Goal: Task Accomplishment & Management: Use online tool/utility

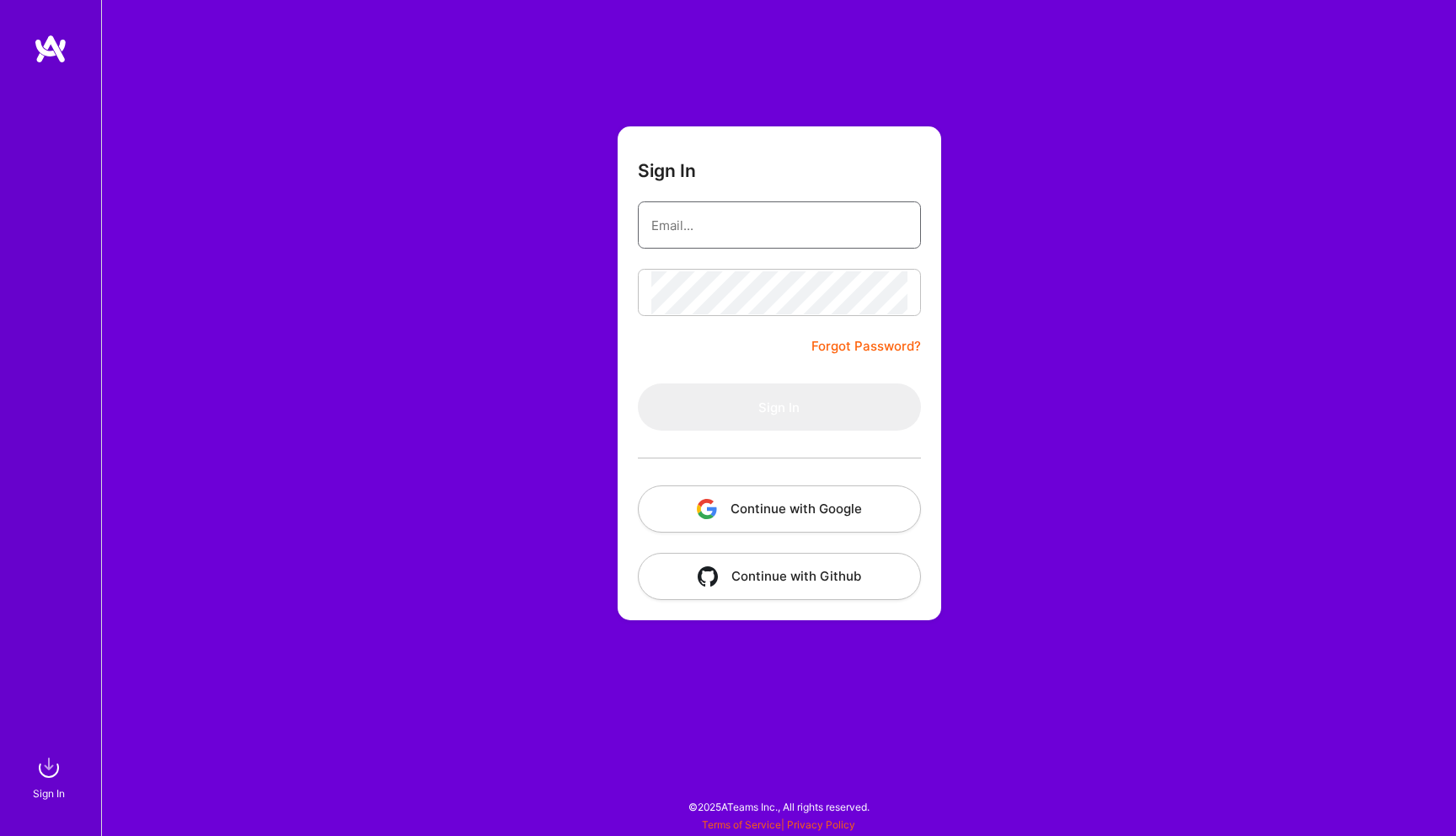
type input "[PERSON_NAME][EMAIL_ADDRESS][DOMAIN_NAME]"
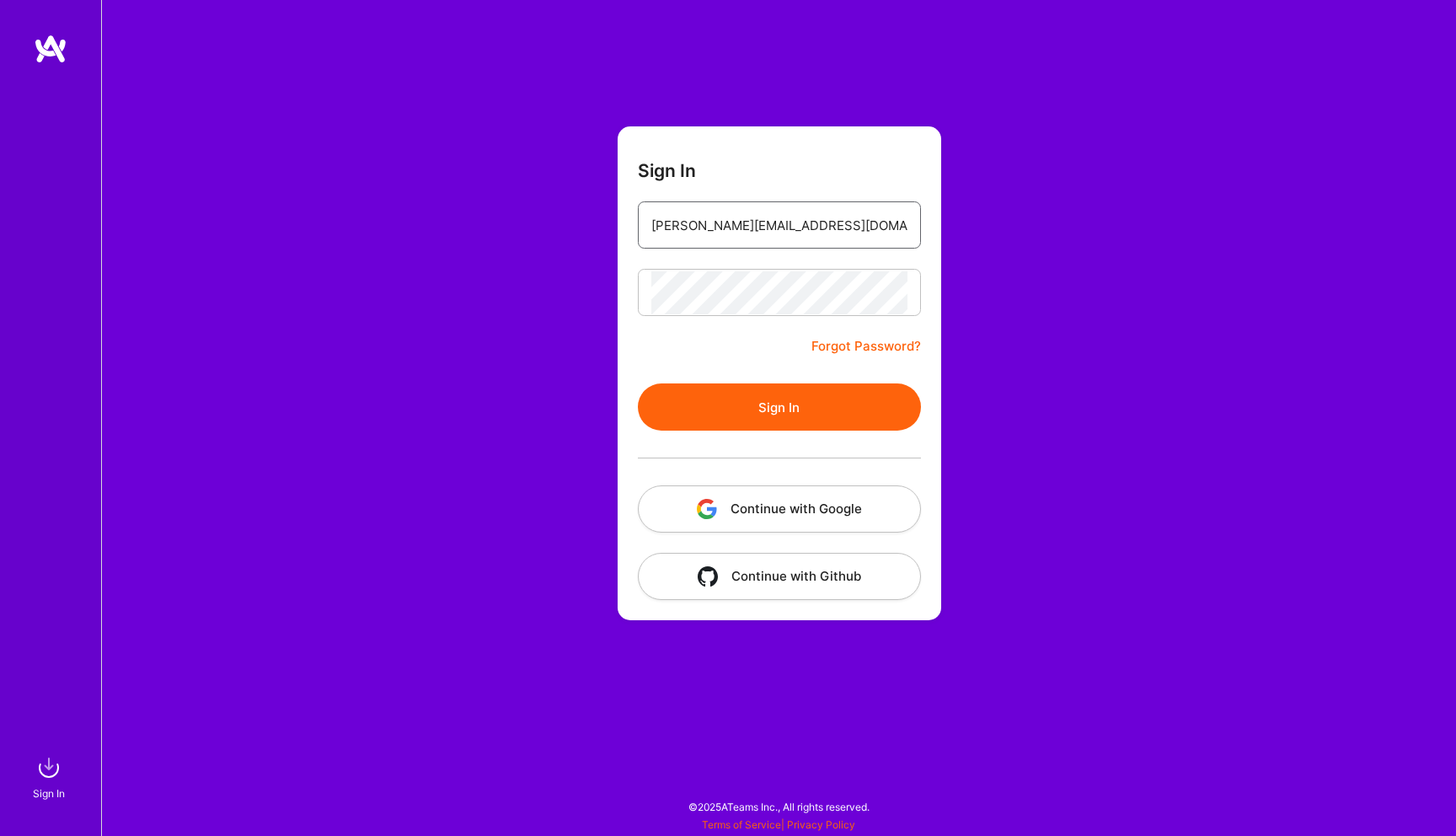
click at [800, 209] on input "darius@foxcreator.com" at bounding box center [779, 225] width 256 height 43
click at [723, 388] on button "Sign In" at bounding box center [779, 407] width 284 height 48
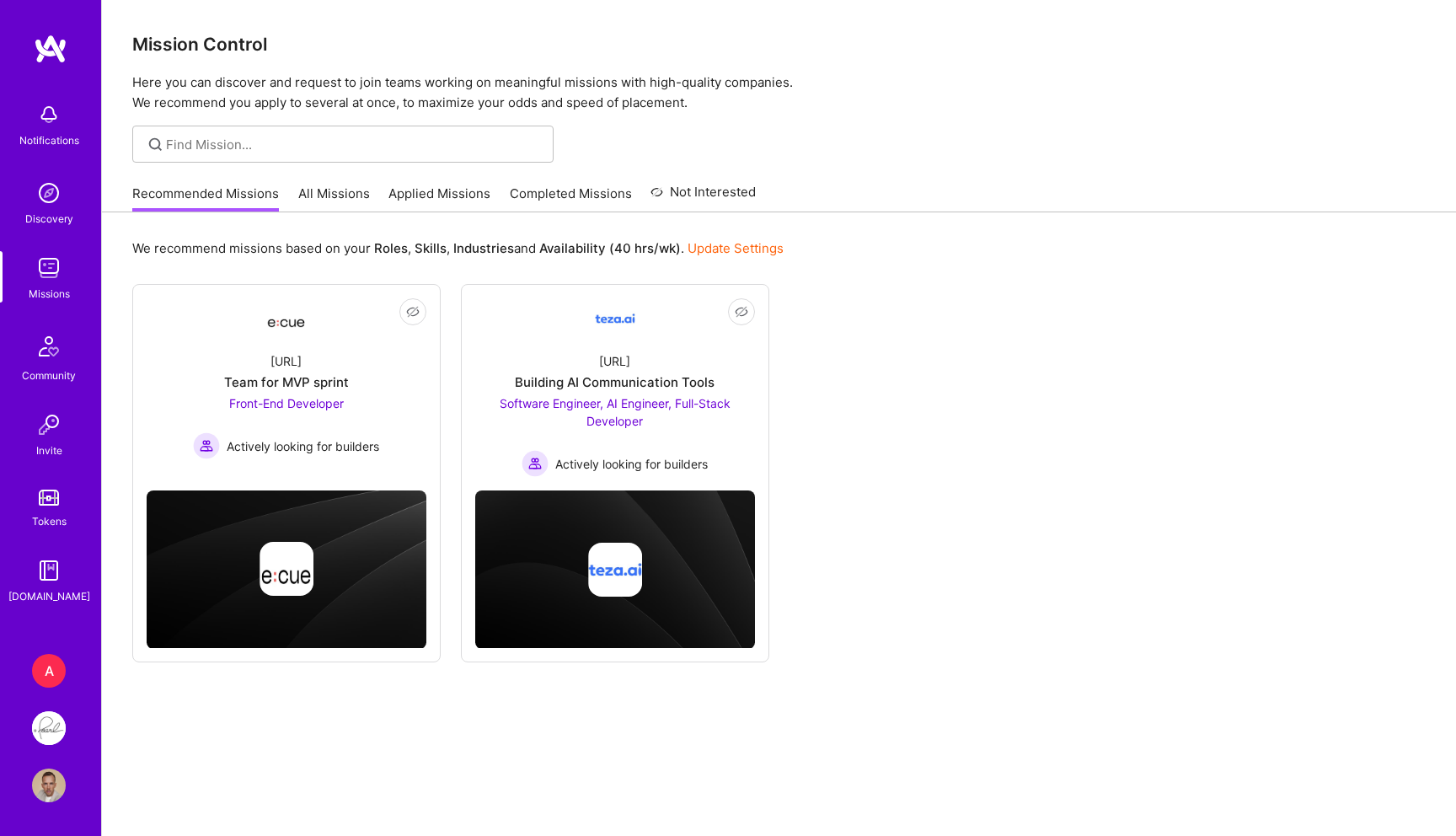
click at [42, 723] on img at bounding box center [49, 728] width 34 height 34
click at [37, 663] on div "A" at bounding box center [49, 670] width 34 height 34
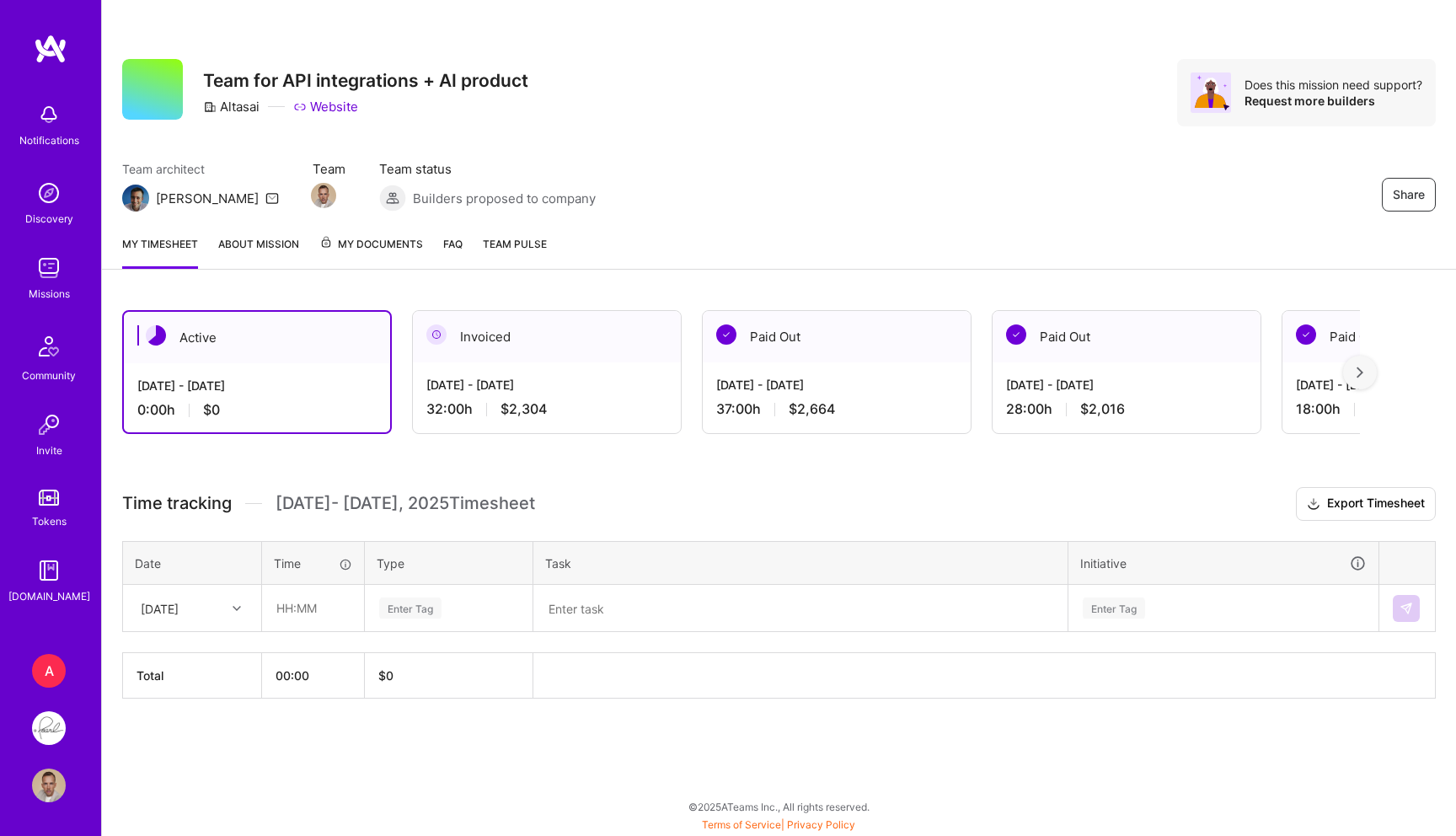
click at [195, 631] on td "[DATE]" at bounding box center [193, 609] width 139 height 48
click at [213, 616] on div "[DATE]" at bounding box center [179, 608] width 93 height 28
click at [178, 611] on div "[DATE]" at bounding box center [160, 608] width 38 height 18
click at [194, 649] on div "Wed, Oct 1" at bounding box center [192, 655] width 137 height 31
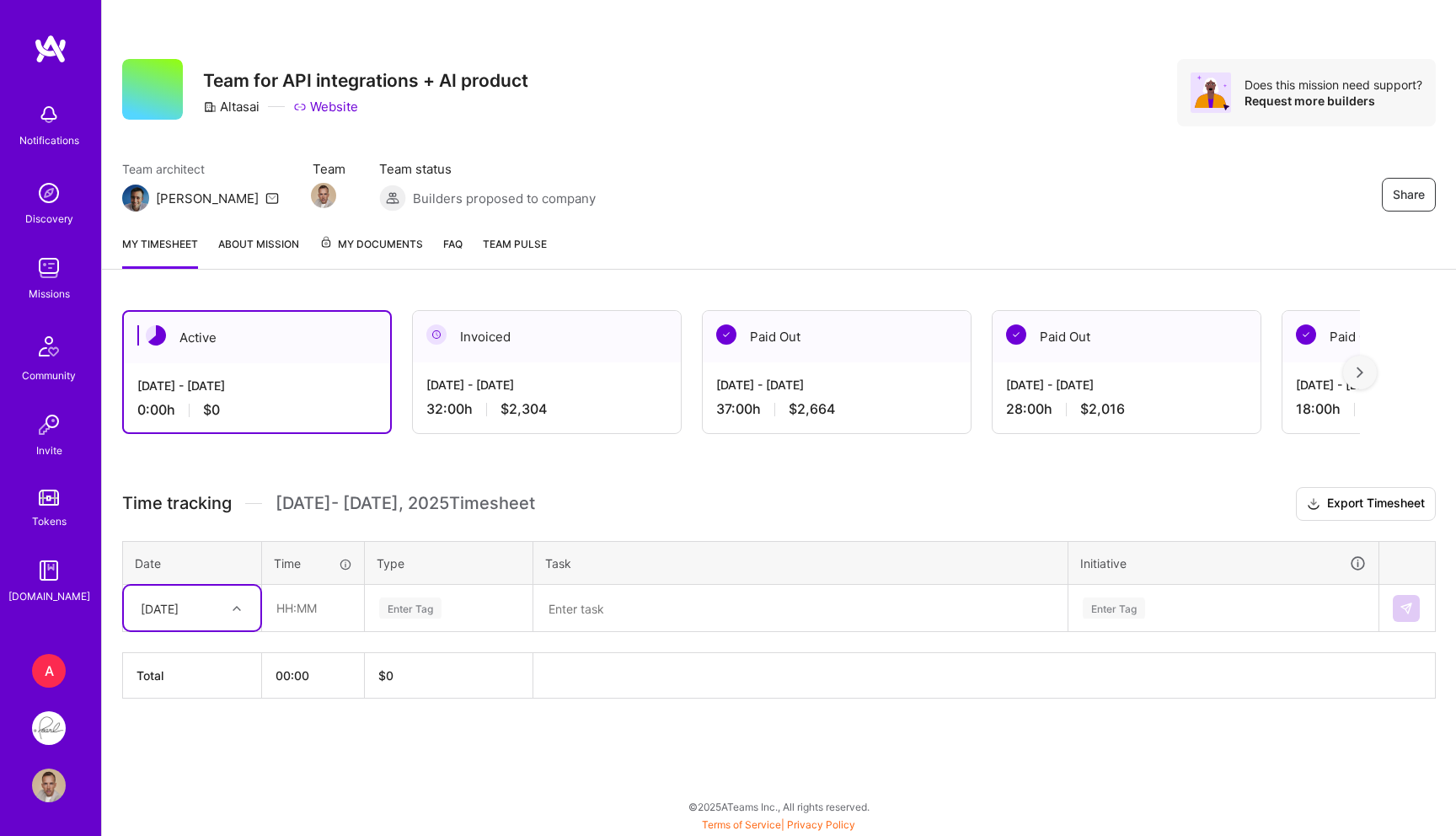
click at [490, 348] on div "Invoiced" at bounding box center [547, 336] width 268 height 52
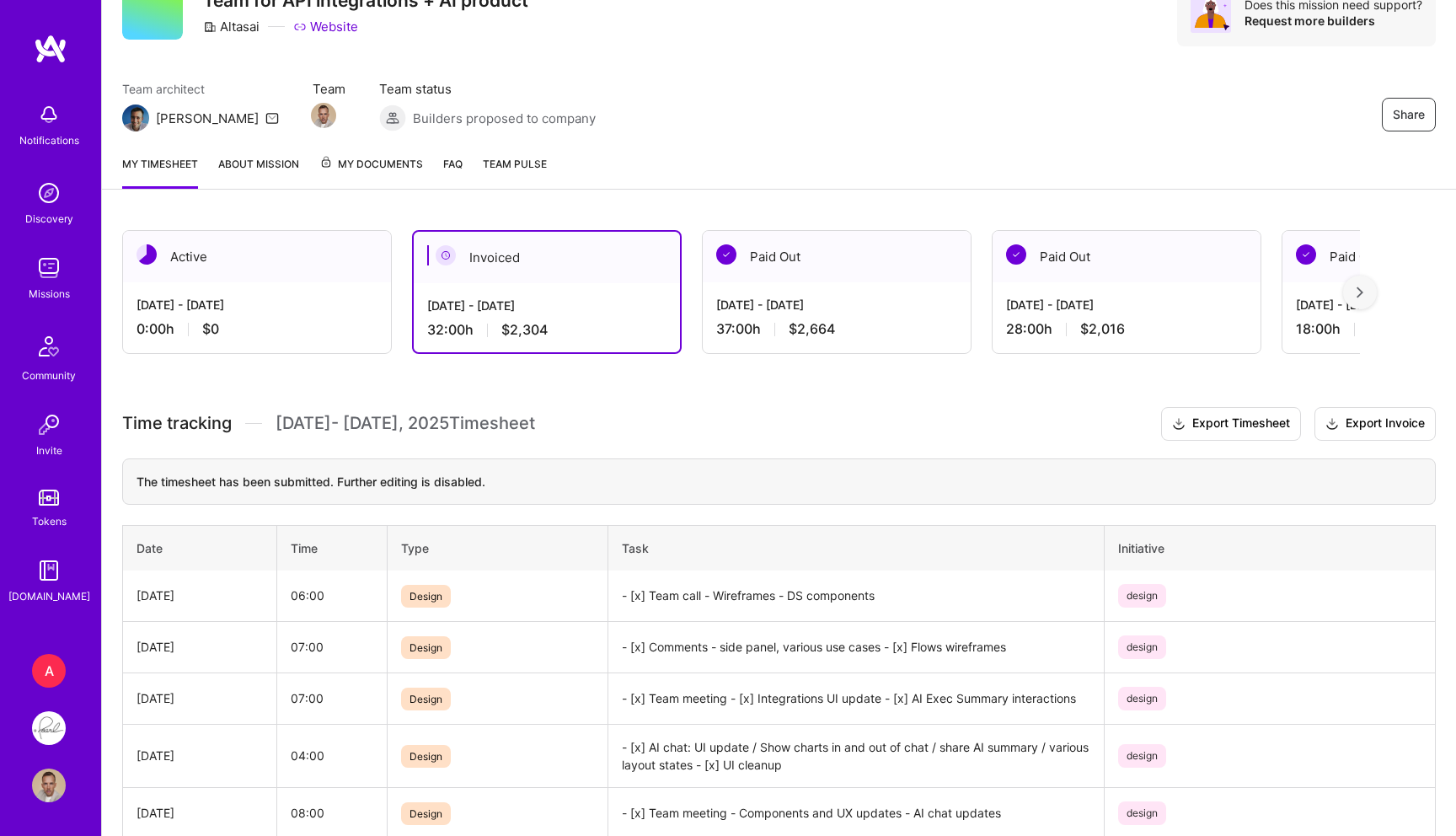
scroll to position [210, 0]
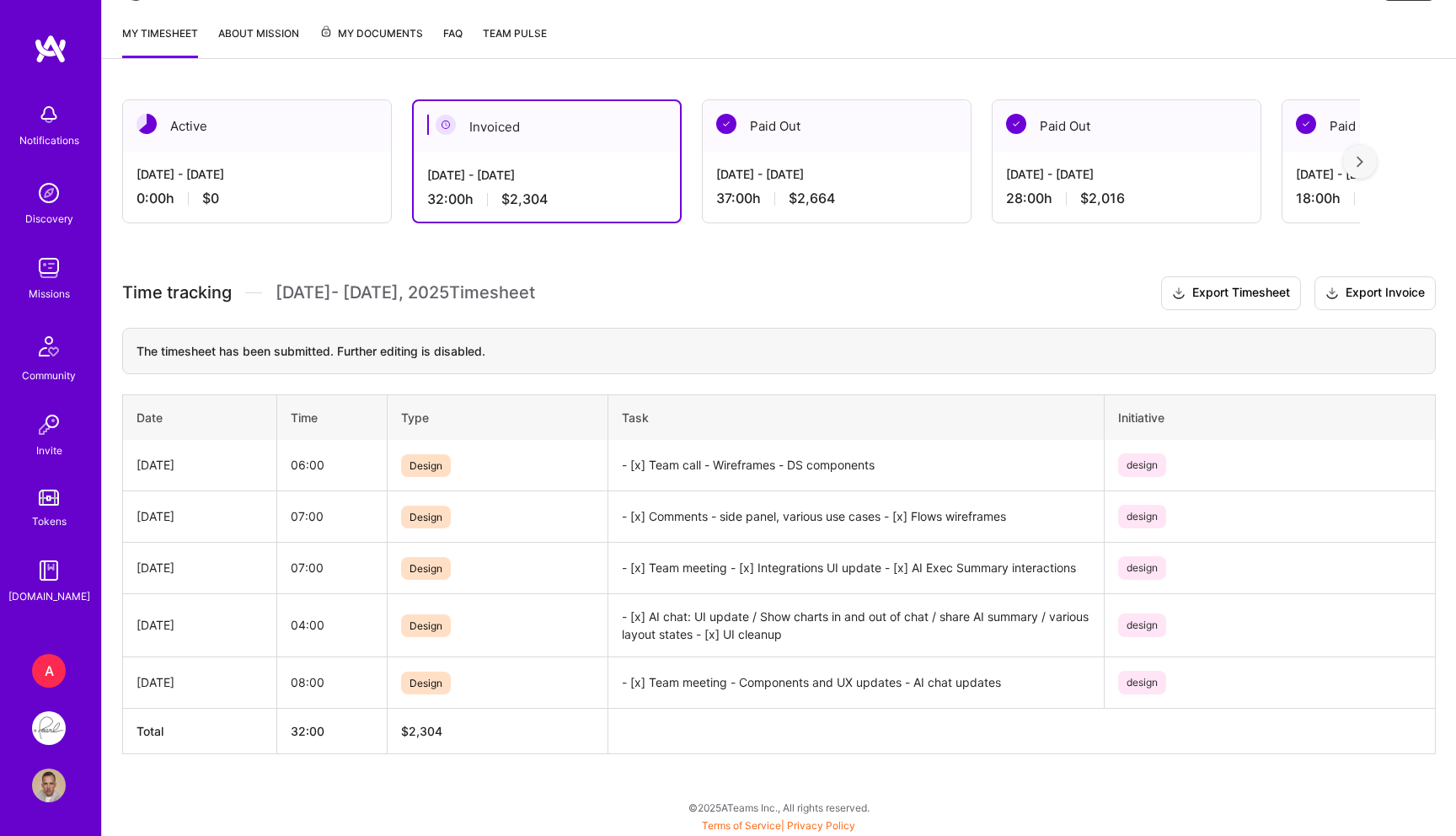
click at [256, 194] on div "0:00 h $0" at bounding box center [257, 198] width 241 height 18
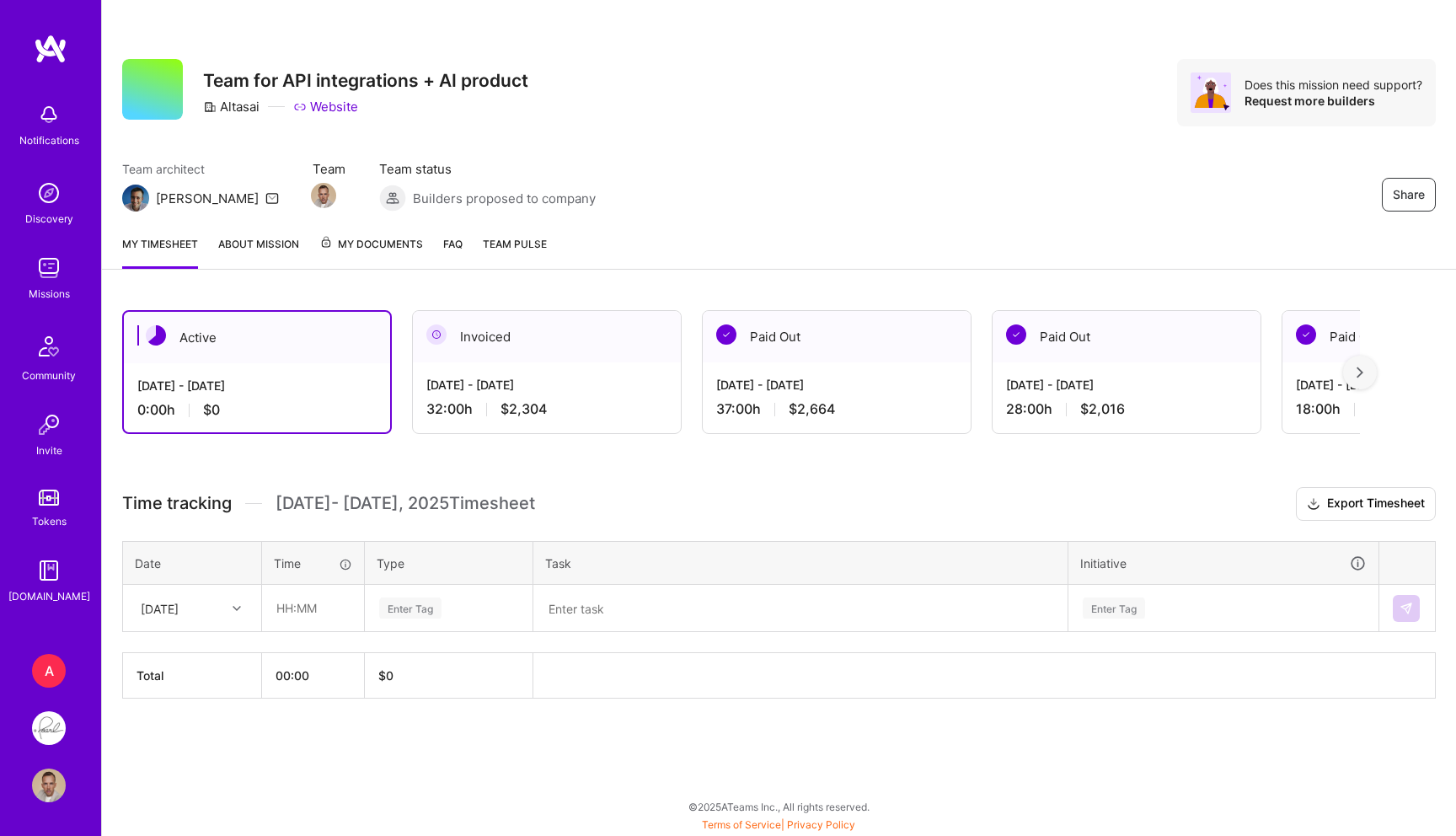
scroll to position [0, 0]
click at [204, 606] on div "[DATE]" at bounding box center [179, 608] width 93 height 28
click at [199, 659] on div "Wed, Oct 1" at bounding box center [192, 655] width 137 height 31
click at [229, 612] on div at bounding box center [239, 609] width 26 height 22
click at [194, 681] on div "[DATE]" at bounding box center [192, 687] width 137 height 31
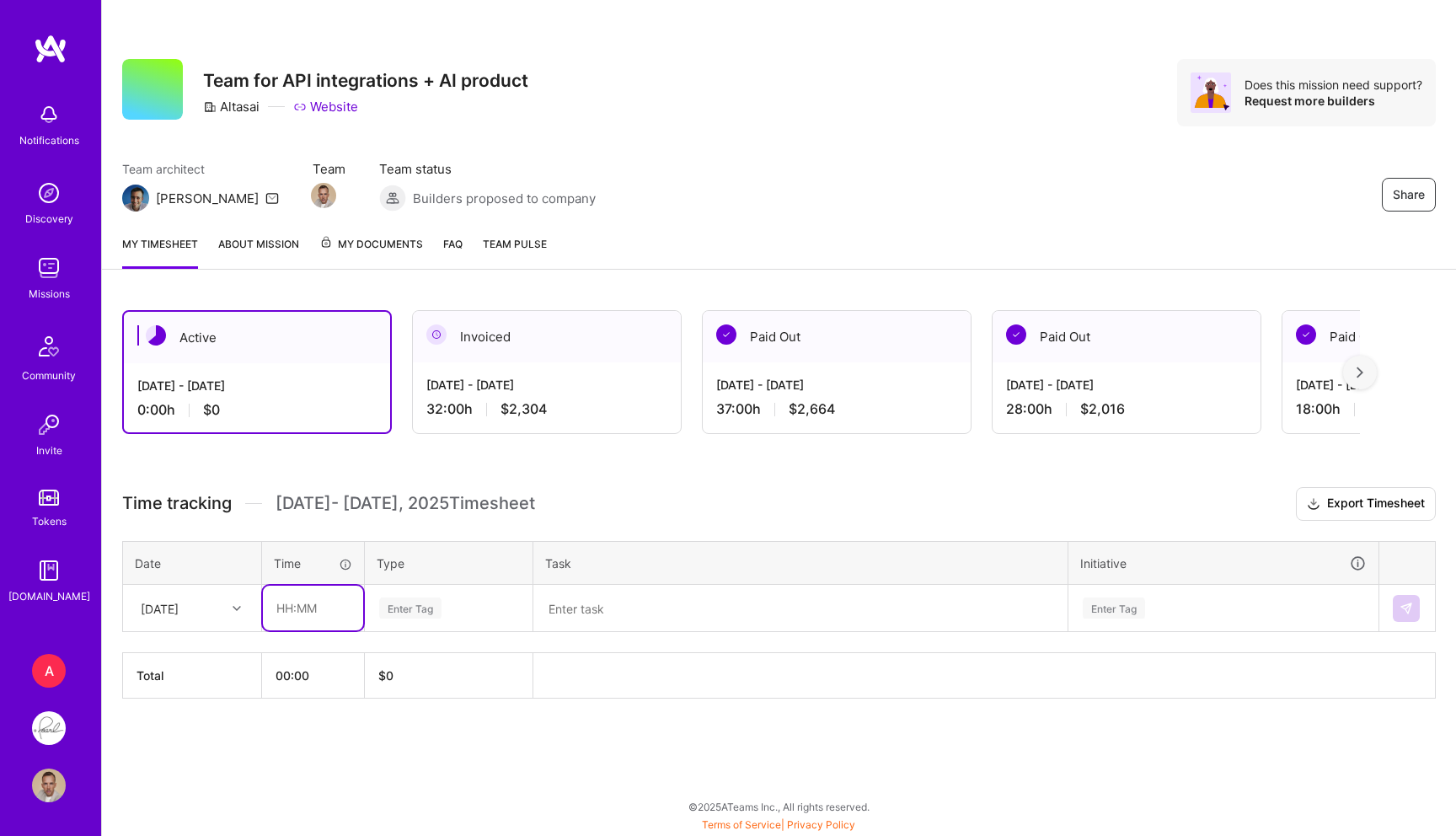
click at [291, 620] on input "text" at bounding box center [313, 608] width 100 height 45
type input "07:00"
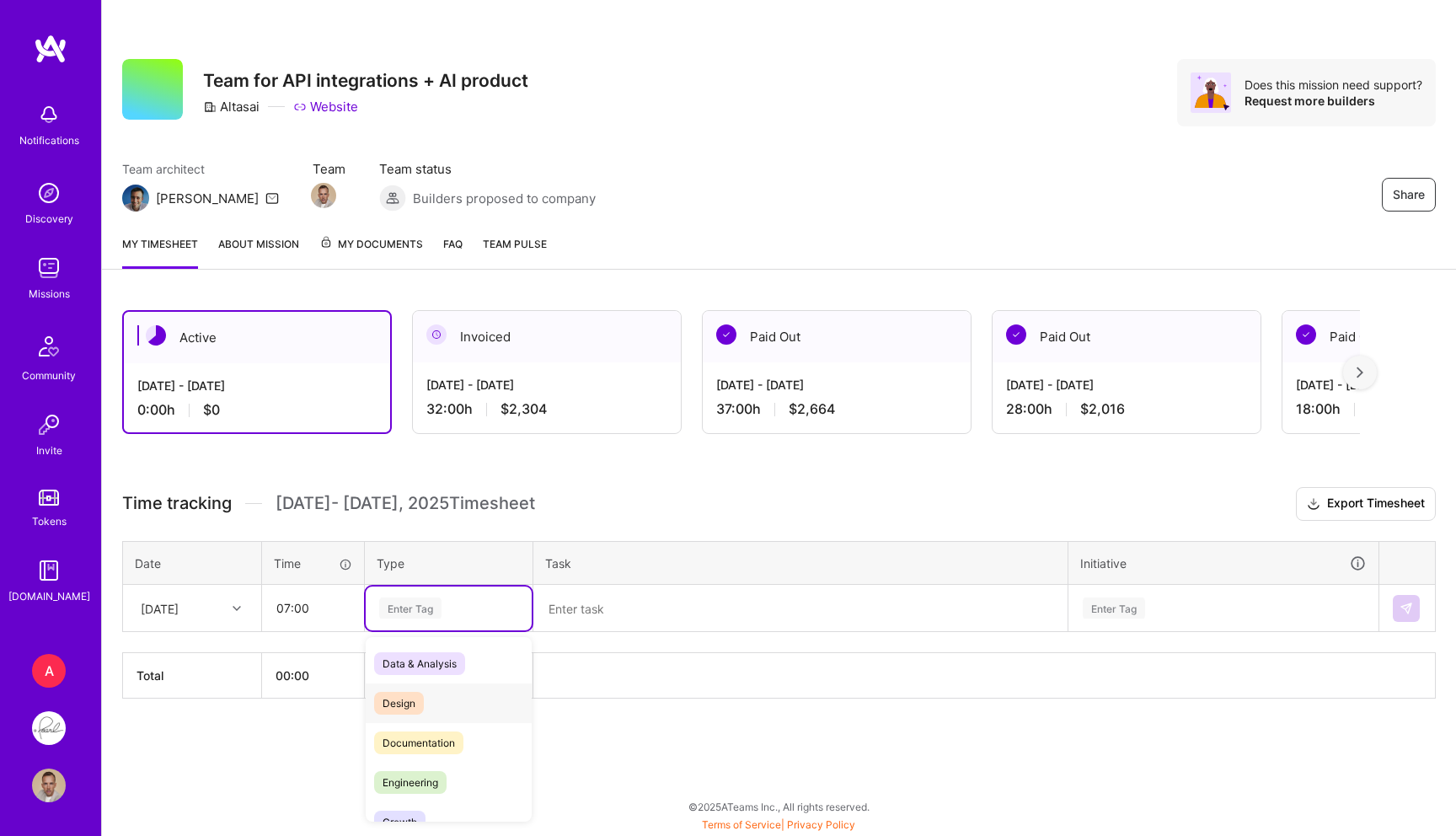
click at [399, 692] on span "Design" at bounding box center [399, 703] width 50 height 23
click at [610, 622] on textarea at bounding box center [800, 609] width 531 height 44
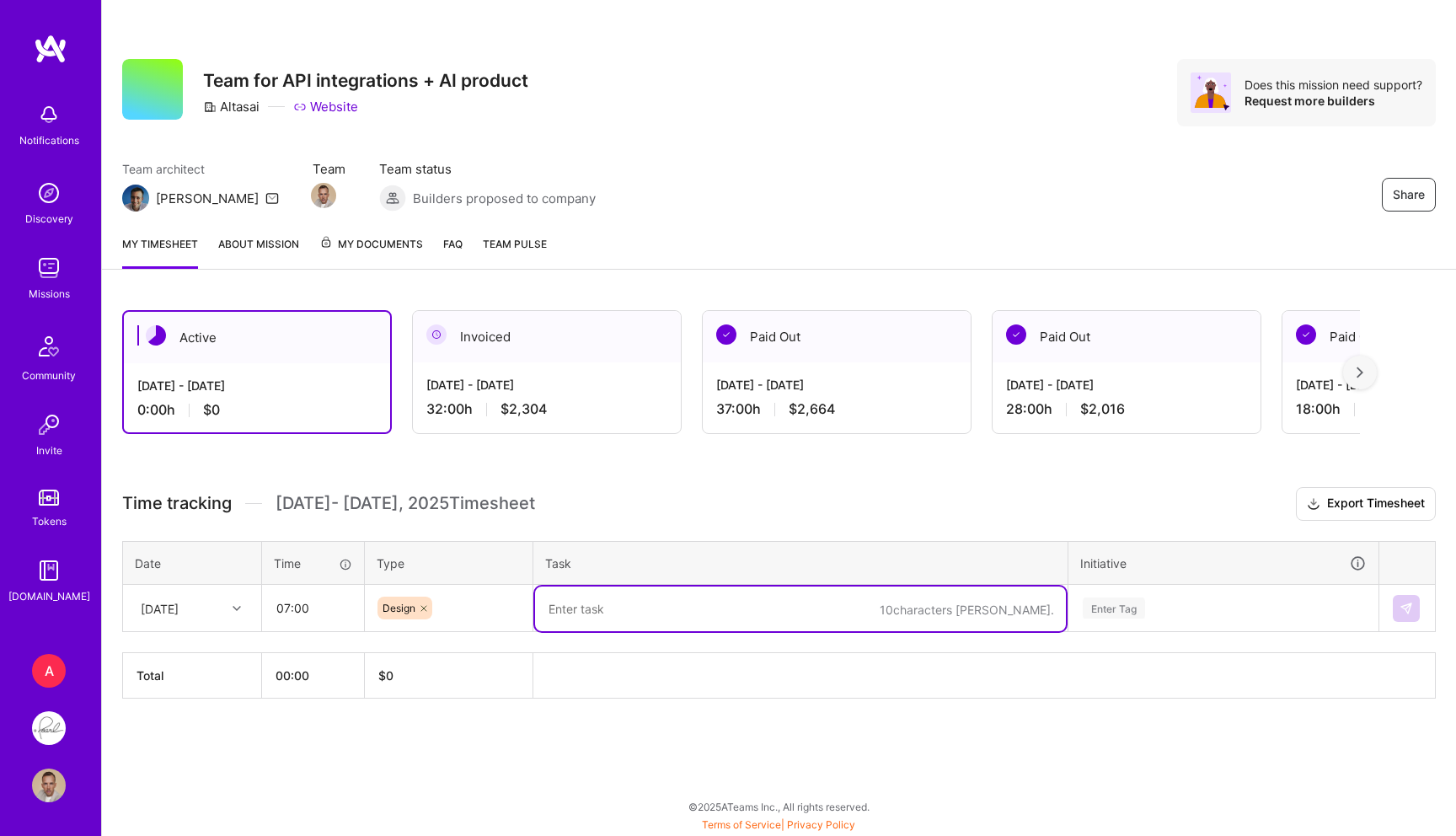
paste textarea "- [x] Integrations, Flows - wireframes v2"
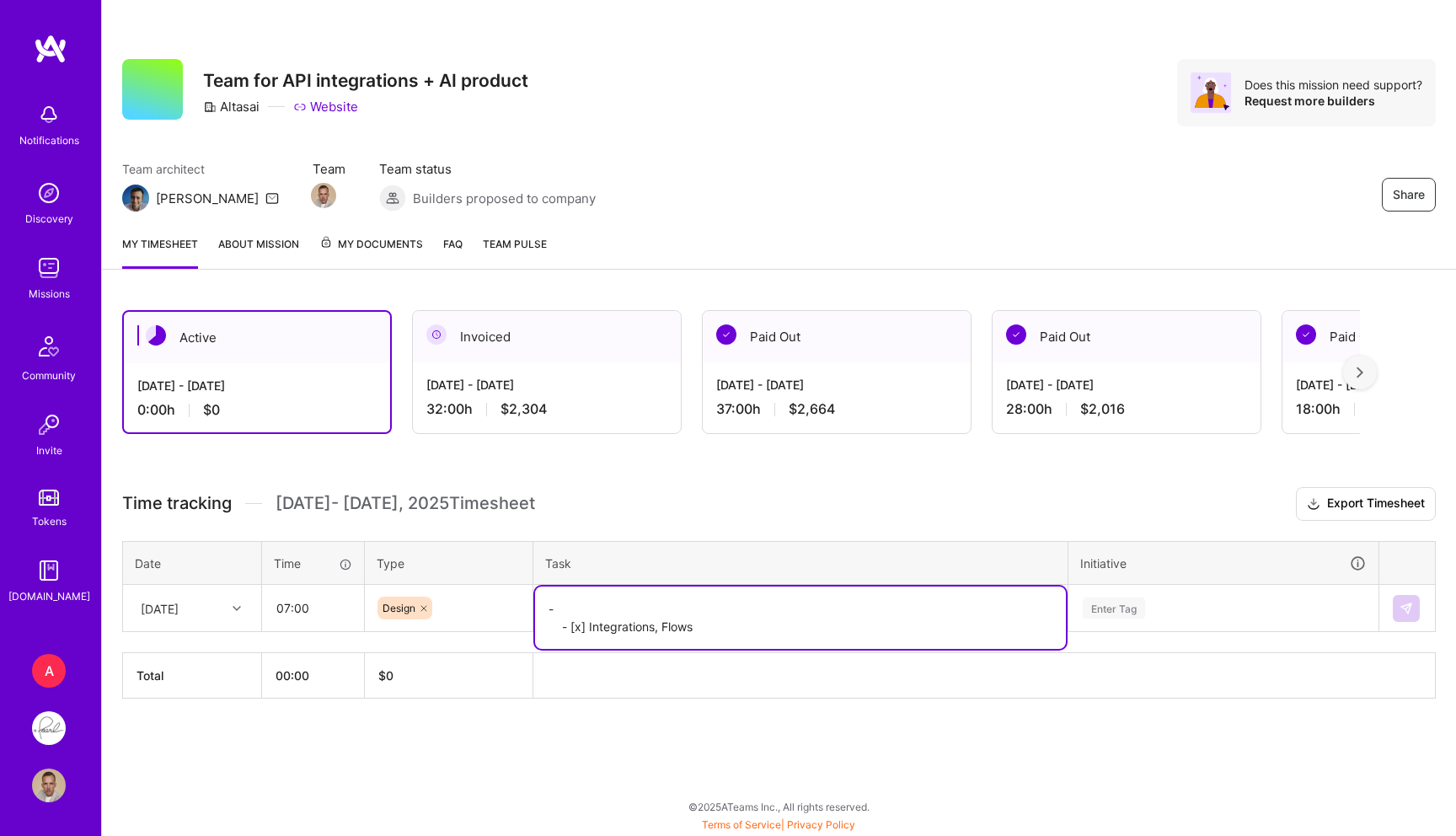
paste textarea "Chat upd and DS components"
type textarea "- Chat upd and DS components - [x] Integrations, Flows"
click at [1116, 595] on div "Enter Tag" at bounding box center [1223, 609] width 308 height 44
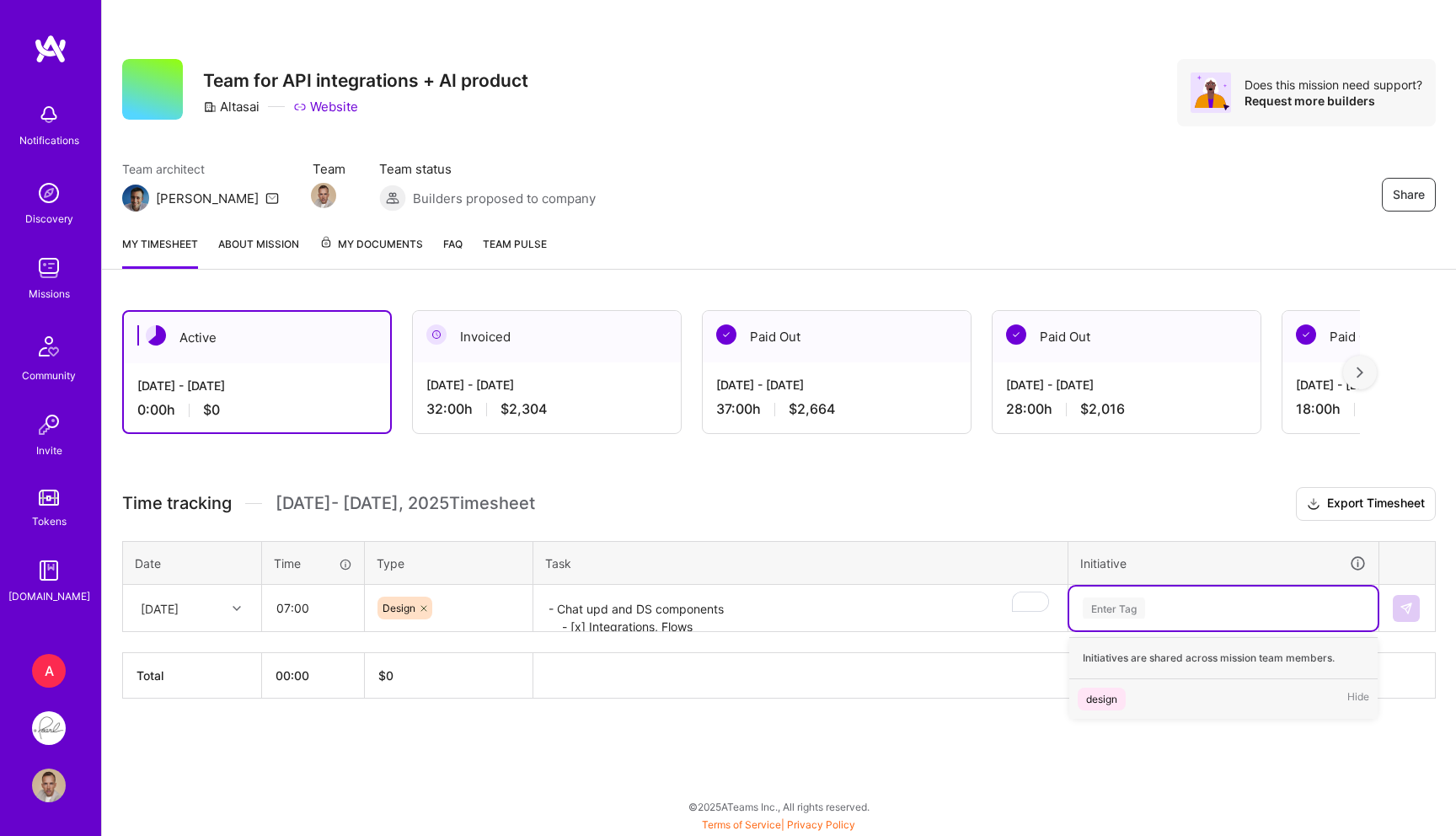
click at [1111, 688] on span "design" at bounding box center [1102, 699] width 48 height 23
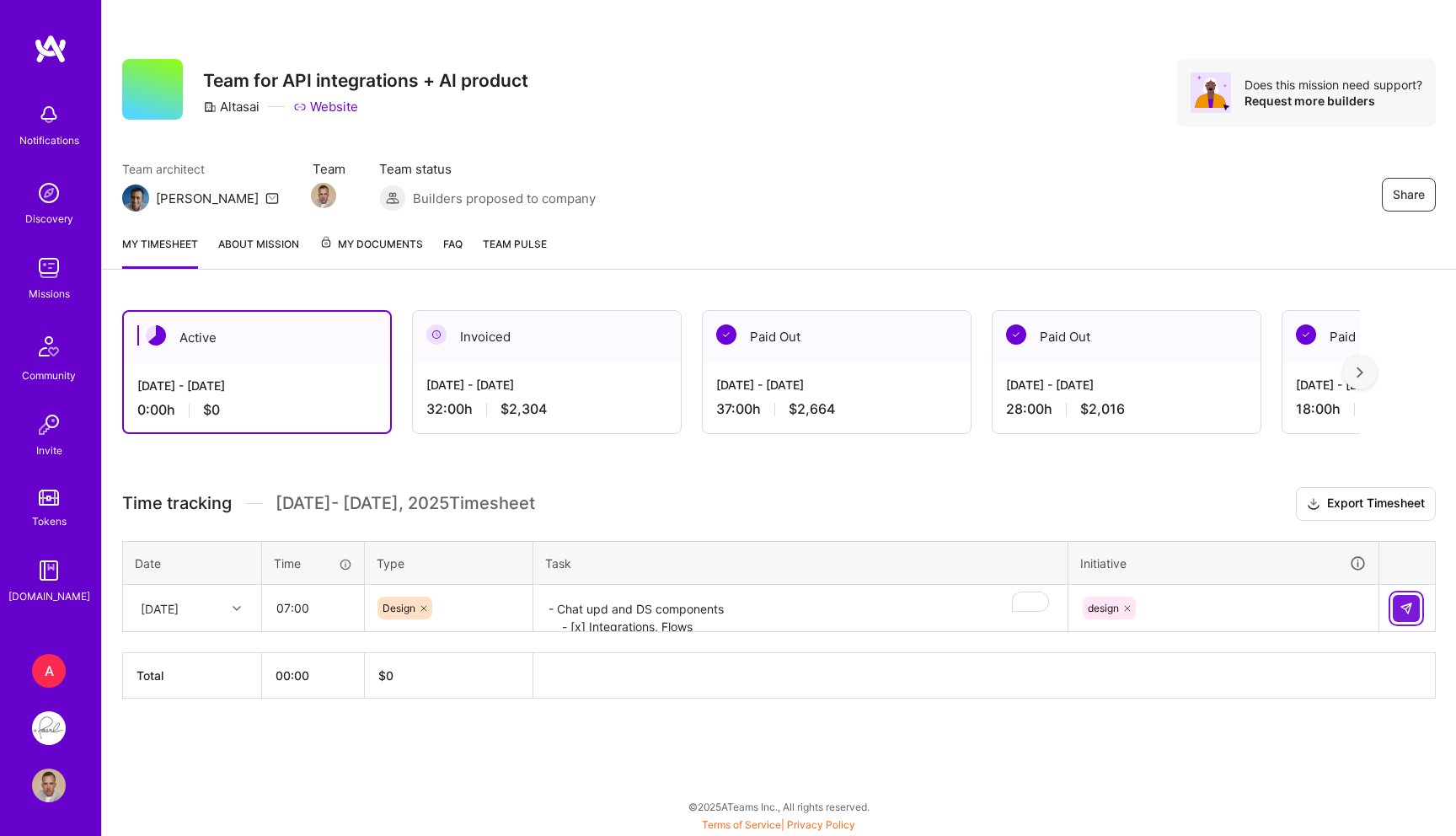
click at [1409, 603] on img at bounding box center [1407, 609] width 14 height 14
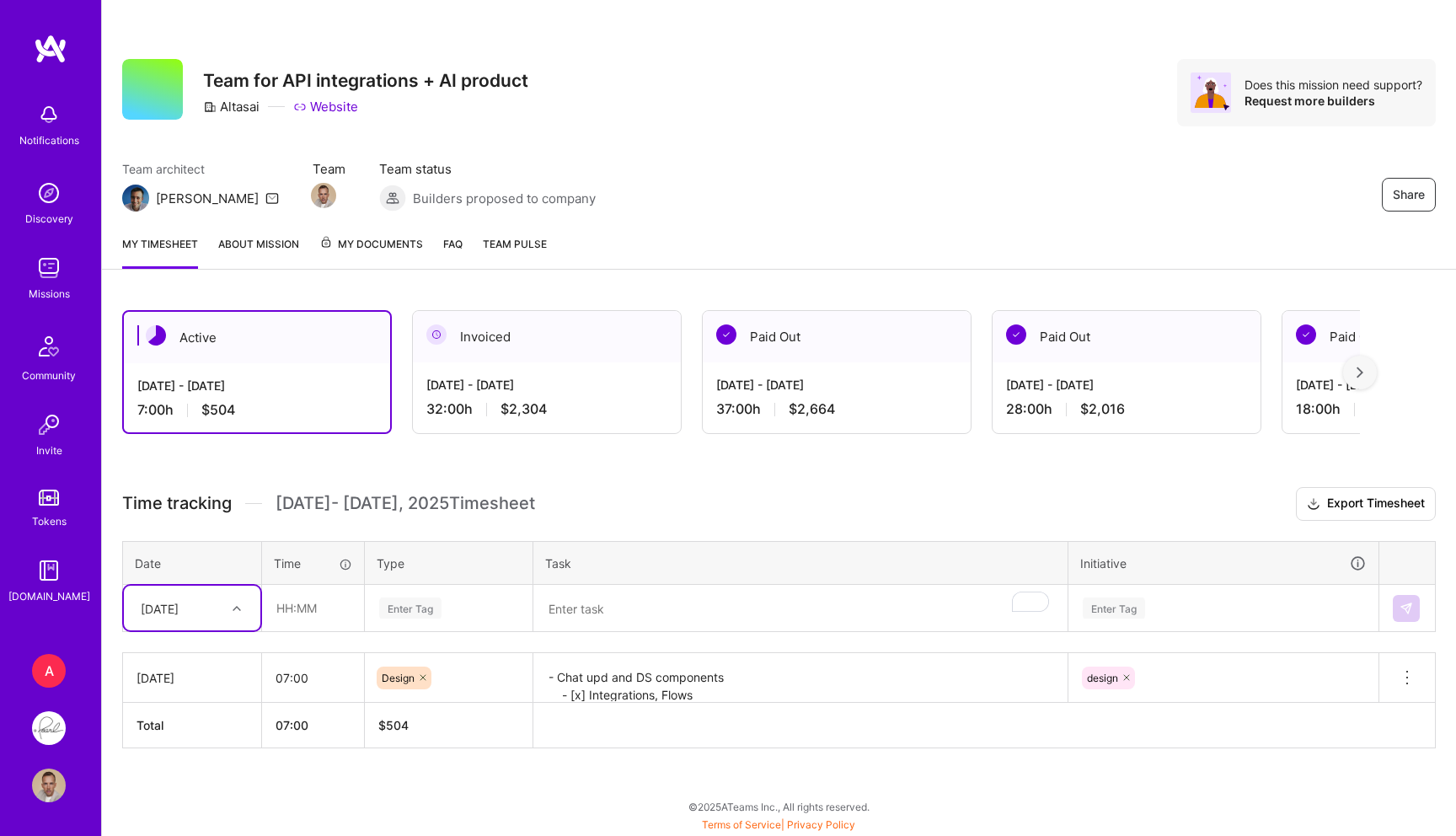
click at [193, 608] on div "[DATE]" at bounding box center [179, 608] width 93 height 28
click at [173, 733] on div "[DATE]" at bounding box center [192, 733] width 137 height 31
click at [307, 614] on input "text" at bounding box center [313, 608] width 100 height 45
type input "03:00"
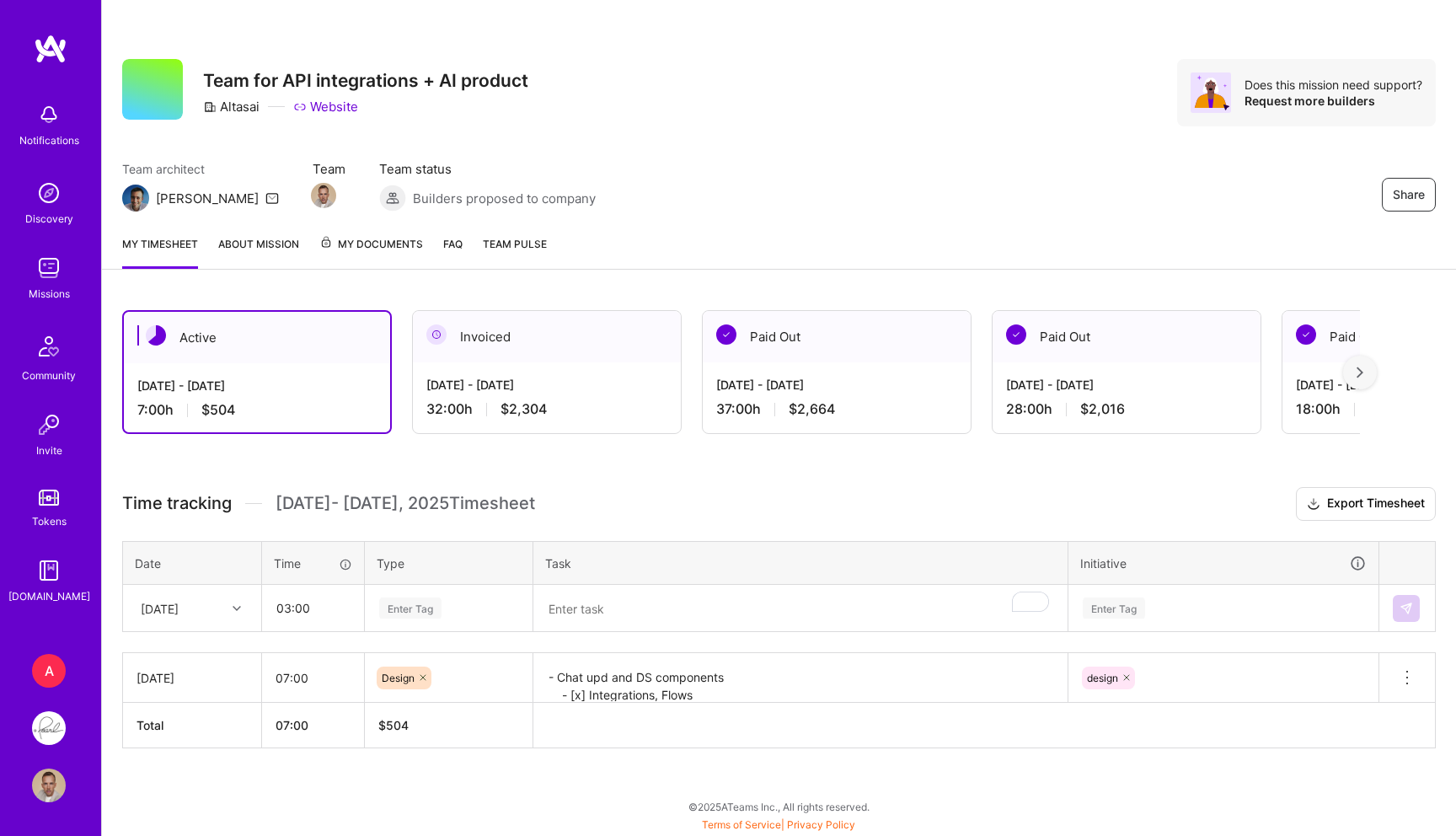
click at [410, 607] on div "Enter Tag" at bounding box center [410, 608] width 62 height 26
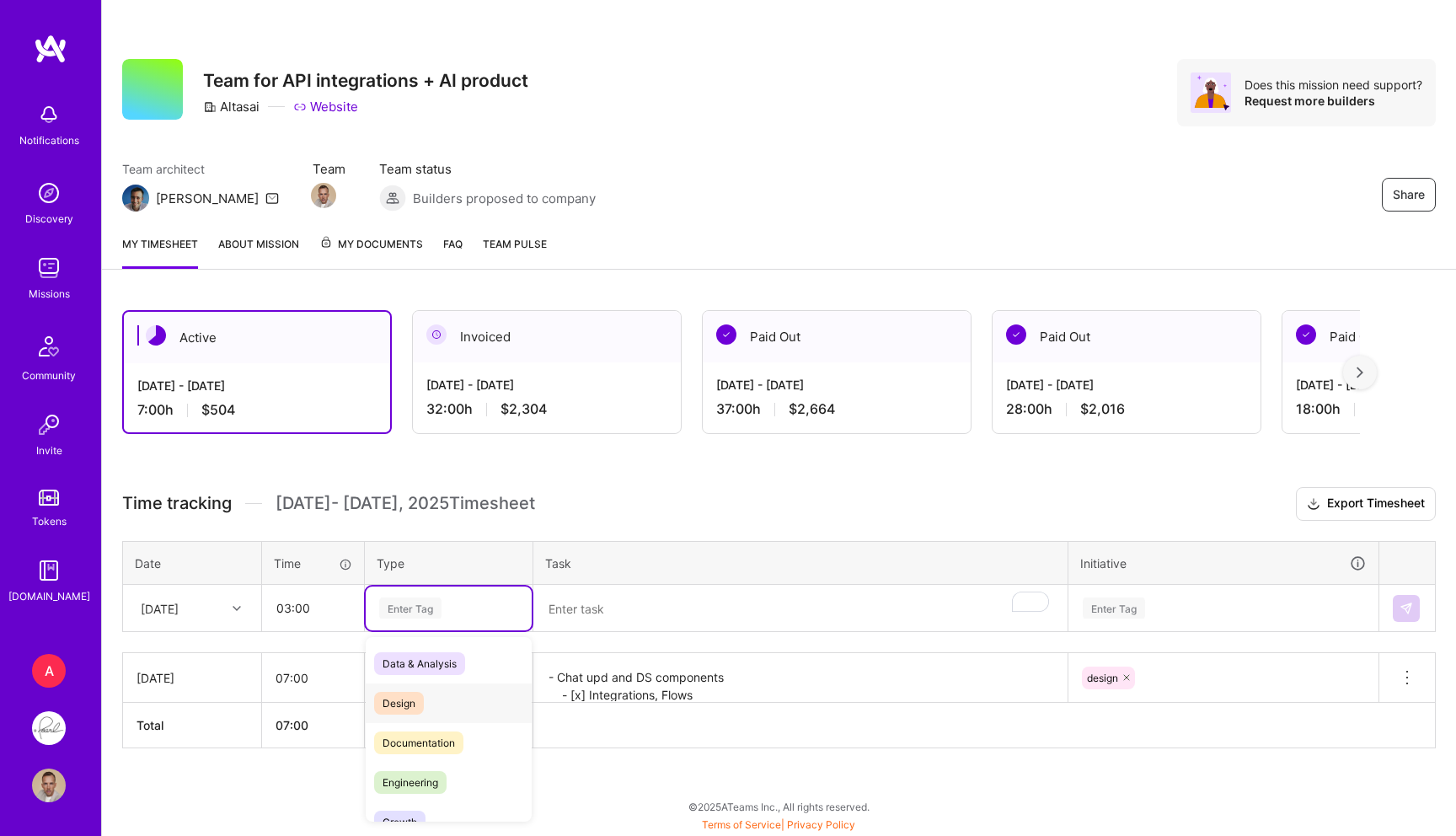
click at [389, 711] on span "Design" at bounding box center [399, 703] width 50 height 23
click at [596, 609] on textarea "To enrich screen reader interactions, please activate Accessibility in Grammarl…" at bounding box center [800, 609] width 531 height 45
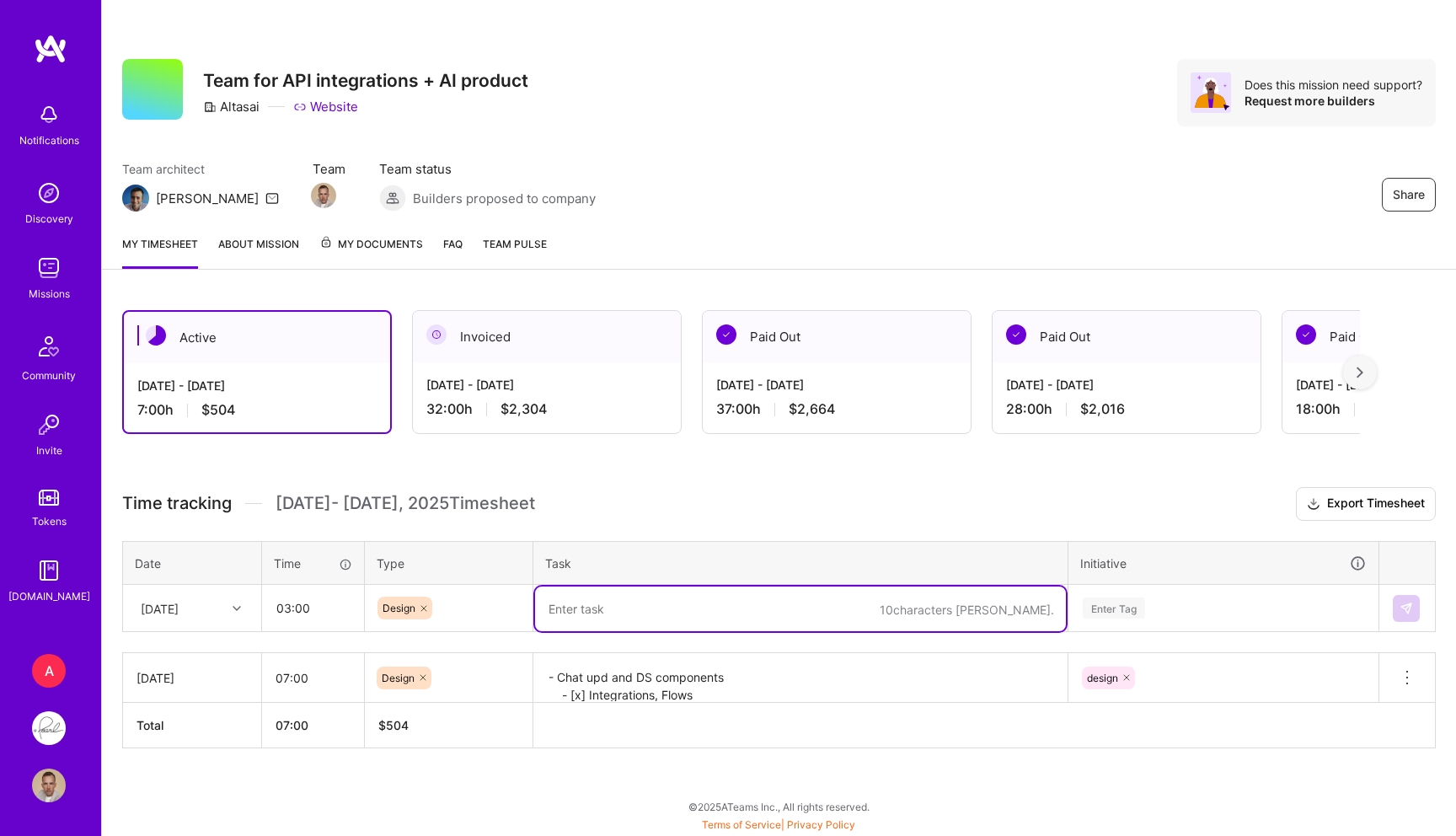
paste textarea "- [x] Integrations, Flows - wireframes v2"
type textarea "- [x] Integrations, Flows - wireframes v2"
click at [1135, 614] on div "Enter Tag" at bounding box center [1114, 608] width 62 height 26
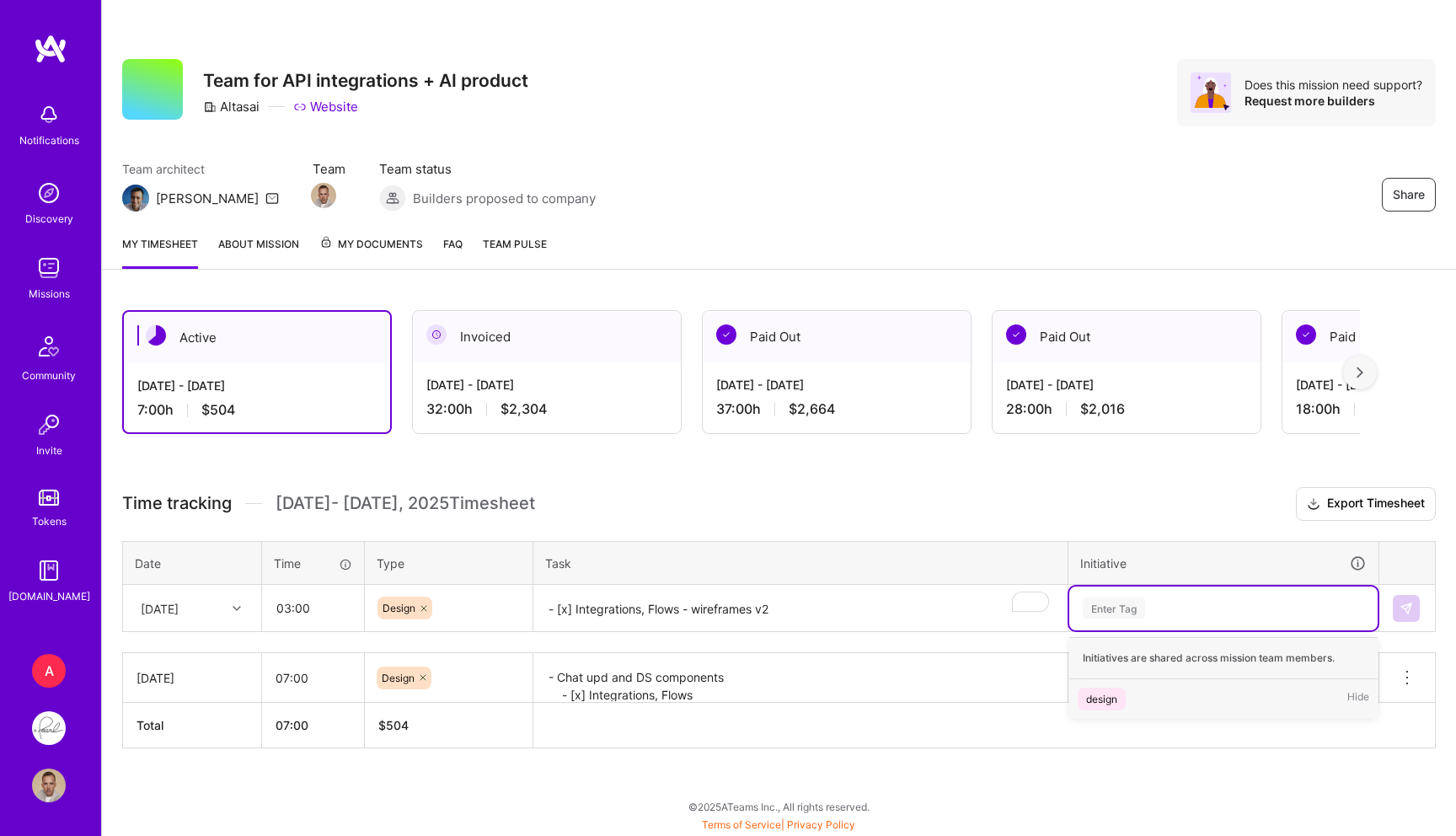
click at [1094, 699] on div "design" at bounding box center [1102, 699] width 31 height 18
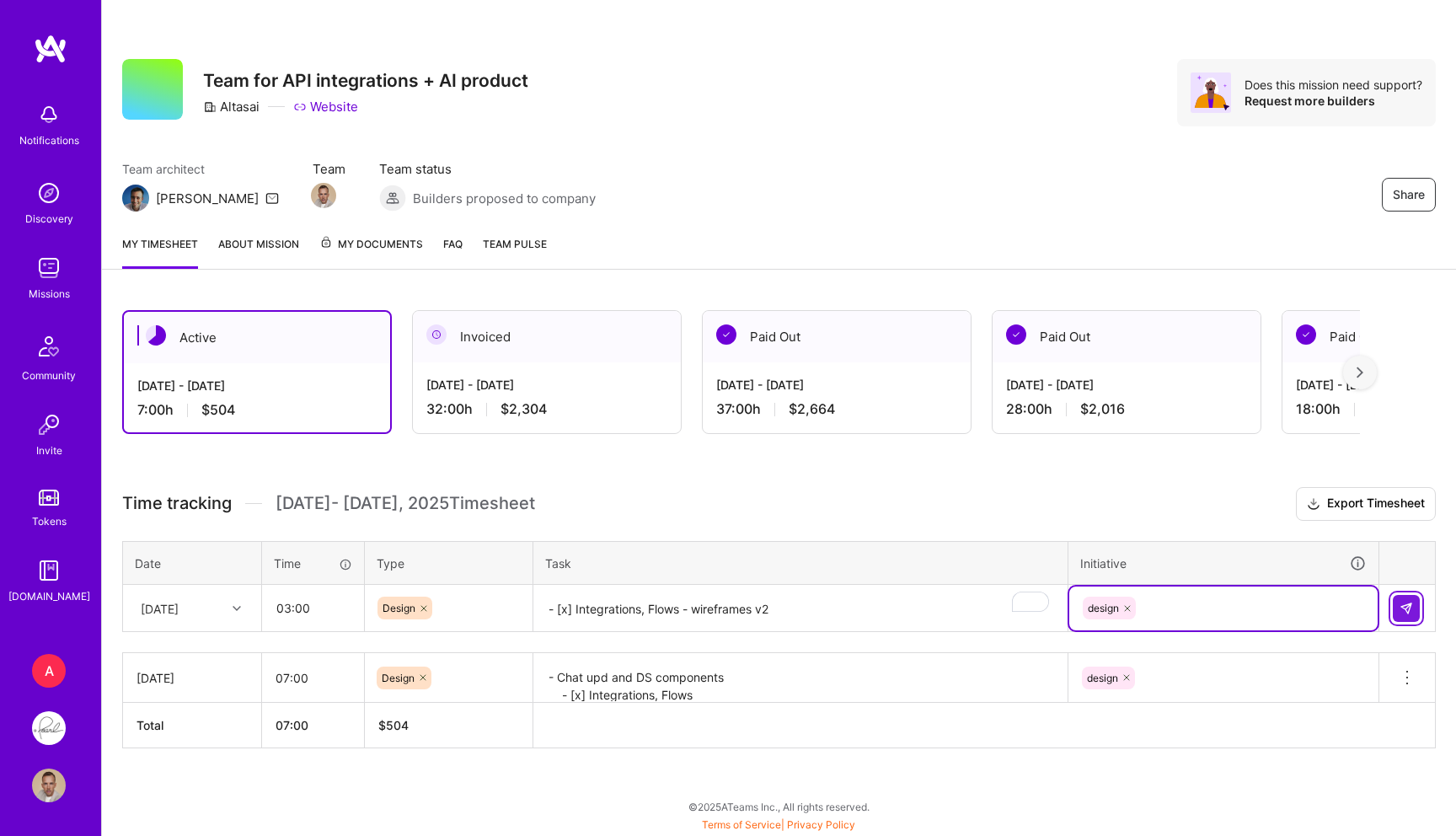
click at [1402, 608] on img at bounding box center [1407, 609] width 14 height 14
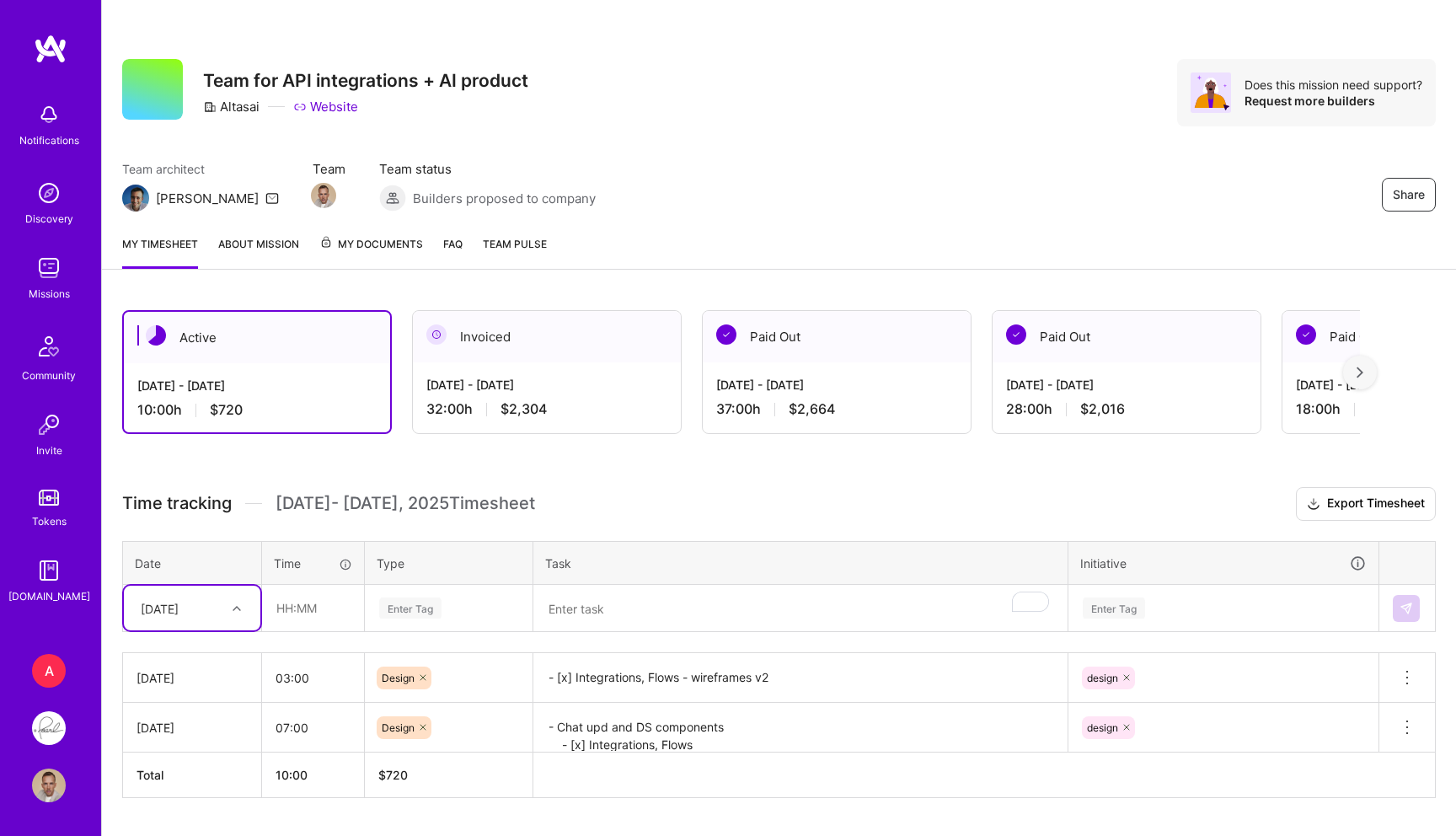
click at [195, 624] on div "option Tue, Oct 7, selected. Select is focused ,type to refine list, press Down…" at bounding box center [192, 608] width 137 height 45
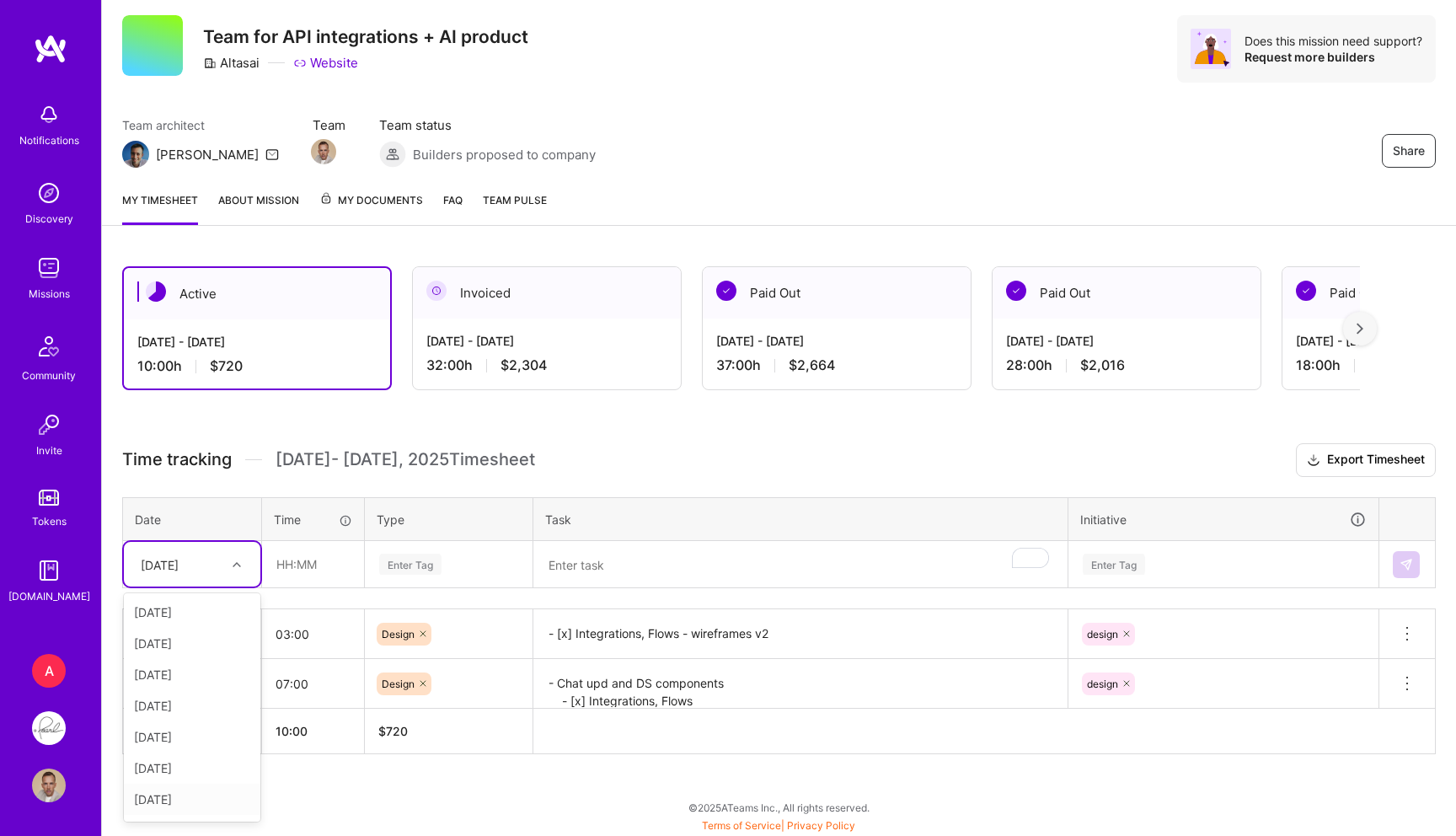
click at [174, 795] on div "[DATE]" at bounding box center [192, 799] width 137 height 31
click at [312, 574] on input "text" at bounding box center [313, 564] width 100 height 45
type input "8"
type input "07:00"
click at [412, 557] on div "Enter Tag" at bounding box center [410, 564] width 62 height 26
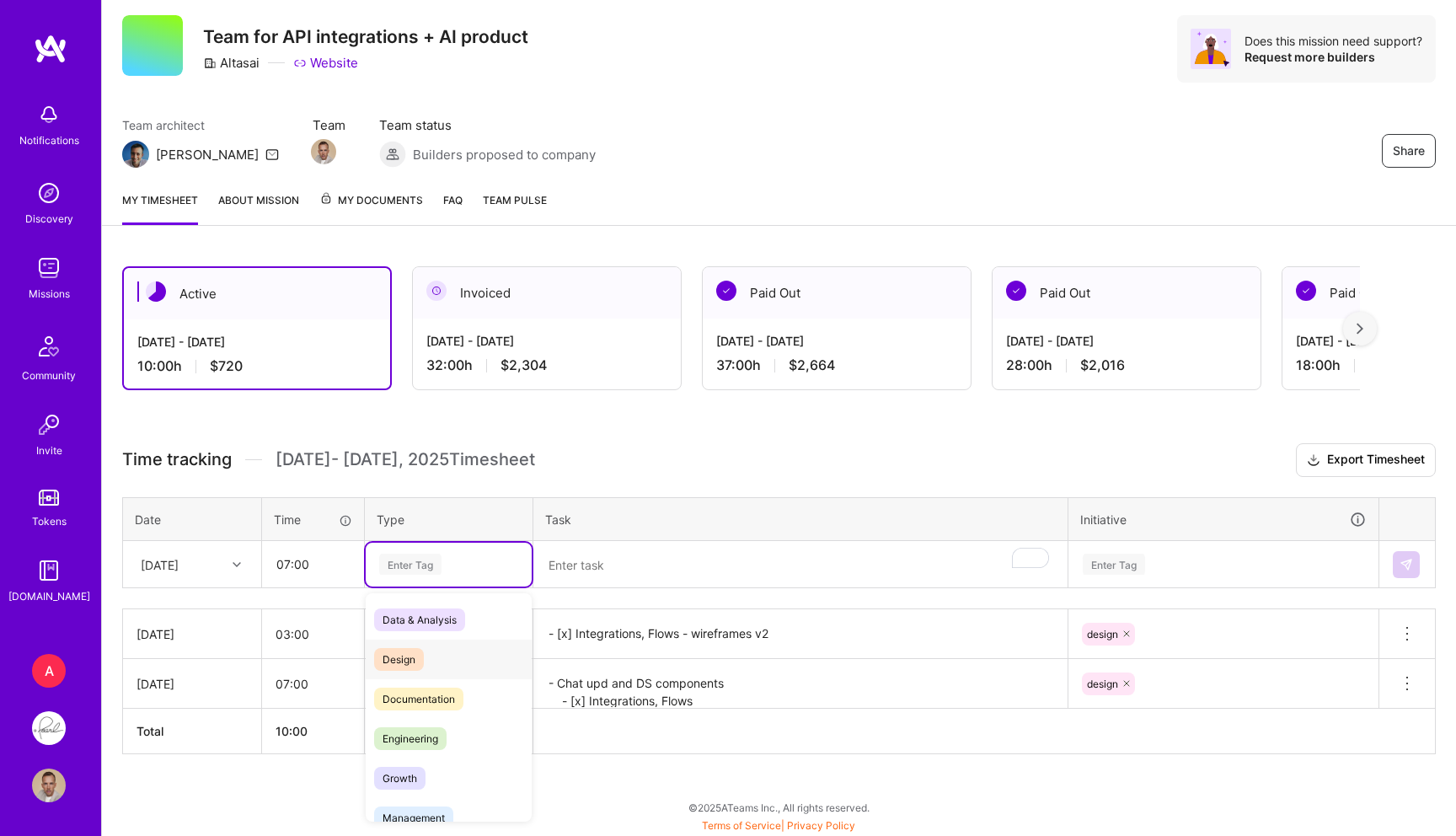
click at [404, 654] on span "Design" at bounding box center [399, 659] width 50 height 23
click at [611, 536] on th "Task" at bounding box center [801, 519] width 535 height 44
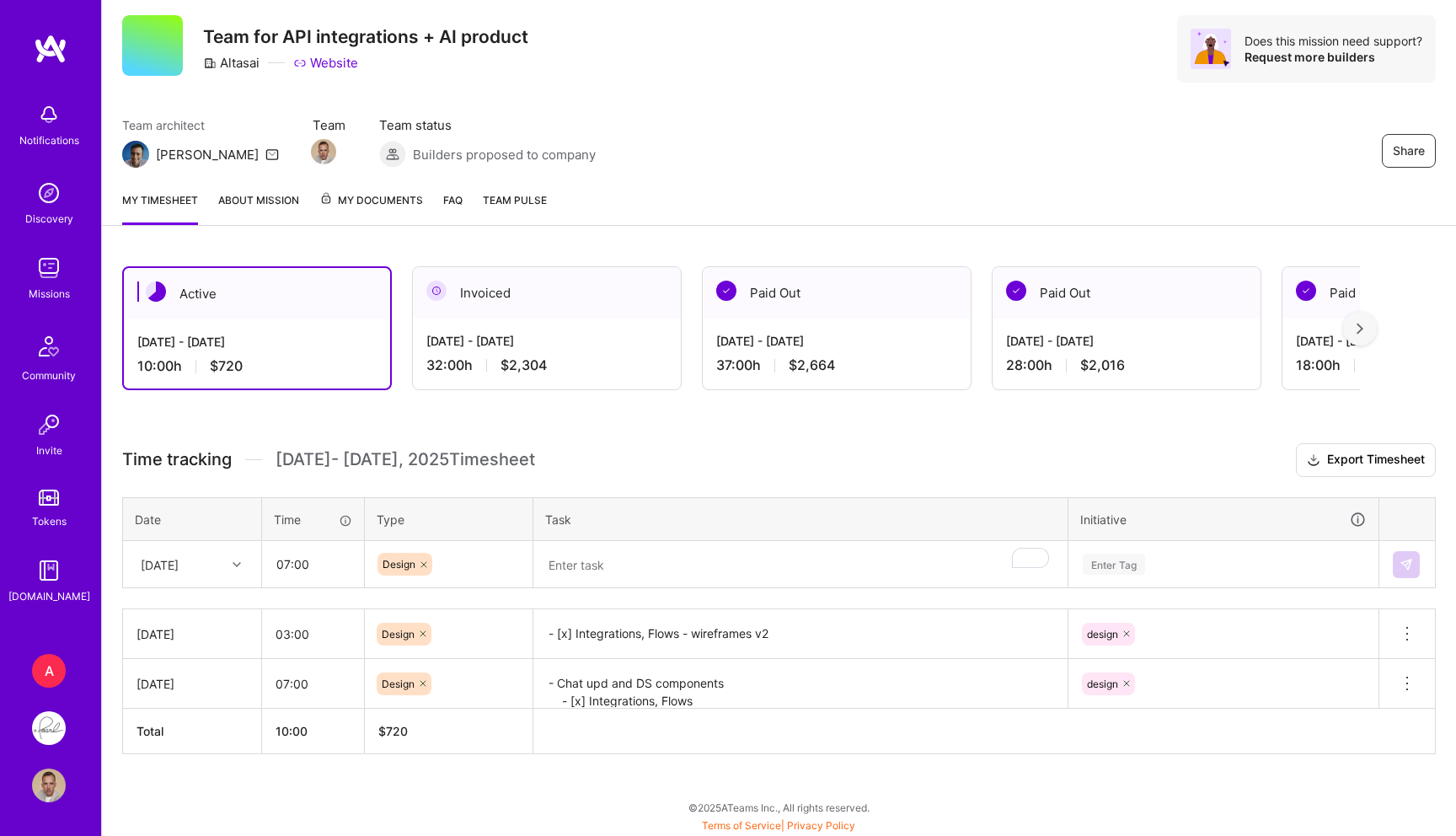
click at [595, 558] on textarea "To enrich screen reader interactions, please activate Accessibility in Grammarl…" at bounding box center [800, 564] width 531 height 45
paste textarea "- [x] Chat upd and DS components, components using in screens - [x] Chat AI det…"
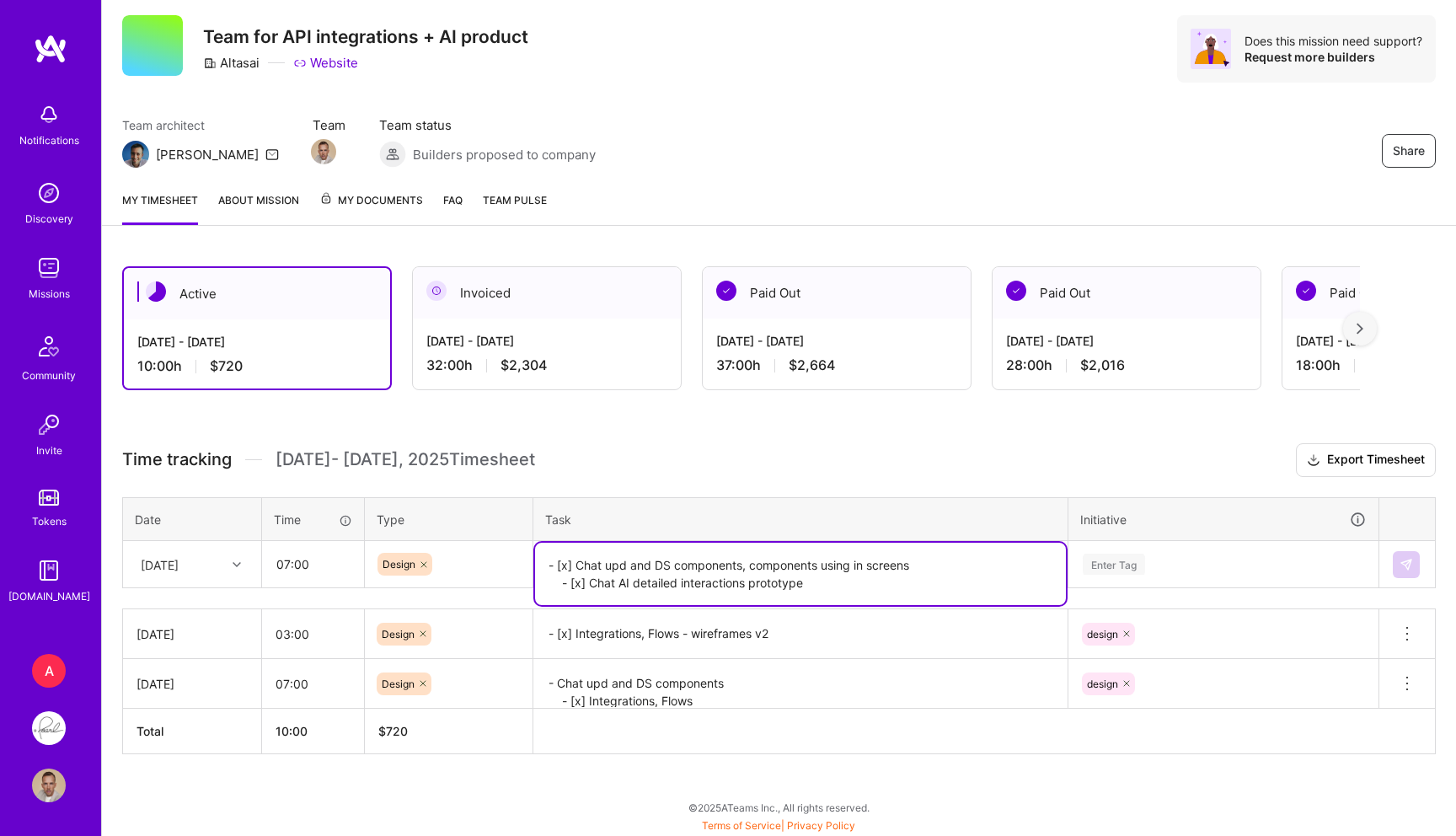
type textarea "- [x] Chat upd and DS components, components using in screens - [x] Chat AI det…"
click at [1084, 537] on th "Initiative" at bounding box center [1224, 519] width 311 height 44
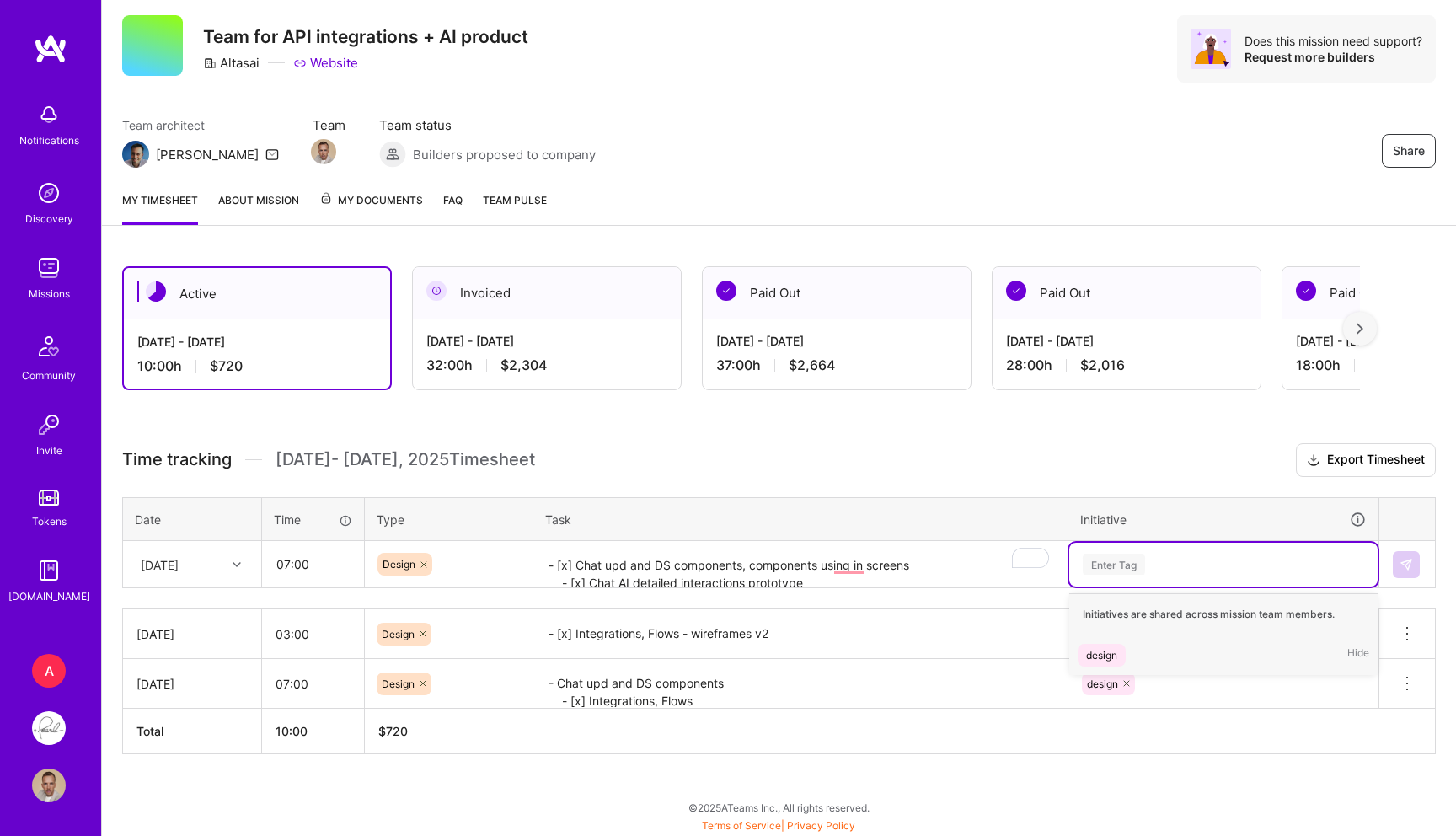
click at [1094, 549] on div "Enter Tag" at bounding box center [1223, 564] width 308 height 44
click at [1096, 650] on div "design" at bounding box center [1102, 654] width 31 height 18
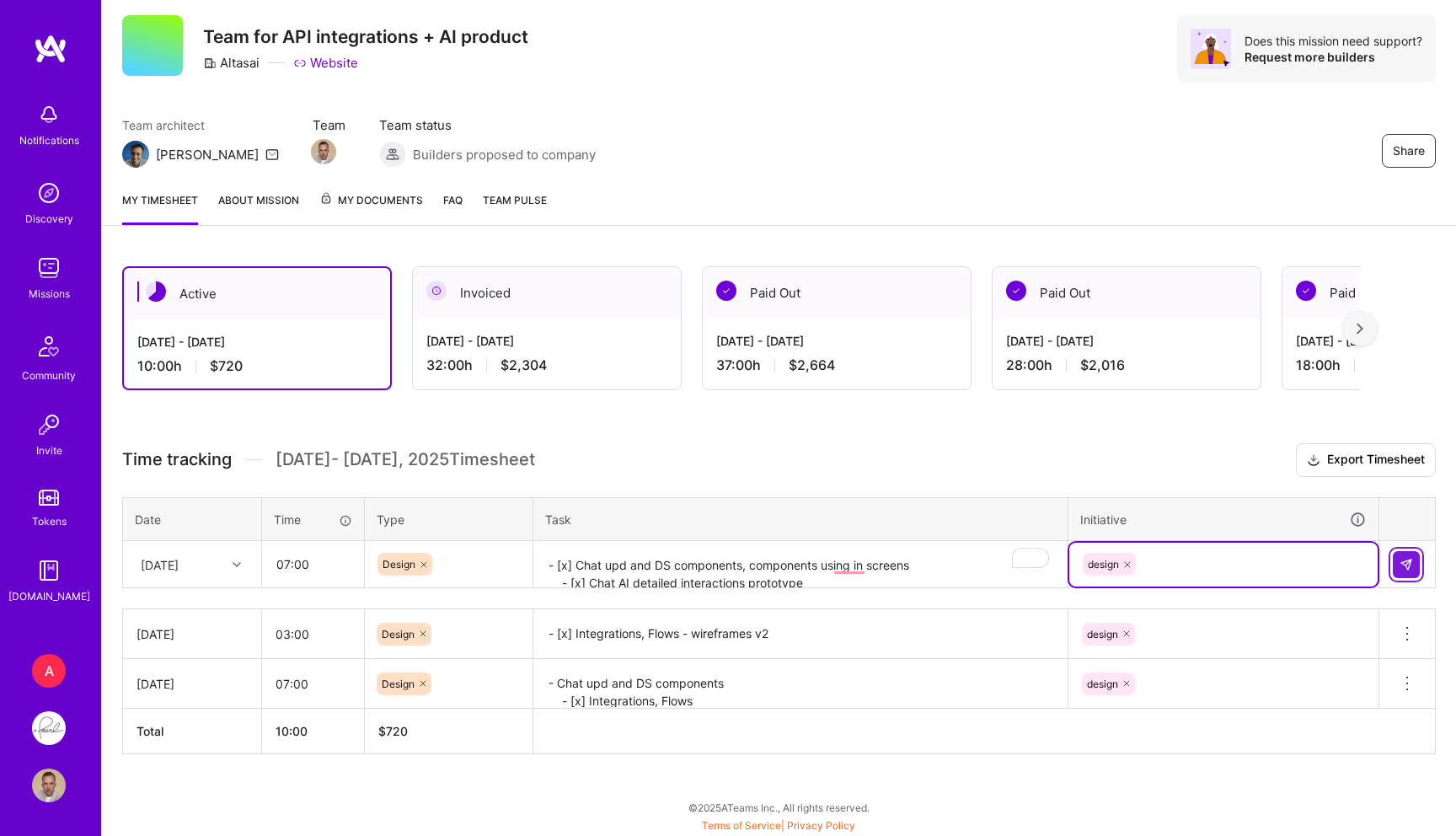
click at [1400, 564] on img at bounding box center [1407, 564] width 14 height 14
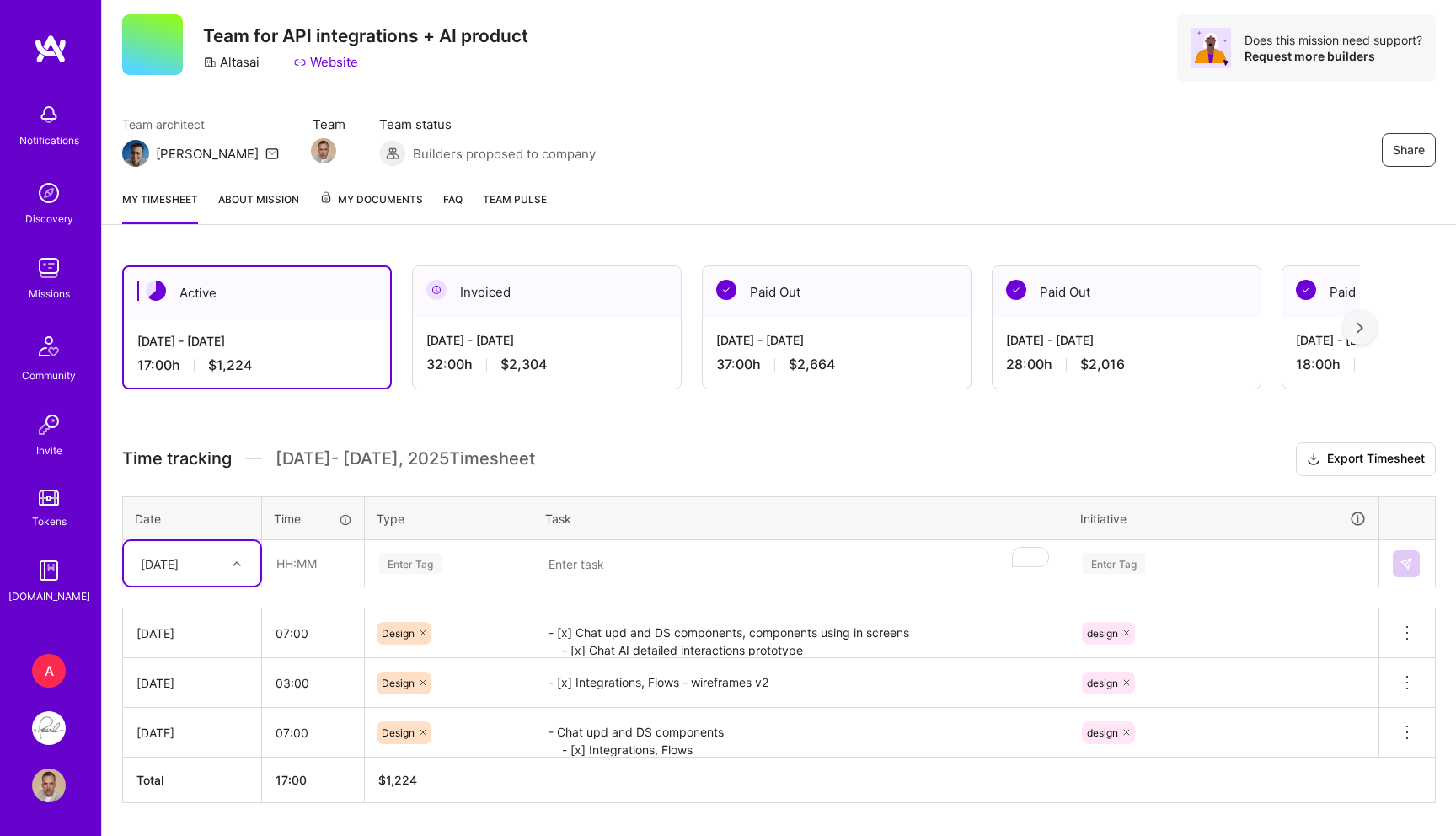
click at [192, 546] on div "[DATE]" at bounding box center [192, 563] width 137 height 45
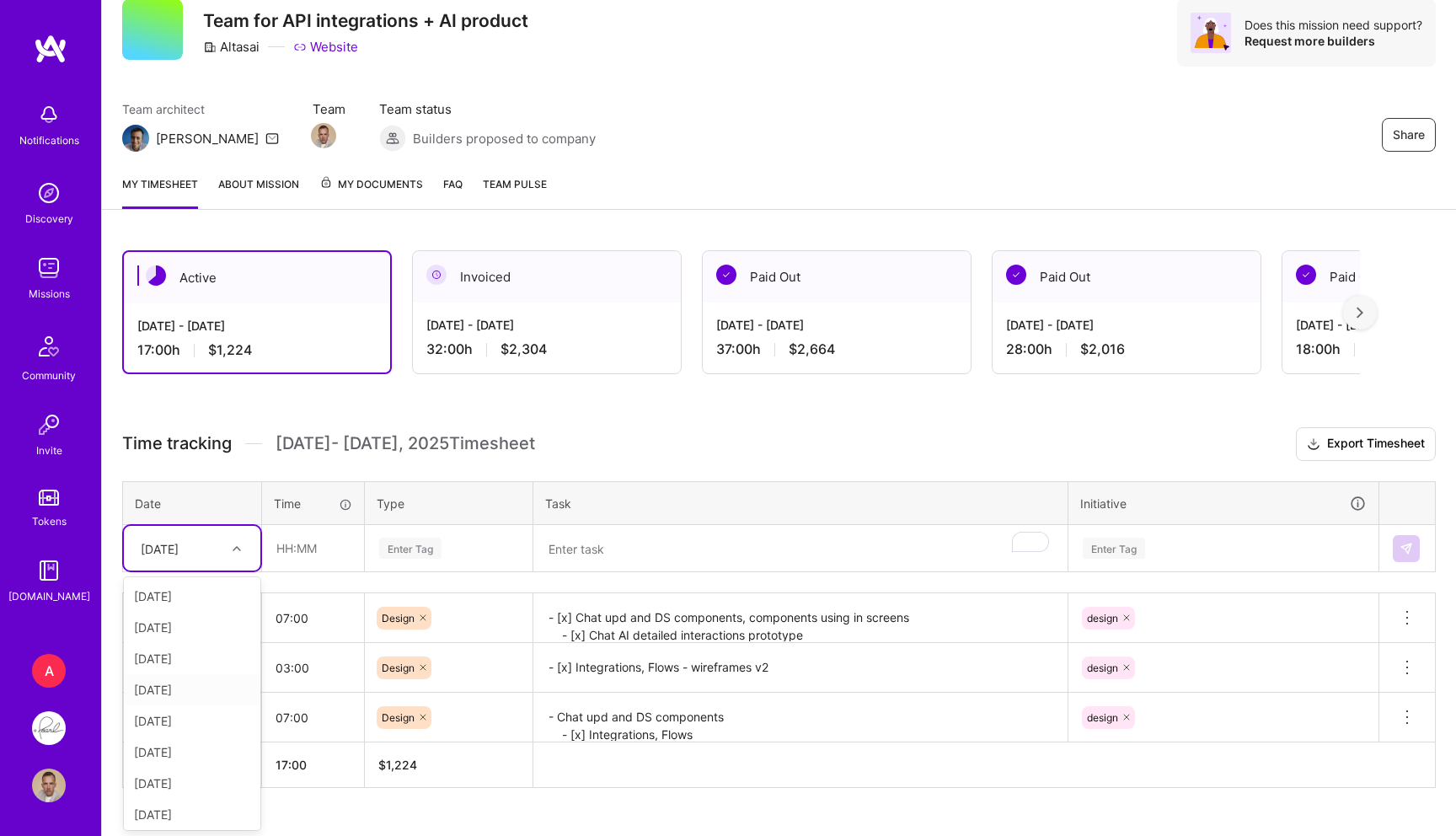
scroll to position [35, 0]
click at [171, 751] on div "[DATE]" at bounding box center [192, 749] width 137 height 31
click at [296, 557] on input "text" at bounding box center [313, 547] width 100 height 45
type input "05:00"
click at [433, 554] on div "Enter Tag" at bounding box center [410, 547] width 62 height 26
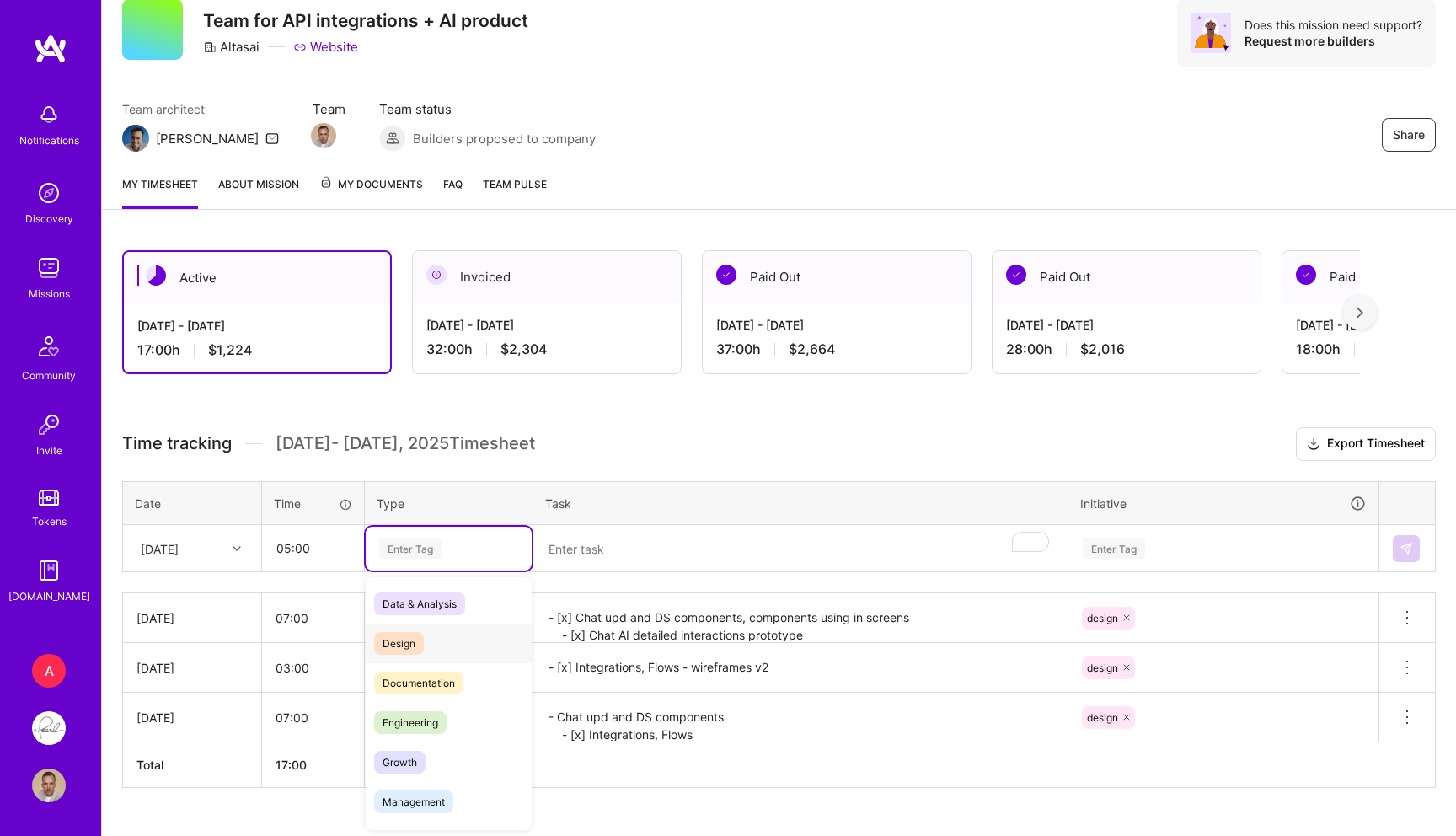
click at [406, 643] on span "Design" at bounding box center [399, 642] width 50 height 23
click at [576, 569] on textarea "To enrich screen reader interactions, please activate Accessibility in Grammarl…" at bounding box center [800, 548] width 531 height 45
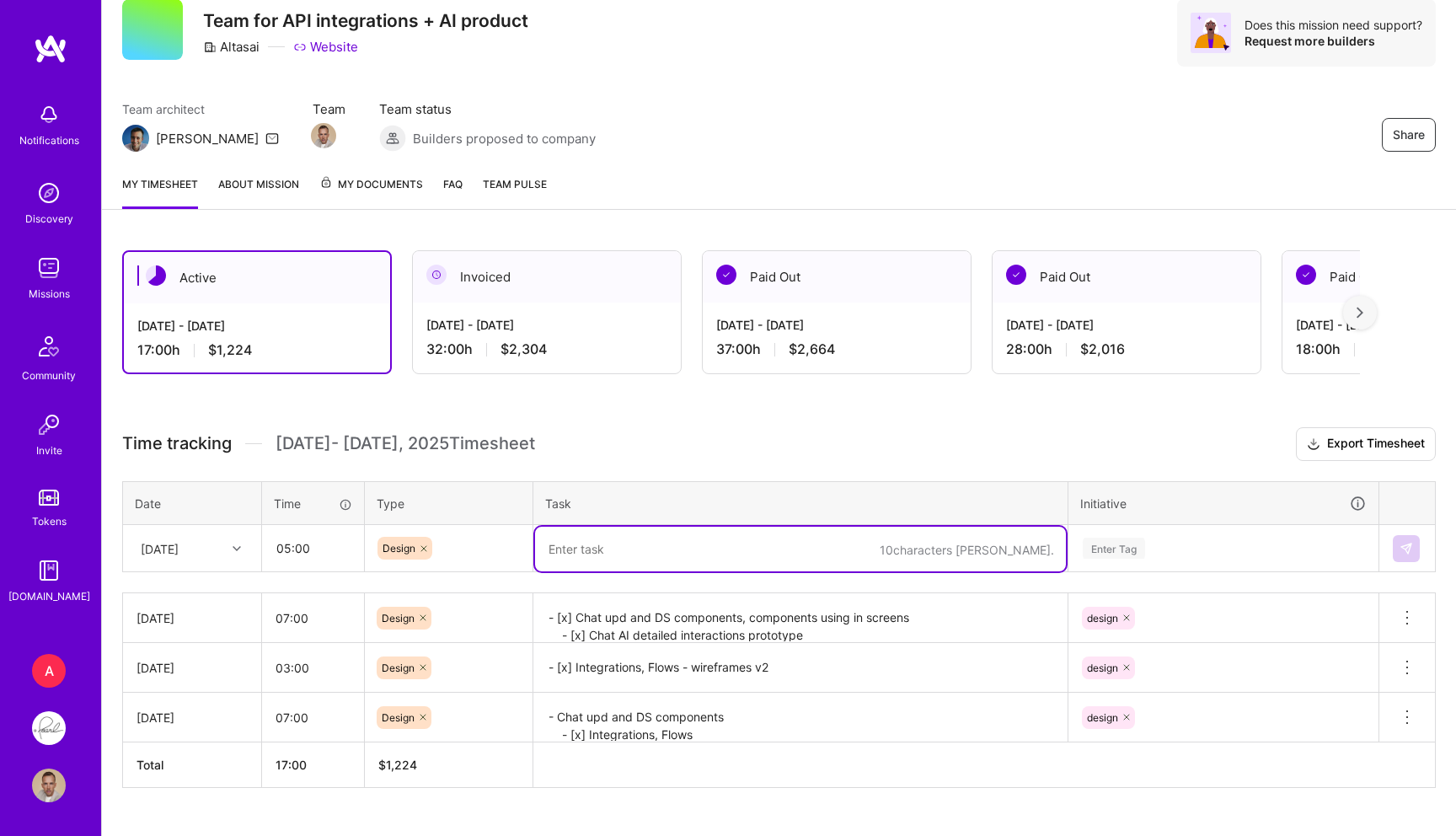
paste textarea "- [x] Team call"
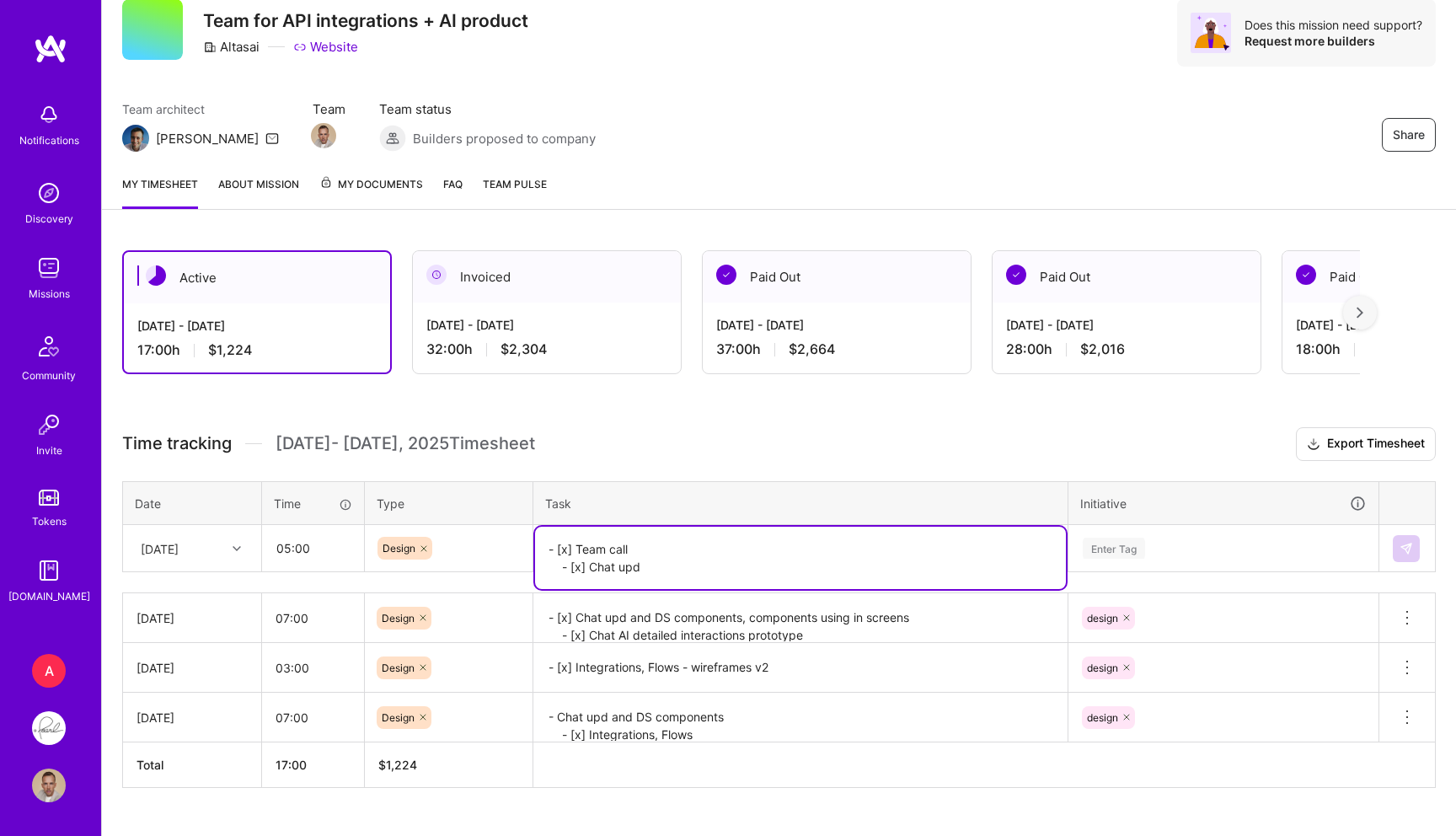
paste textarea "- [x] Chat upd"
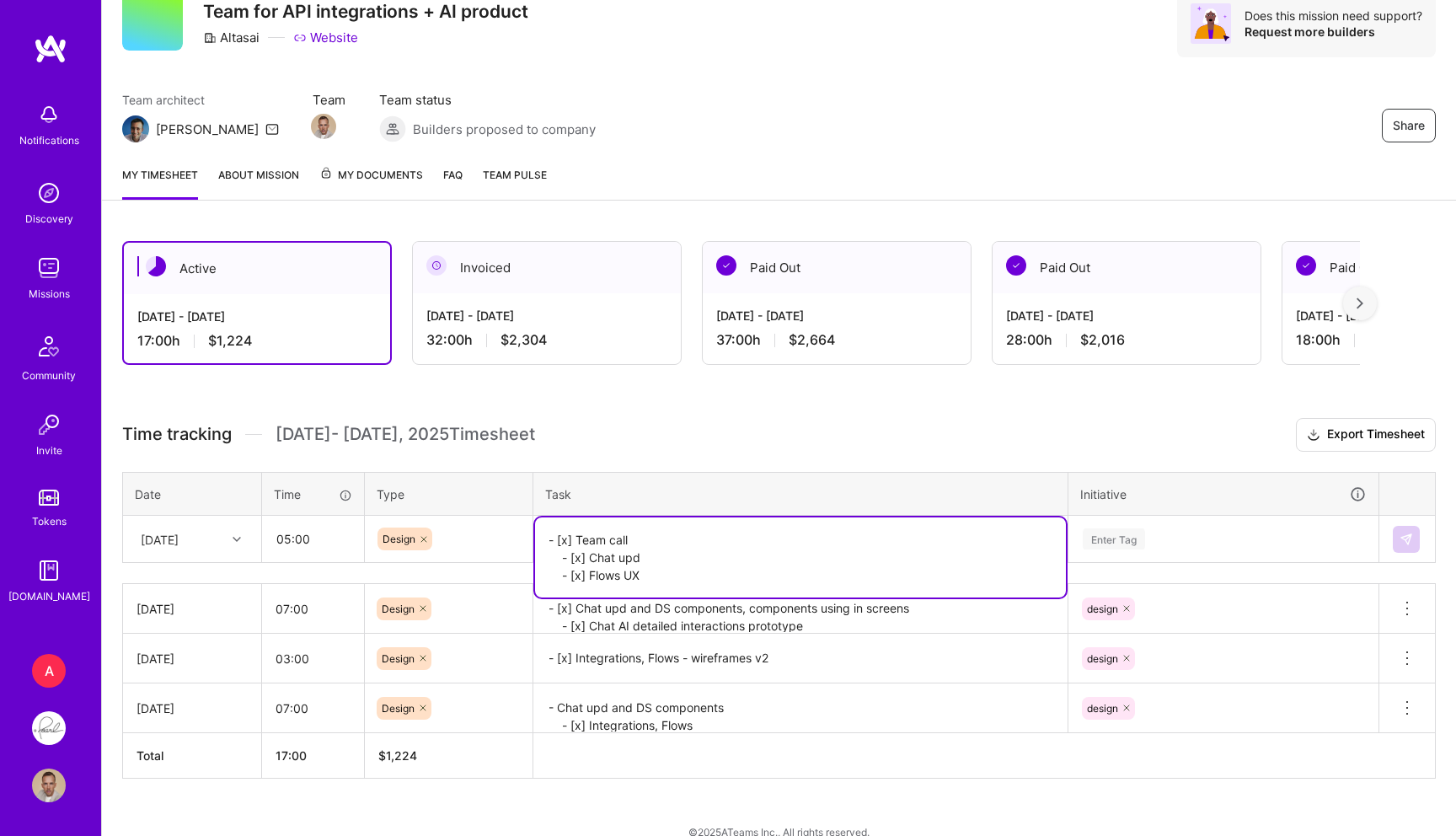
scroll to position [93, 0]
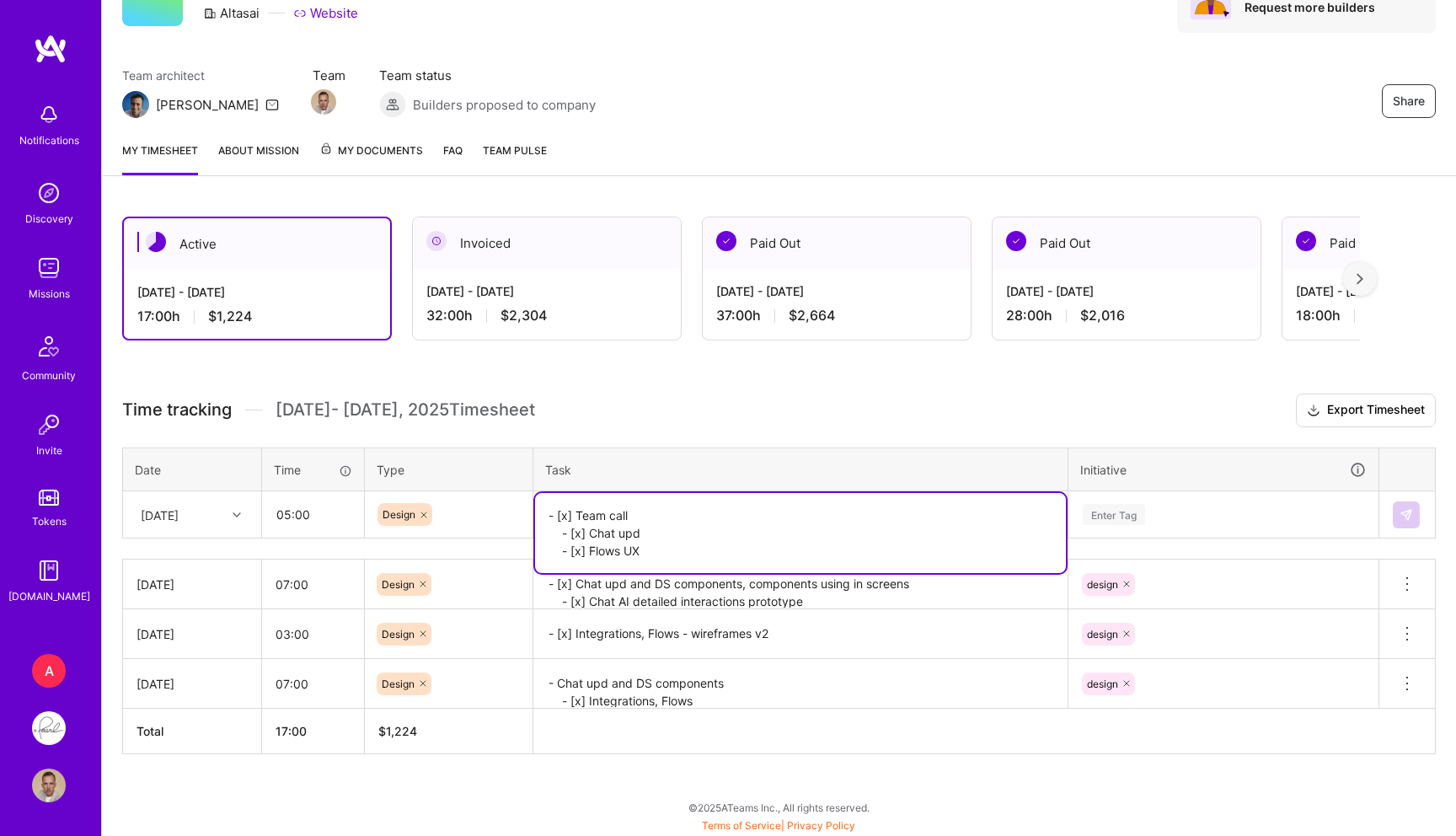
click at [1218, 541] on div "Time tracking Oct 1 - Oct 15 , 2025 Timesheet Export Timesheet Date Time Type T…" at bounding box center [779, 574] width 1314 height 361
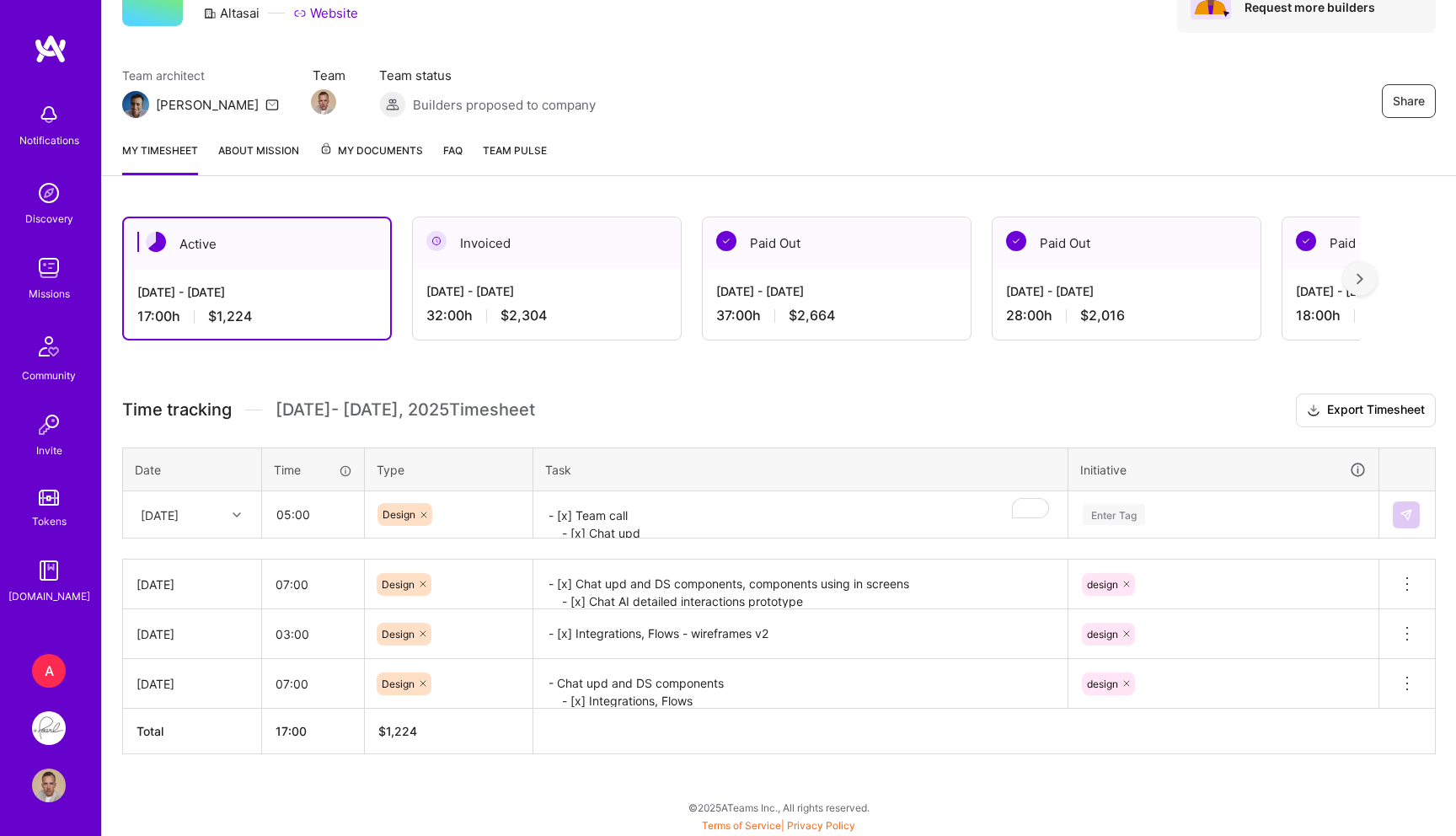
click at [633, 528] on textarea "- [x] Team call - [x] Chat upd - [x] Flows UX" at bounding box center [800, 515] width 531 height 45
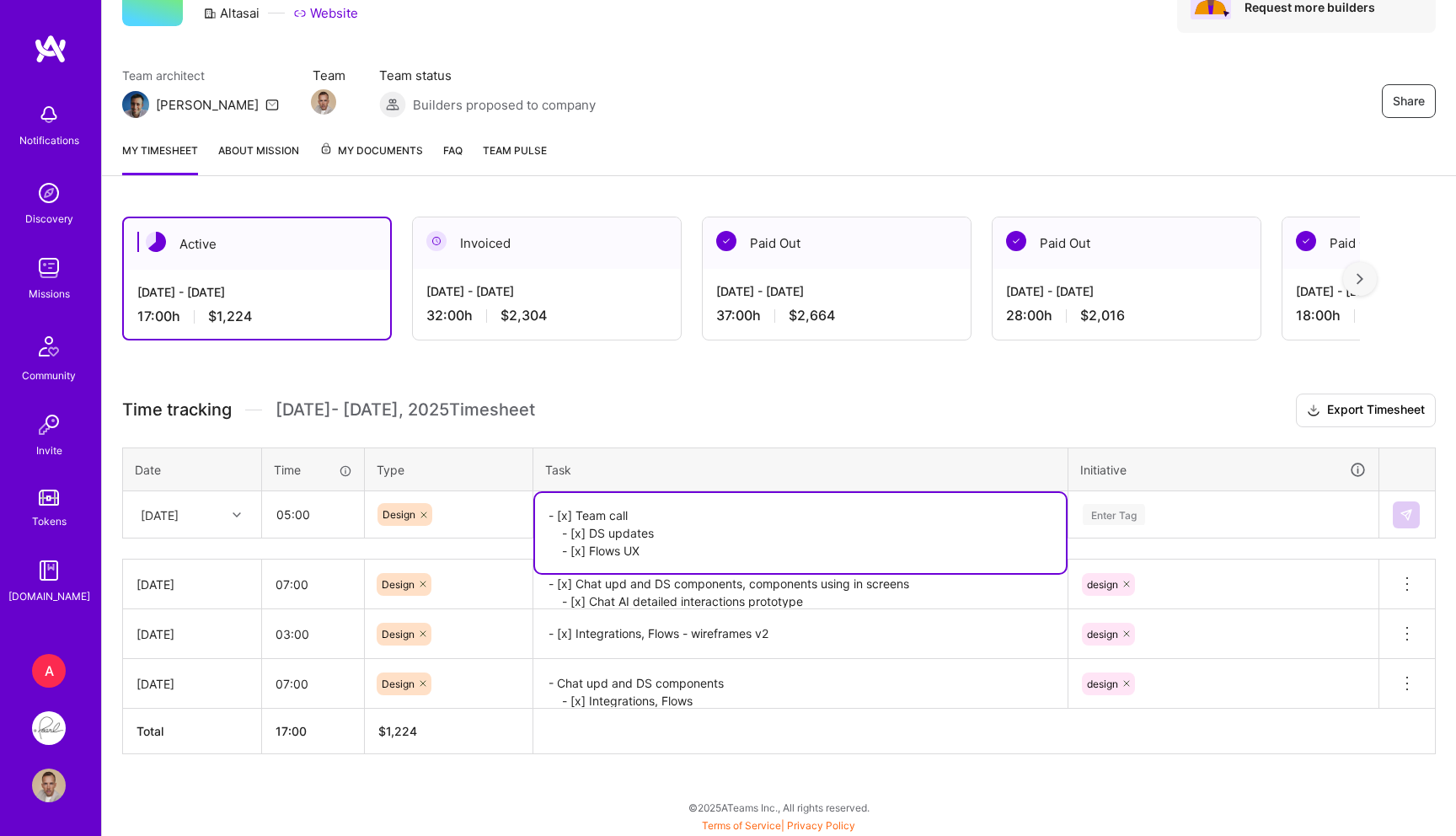
type textarea "- [x] Team call - [x] DS updates - [x] Flows UX"
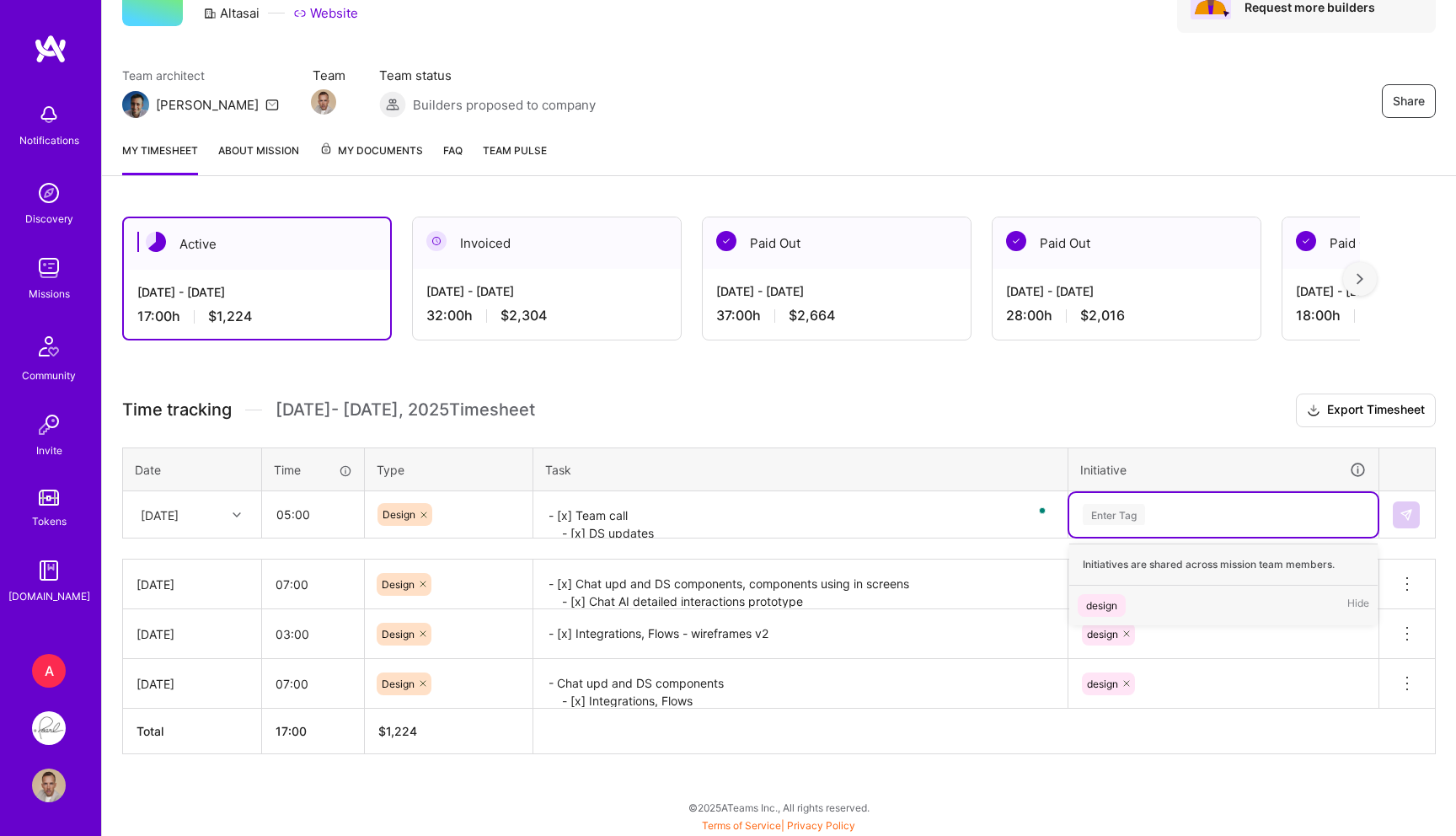
click at [1320, 525] on div "Enter Tag" at bounding box center [1223, 515] width 308 height 44
click at [1166, 520] on div "Enter Tag" at bounding box center [1224, 514] width 285 height 21
click at [1117, 517] on div "Enter Tag" at bounding box center [1114, 514] width 62 height 26
click at [1104, 604] on div "design" at bounding box center [1102, 605] width 31 height 18
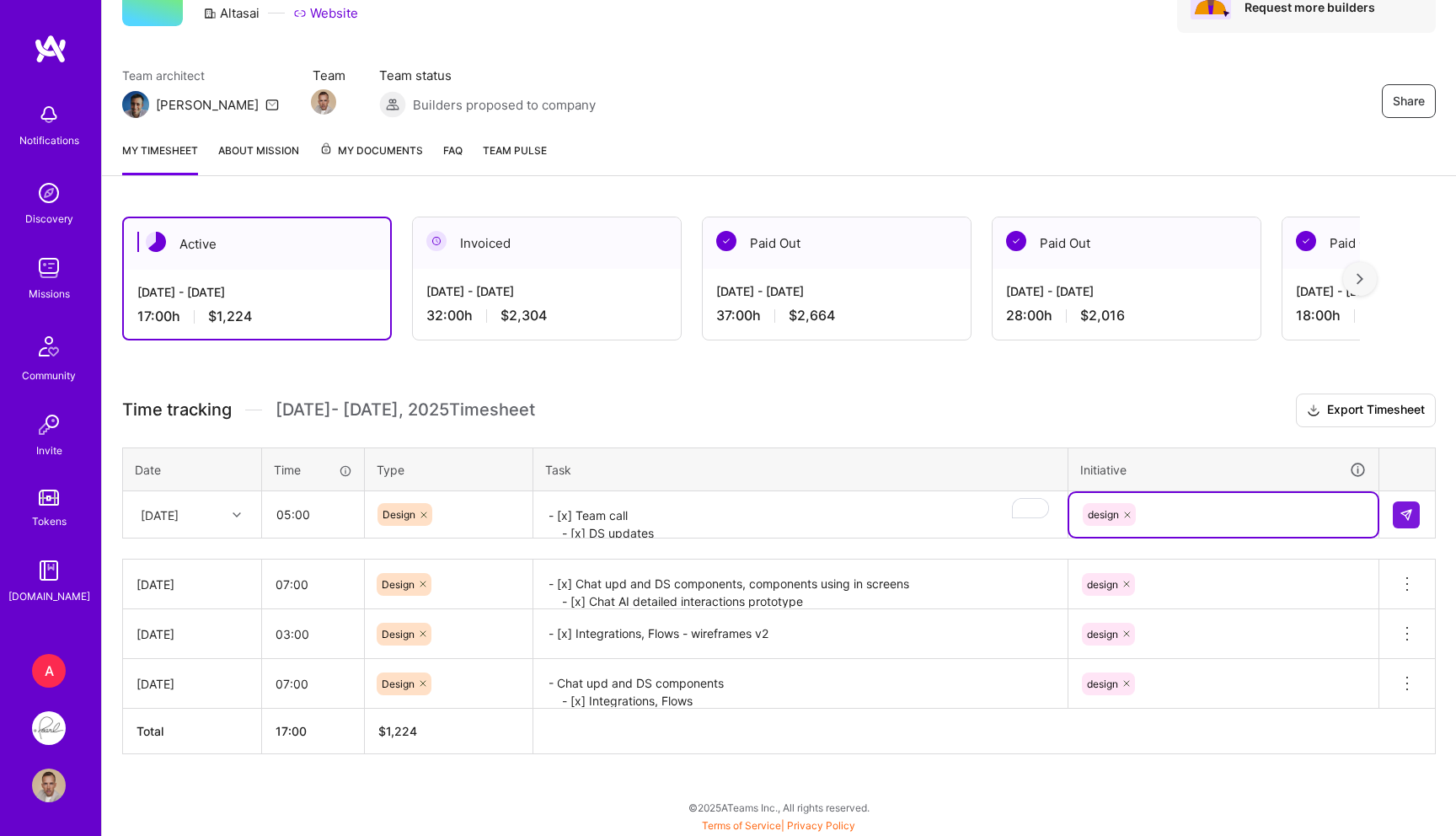
click at [239, 517] on div at bounding box center [239, 515] width 26 height 22
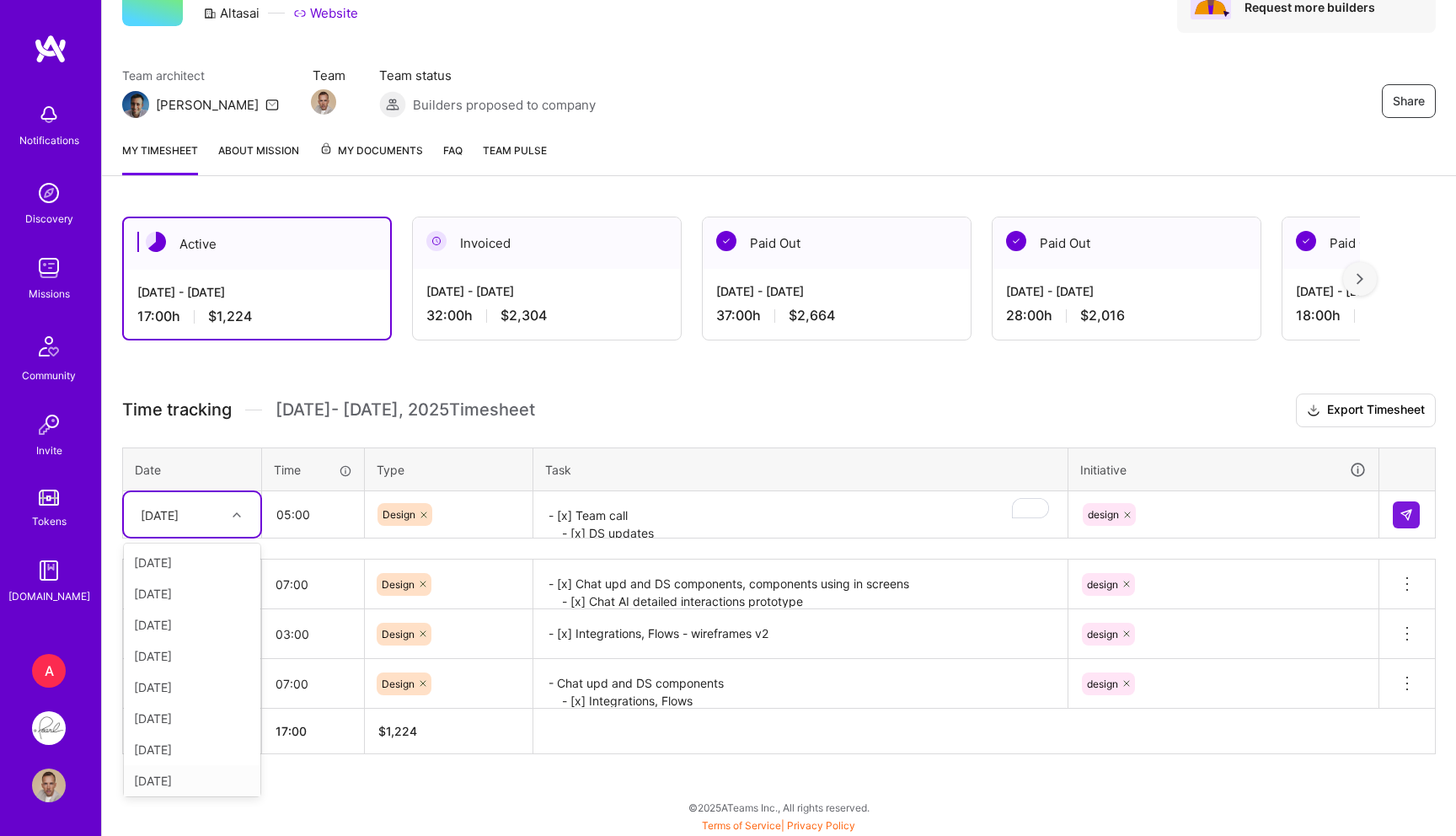
click at [163, 779] on div "[DATE]" at bounding box center [192, 780] width 137 height 31
click at [1403, 516] on img at bounding box center [1407, 515] width 14 height 14
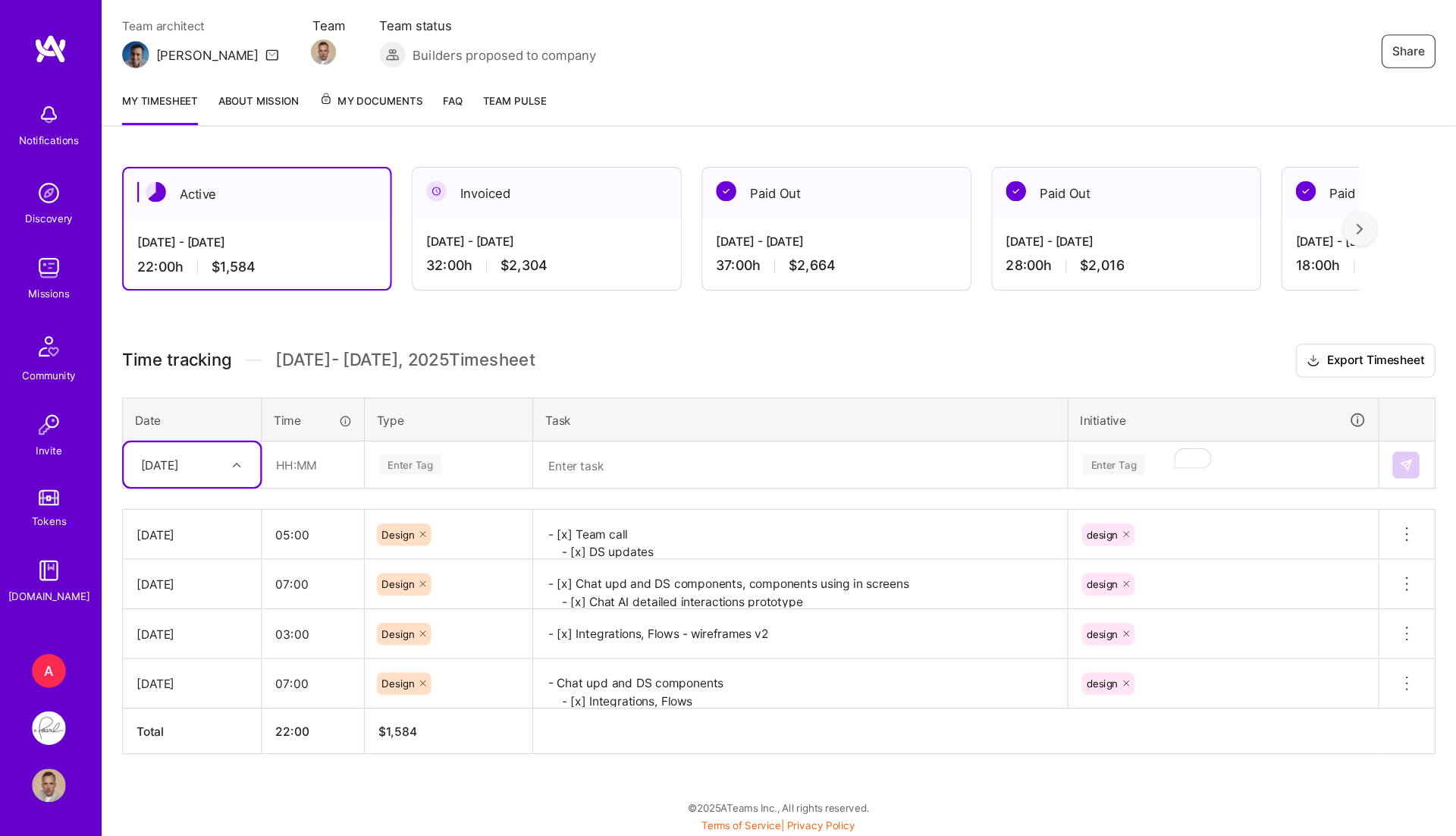
scroll to position [41, 0]
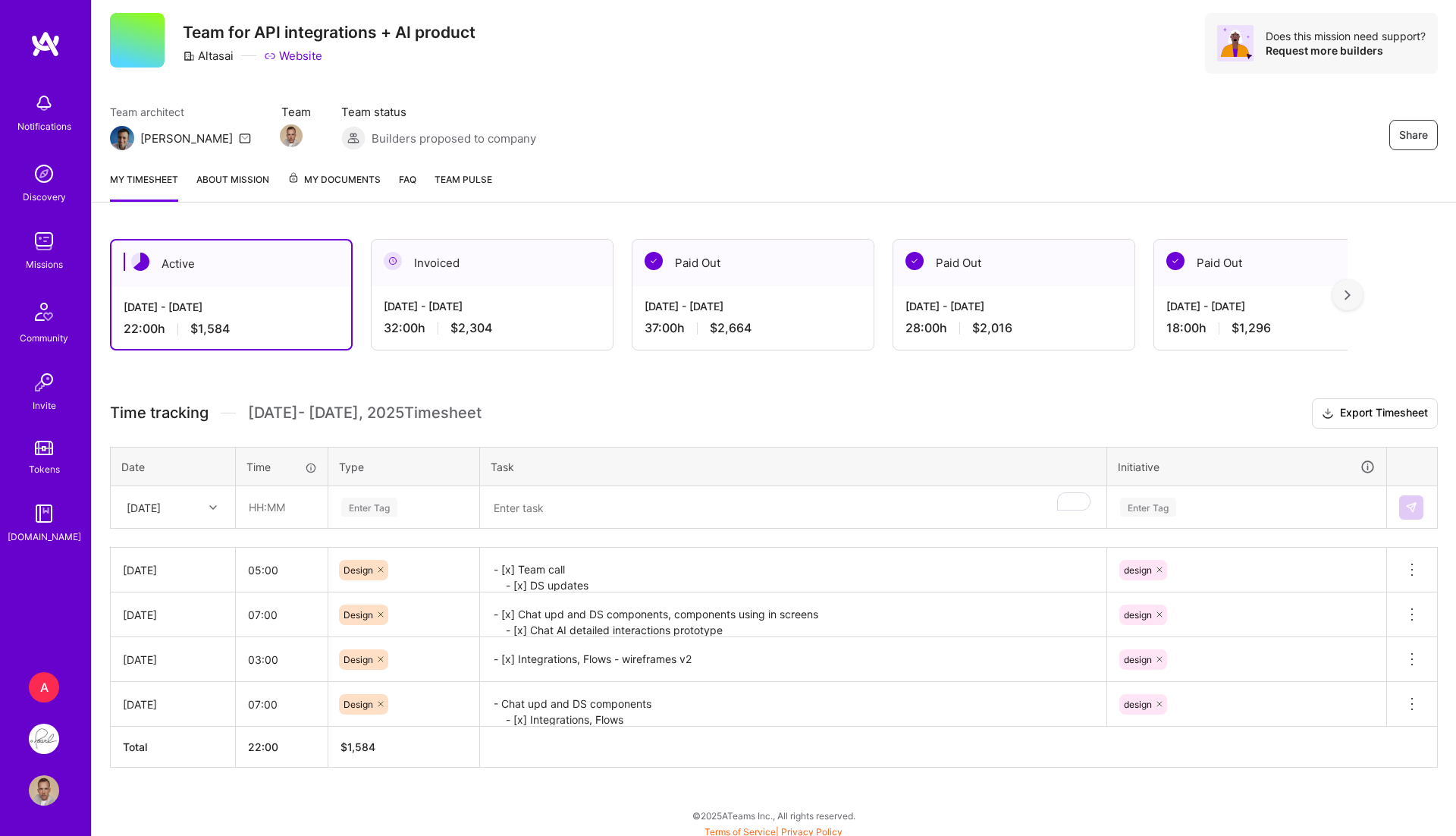
click at [200, 276] on div "Active" at bounding box center [231, 264] width 240 height 47
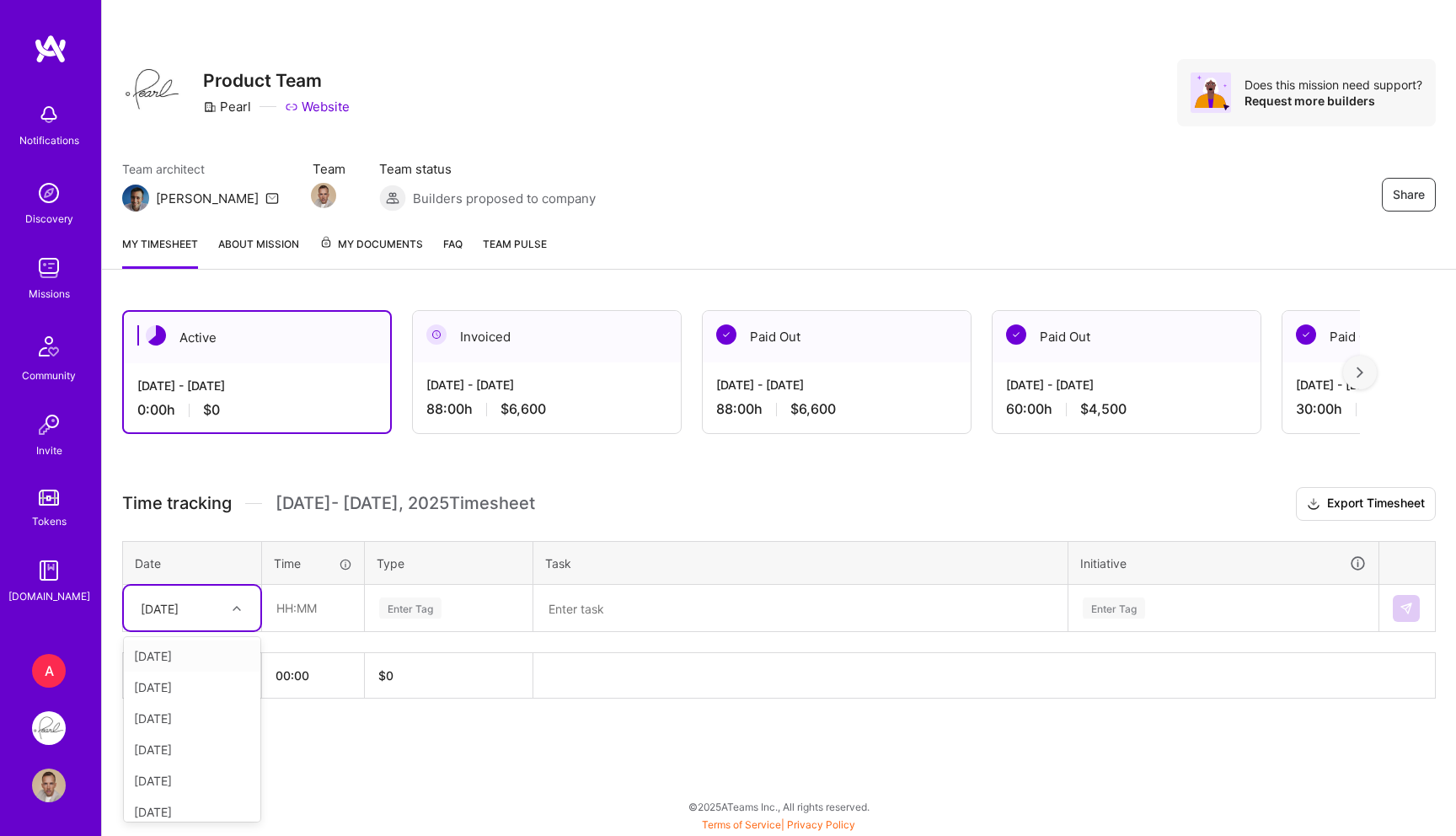
click at [217, 604] on div "[DATE]" at bounding box center [179, 608] width 93 height 28
click at [172, 655] on div "Wed, Oct 1" at bounding box center [192, 655] width 137 height 31
click at [308, 618] on input "text" at bounding box center [313, 608] width 100 height 45
type input "08:00"
click at [411, 611] on div "Enter Tag" at bounding box center [410, 608] width 62 height 26
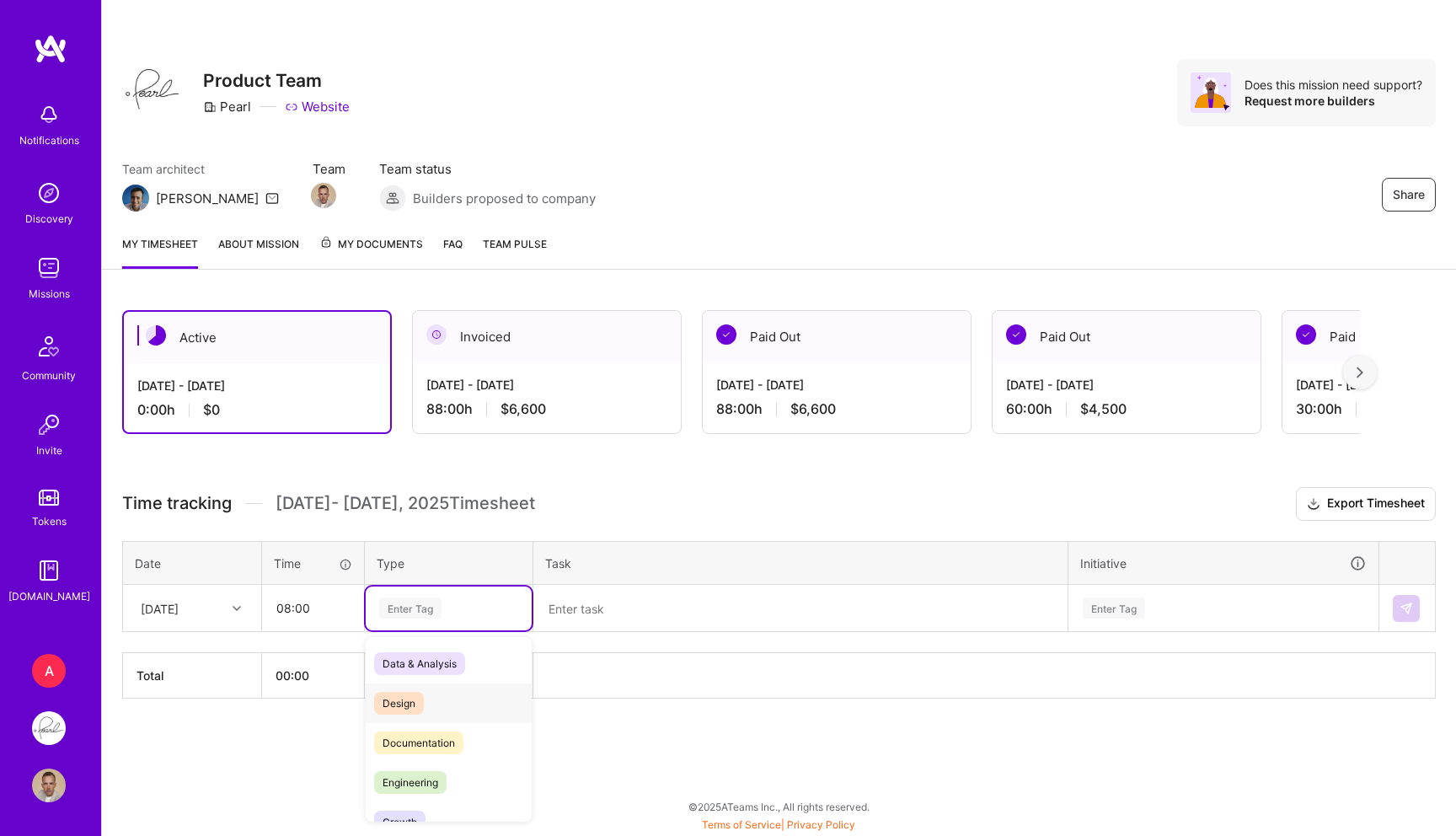
click at [396, 690] on div "Design" at bounding box center [449, 703] width 166 height 40
click at [574, 625] on textarea at bounding box center [800, 609] width 531 height 44
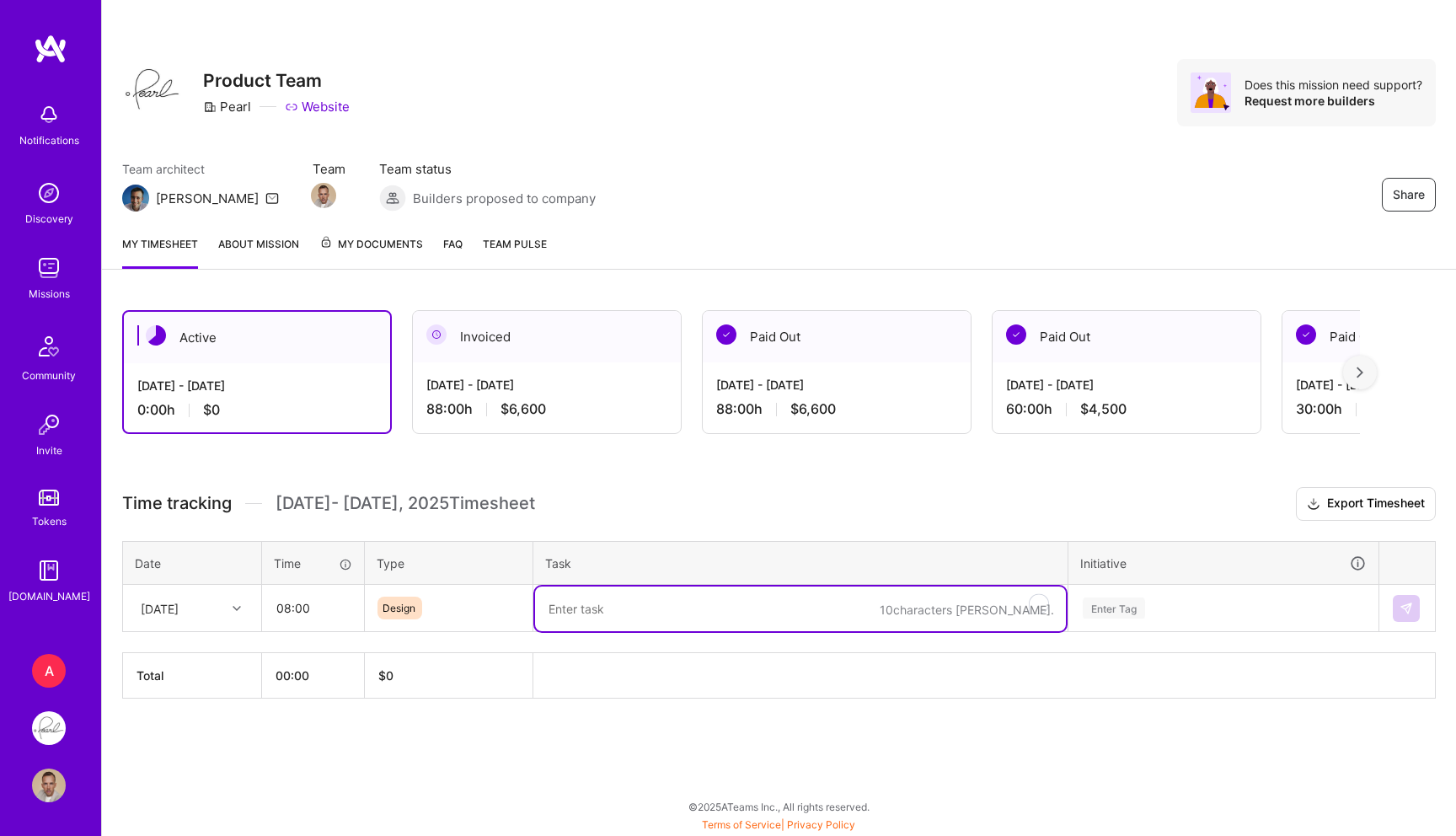
paste textarea "- [x] Open contacts - [x] Mike request - prototype request - [x] Presentation h…"
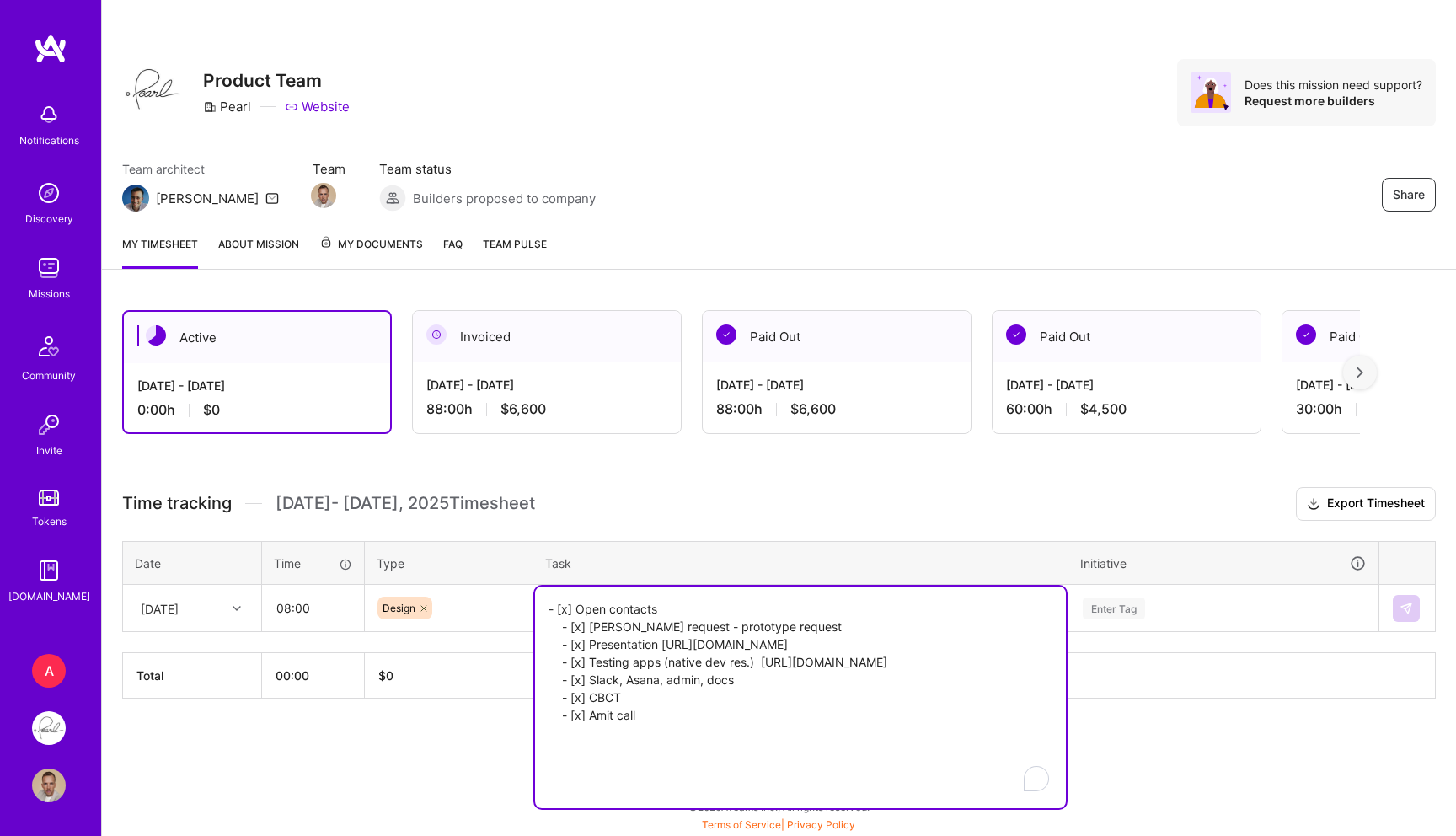
type textarea "- [x] Open contacts - [x] Mike request - prototype request - [x] Presentation h…"
click at [1101, 614] on div "Enter Tag" at bounding box center [1114, 608] width 62 height 26
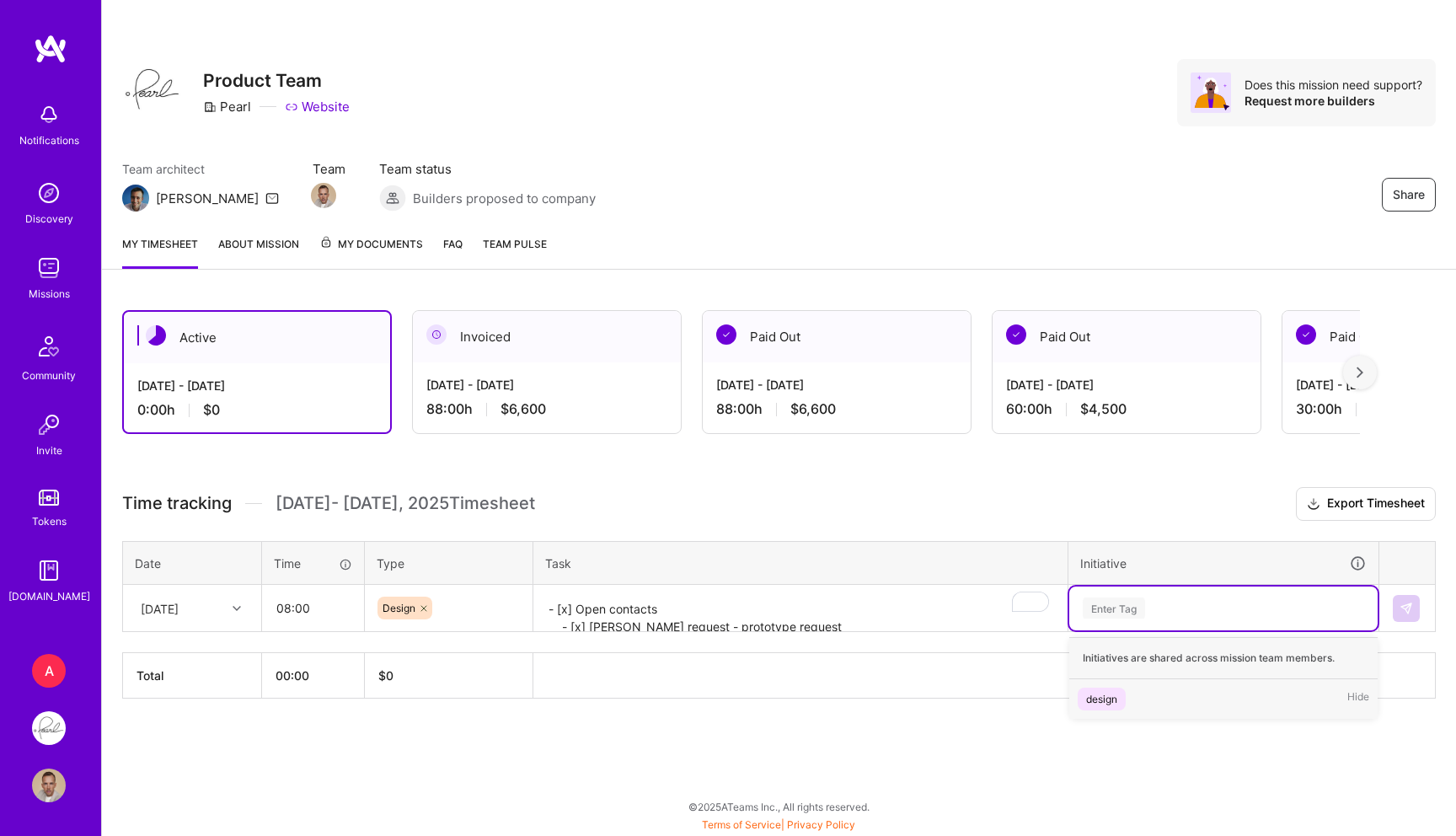
click at [1110, 690] on div "design" at bounding box center [1102, 699] width 31 height 18
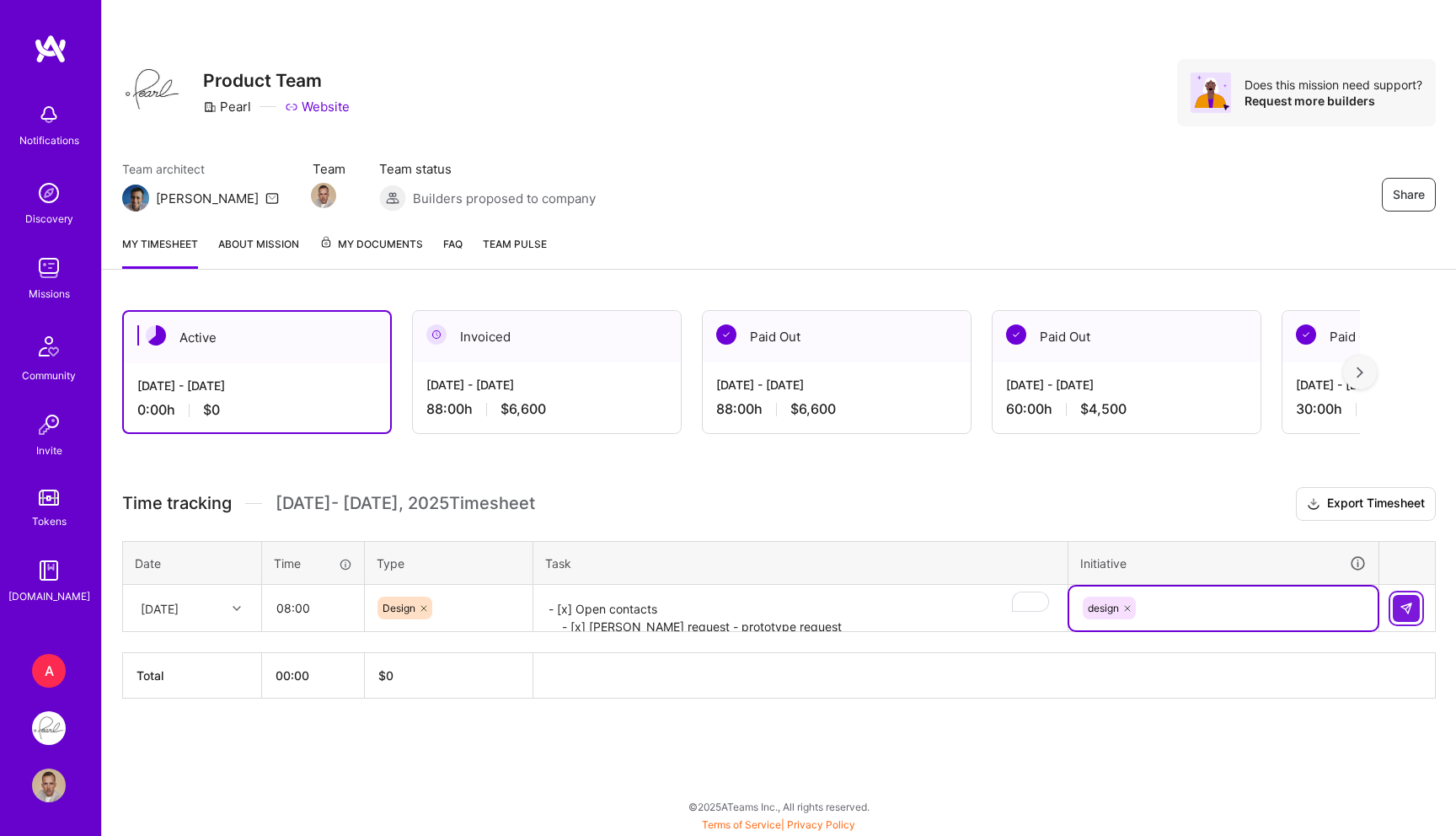
click at [1411, 609] on img at bounding box center [1407, 609] width 14 height 14
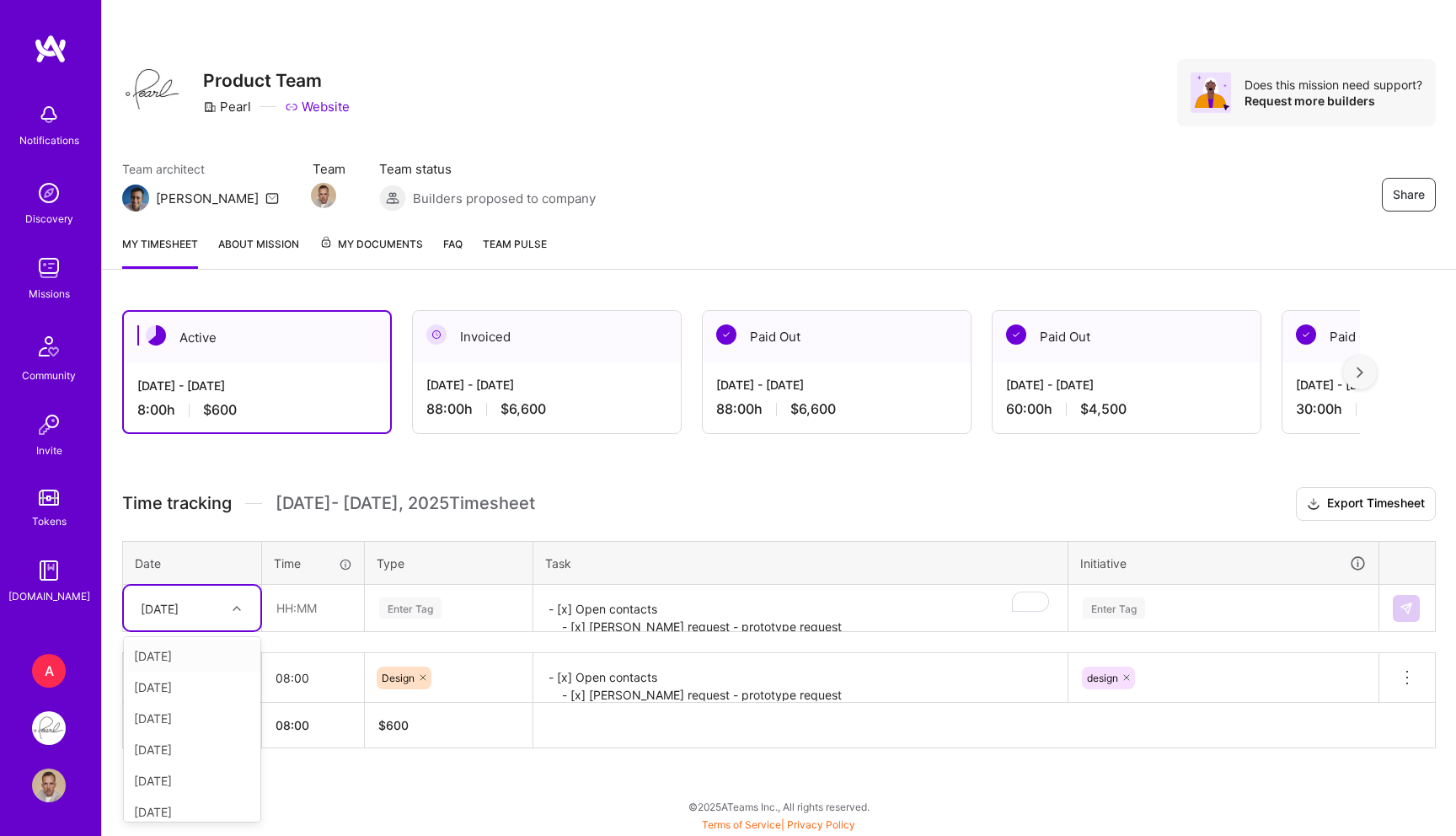
click at [203, 611] on div "Wed, Oct 1" at bounding box center [179, 608] width 93 height 28
click at [192, 665] on div "Thu, Oct 2" at bounding box center [192, 651] width 137 height 31
click at [295, 596] on input "text" at bounding box center [313, 608] width 100 height 45
type input "08:00"
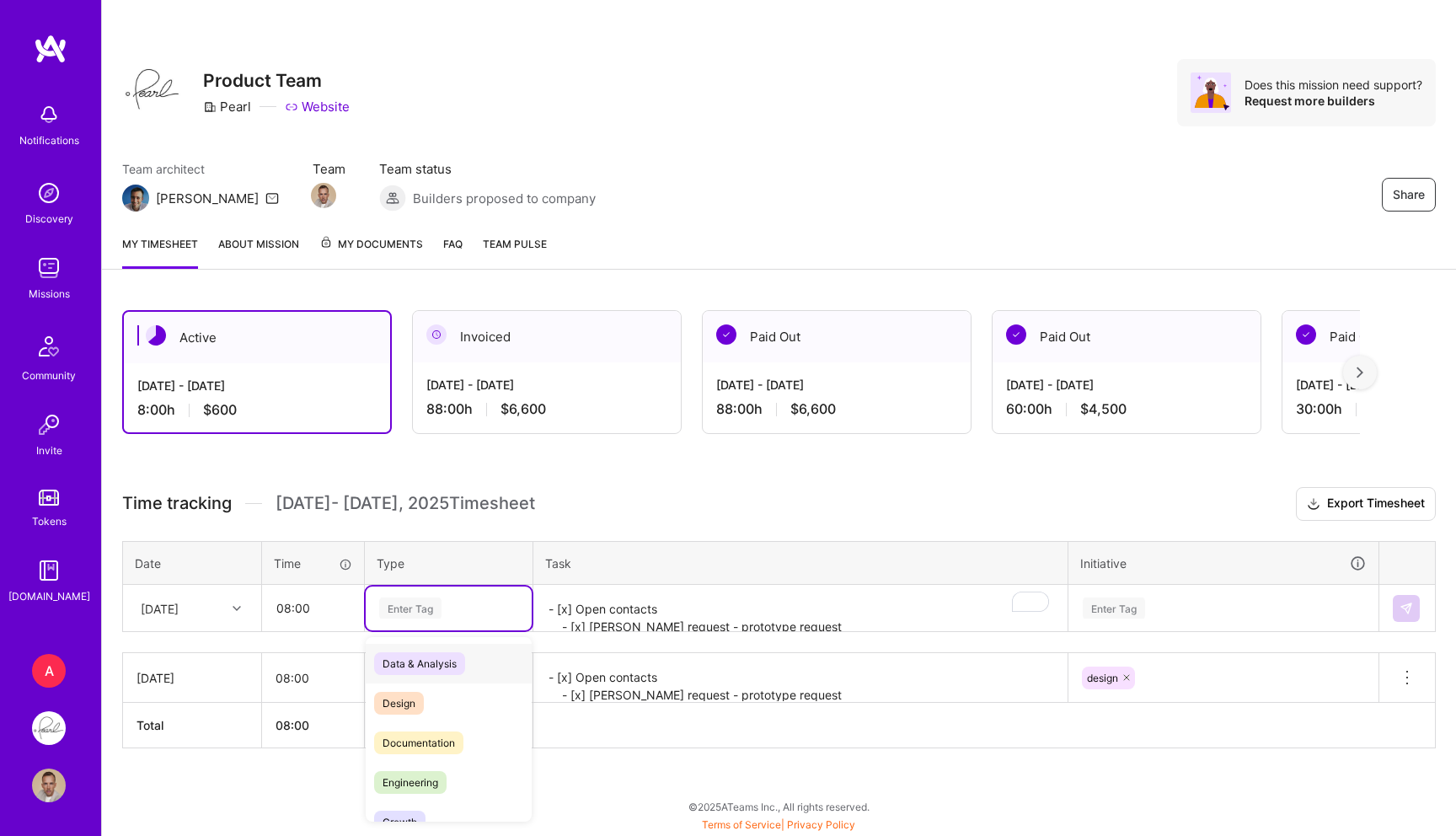
click at [412, 604] on div "Enter Tag" at bounding box center [410, 608] width 62 height 26
click at [406, 704] on span "Design" at bounding box center [399, 703] width 50 height 23
click at [621, 605] on textarea "- [x] Open contacts - [x] Mike request - prototype request - [x] Presentation h…" at bounding box center [800, 609] width 531 height 45
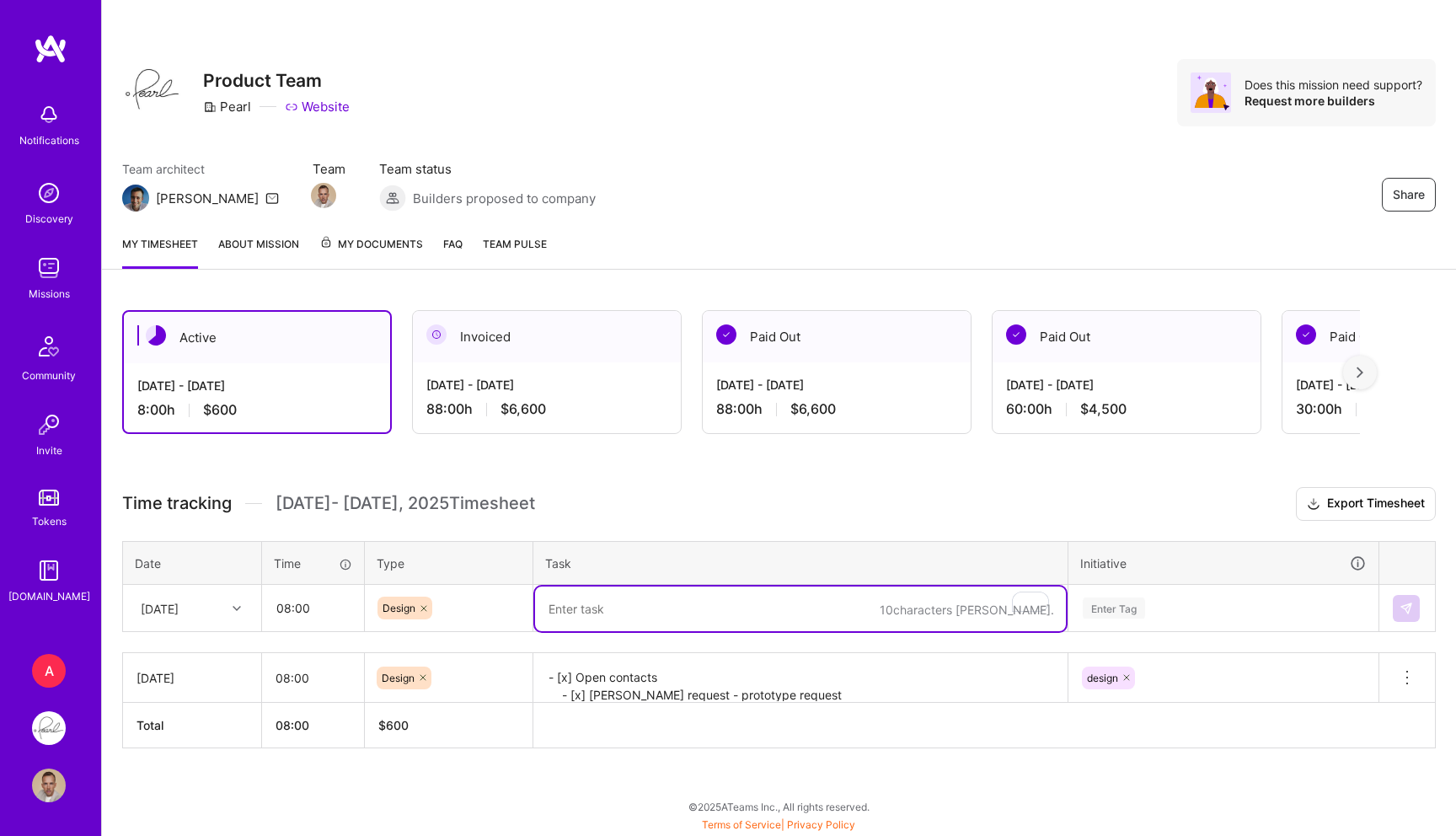
paste textarea "- [x] Presentation updated - [x] Testing apps (native dev res.) - dealing with …"
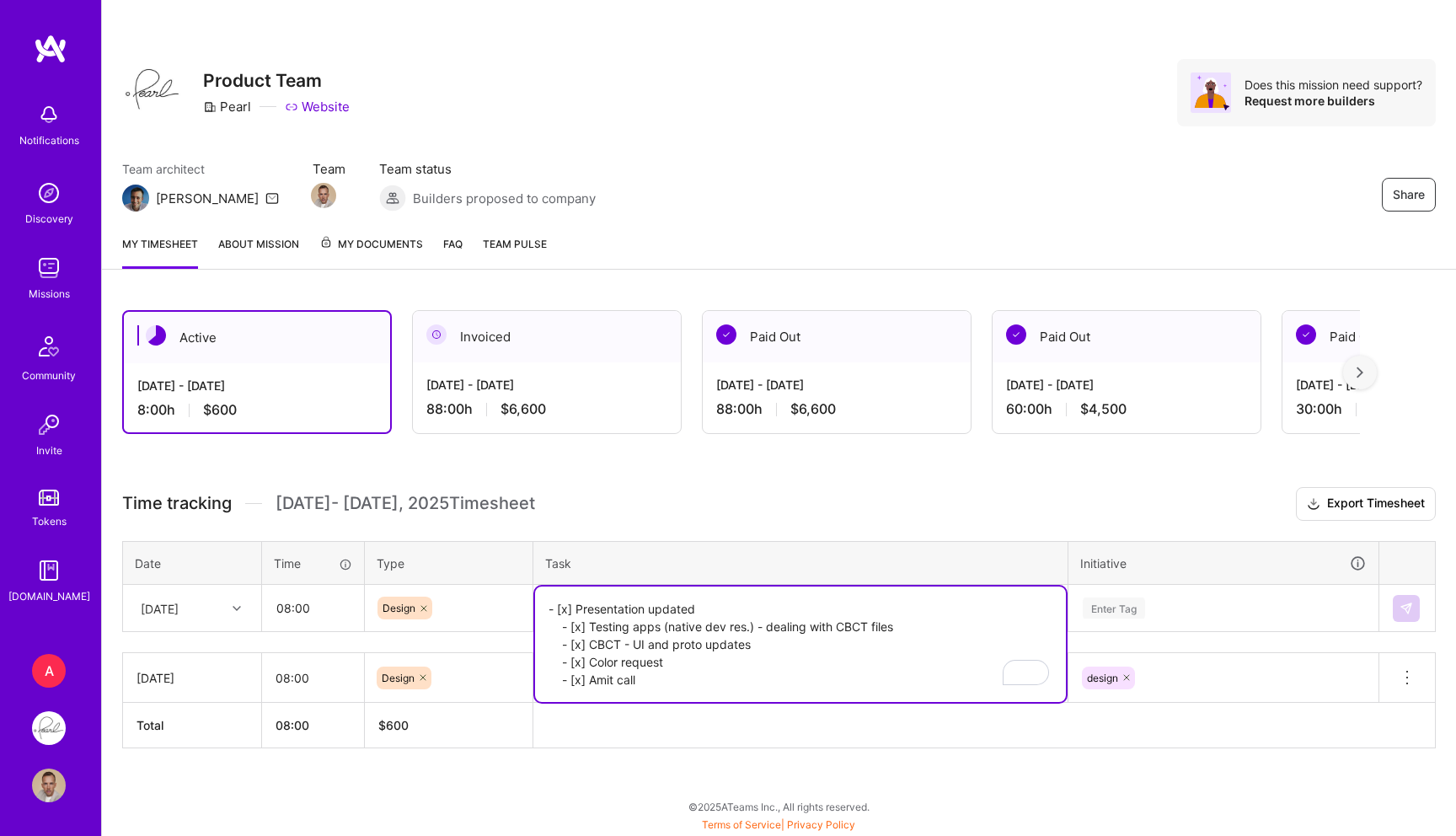
type textarea "- [x] Presentation updated - [x] Testing apps (native dev res.) - dealing with …"
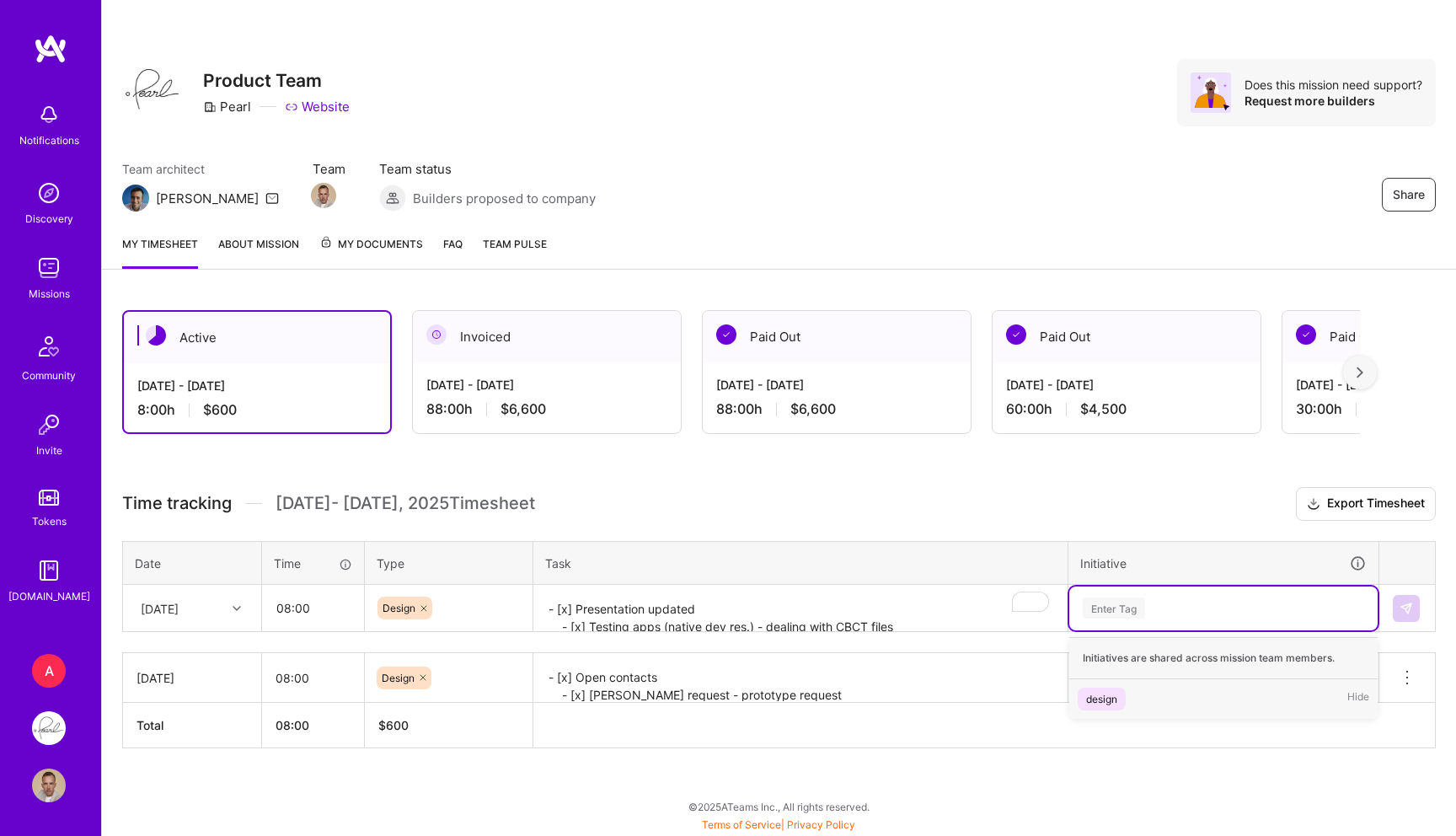
click at [1119, 596] on div "Enter Tag" at bounding box center [1223, 609] width 308 height 44
click at [1109, 698] on div "design" at bounding box center [1102, 699] width 31 height 18
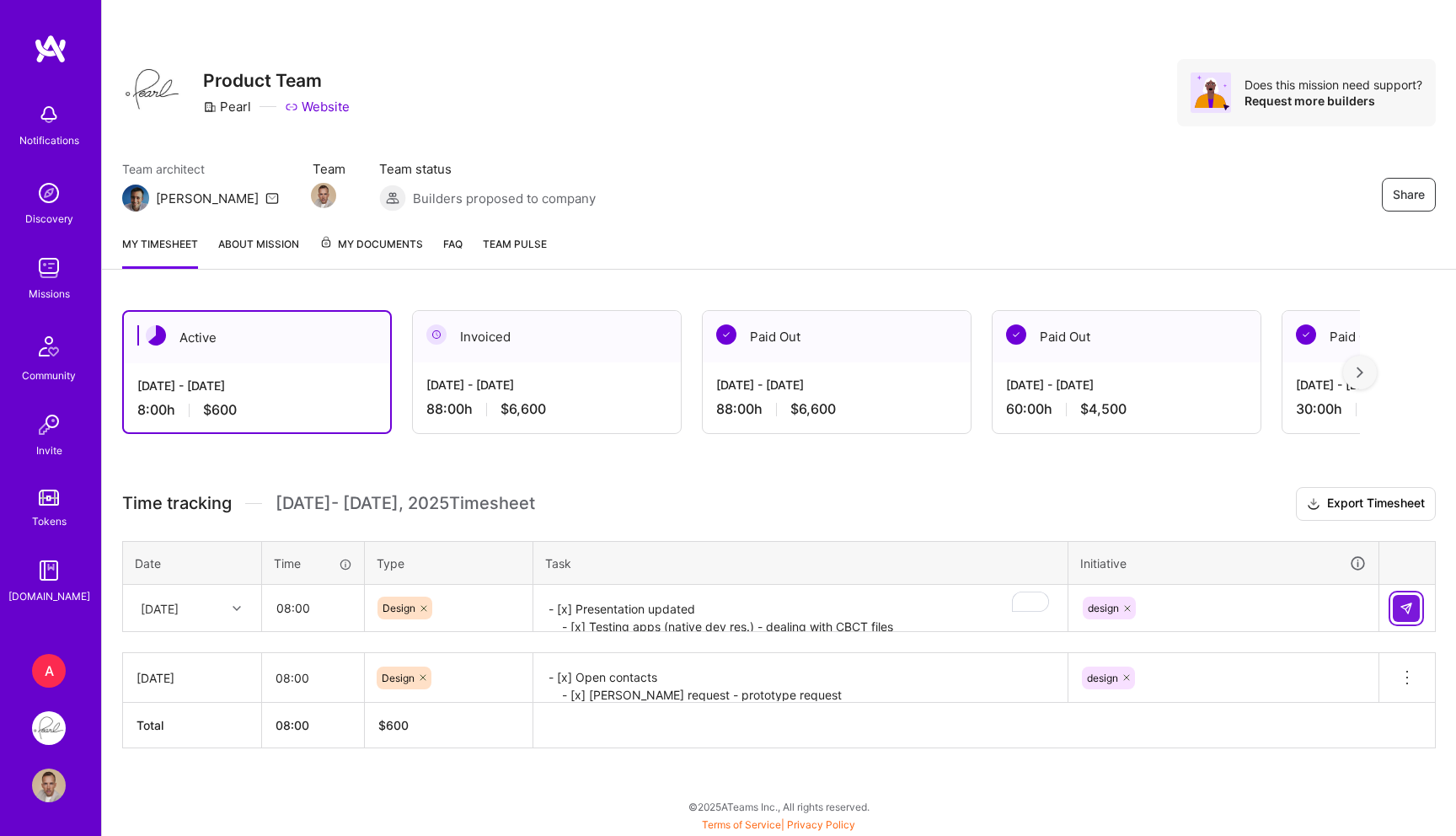
click at [1407, 603] on img at bounding box center [1407, 609] width 14 height 14
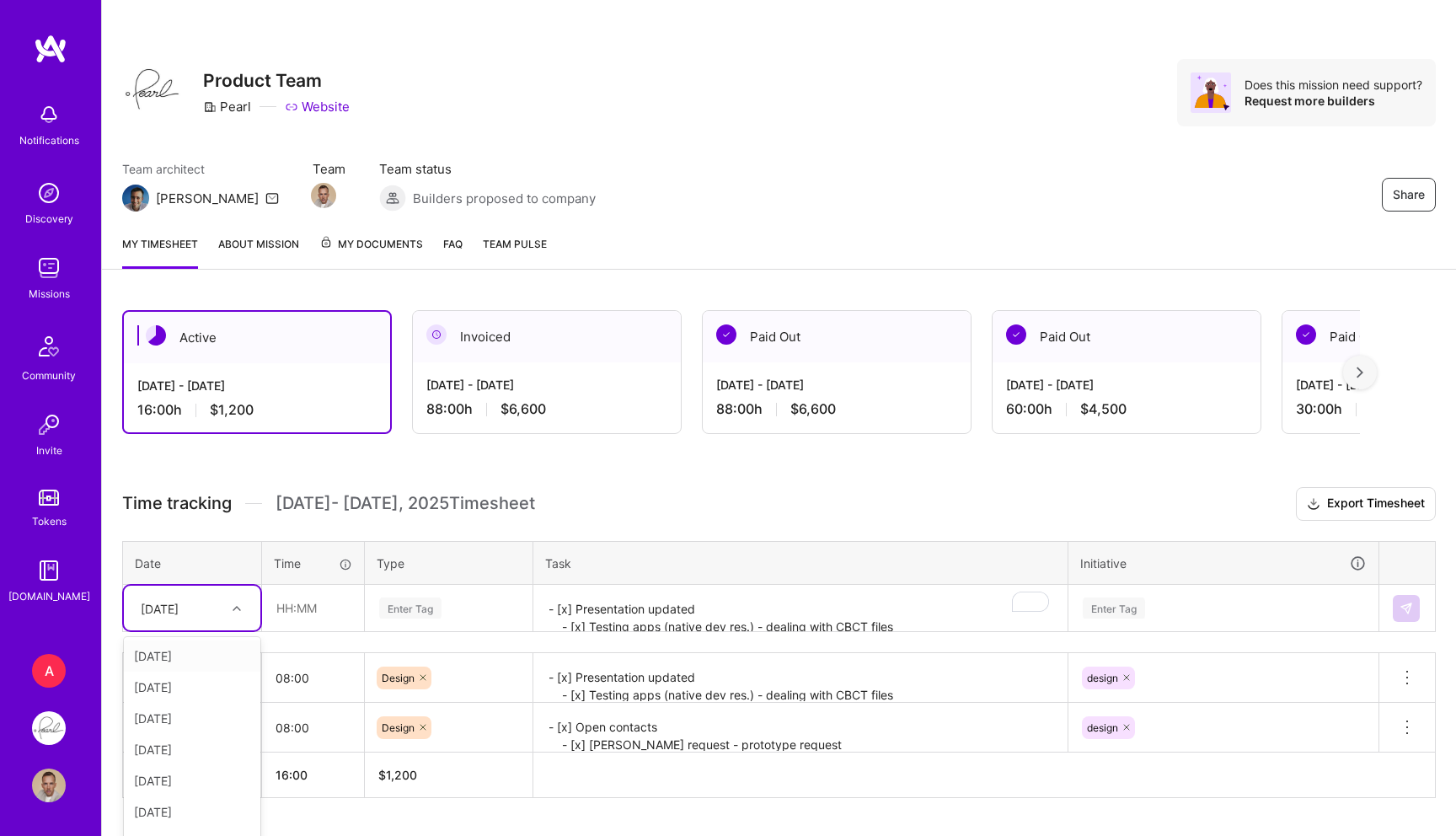
scroll to position [44, 0]
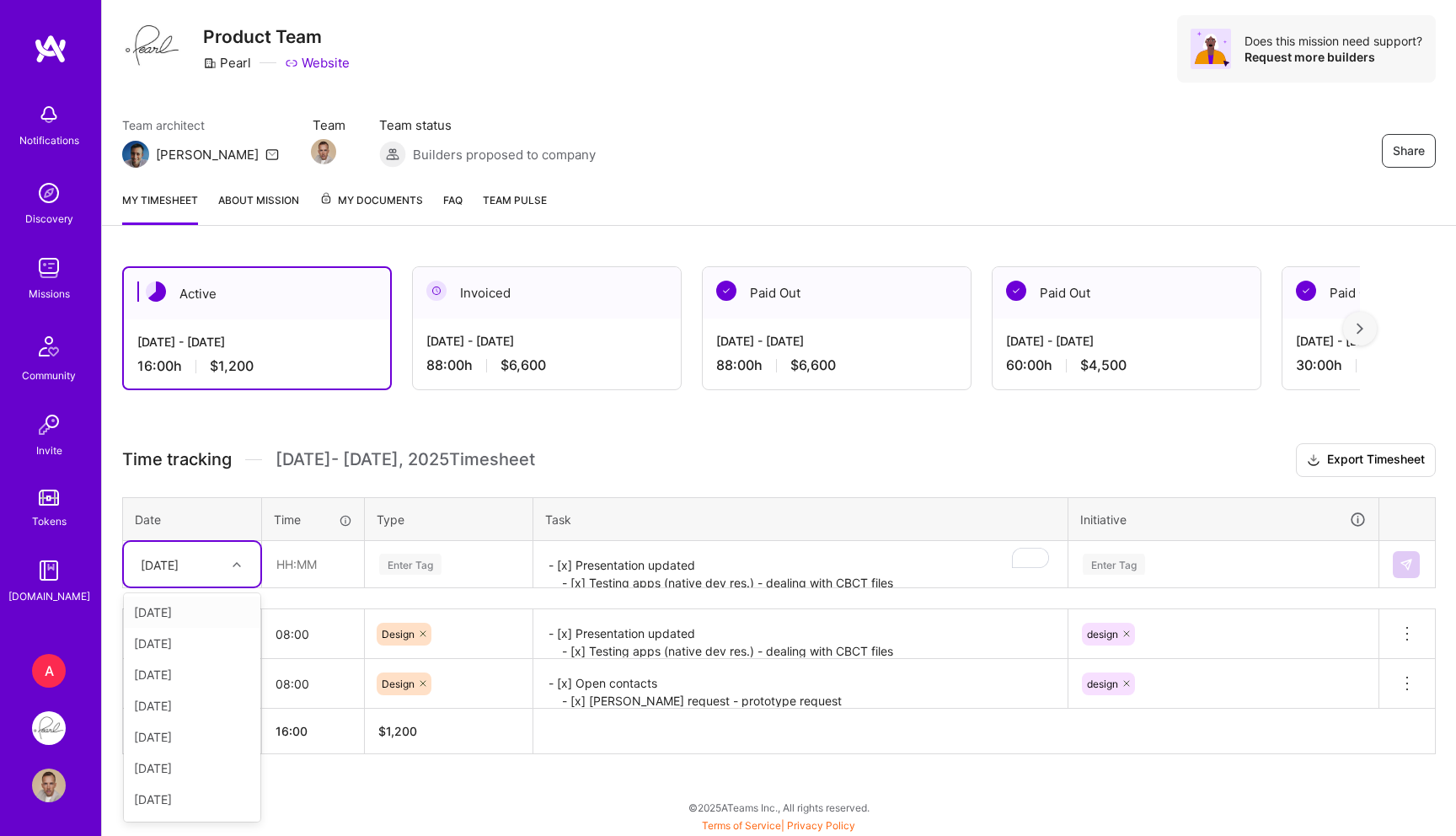
click at [214, 586] on div "option Thu, Oct 2, selected. option Wed, Oct 1 focused, 1 of 10. 9 results avai…" at bounding box center [192, 564] width 137 height 45
click at [181, 645] on div "[DATE]" at bounding box center [192, 643] width 137 height 31
click at [327, 575] on input "text" at bounding box center [313, 564] width 100 height 45
type input "08:00"
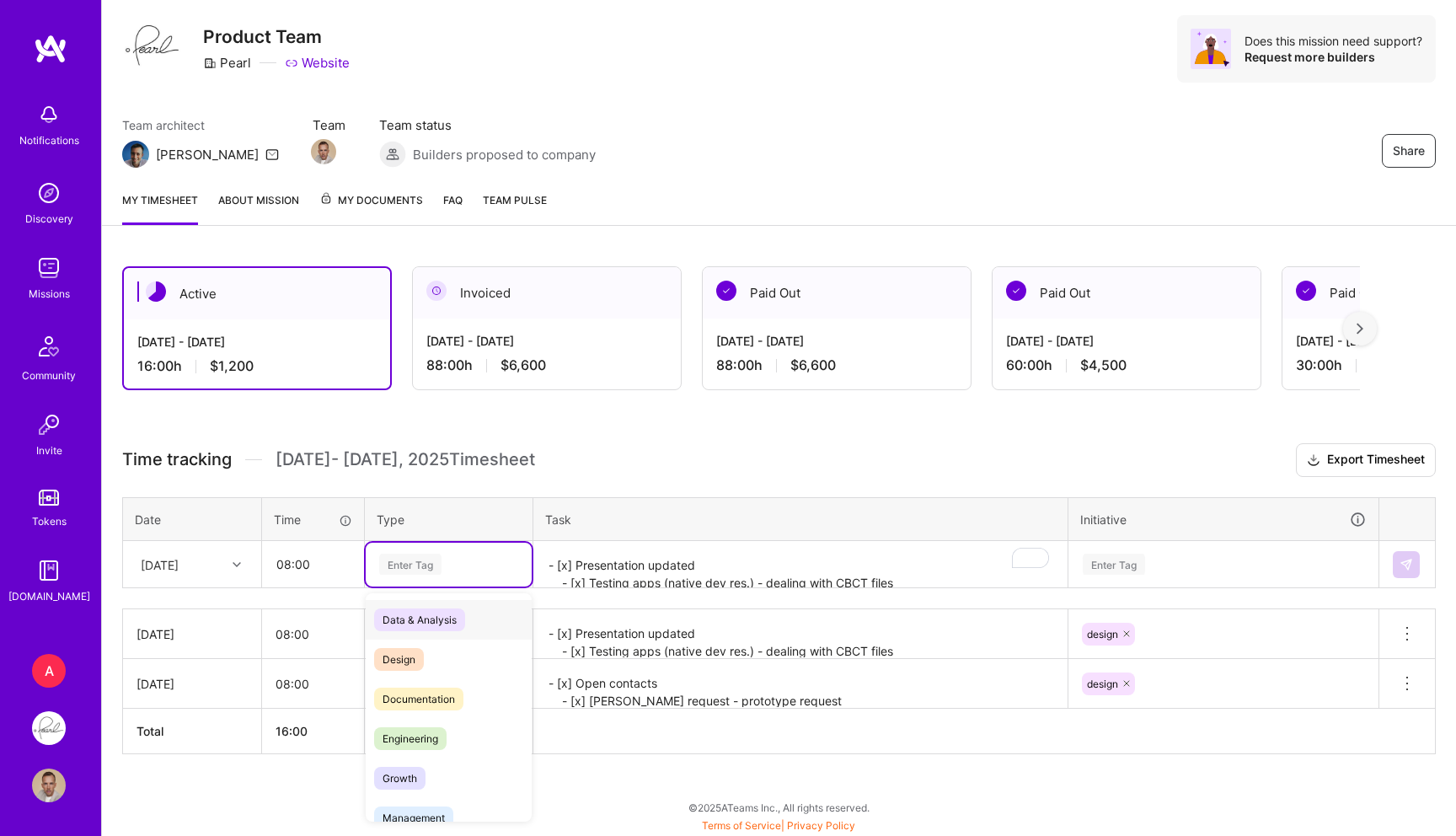
click at [449, 567] on div "Enter Tag" at bounding box center [449, 564] width 143 height 21
click at [396, 659] on span "Design" at bounding box center [399, 659] width 50 height 23
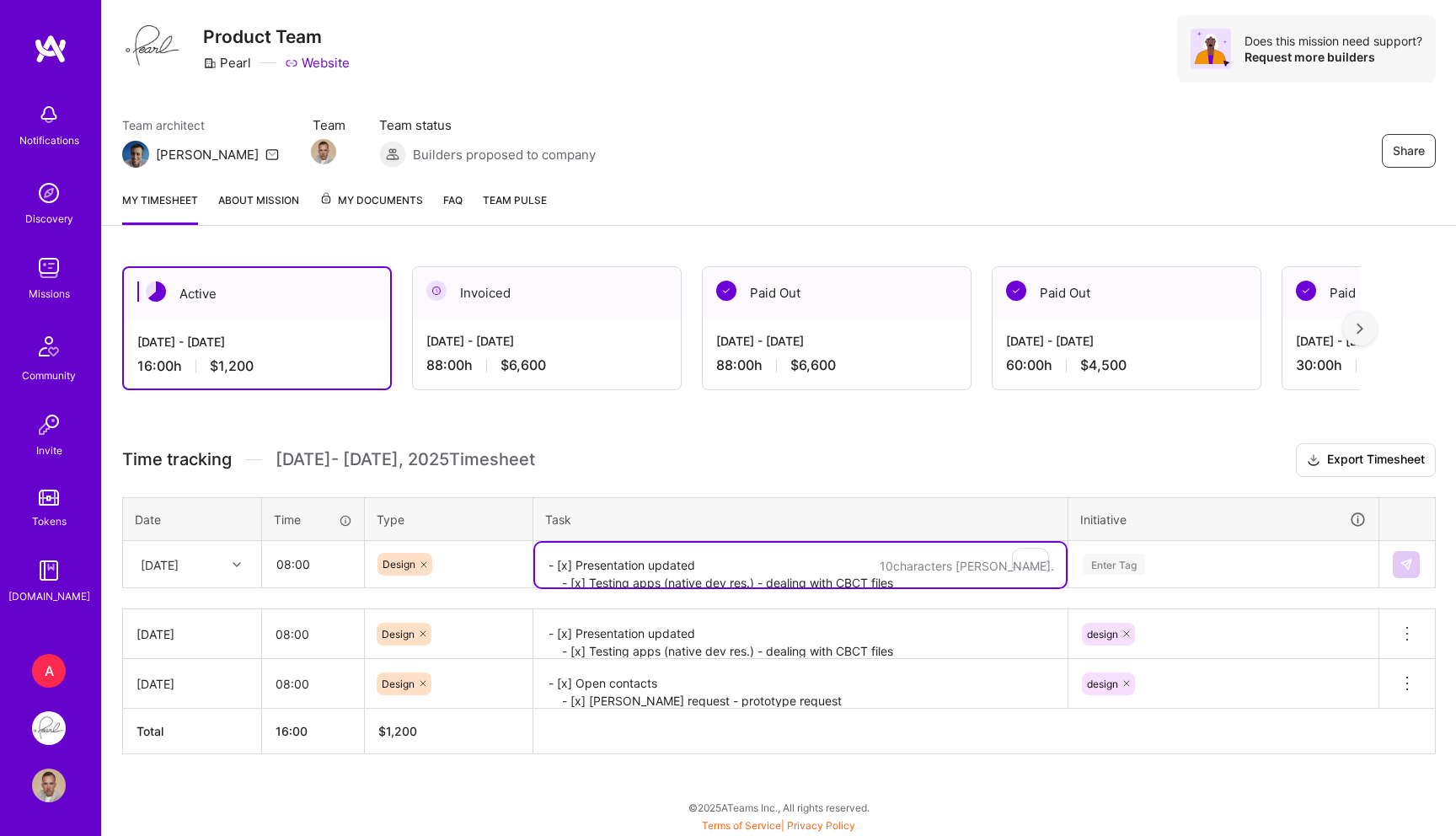
click at [564, 562] on textarea "- [x] Presentation updated - [x] Testing apps (native dev res.) - dealing with …" at bounding box center [800, 564] width 531 height 45
paste textarea "- [x] CBCT testing - [x] Mike call and jam - [x] Daily admin (slack, asana, ema…"
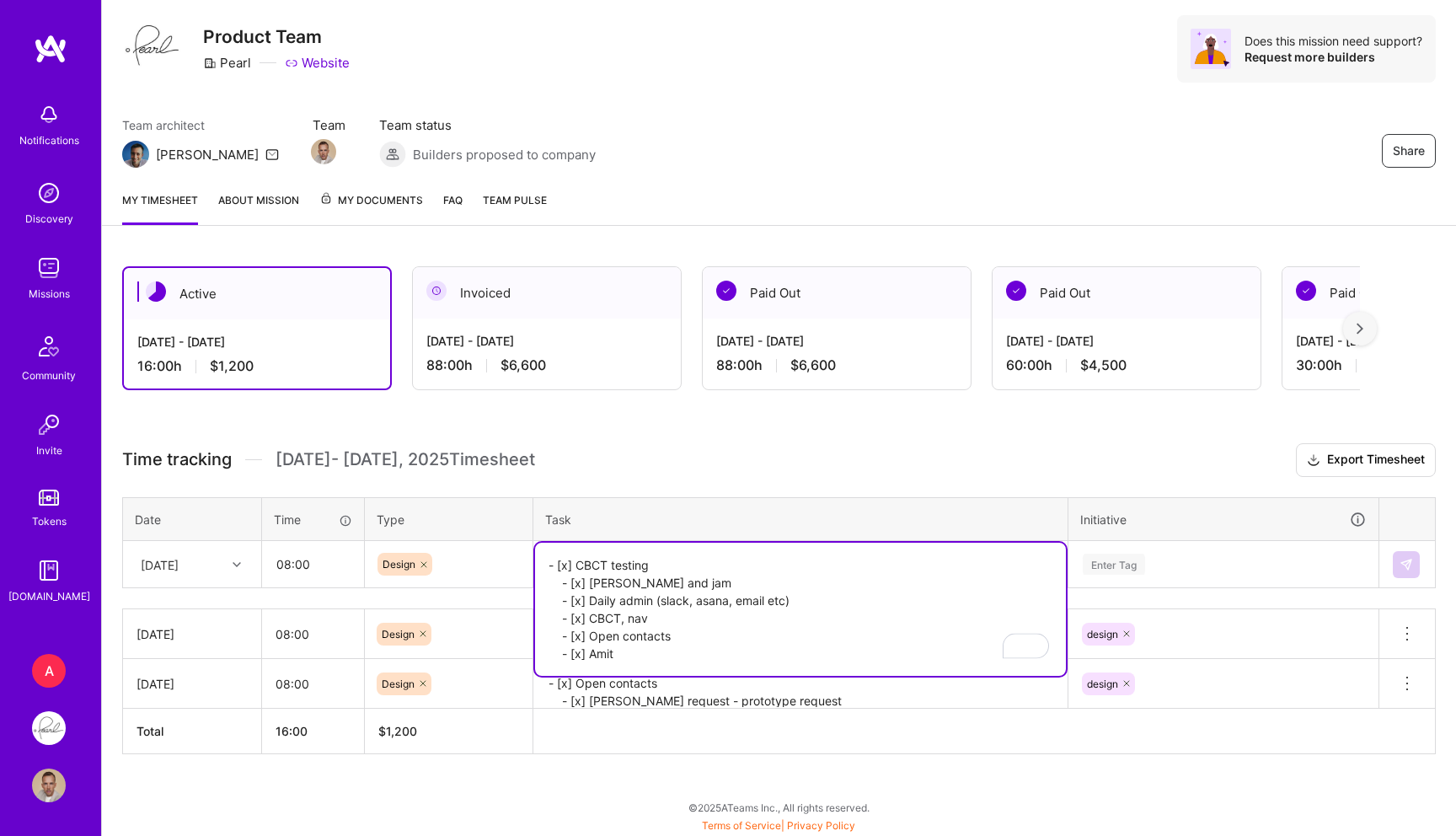
type textarea "- [x] CBCT testing - [x] Mike call and jam - [x] Daily admin (slack, asana, ema…"
click at [1139, 550] on div "Enter Tag" at bounding box center [1223, 564] width 308 height 44
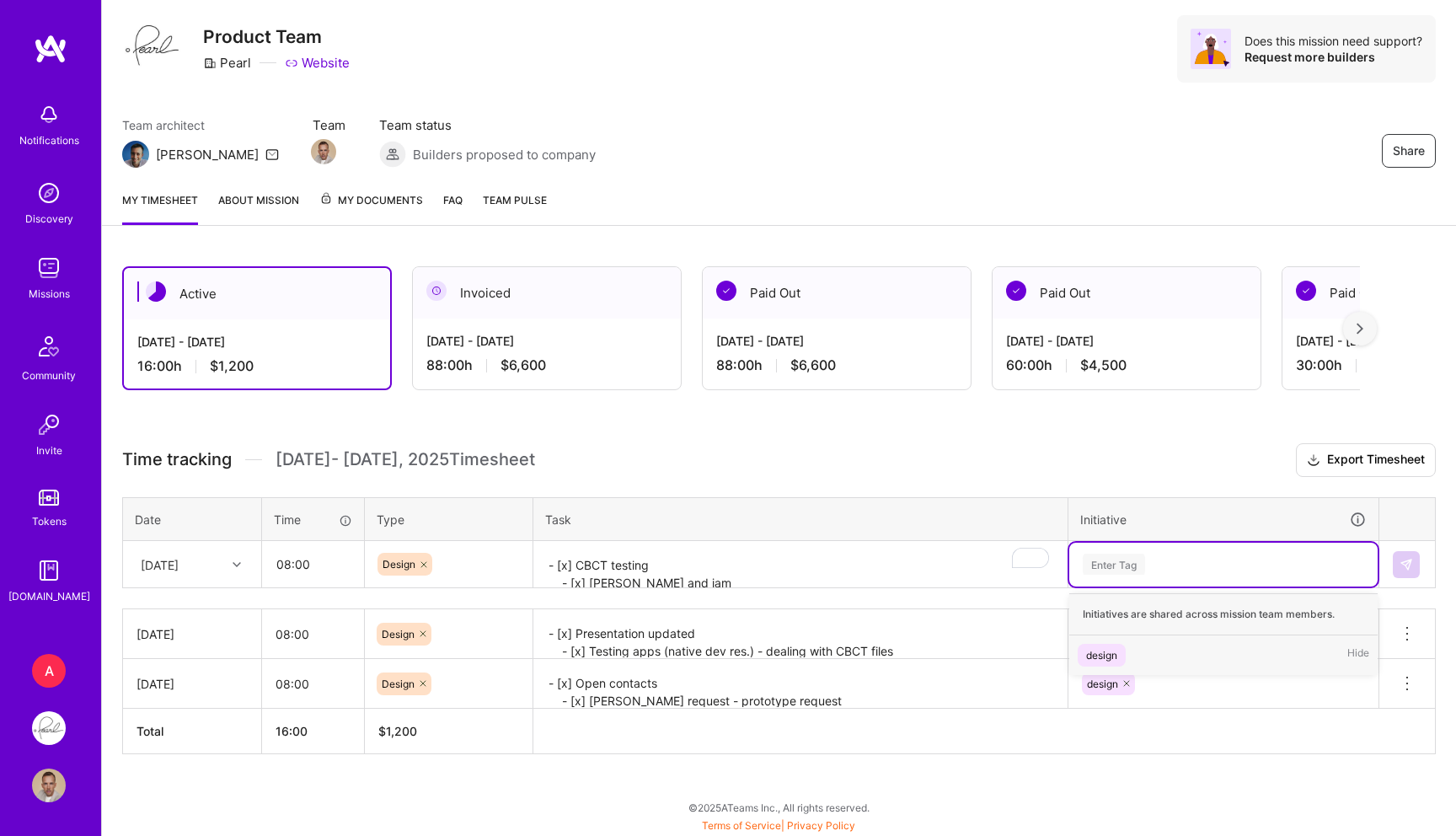
click at [1105, 630] on div "Initiatives are shared across mission team members." at bounding box center [1223, 614] width 308 height 42
click at [1122, 641] on div "design Hide" at bounding box center [1223, 654] width 308 height 40
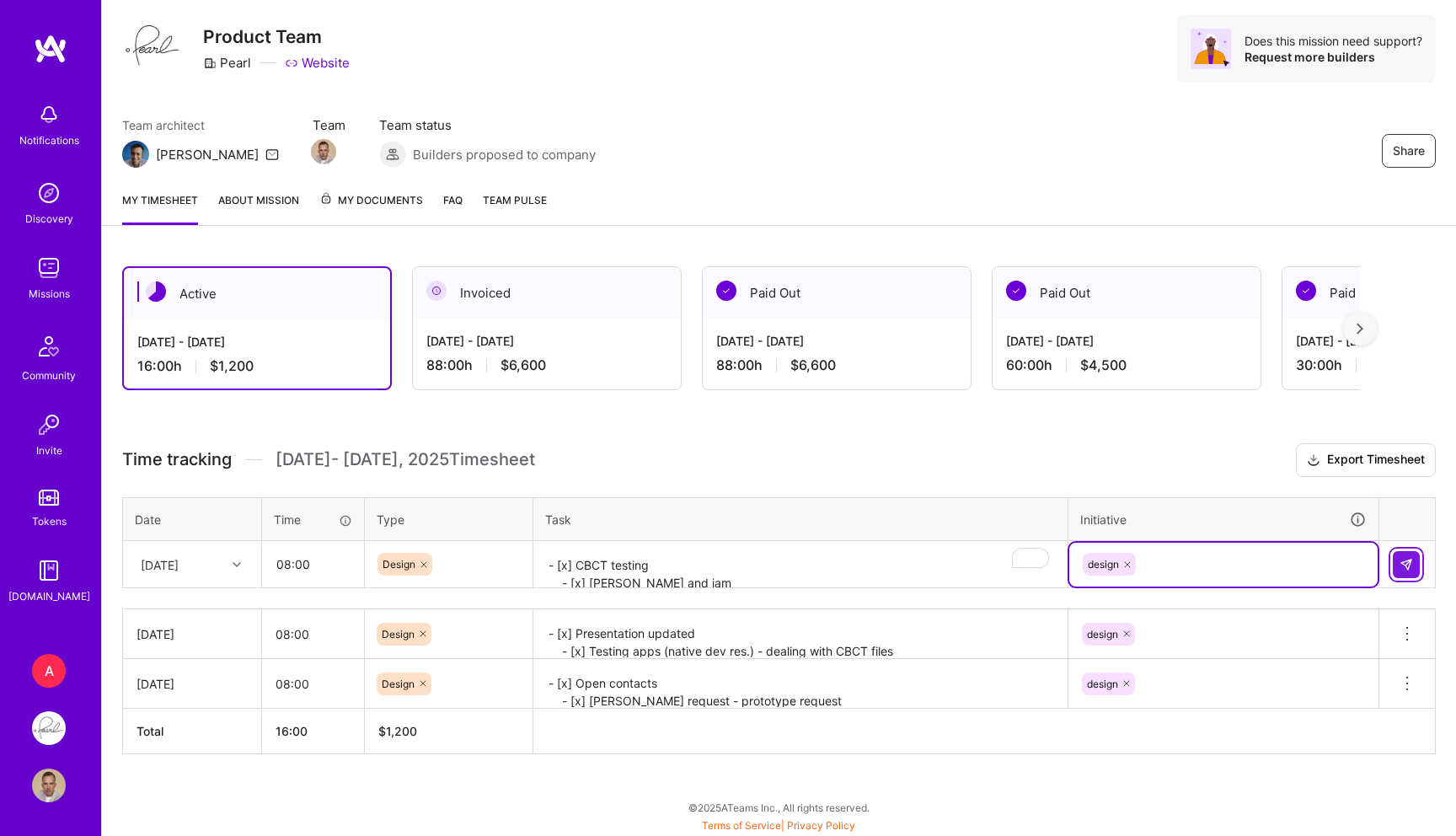
click at [1403, 560] on img at bounding box center [1407, 564] width 14 height 14
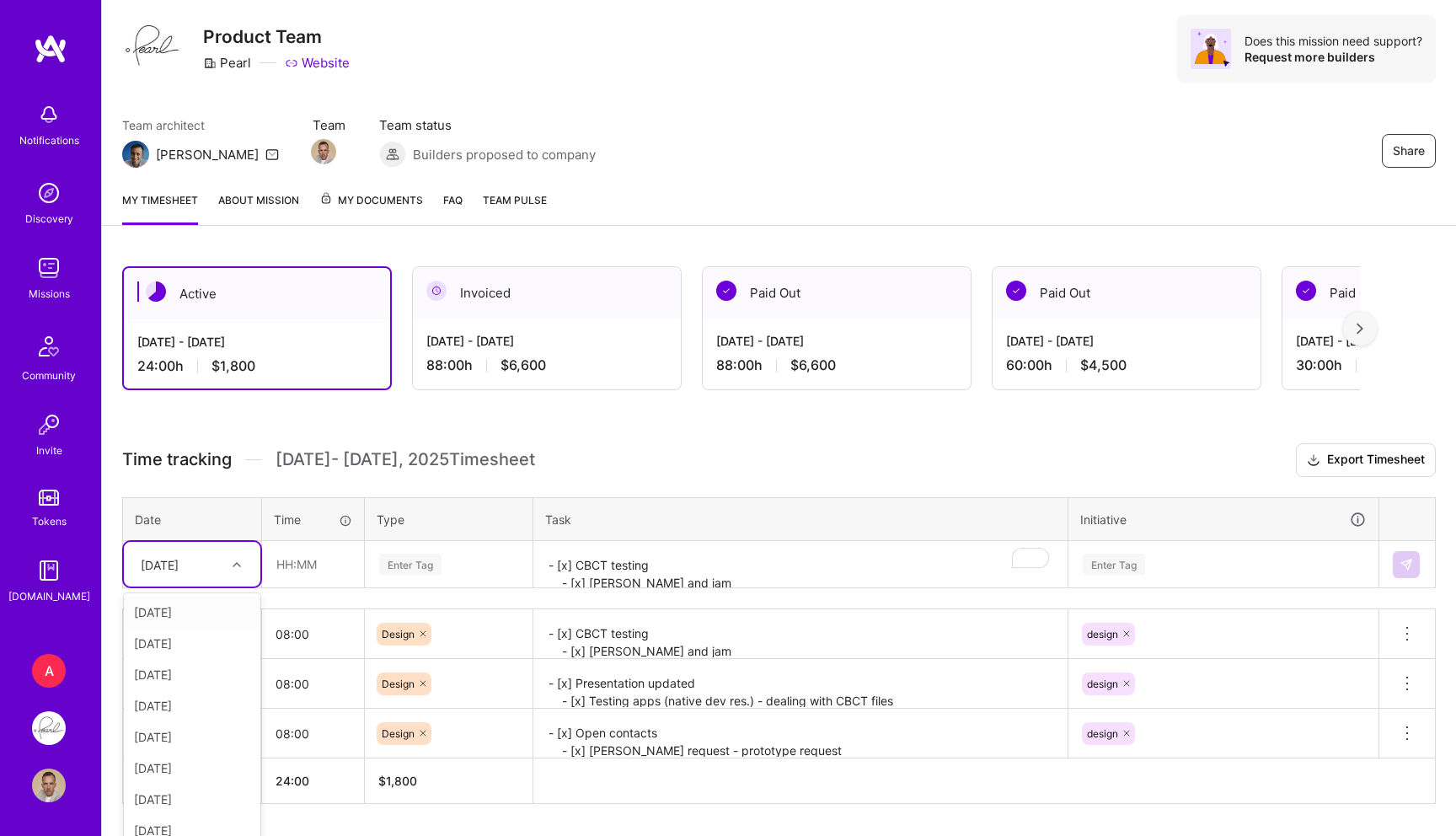
scroll to position [59, 0]
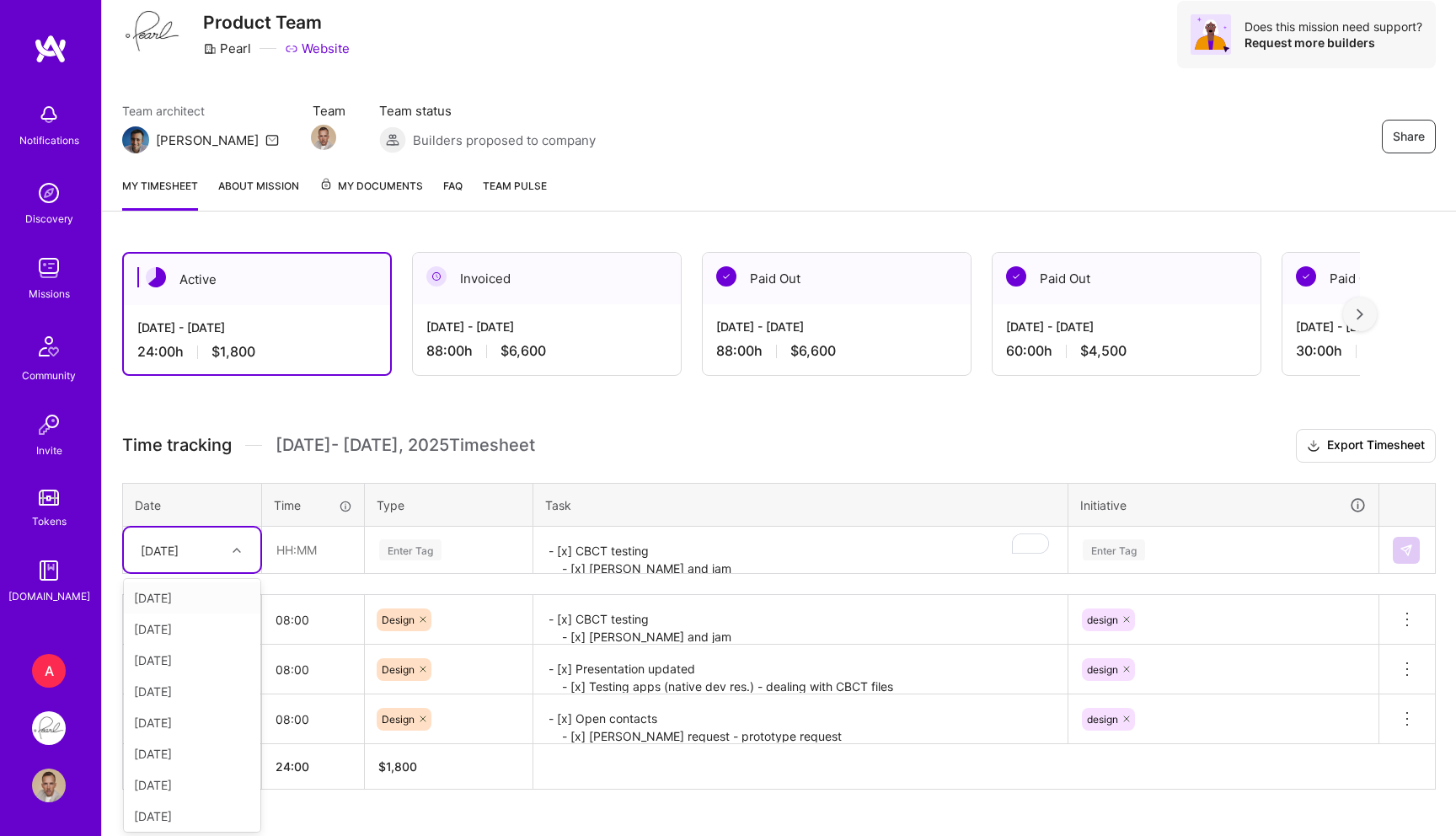
click at [219, 566] on div "[DATE]" at bounding box center [192, 549] width 137 height 45
click at [172, 713] on div "Mon, Oct 6" at bounding box center [192, 721] width 137 height 31
click at [311, 544] on input "text" at bounding box center [313, 547] width 100 height 45
type input "08:00"
click at [462, 553] on div "Enter Tag" at bounding box center [449, 547] width 143 height 21
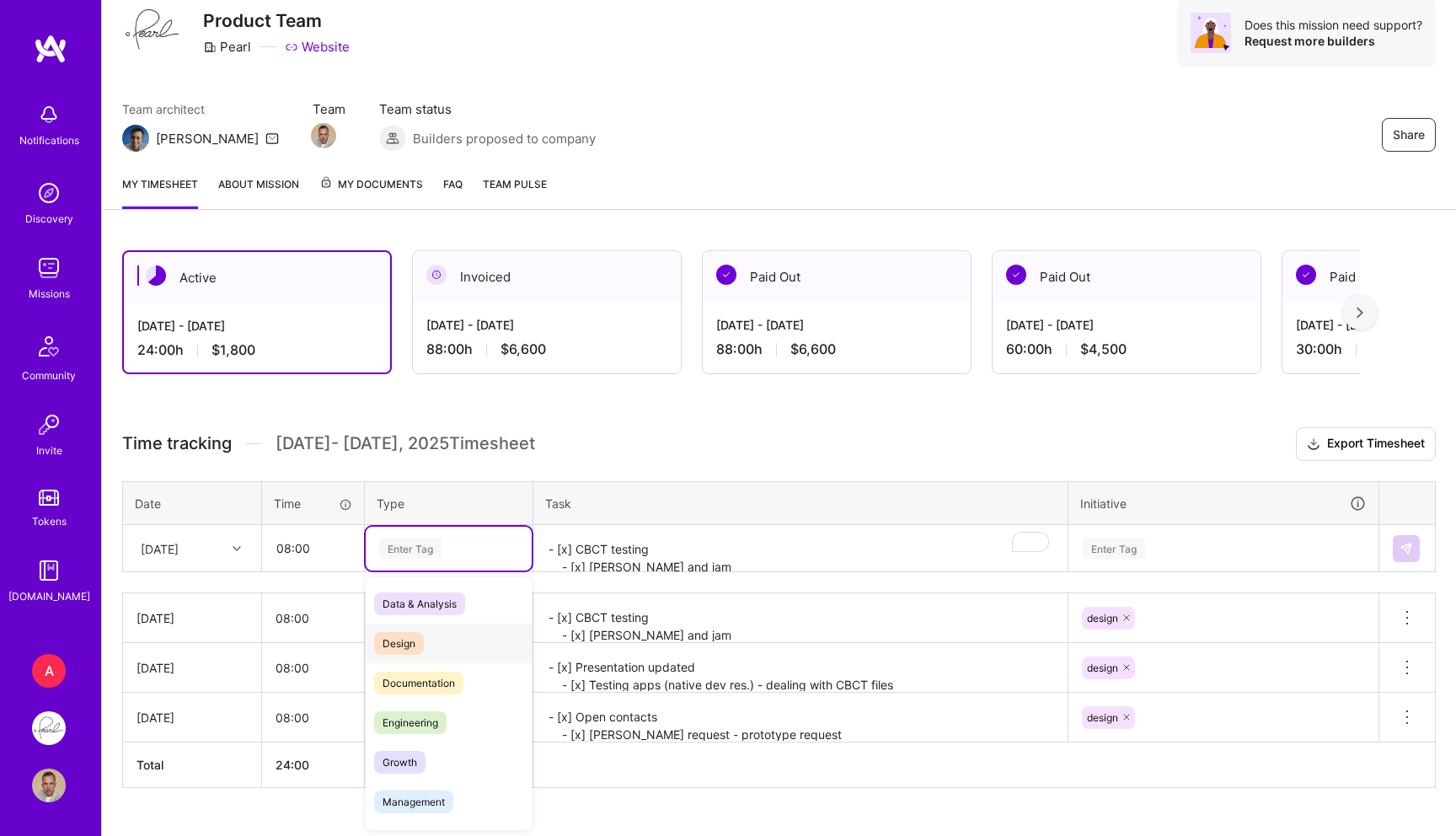
click at [409, 642] on span "Design" at bounding box center [399, 642] width 50 height 23
click at [686, 521] on th "Task" at bounding box center [801, 503] width 535 height 44
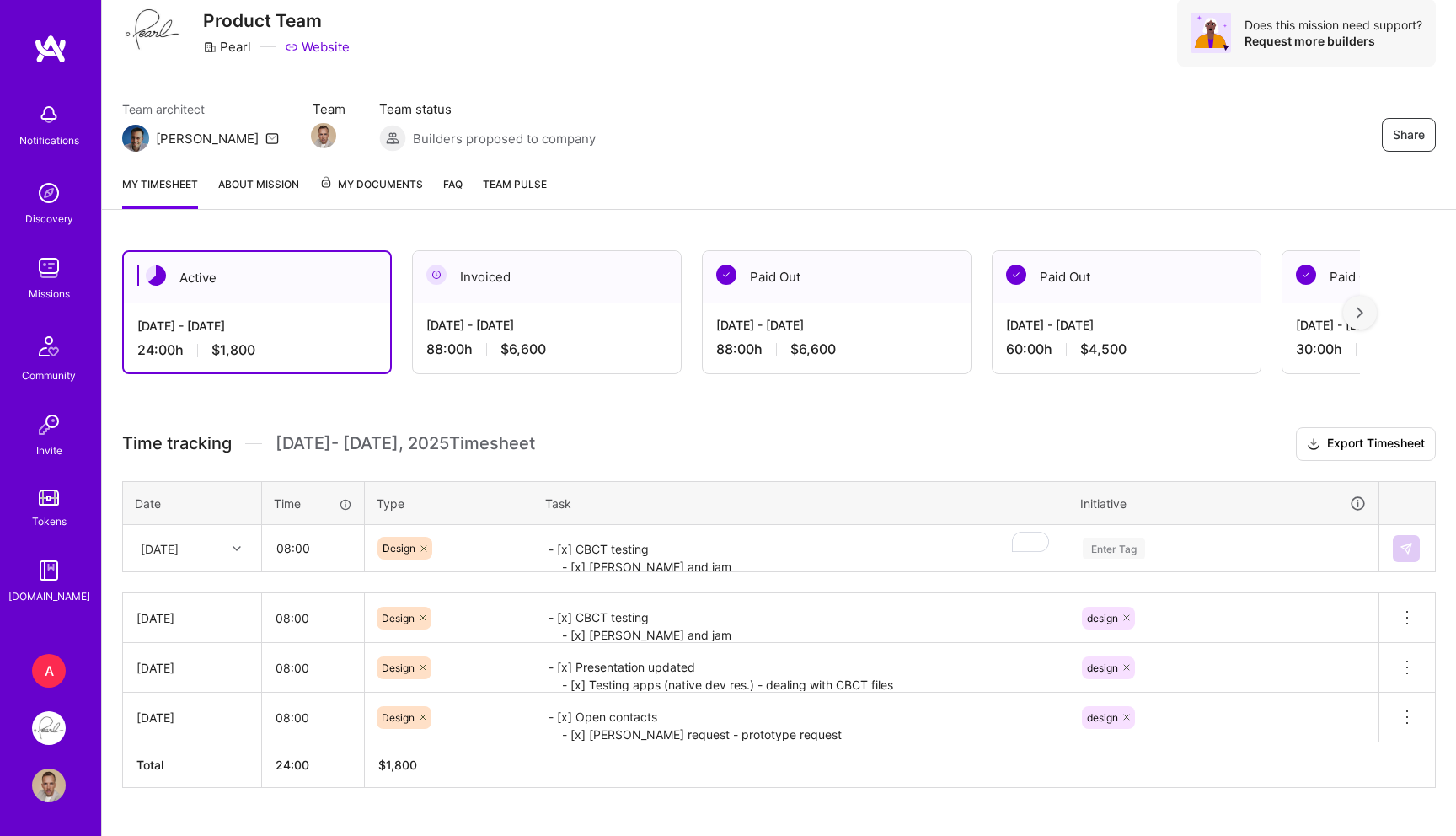
click at [632, 541] on textarea "- [x] CBCT testing - [x] Mike call and jam - [x] Daily admin (slack, asana, ema…" at bounding box center [800, 548] width 531 height 45
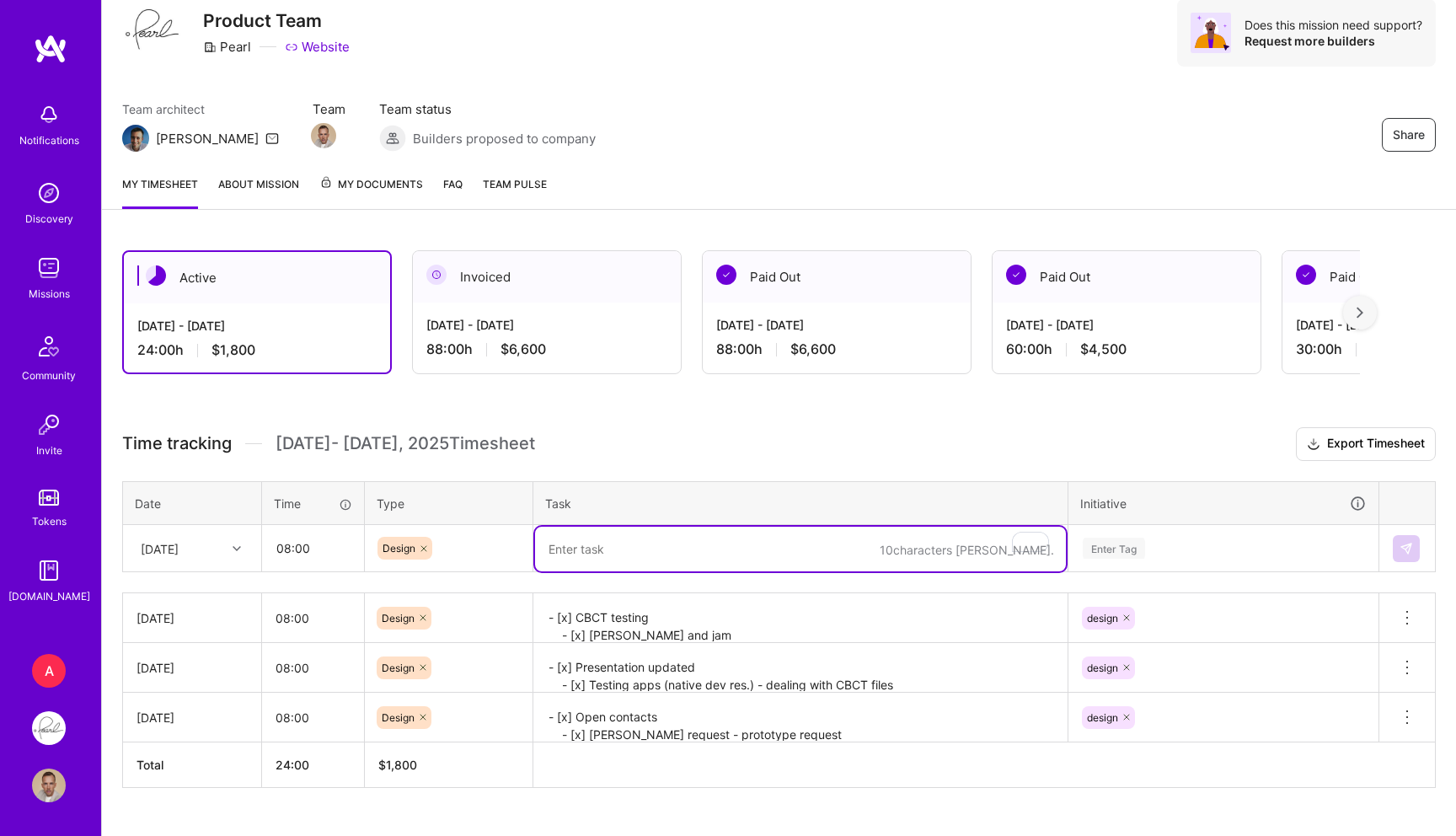
paste textarea "- [x] Open contacts - [x] Daily admin (slack, asana, email etc)"
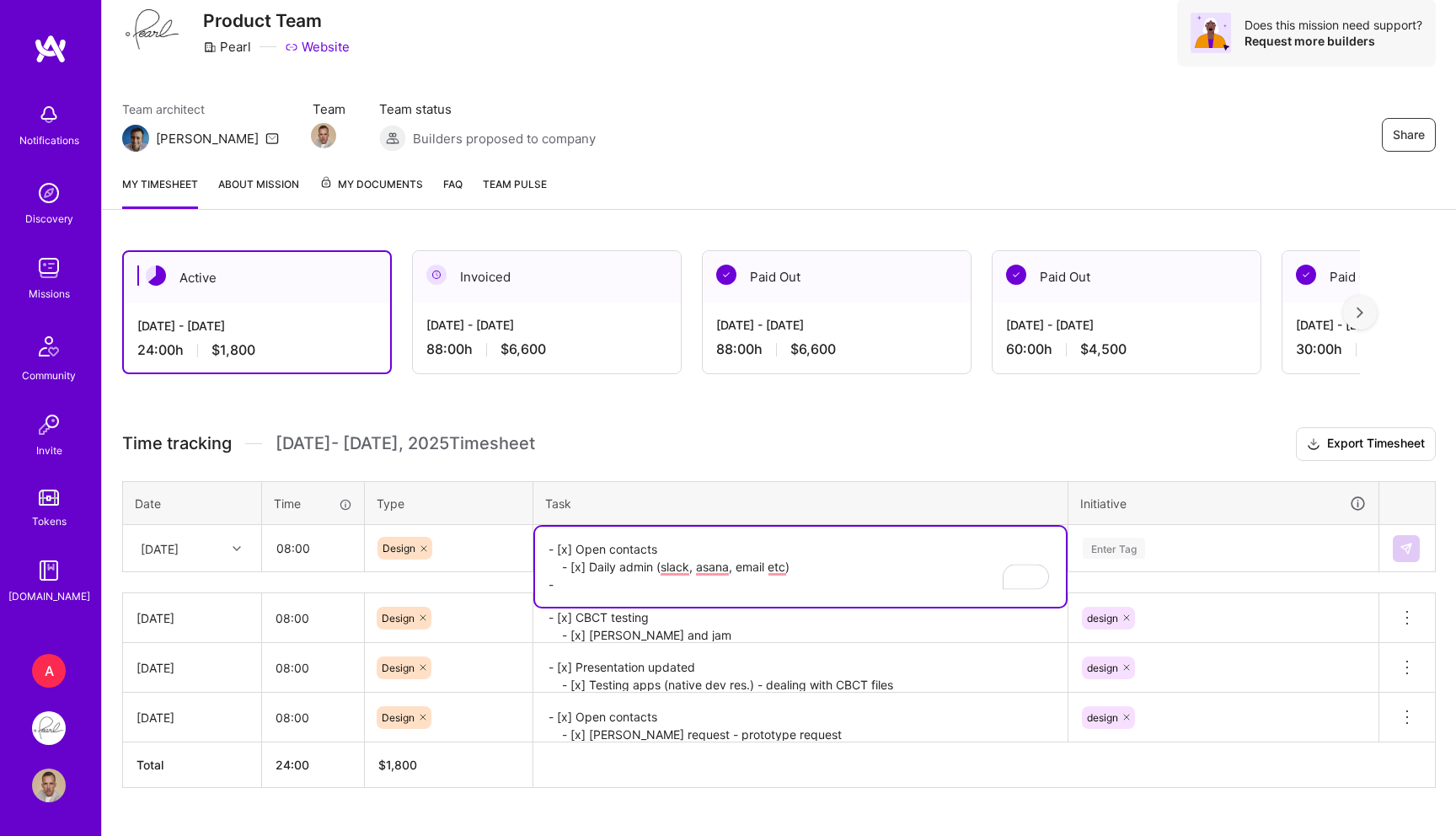
paste textarea "- [x] Open contacts - [x] Daily admin (slack, asana, email etc)"
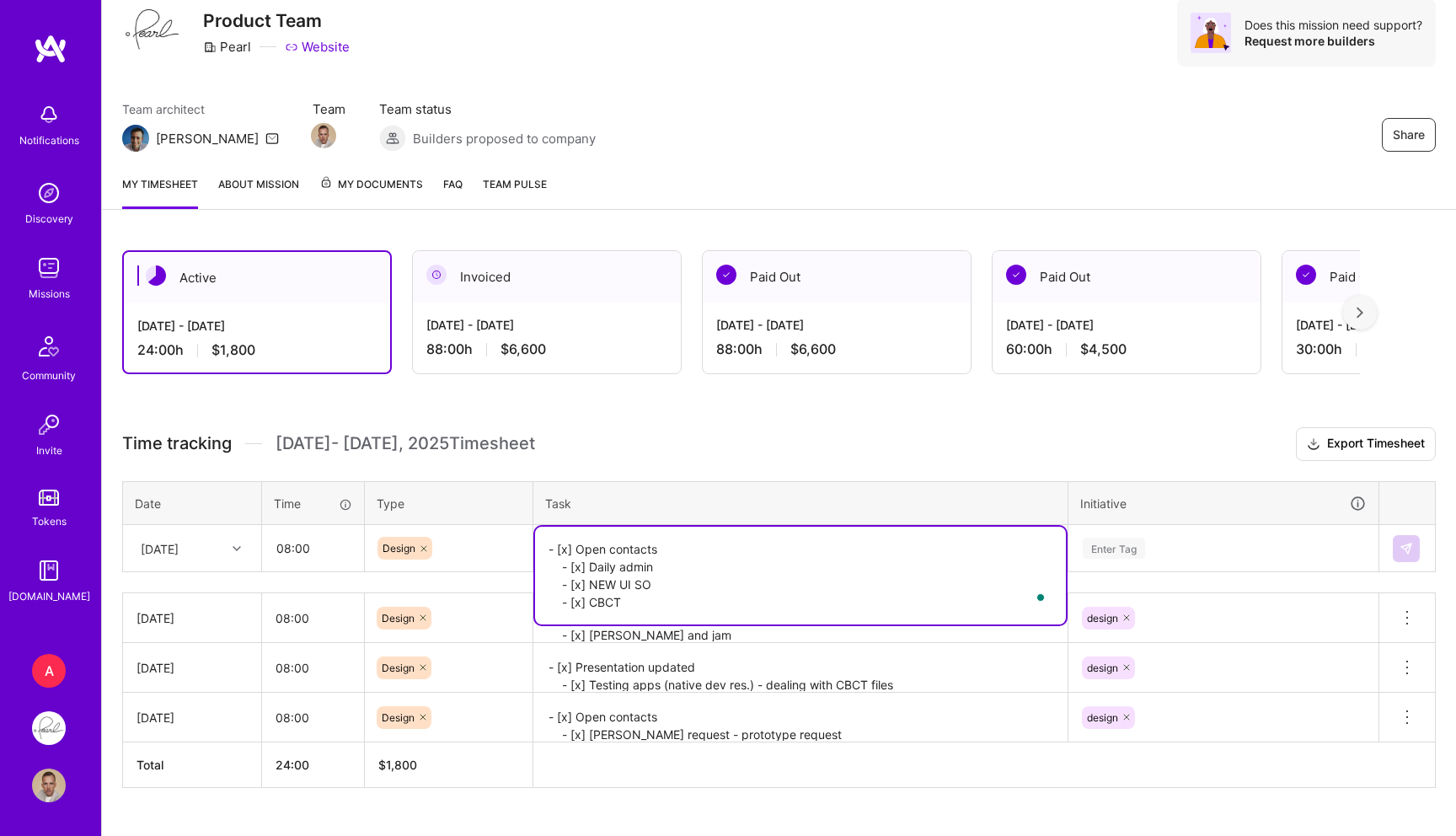
type textarea "- [x] Open contacts - [x] Daily admin - [x] NEW UI SO - [x] CBCT"
click at [1122, 537] on div "Enter Tag" at bounding box center [1114, 547] width 62 height 26
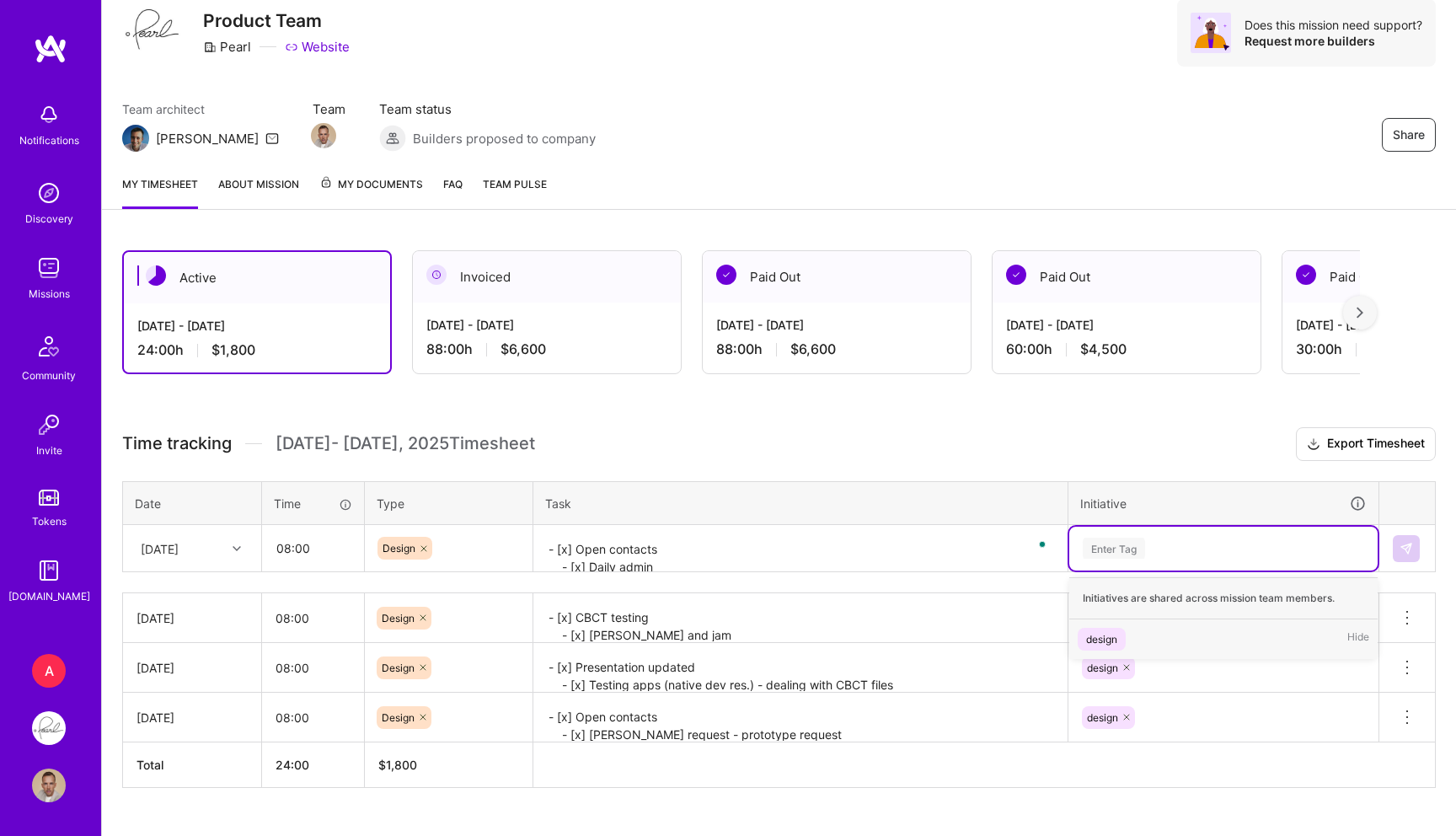
click at [1101, 625] on div "design Hide" at bounding box center [1223, 639] width 308 height 40
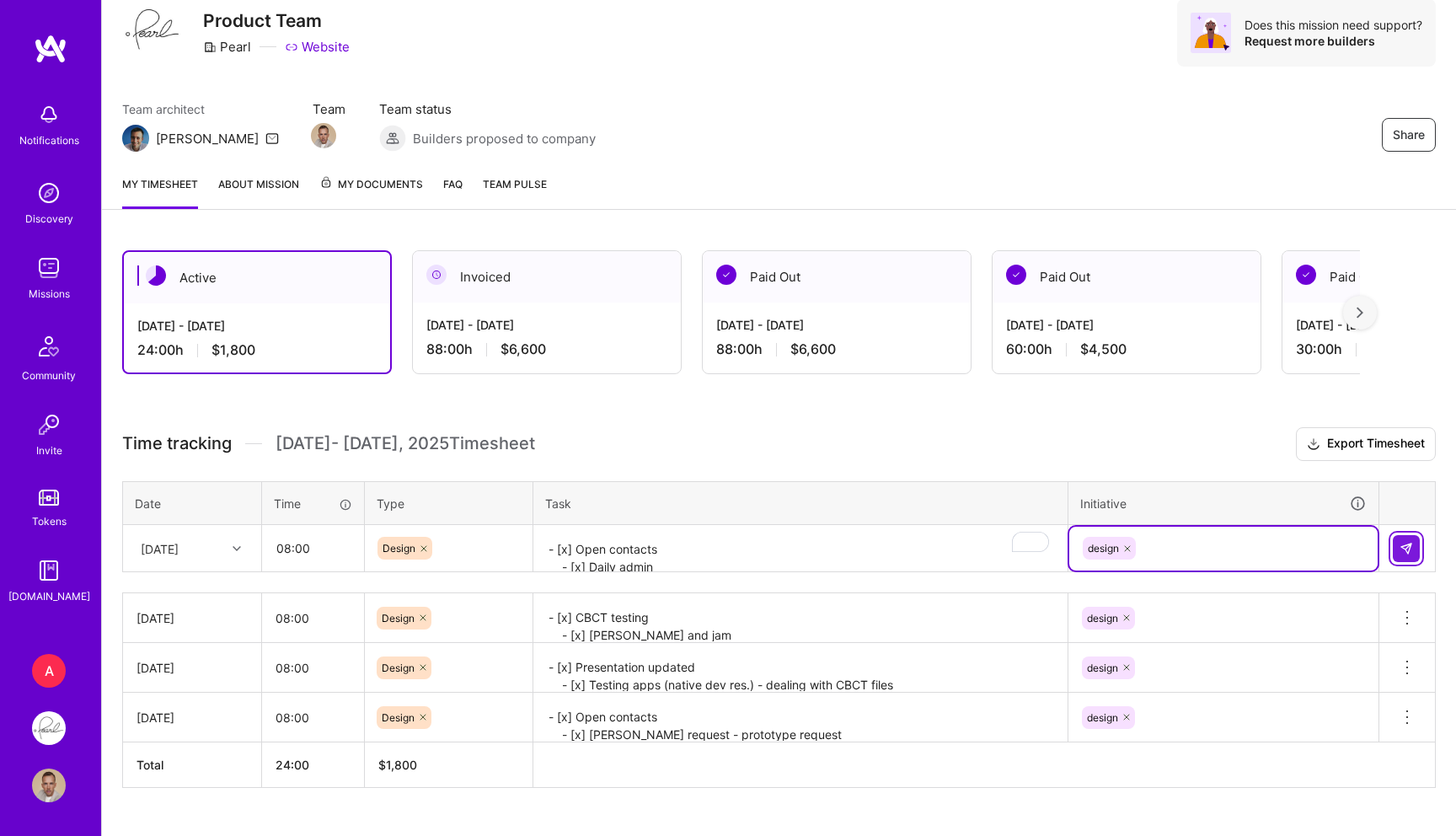
click at [1401, 549] on img at bounding box center [1407, 548] width 14 height 14
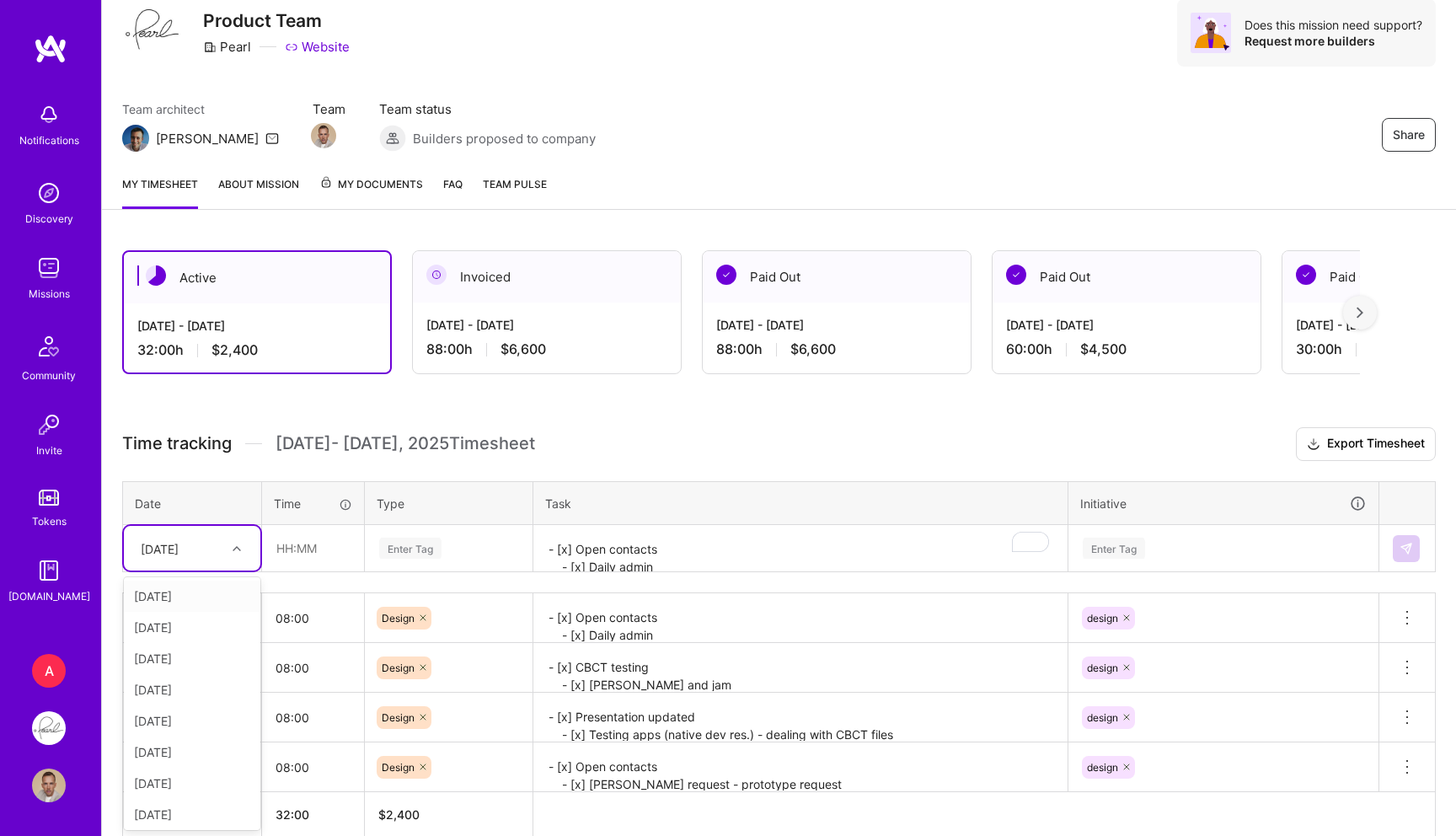
click at [225, 558] on div "Mon, Oct 6" at bounding box center [179, 547] width 93 height 28
click at [190, 748] on div "[DATE]" at bounding box center [192, 752] width 137 height 31
click at [267, 578] on div "Time tracking Oct 1 - Oct 15 , 2025 Timesheet Export Timesheet Date Time Type T…" at bounding box center [779, 631] width 1314 height 410
click at [287, 561] on input "text" at bounding box center [313, 547] width 100 height 45
type input "08:00"
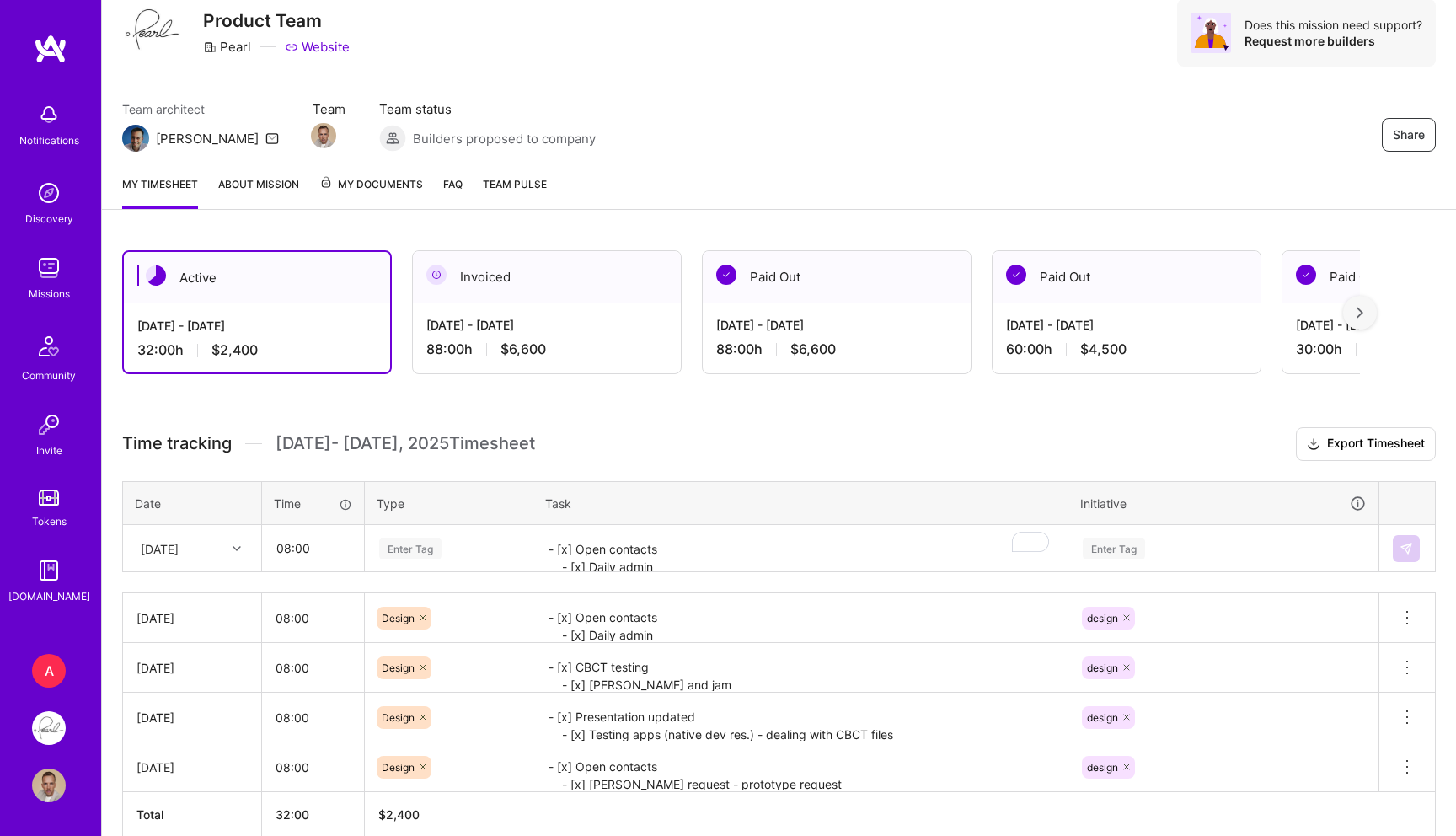
click at [423, 541] on div "Enter Tag" at bounding box center [410, 547] width 62 height 26
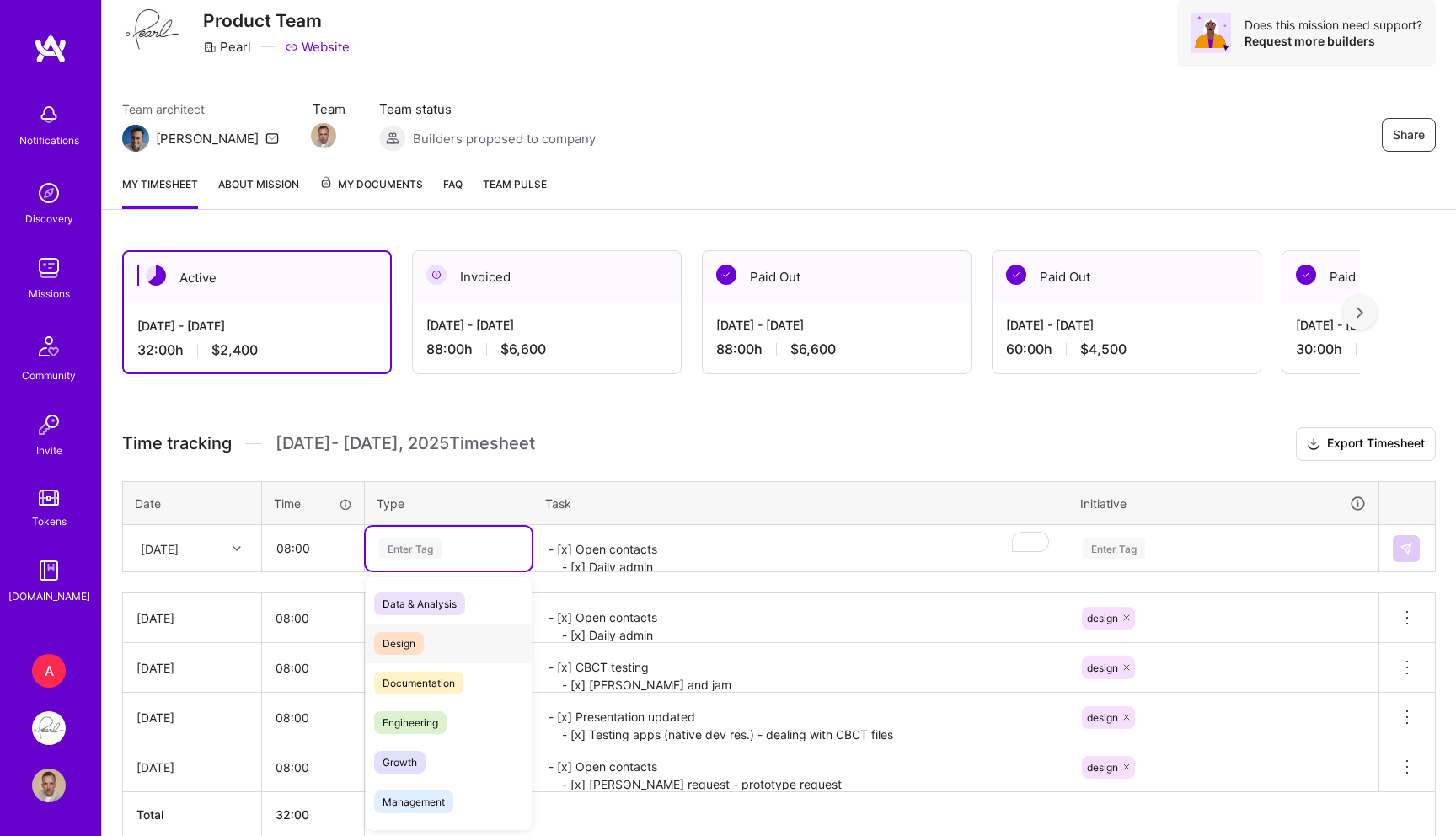
click at [405, 643] on span "Design" at bounding box center [399, 642] width 50 height 23
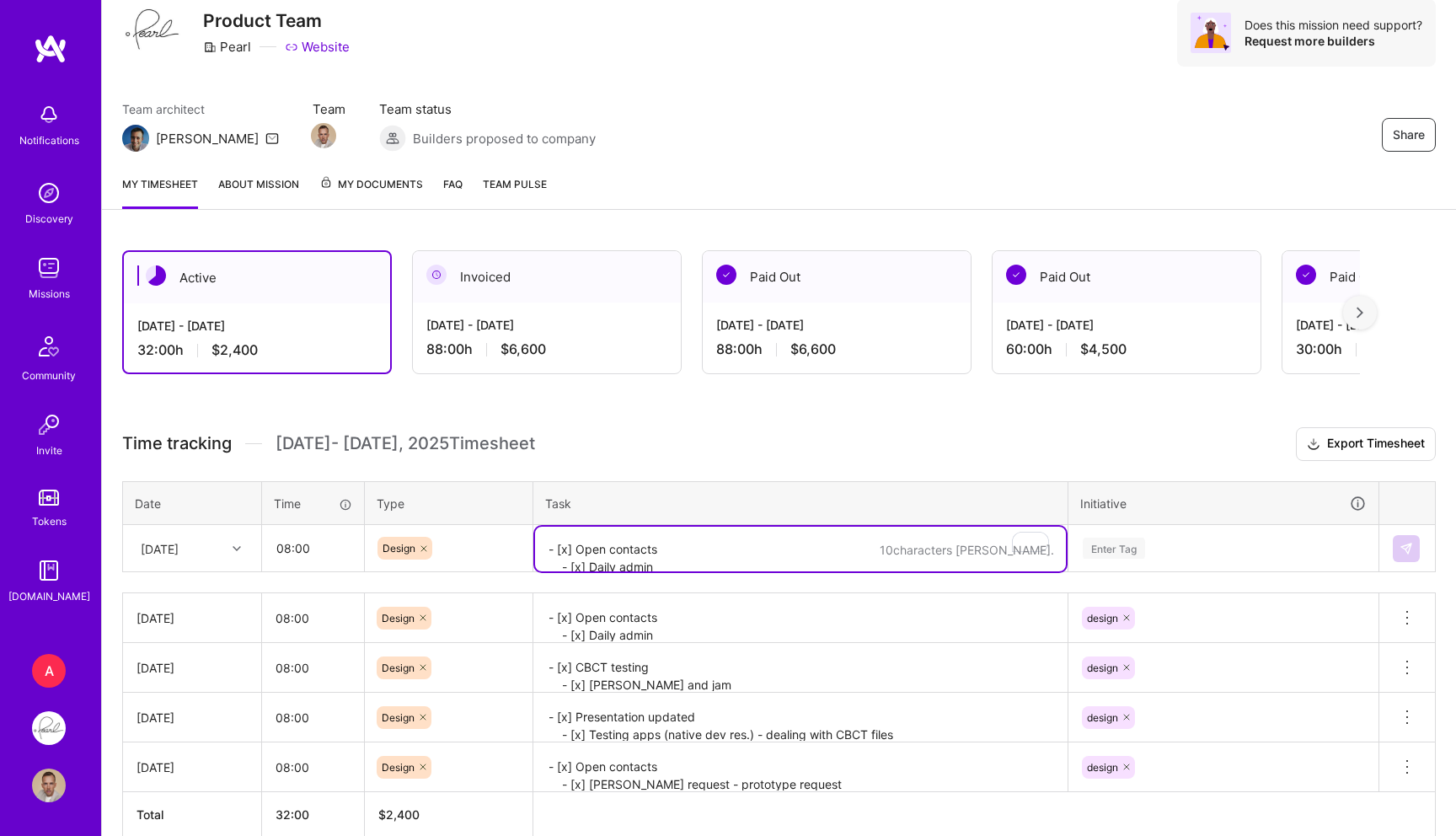
click at [588, 547] on textarea "- [x] Open contacts - [x] Daily admin - [x] NEW UI SO - [x] CBCT" at bounding box center [800, 548] width 531 height 45
paste textarea "- [x] Open contacts - [x] CBCT: nav, user journey, UI upd, prototyping ￼ - [x] …"
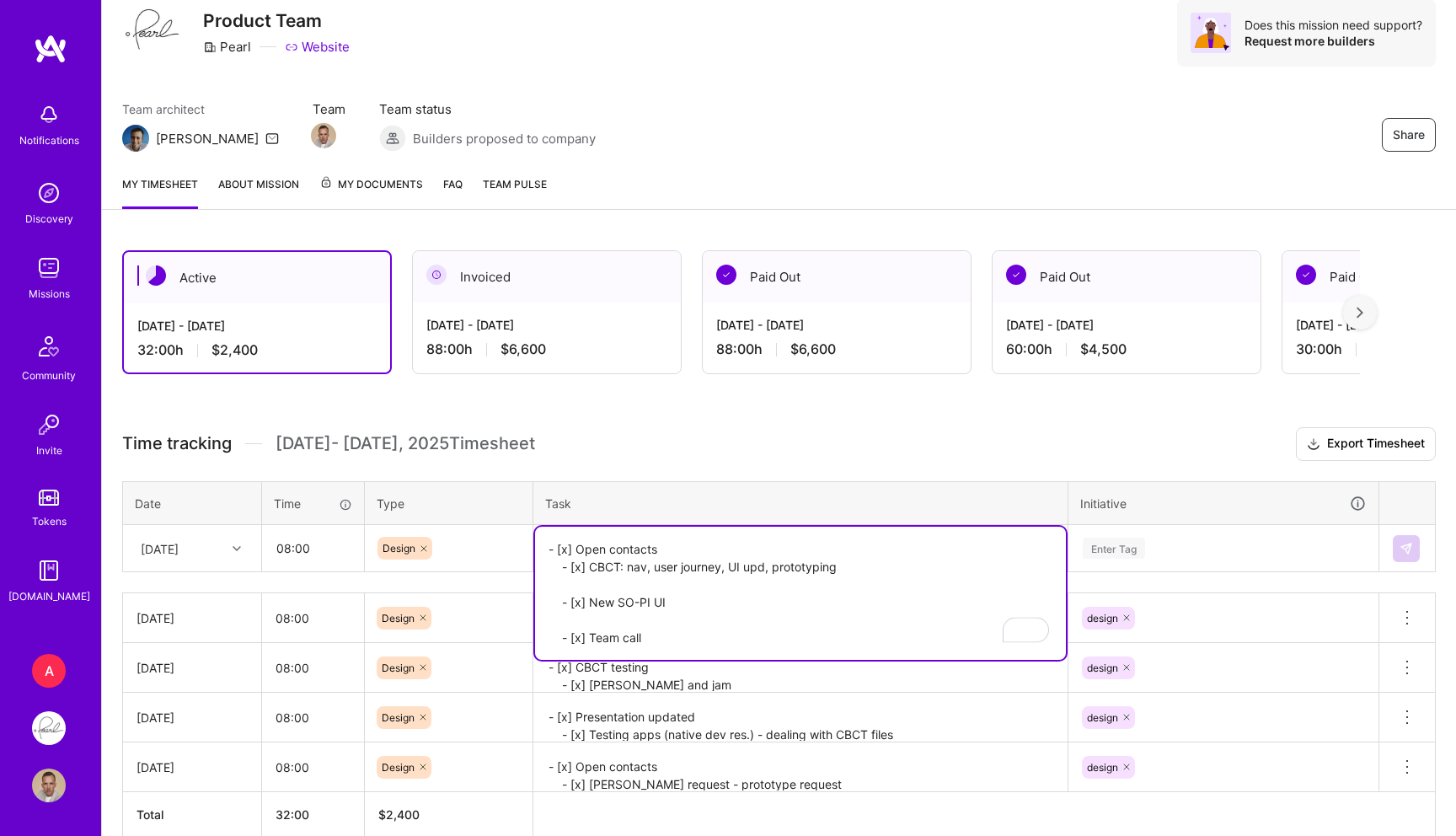
click at [668, 614] on textarea "- [x] Open contacts - [x] CBCT: nav, user journey, UI upd, prototyping ￼ - [x] …" at bounding box center [800, 592] width 531 height 133
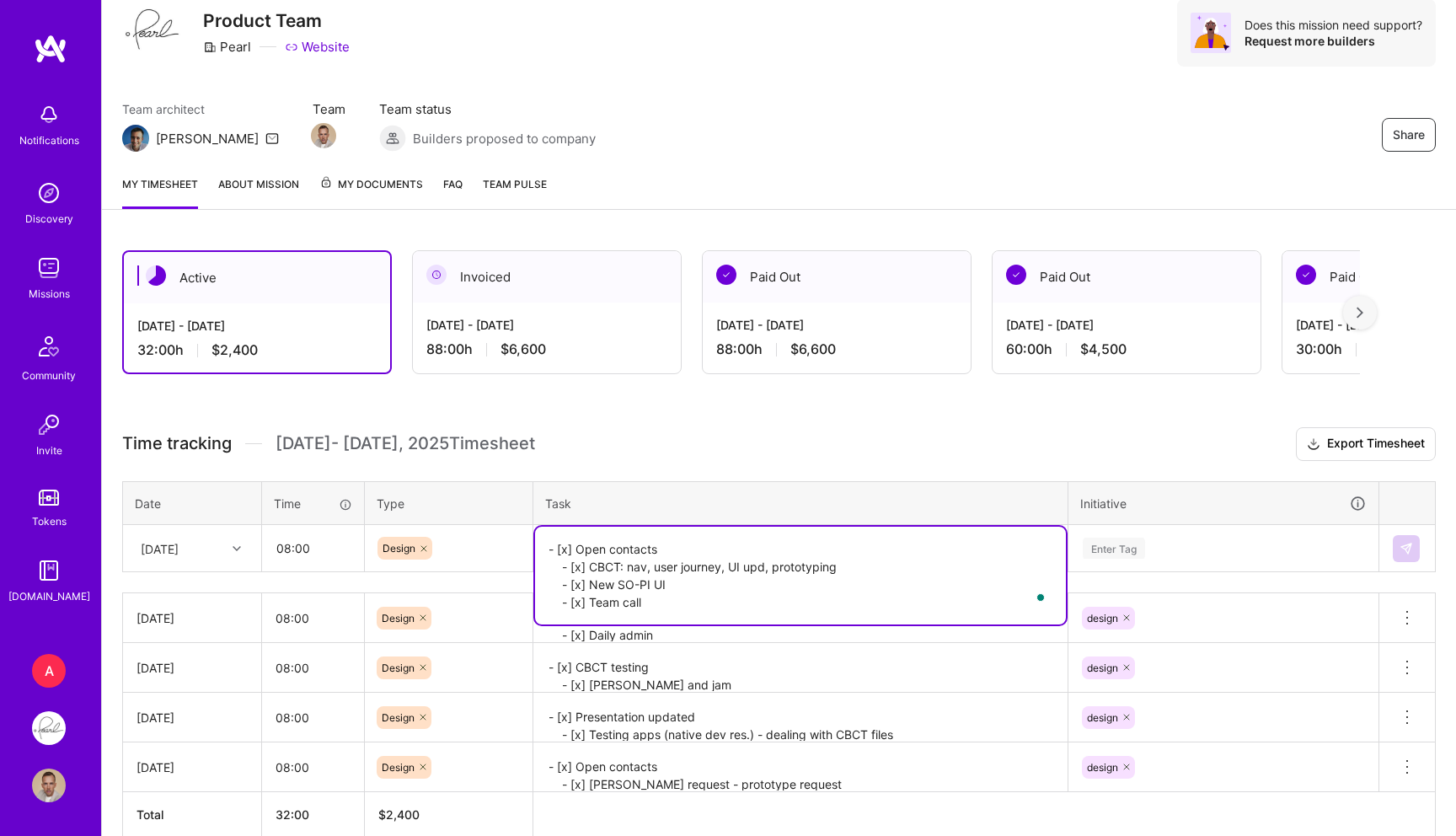
type textarea "- [x] Open contacts - [x] CBCT: nav, user journey, UI upd, prototyping - [x] Ne…"
click at [1116, 544] on div "Enter Tag" at bounding box center [1114, 547] width 62 height 26
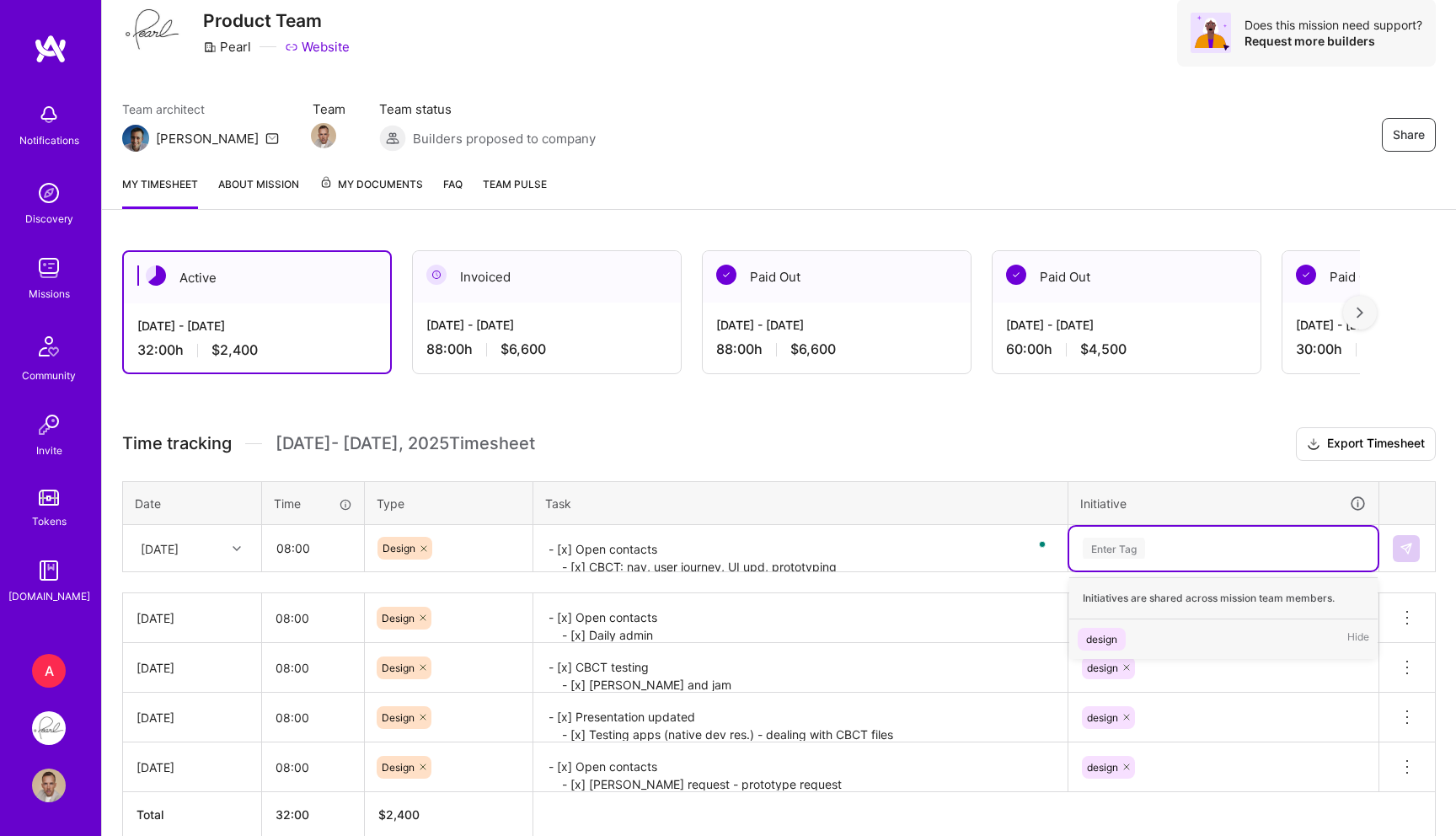
click at [1098, 633] on div "design" at bounding box center [1102, 639] width 31 height 18
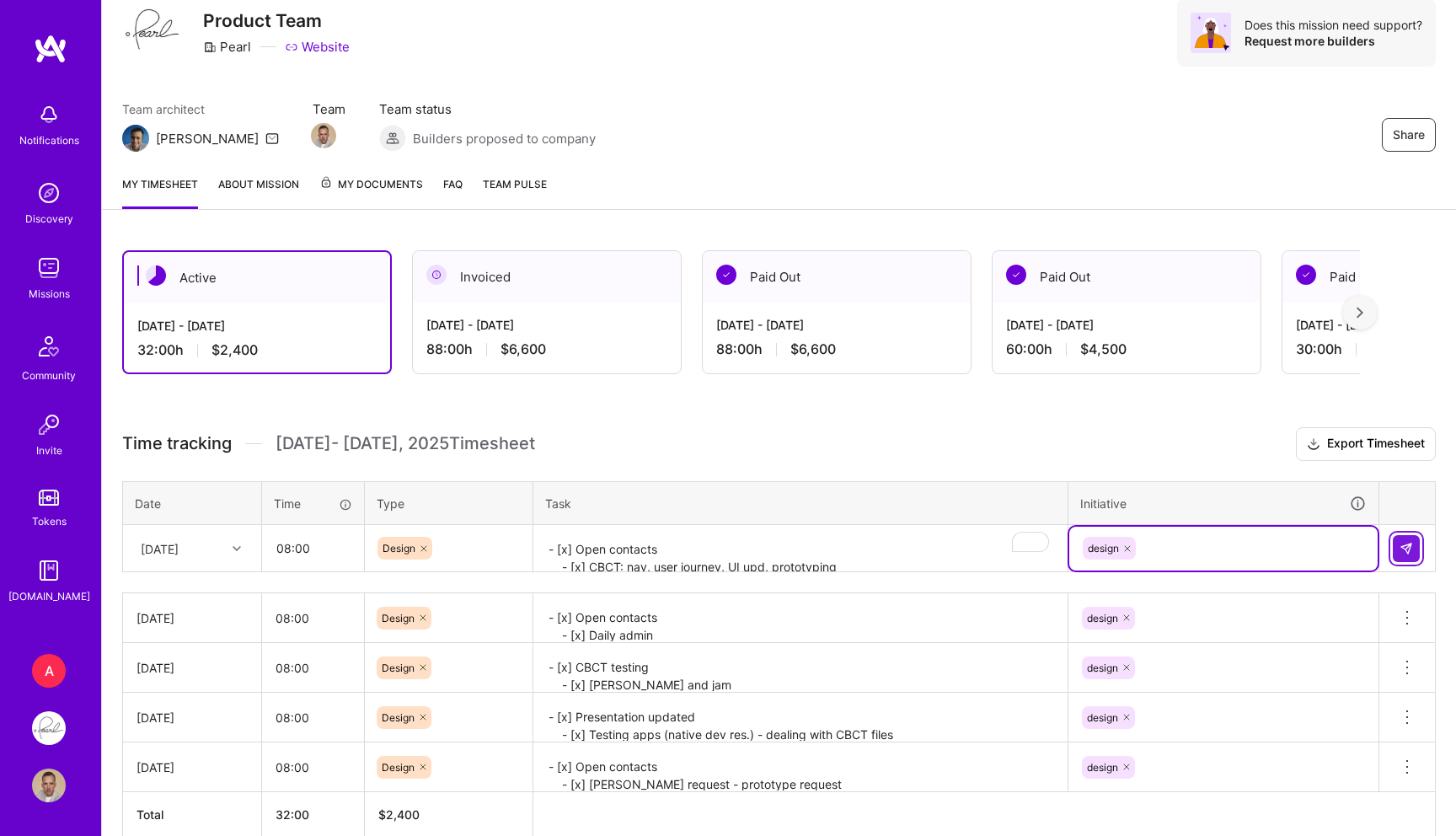
click at [1400, 544] on img at bounding box center [1407, 548] width 14 height 14
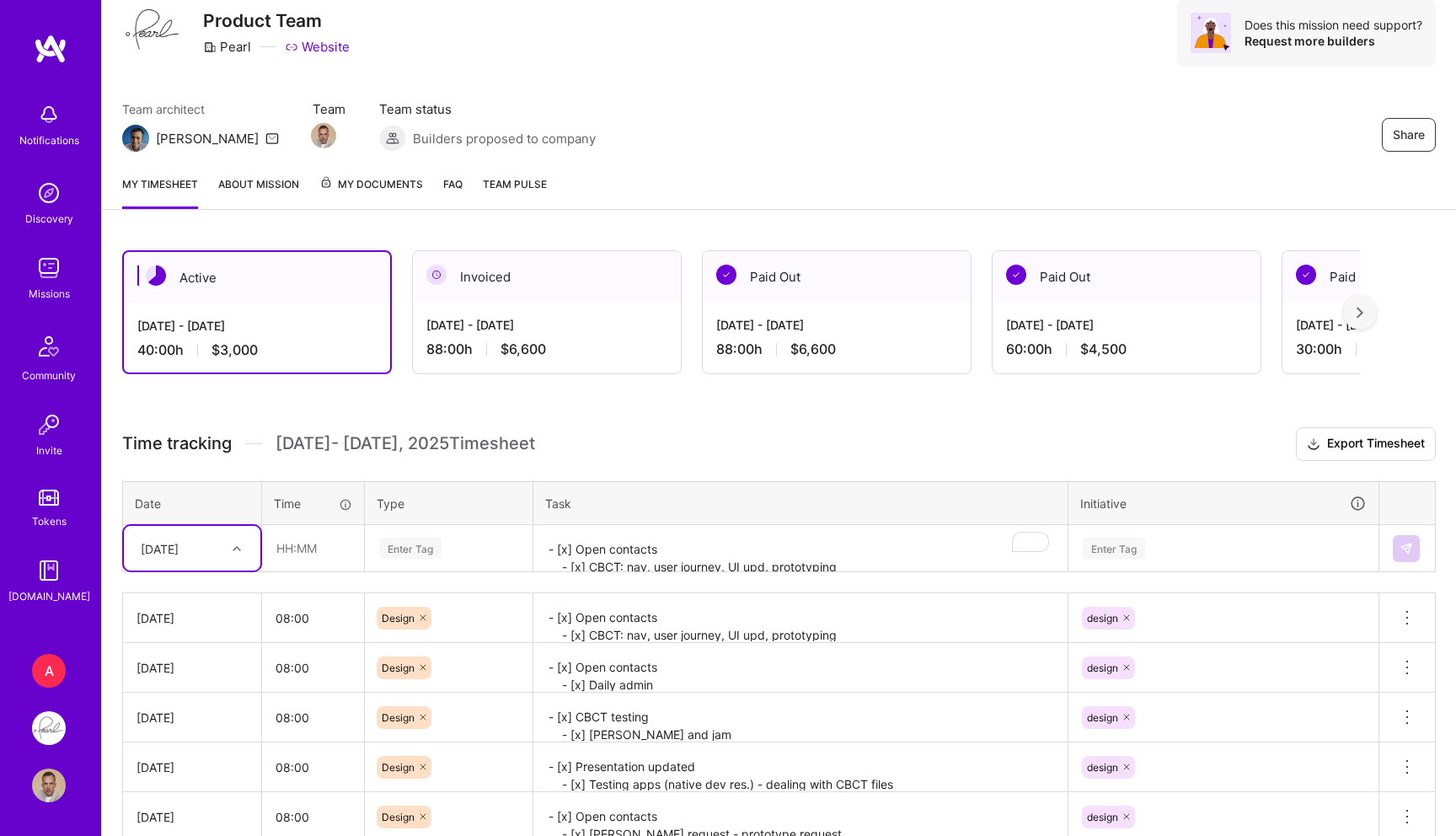
click at [197, 558] on div "[DATE]" at bounding box center [179, 547] width 93 height 28
click at [175, 777] on div "[DATE]" at bounding box center [192, 783] width 137 height 31
click at [330, 544] on input "text" at bounding box center [313, 547] width 100 height 45
type input "08:00"
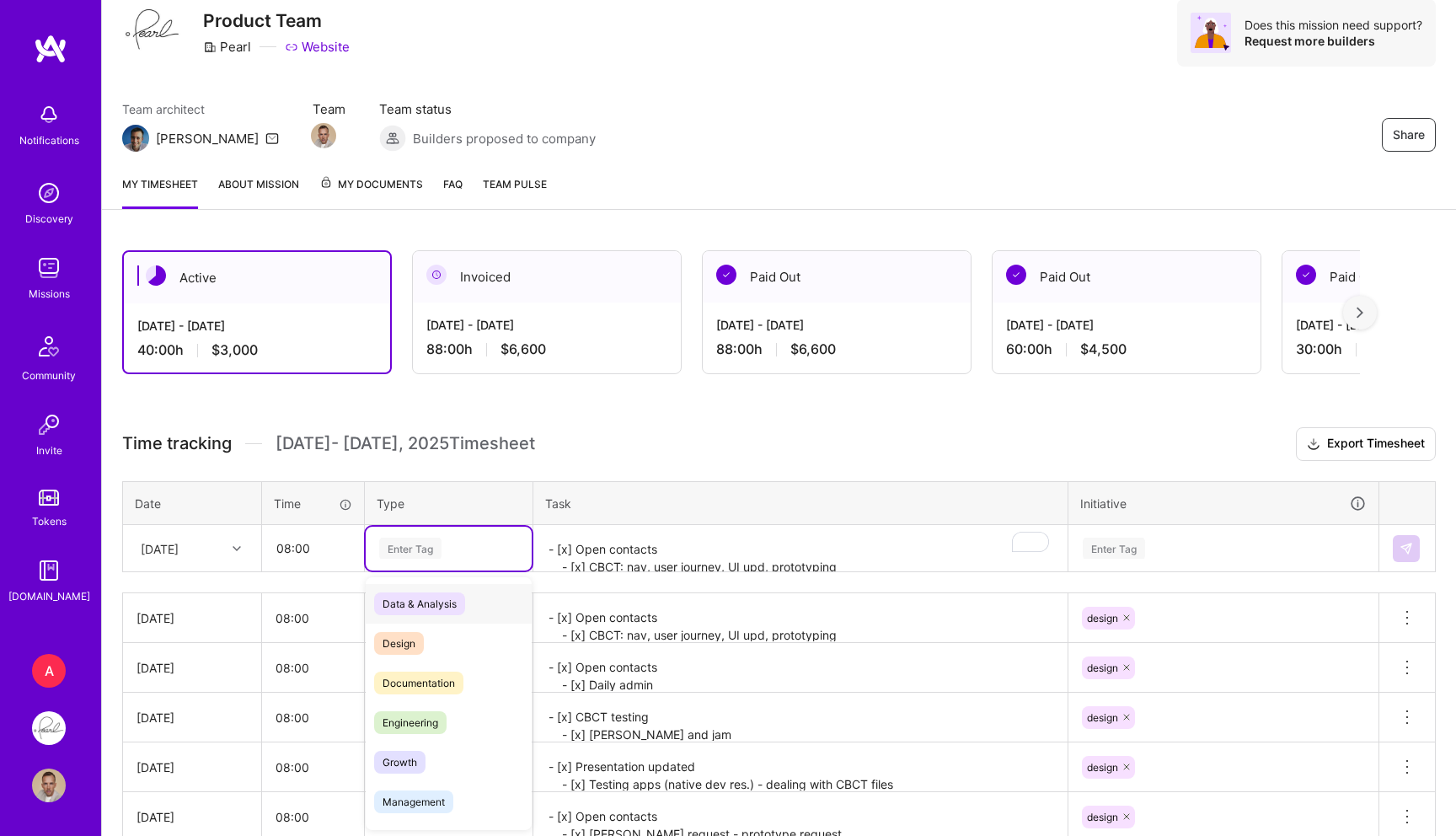
click at [402, 555] on div "Enter Tag" at bounding box center [410, 547] width 62 height 26
click at [453, 619] on div "Data & Analysis" at bounding box center [449, 603] width 166 height 40
type input "des"
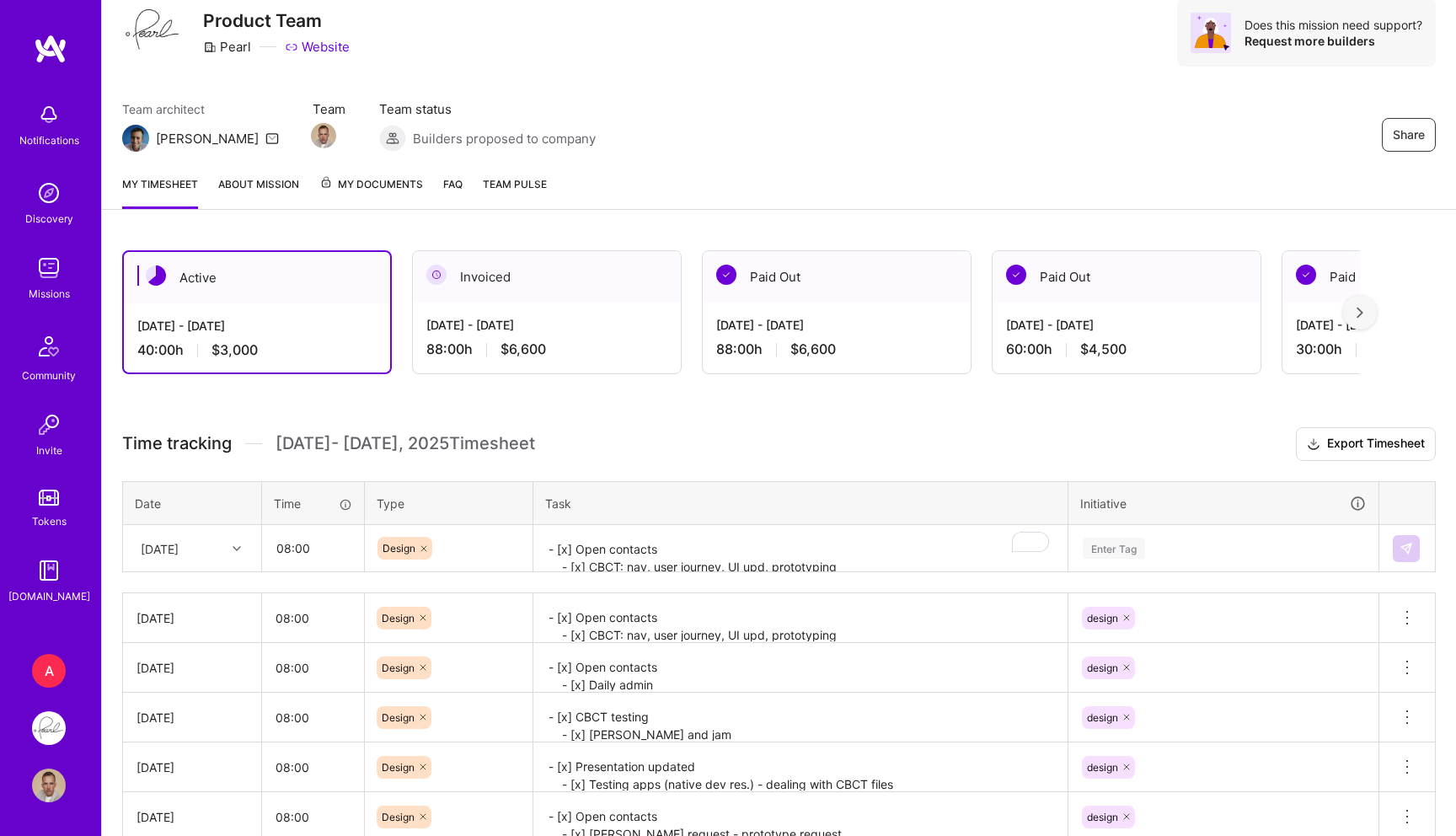
click at [653, 516] on th "Task" at bounding box center [801, 503] width 535 height 44
click at [610, 539] on textarea "- [x] Open contacts - [x] CBCT: nav, user journey, UI upd, prototyping - [x] Ne…" at bounding box center [800, 548] width 531 height 45
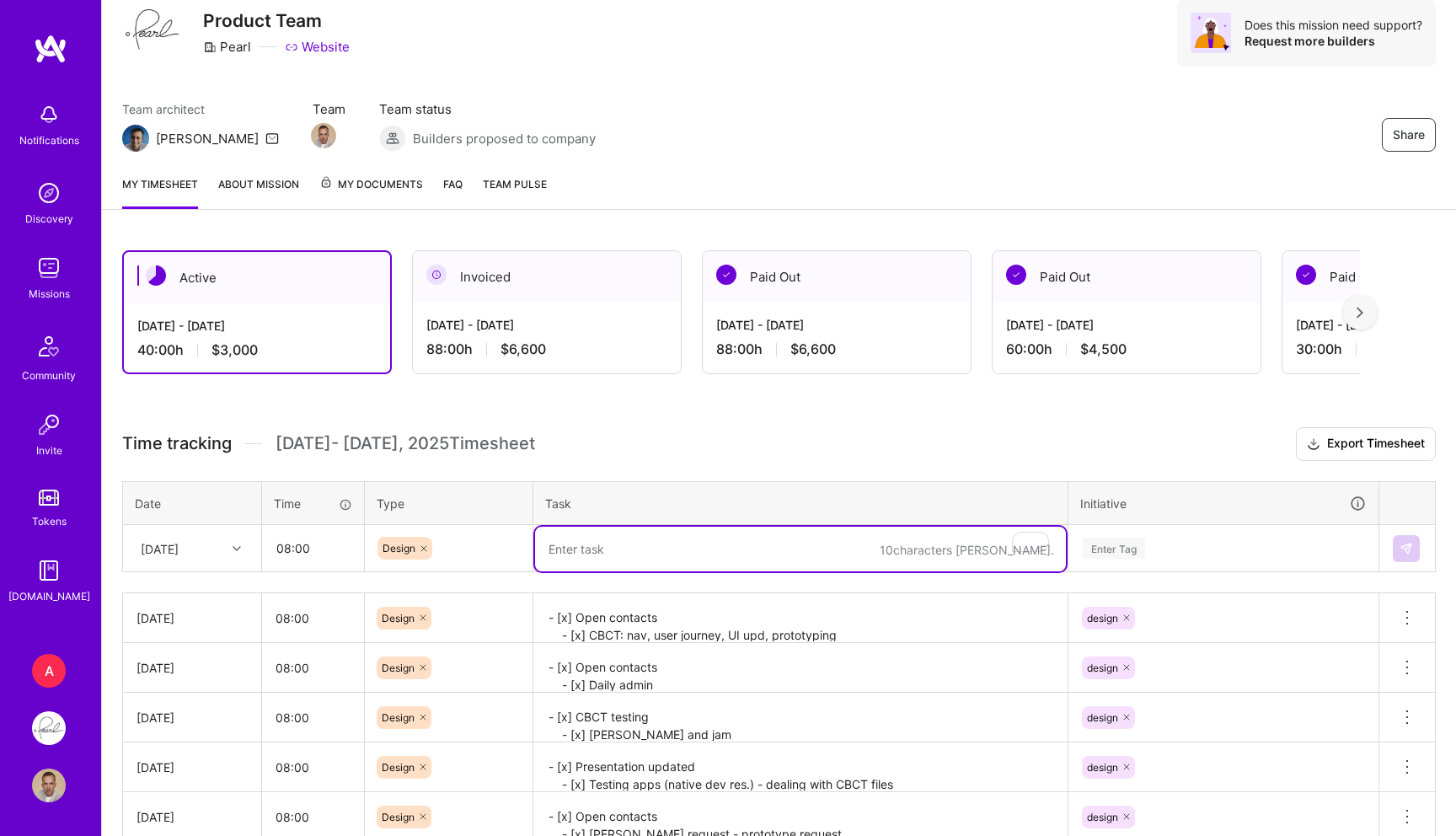
paste textarea "- [x] Open contacts - [x] CBCT - [x] New SO-PI UI - [x] Meeting 1 - [x] Meeting…"
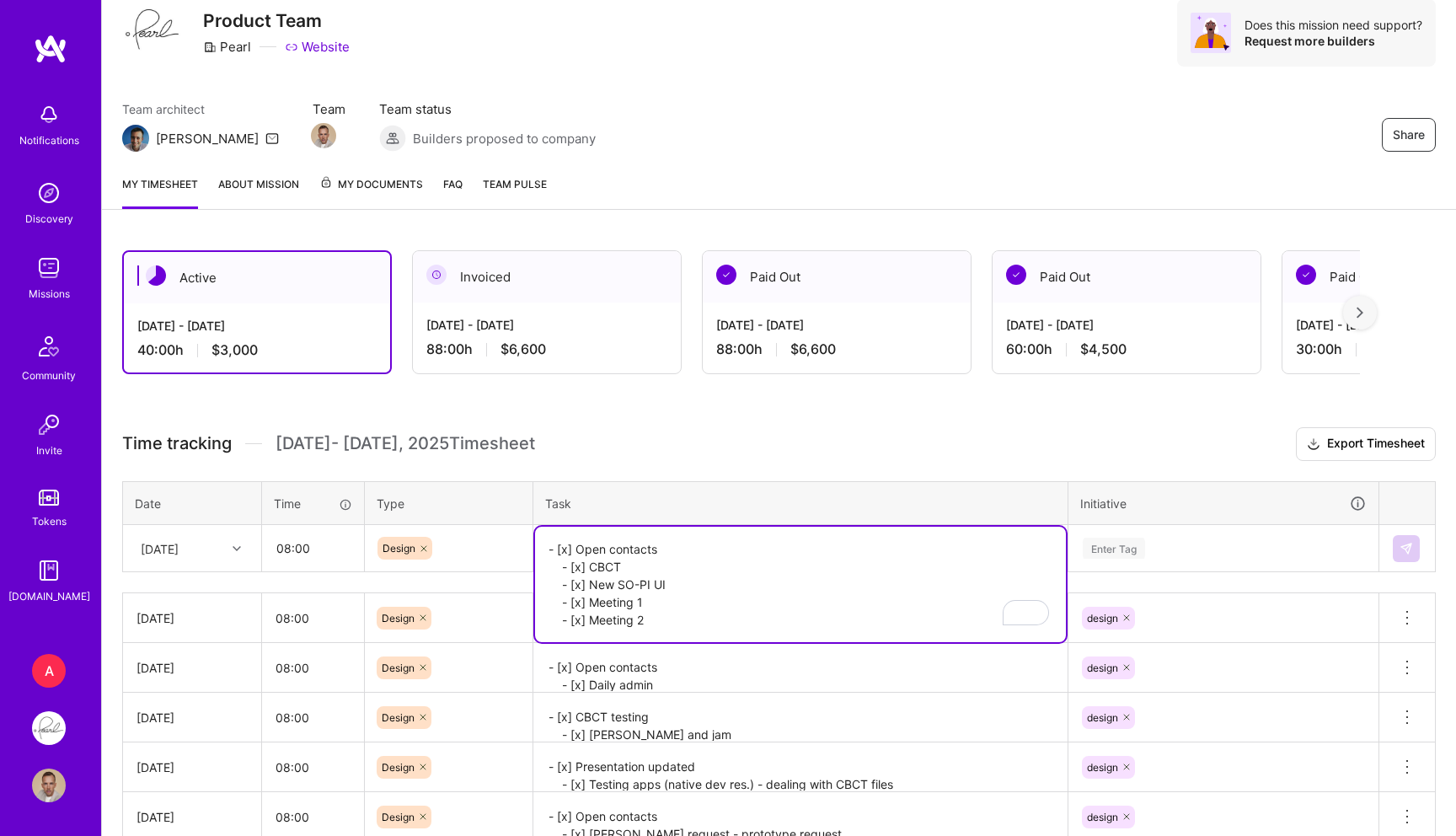
type textarea "- [x] Open contacts - [x] CBCT - [x] New SO-PI UI - [x] Meeting 1 - [x] Meeting…"
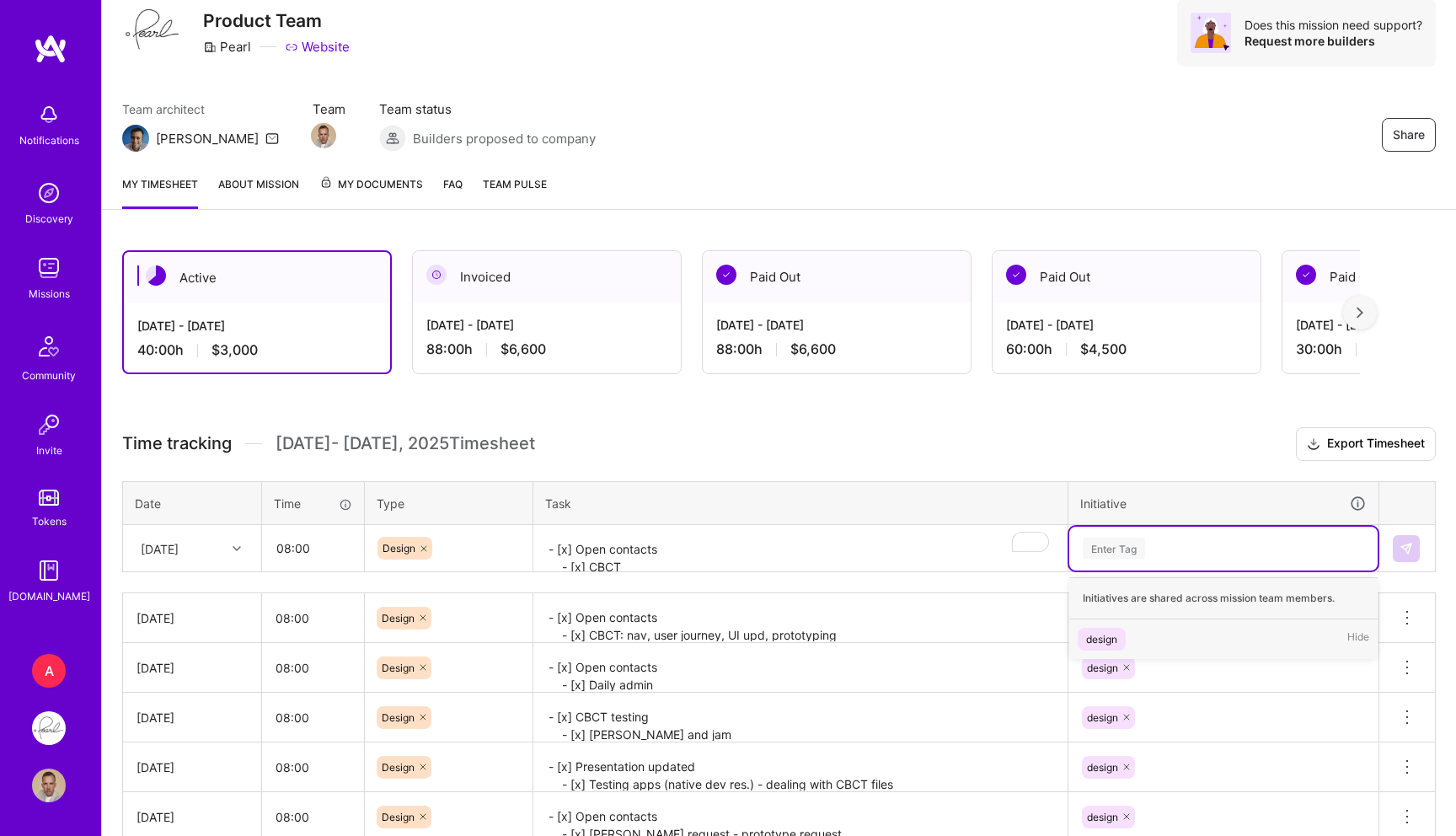
click at [1136, 541] on div "Enter Tag" at bounding box center [1114, 547] width 62 height 26
click at [1105, 631] on div "design" at bounding box center [1102, 639] width 31 height 18
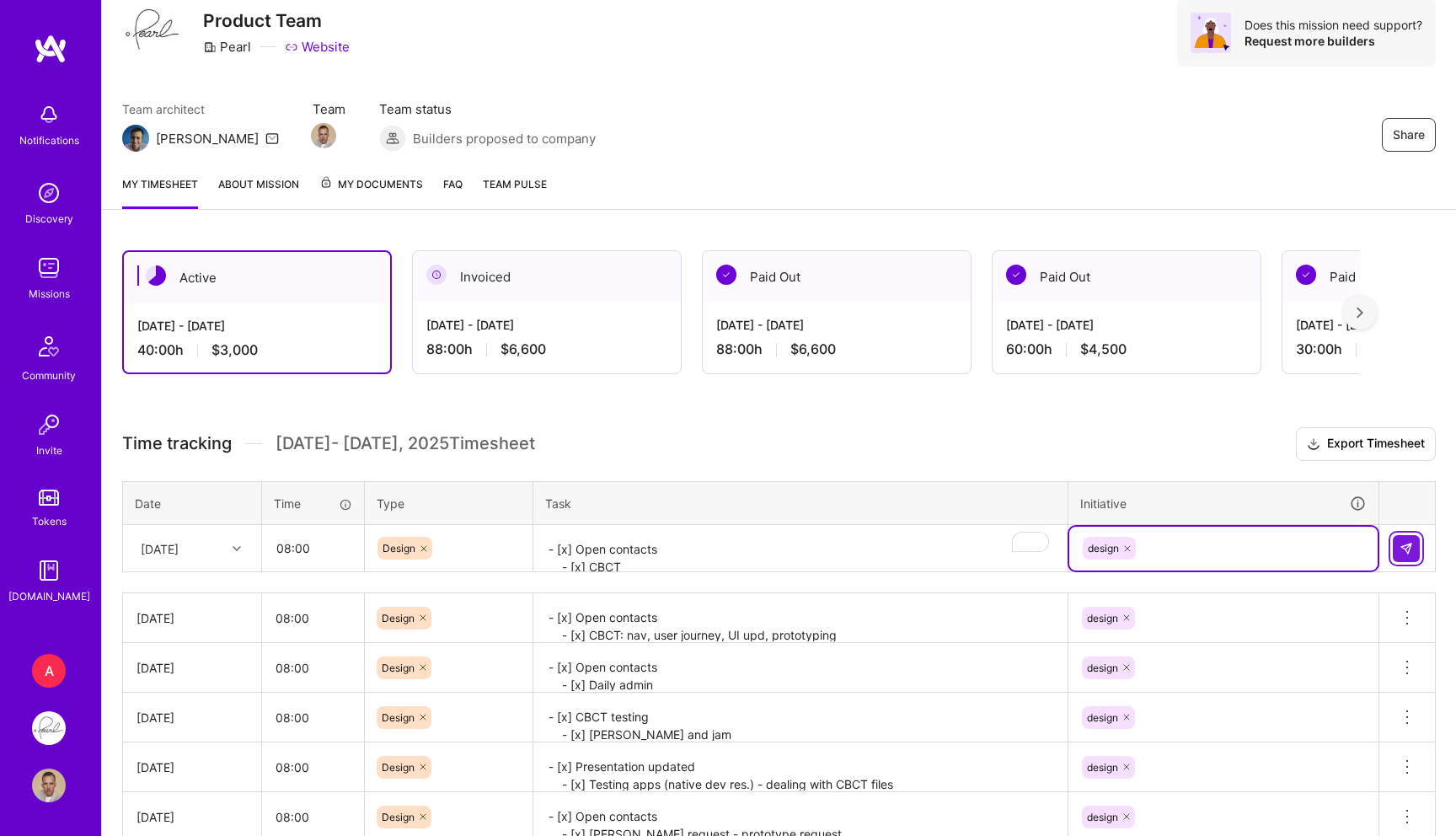
click at [1393, 542] on button at bounding box center [1407, 548] width 27 height 27
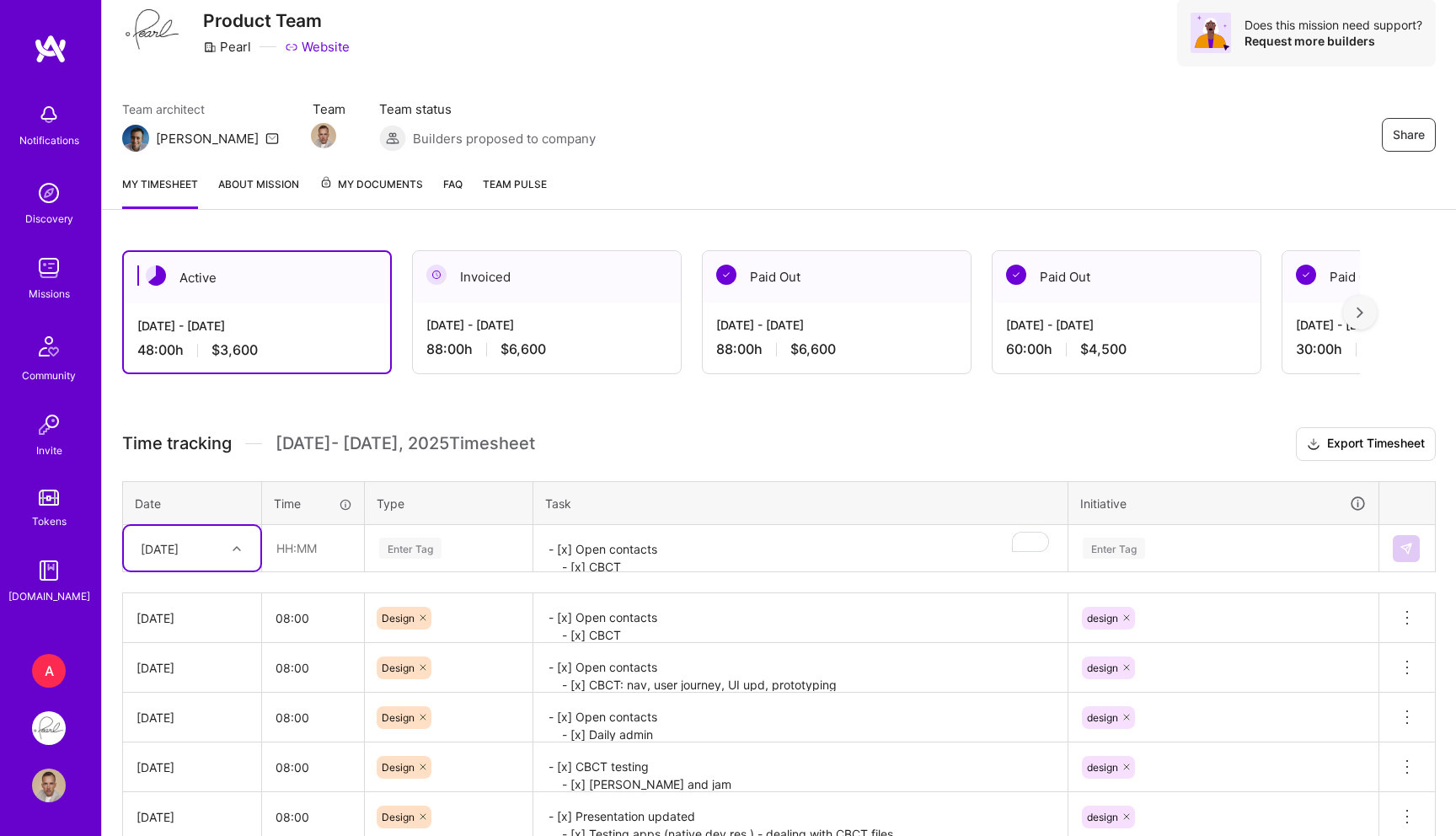
click at [202, 534] on div "[DATE]" at bounding box center [179, 547] width 93 height 28
click at [170, 793] on div "[DATE]" at bounding box center [192, 808] width 137 height 31
click at [301, 559] on input "text" at bounding box center [313, 547] width 100 height 45
paste input "text"
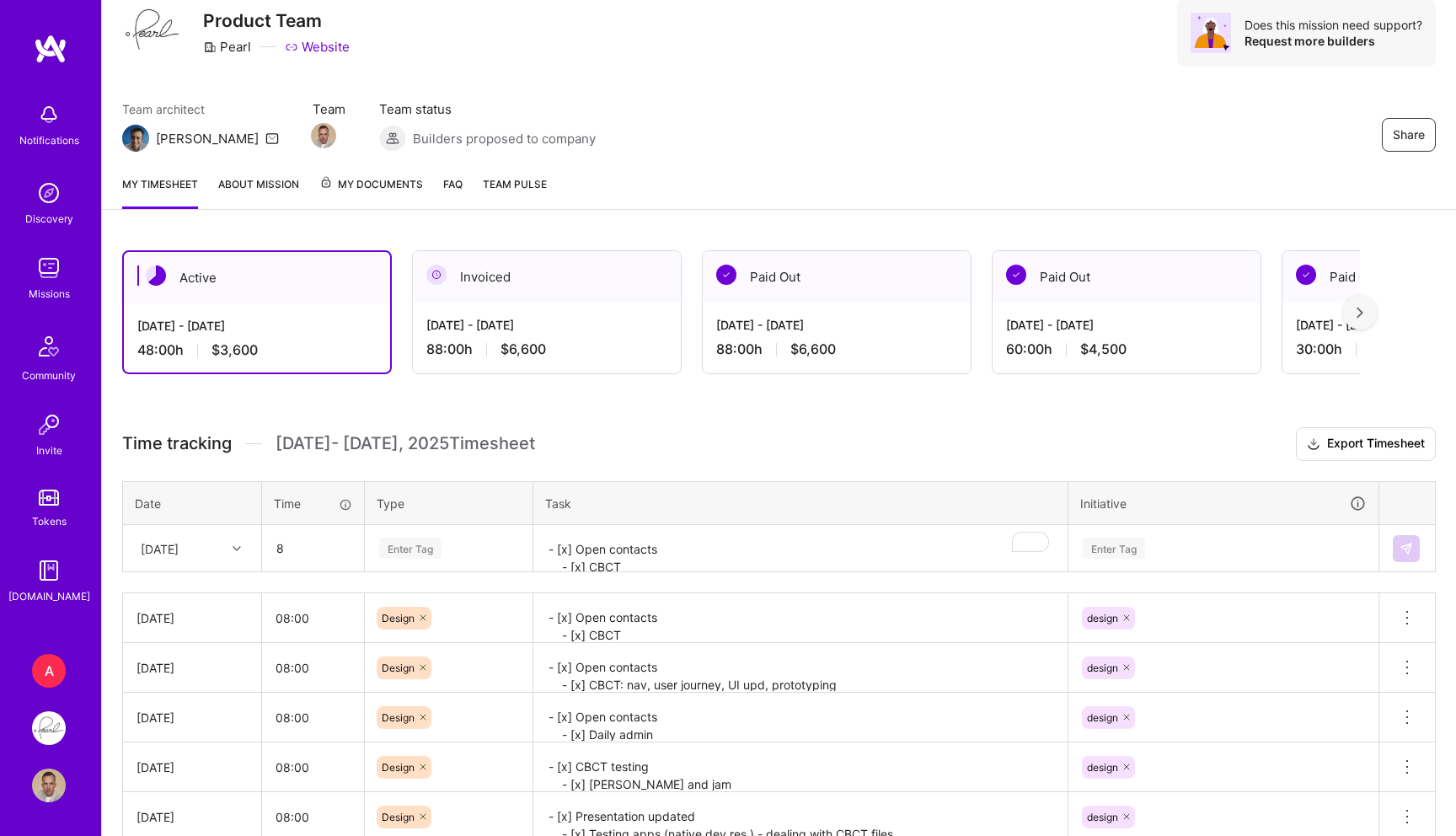
type input "08:00"
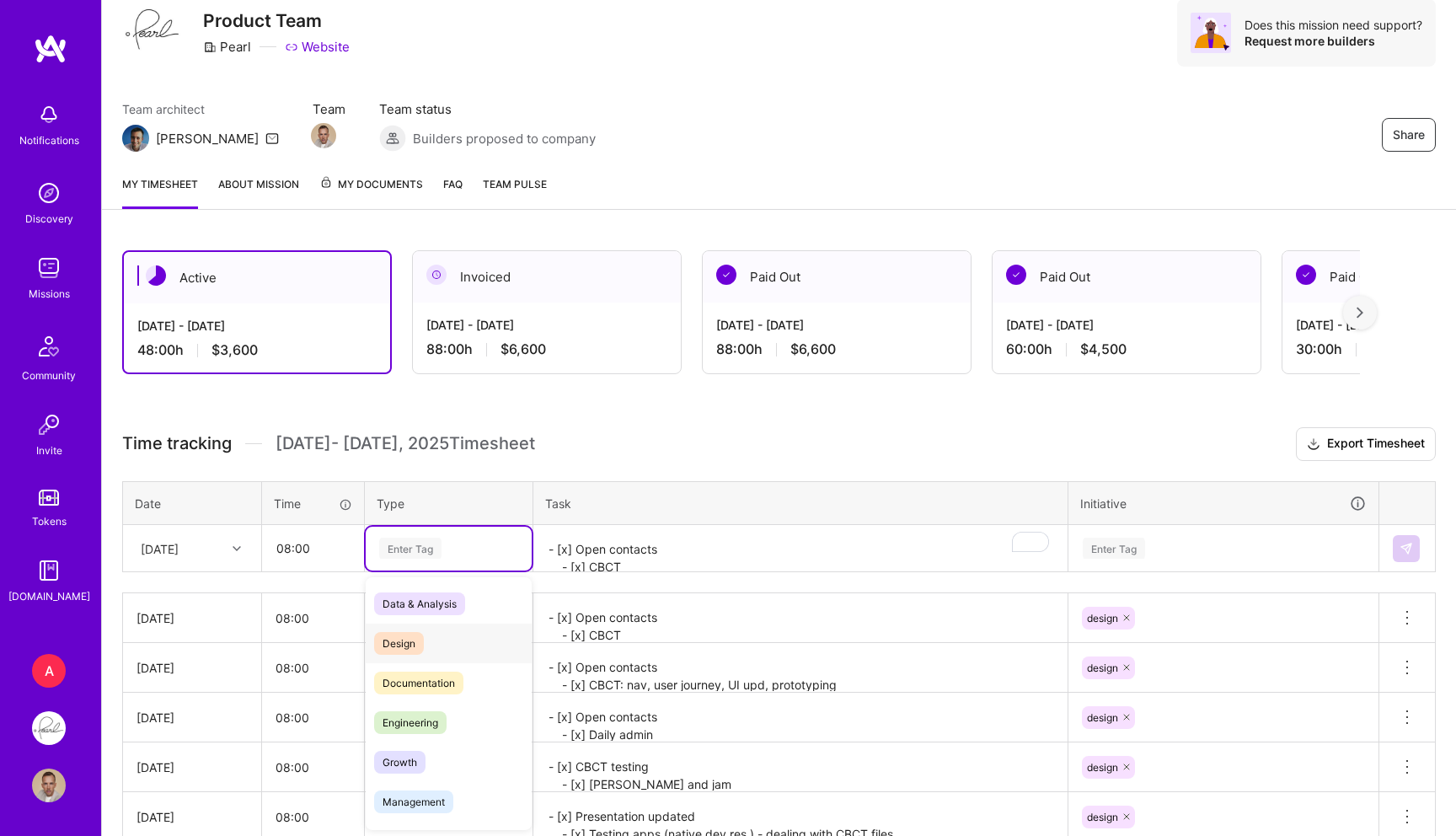
click at [392, 634] on span "Design" at bounding box center [399, 642] width 50 height 23
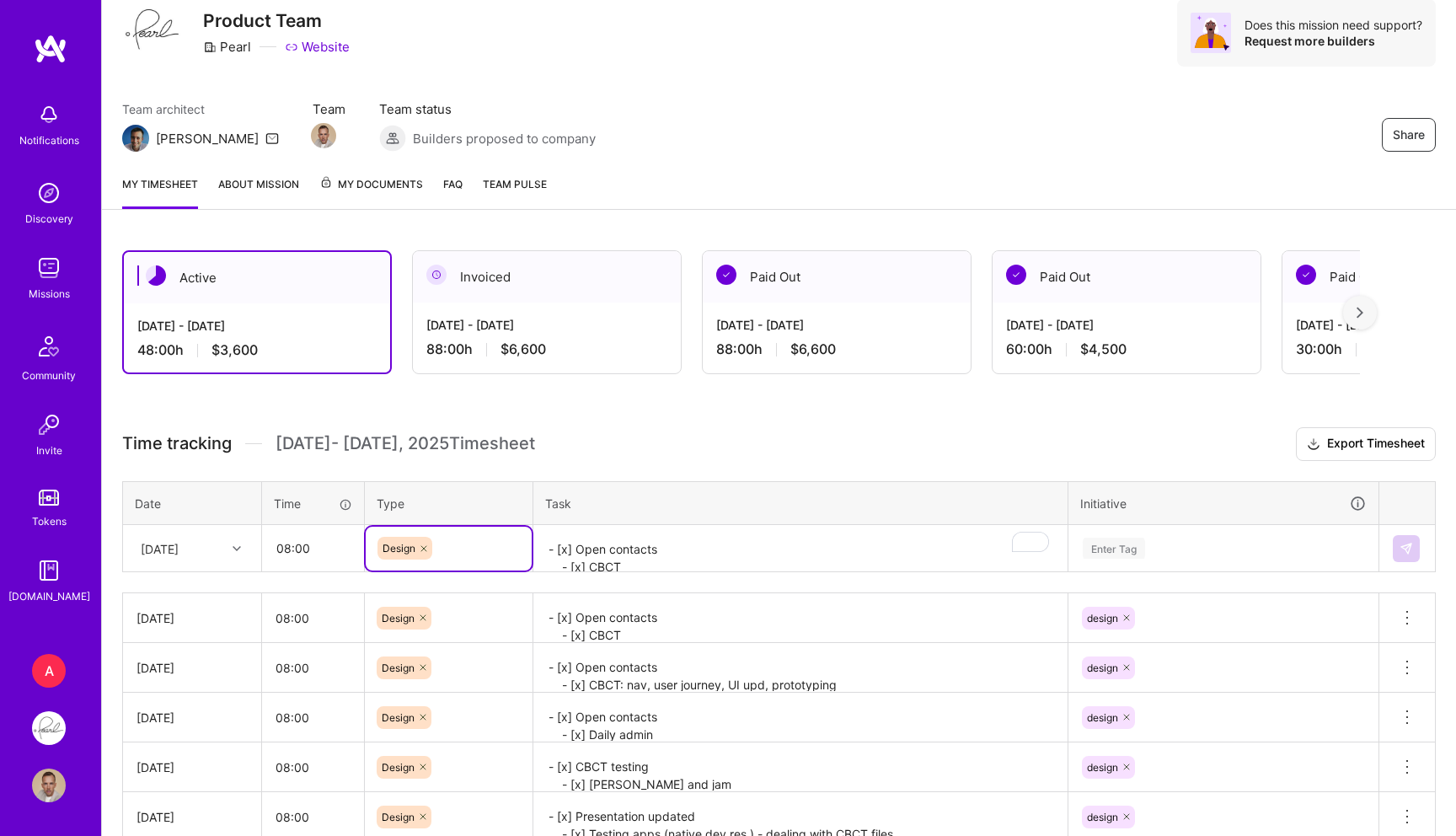
click at [652, 583] on div "Time tracking Oct 1 - Oct 15 , 2025 Timesheet Export Timesheet Date Time Type T…" at bounding box center [779, 682] width 1314 height 510
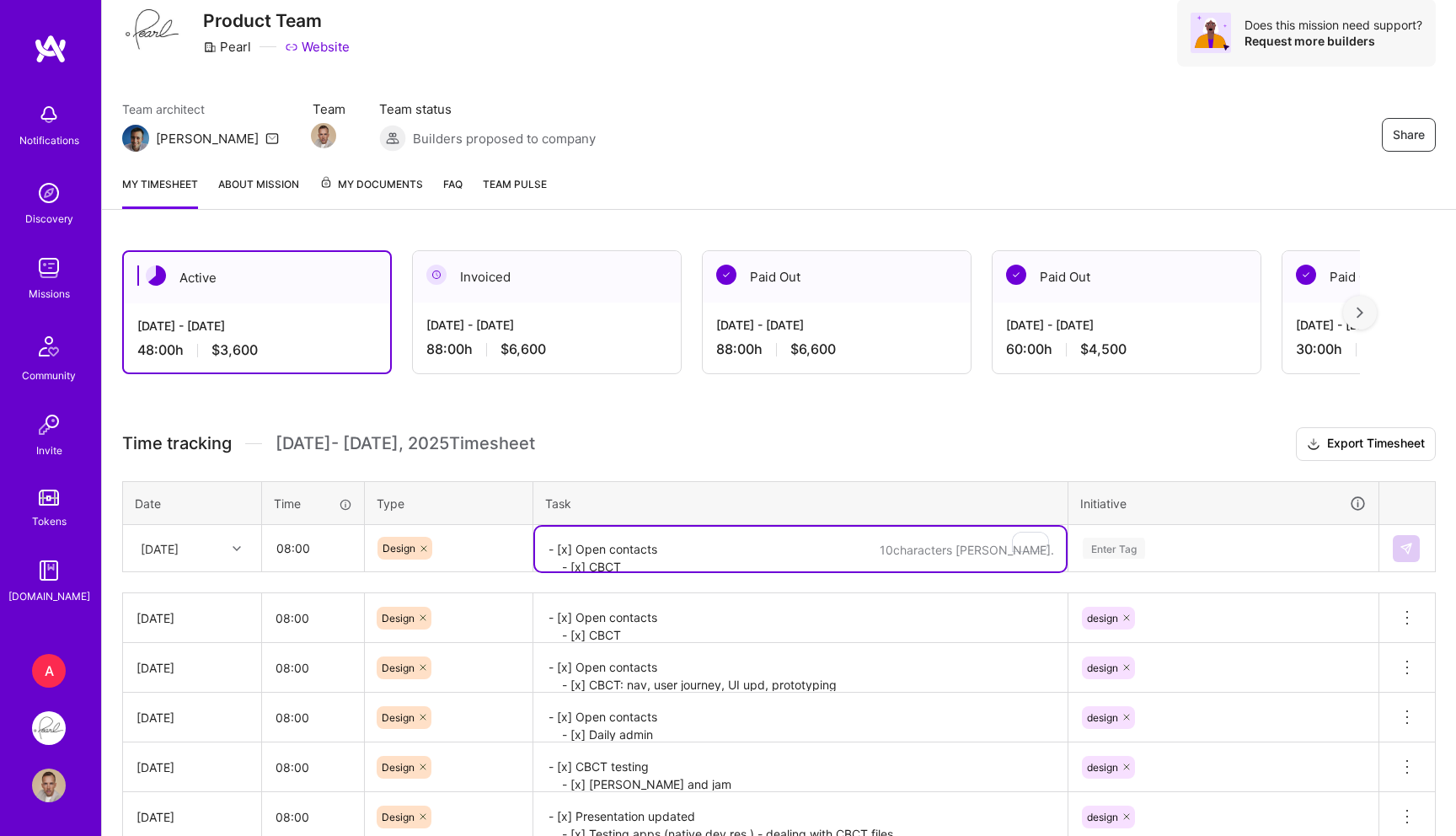
click at [632, 564] on textarea "- [x] Open contacts - [x] CBCT - [x] New SO-PI UI - [x] Meeting 1 - [x] Meeting…" at bounding box center [800, 548] width 531 height 45
paste textarea "- [x] Open contacts: UI updates, rotation prototype - [x] CBCT: UI, interaction…"
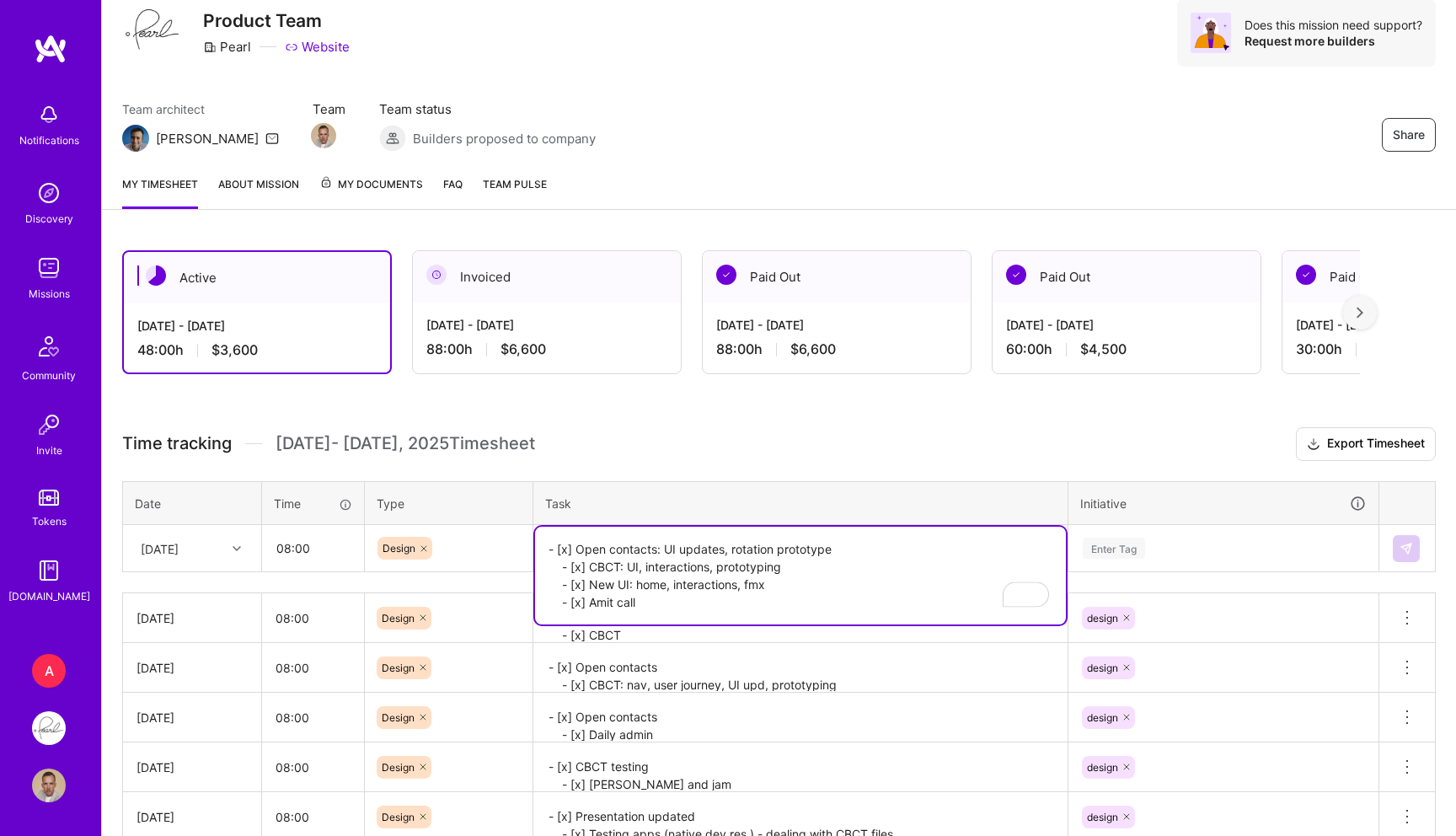
type textarea "- [x] Open contacts: UI updates, rotation prototype - [x] CBCT: UI, interaction…"
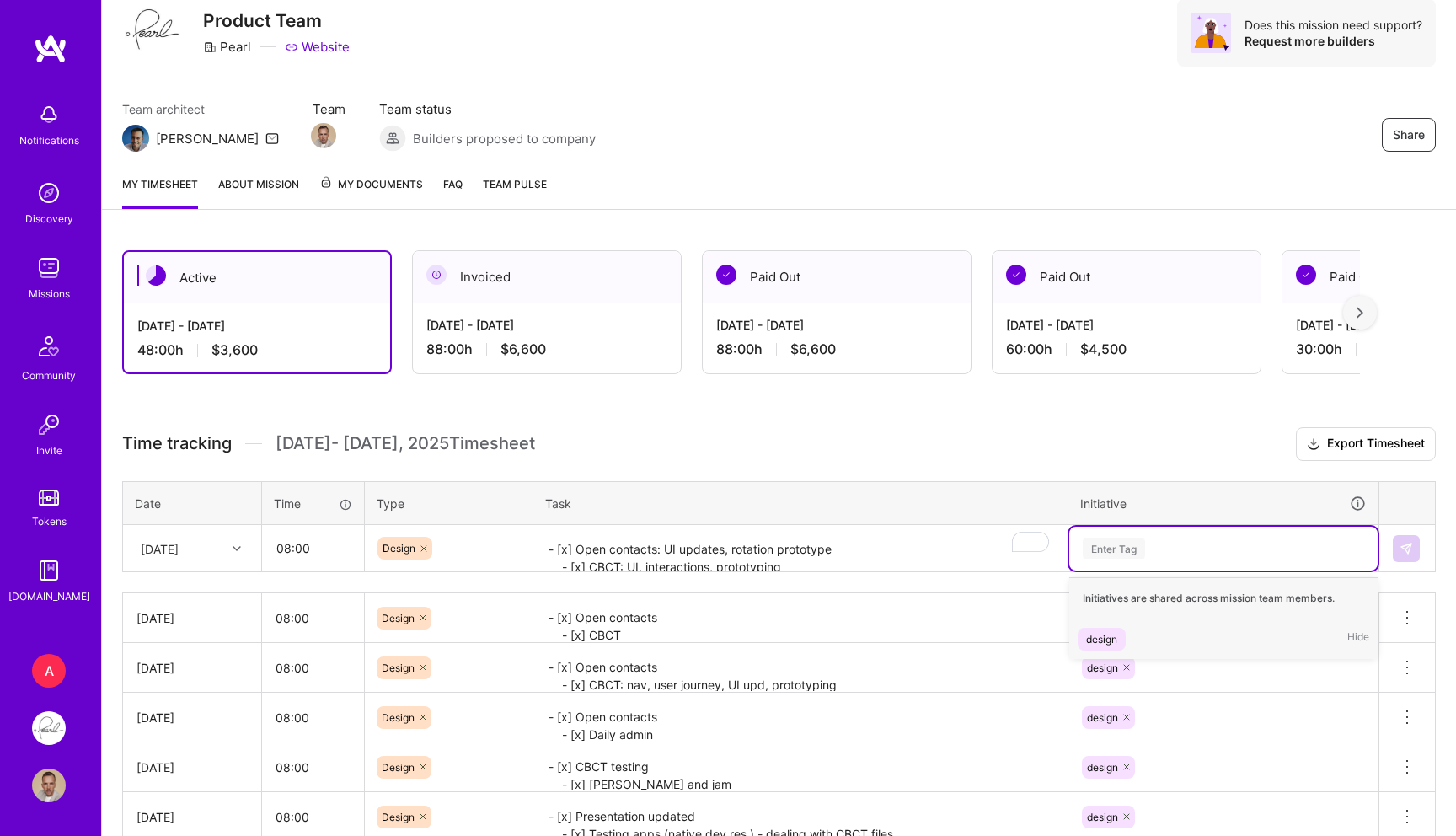
click at [1131, 544] on div "Enter Tag" at bounding box center [1114, 547] width 62 height 26
click at [1099, 637] on div "design" at bounding box center [1102, 639] width 31 height 18
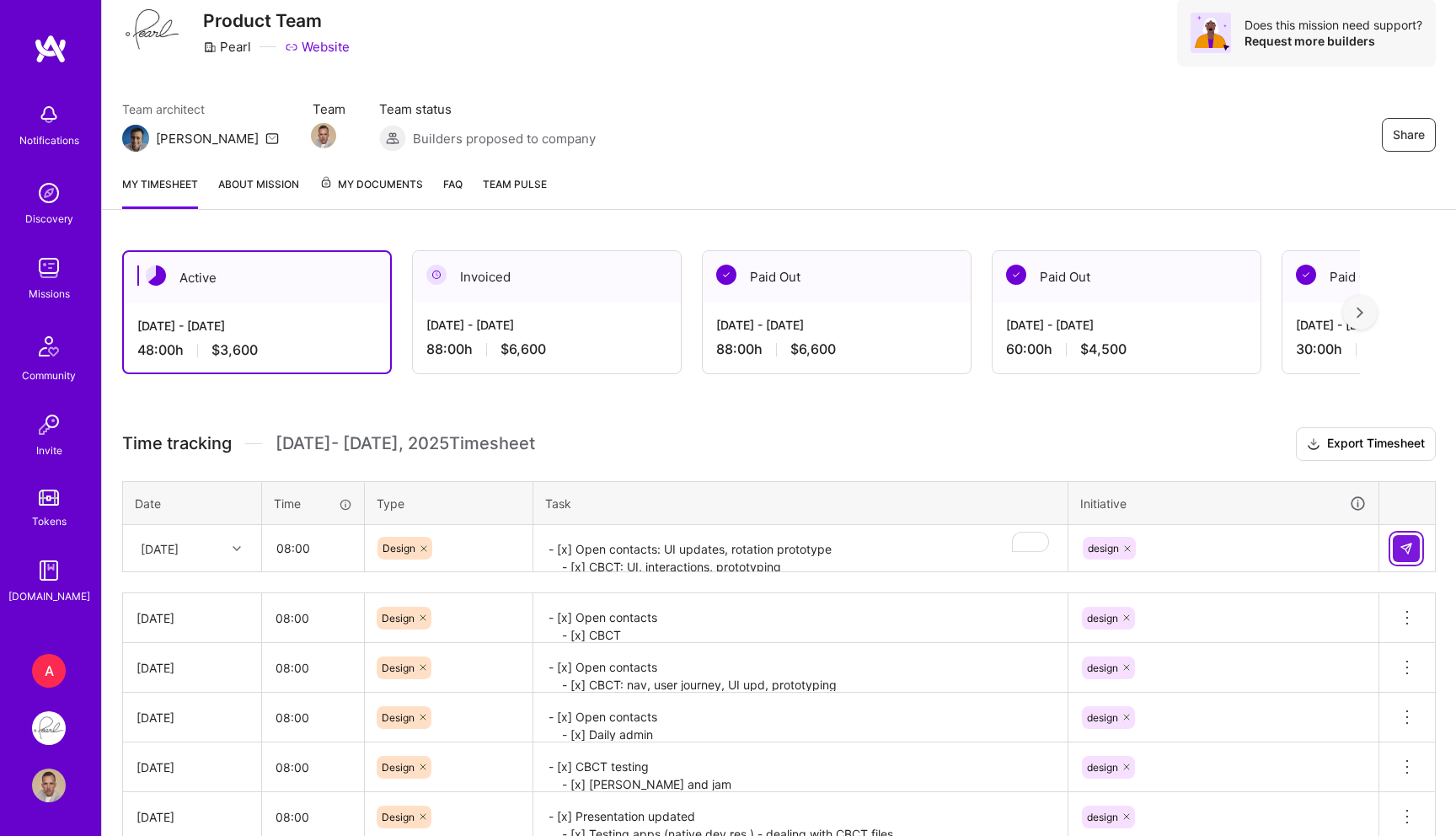
click at [1416, 546] on button at bounding box center [1407, 548] width 27 height 27
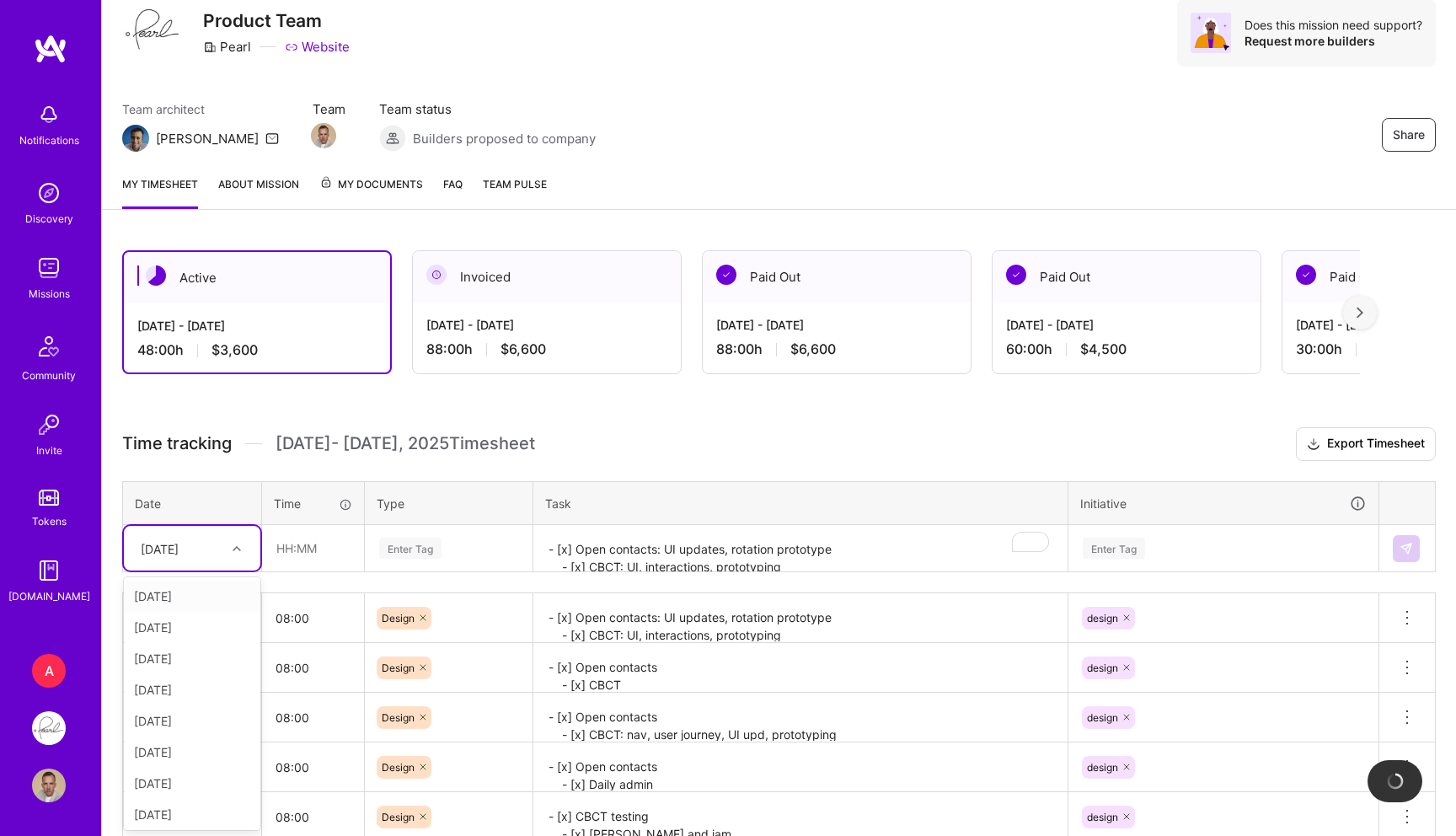
click at [208, 553] on div "[DATE]" at bounding box center [179, 547] width 93 height 28
click at [173, 661] on div "[DATE]" at bounding box center [192, 658] width 137 height 31
click at [219, 557] on div "[DATE]" at bounding box center [179, 547] width 93 height 28
click at [177, 810] on div "[DATE]" at bounding box center [192, 811] width 137 height 31
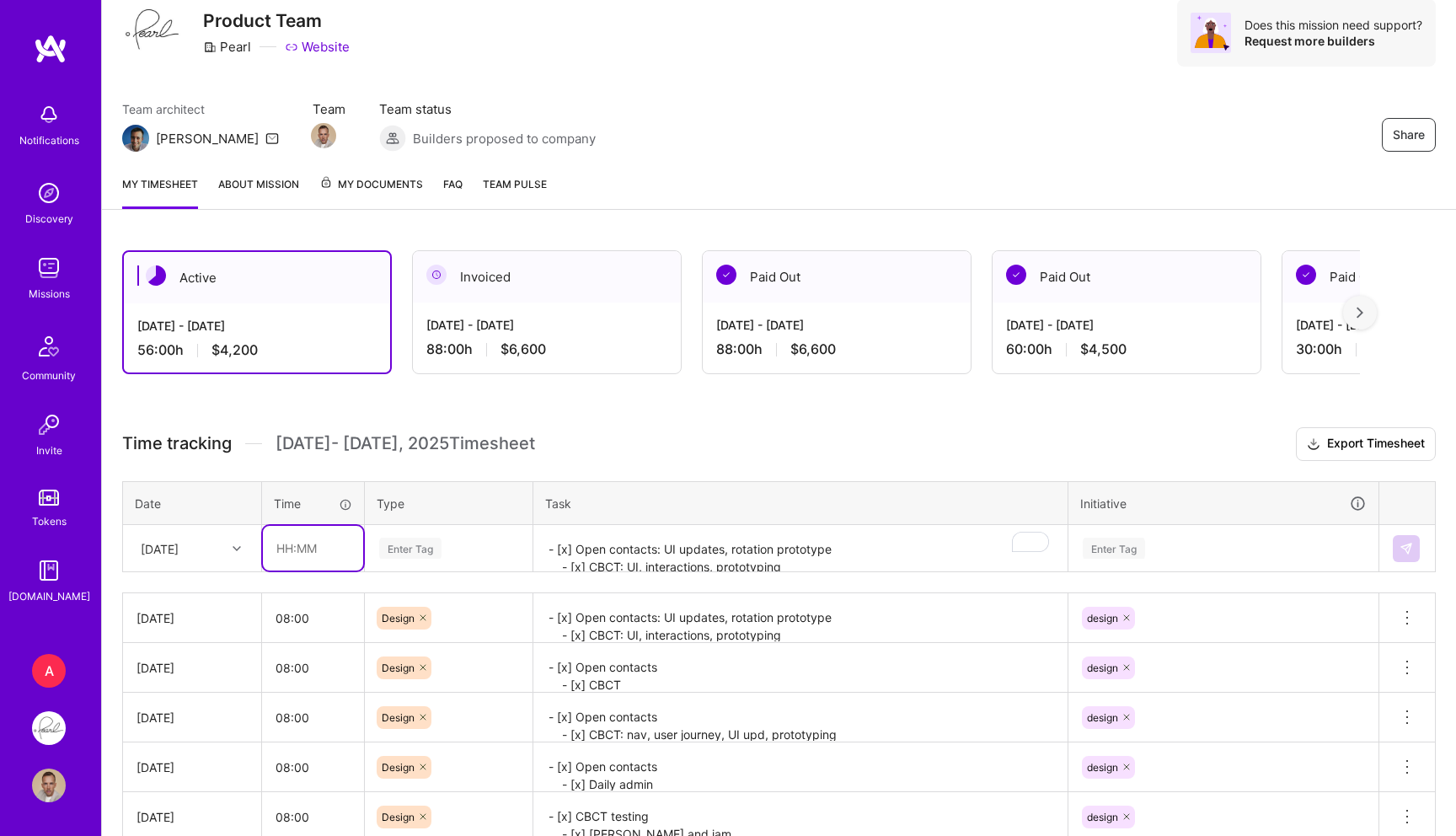
click at [311, 552] on input "text" at bounding box center [313, 547] width 100 height 45
type input "08:00"
click at [405, 549] on div "Enter Tag" at bounding box center [410, 547] width 62 height 26
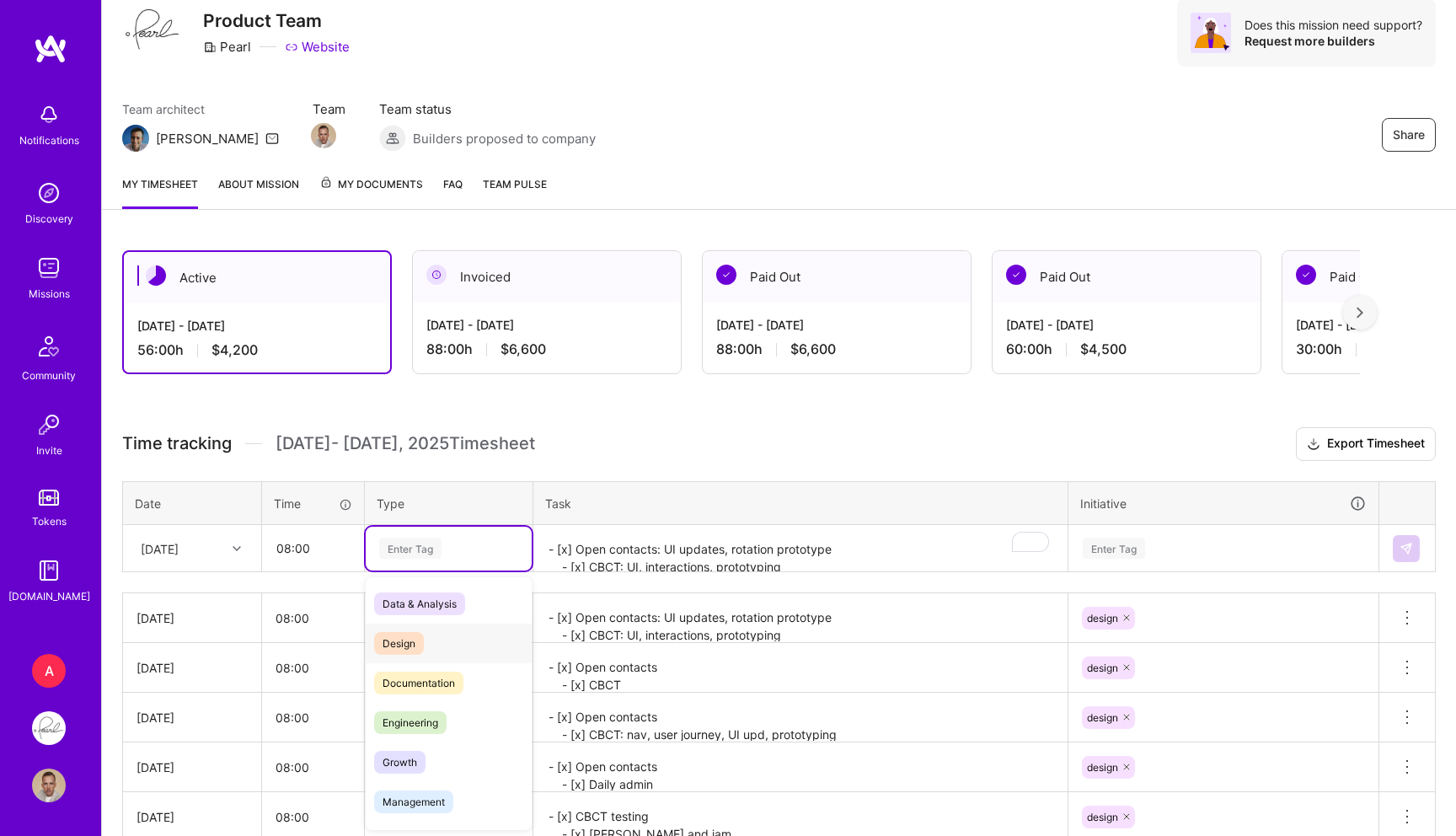
click at [410, 637] on span "Design" at bounding box center [399, 642] width 50 height 23
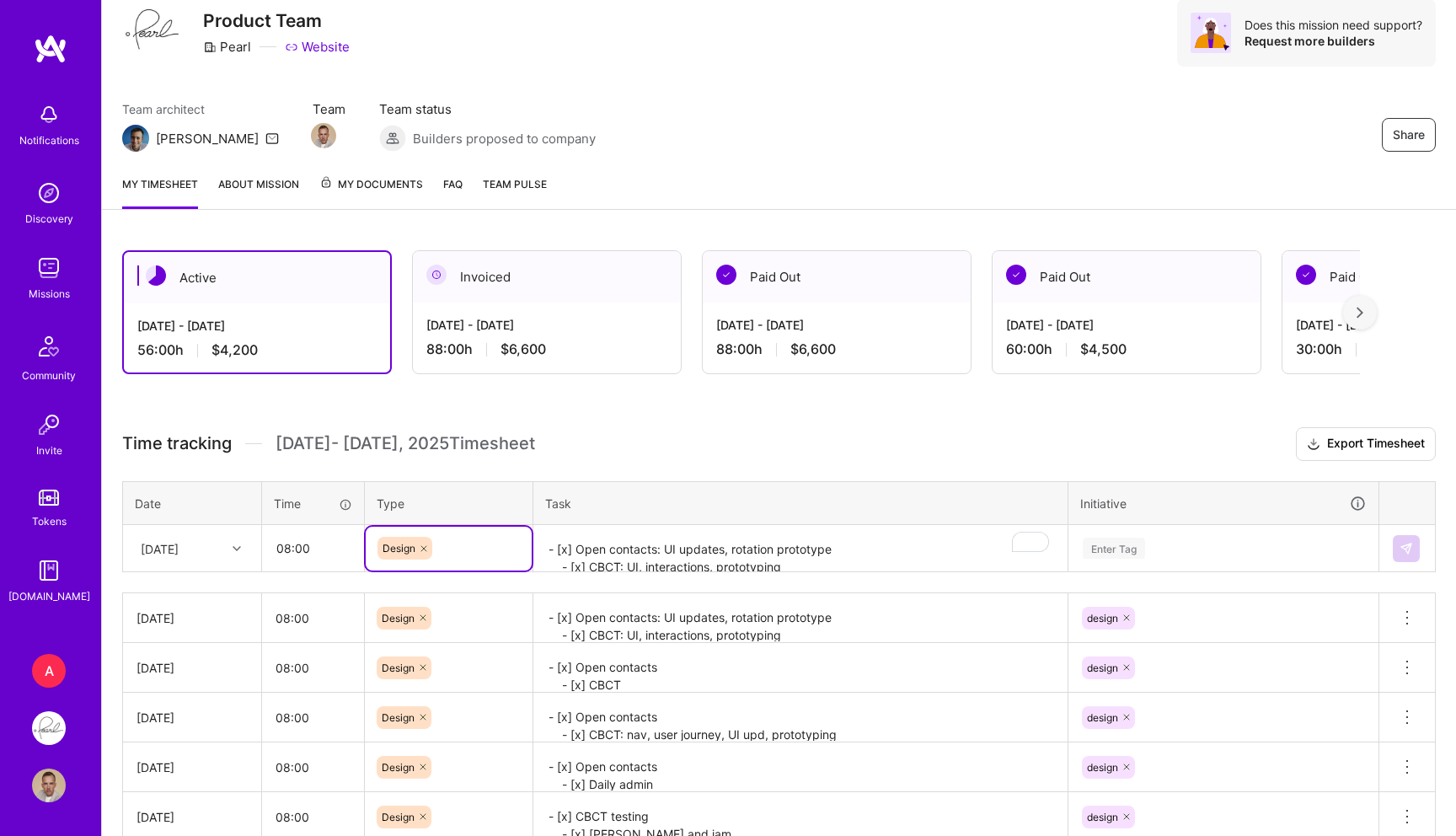
click at [595, 544] on textarea "- [x] Open contacts: UI updates, rotation prototype - [x] CBCT: UI, interaction…" at bounding box center [800, 548] width 531 height 45
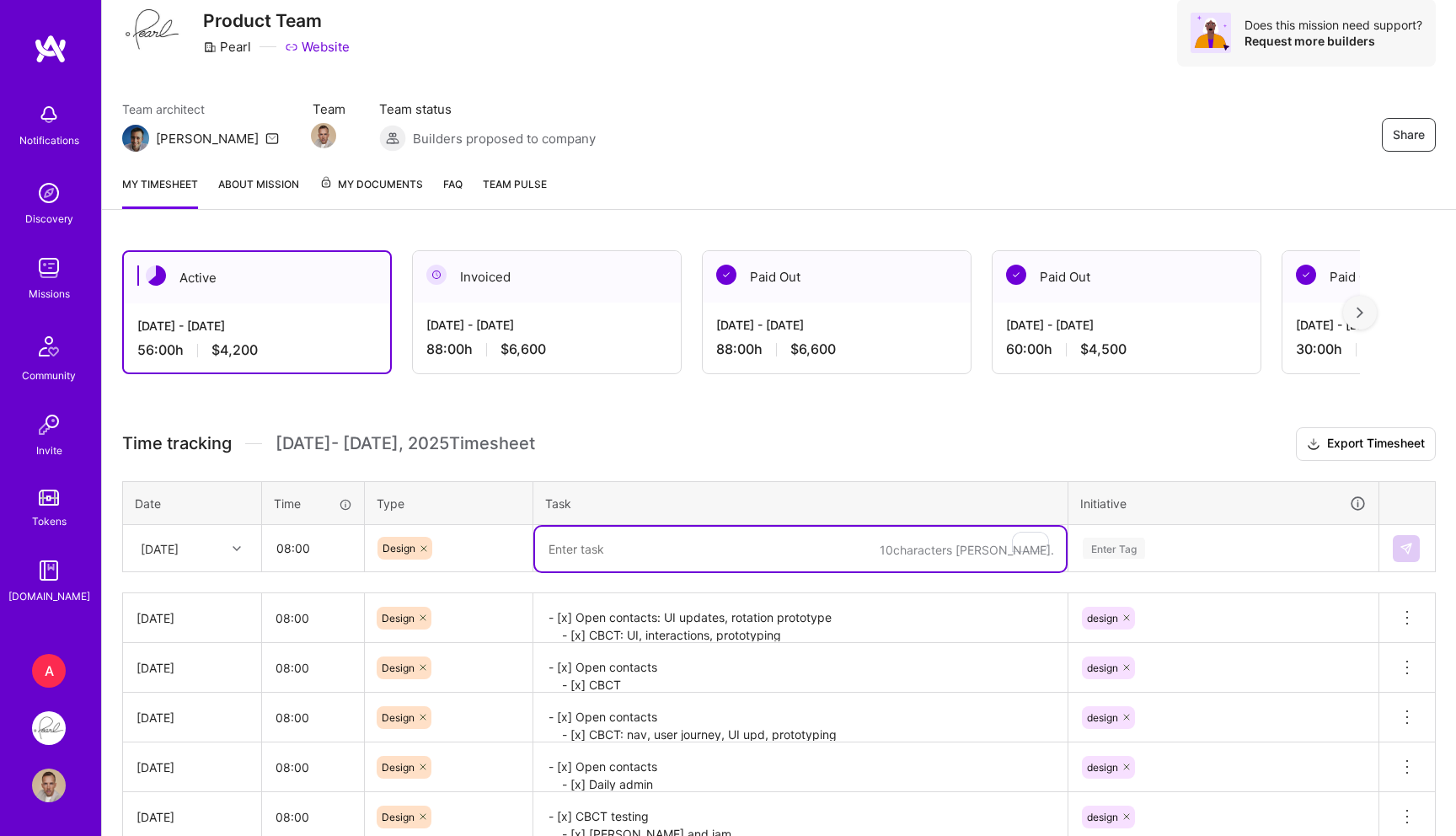
paste textarea "- [x] Open contacts: UI updates, rotation prototype - [x] CBCT: UI, interaction…"
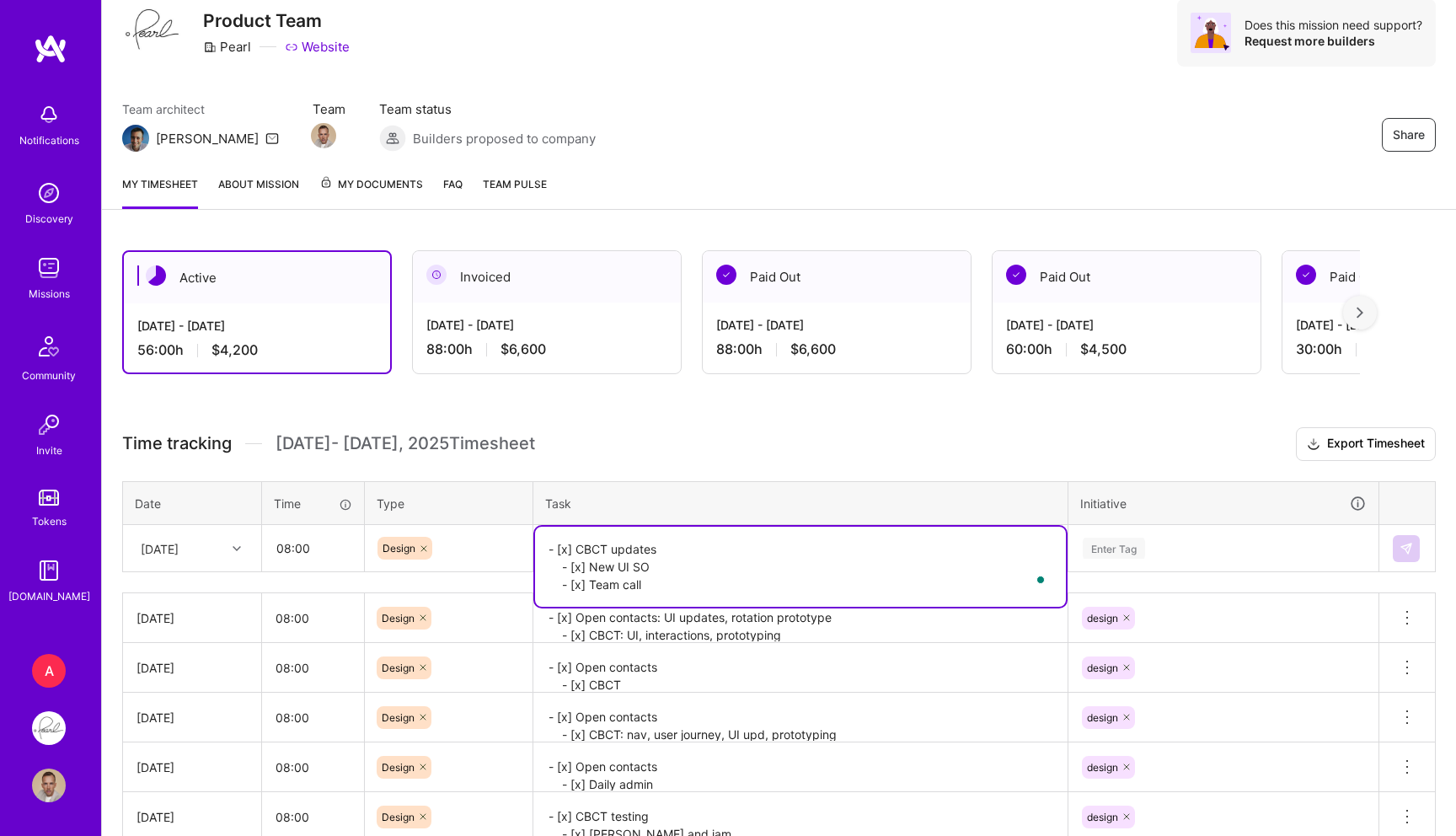
type textarea "- [x] CBCT updates - [x] New UI SO - [x] Team call"
click at [872, 471] on div "Time tracking Oct 1 - Oct 15 , 2025 Timesheet Export Timesheet Date Time Type T…" at bounding box center [779, 706] width 1314 height 559
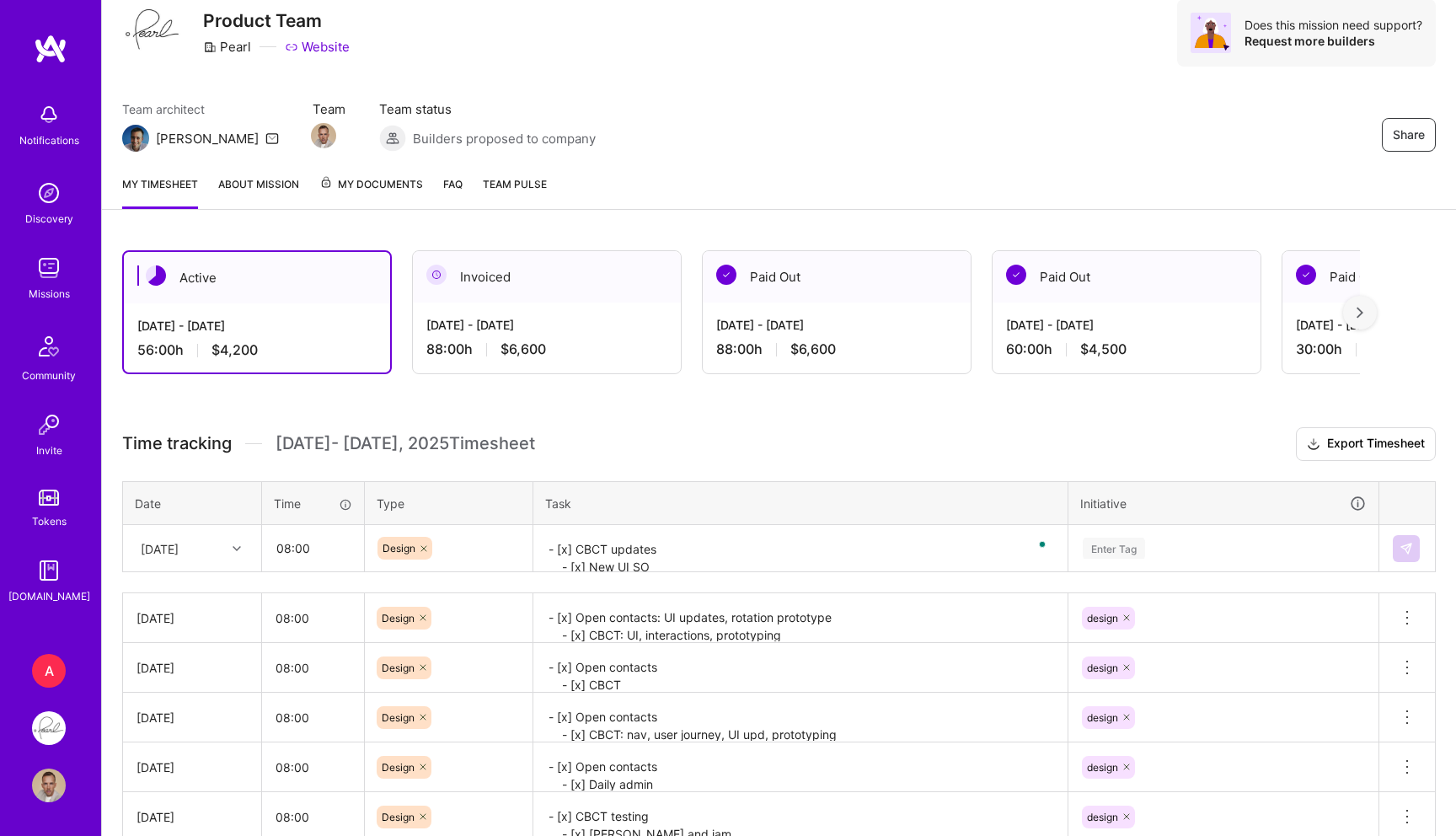
click at [1100, 544] on div "Enter Tag" at bounding box center [1114, 547] width 62 height 26
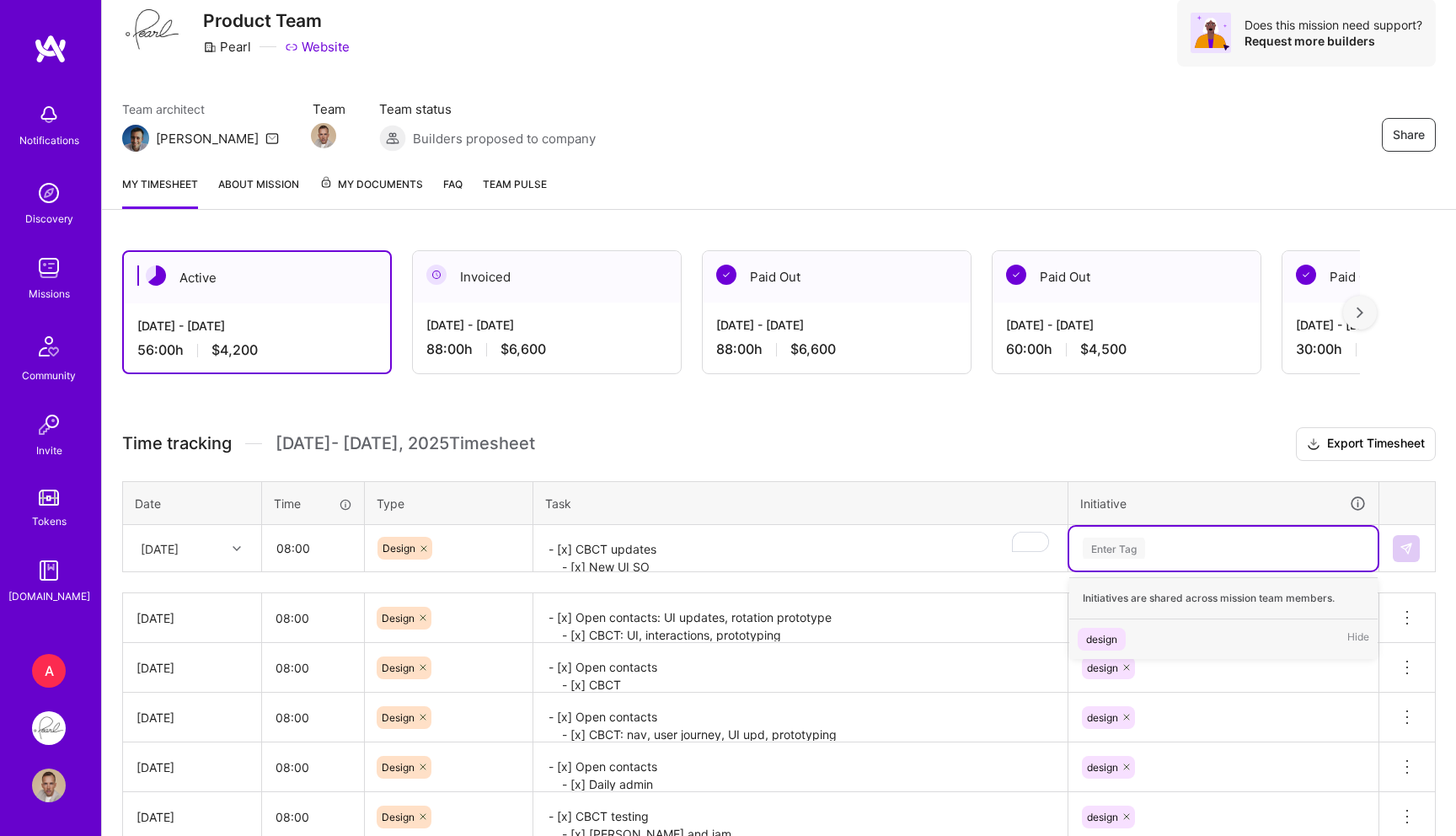
click at [1087, 641] on div "design" at bounding box center [1102, 639] width 31 height 18
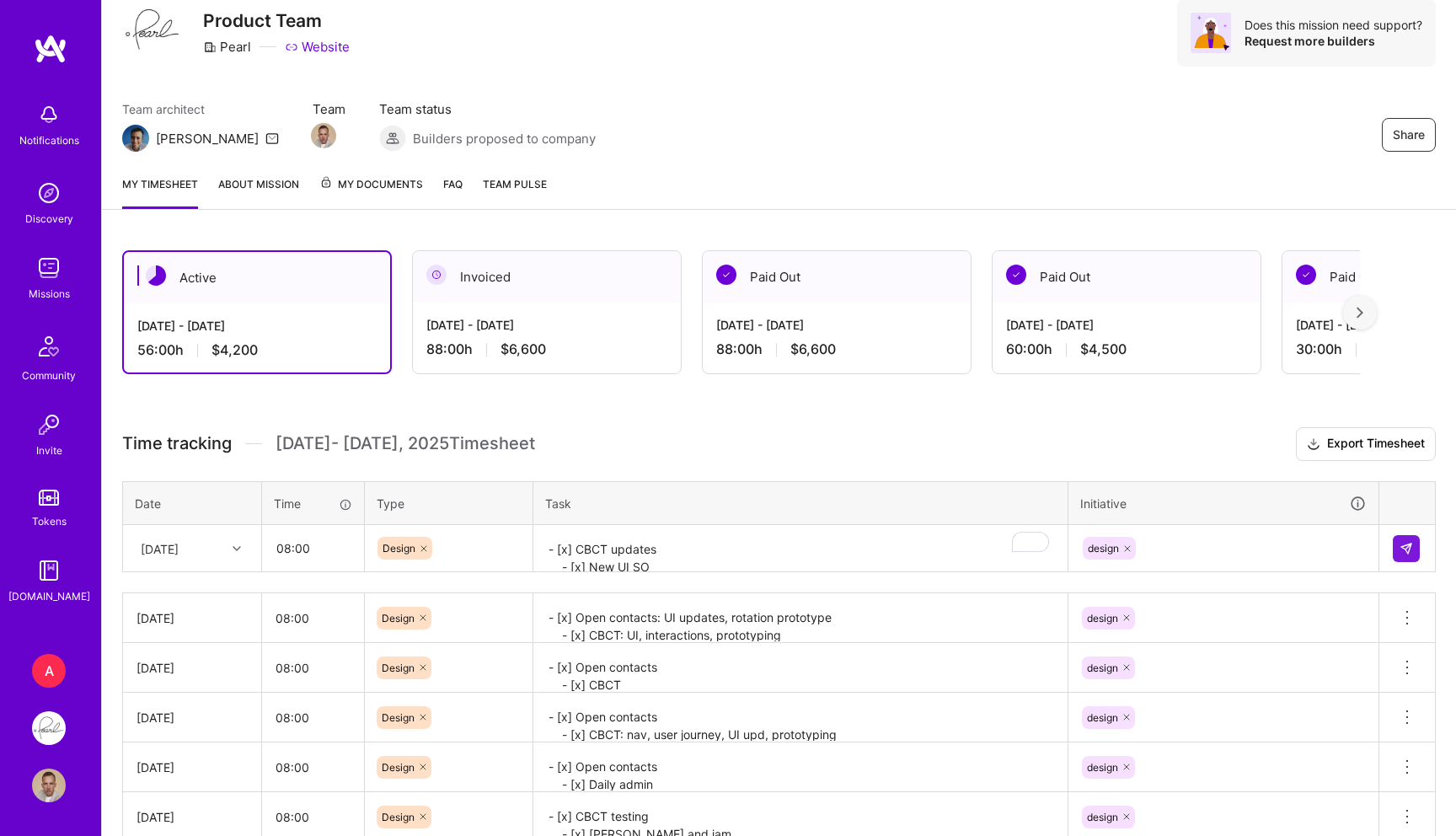
click at [1402, 563] on td at bounding box center [1408, 548] width 57 height 48
click at [1403, 547] on img at bounding box center [1407, 548] width 14 height 14
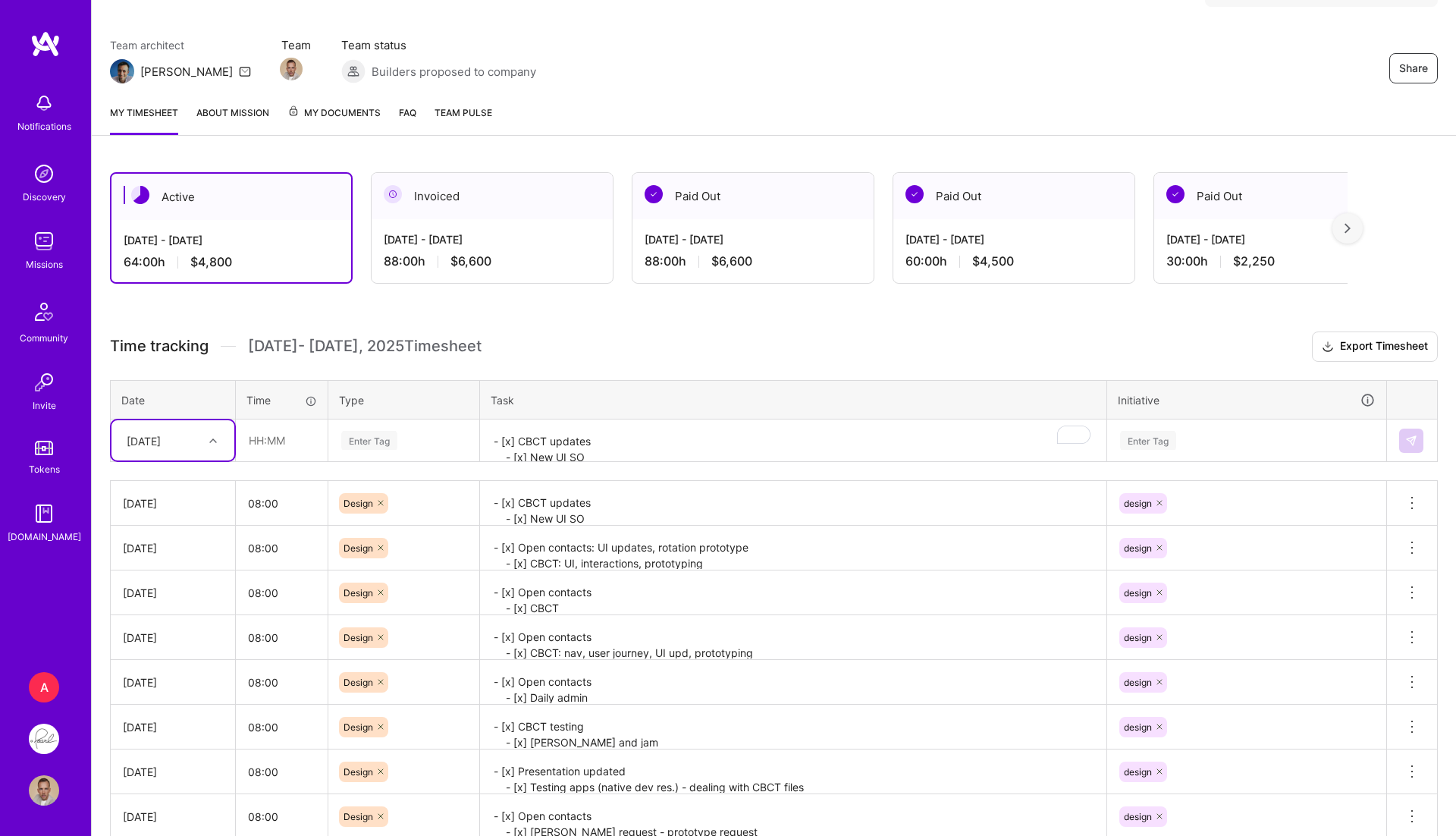
scroll to position [0, 0]
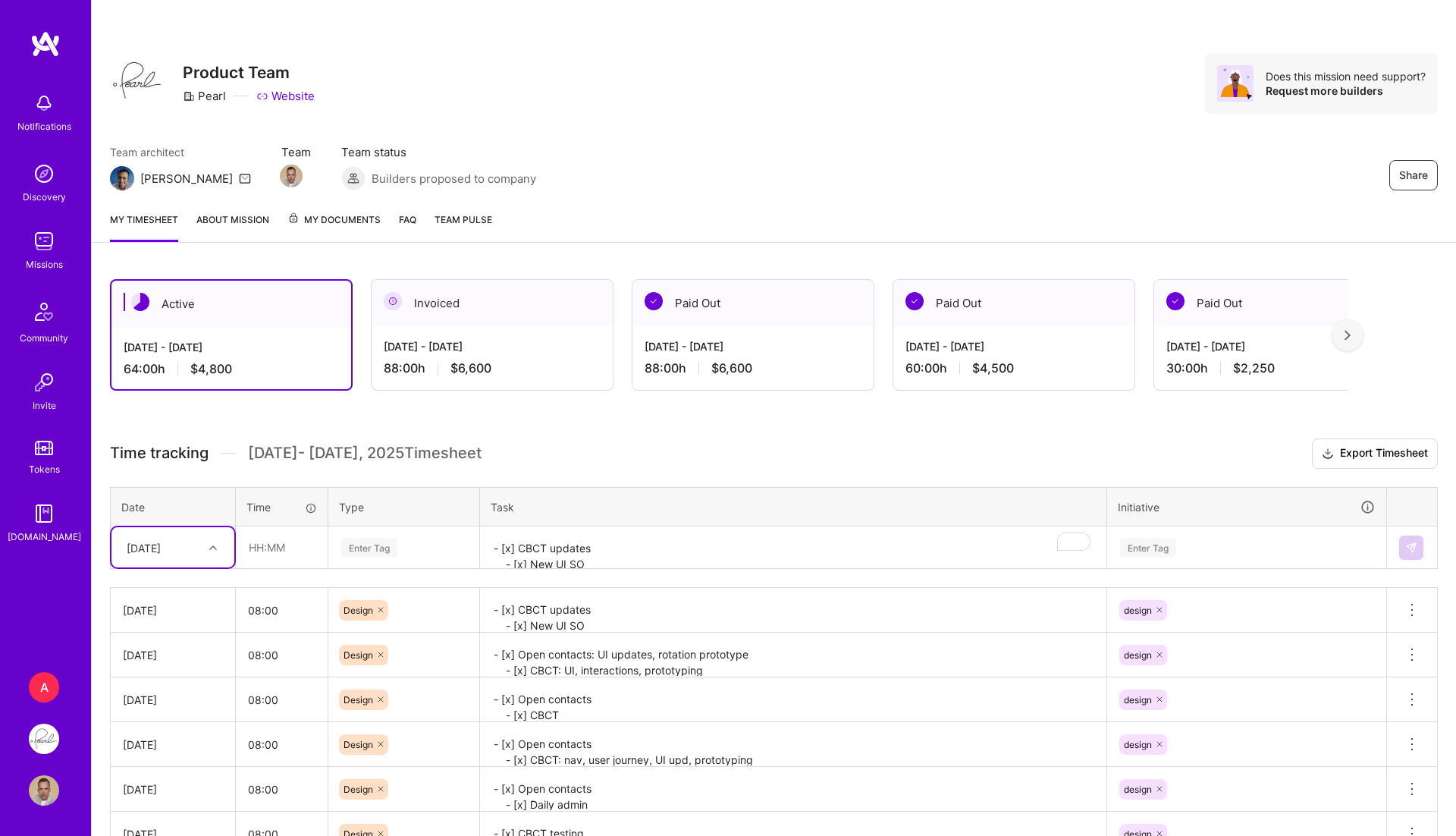
click at [254, 384] on div "Oct 1 - Oct 15, 2025 64:00 h $4,800" at bounding box center [231, 358] width 240 height 62
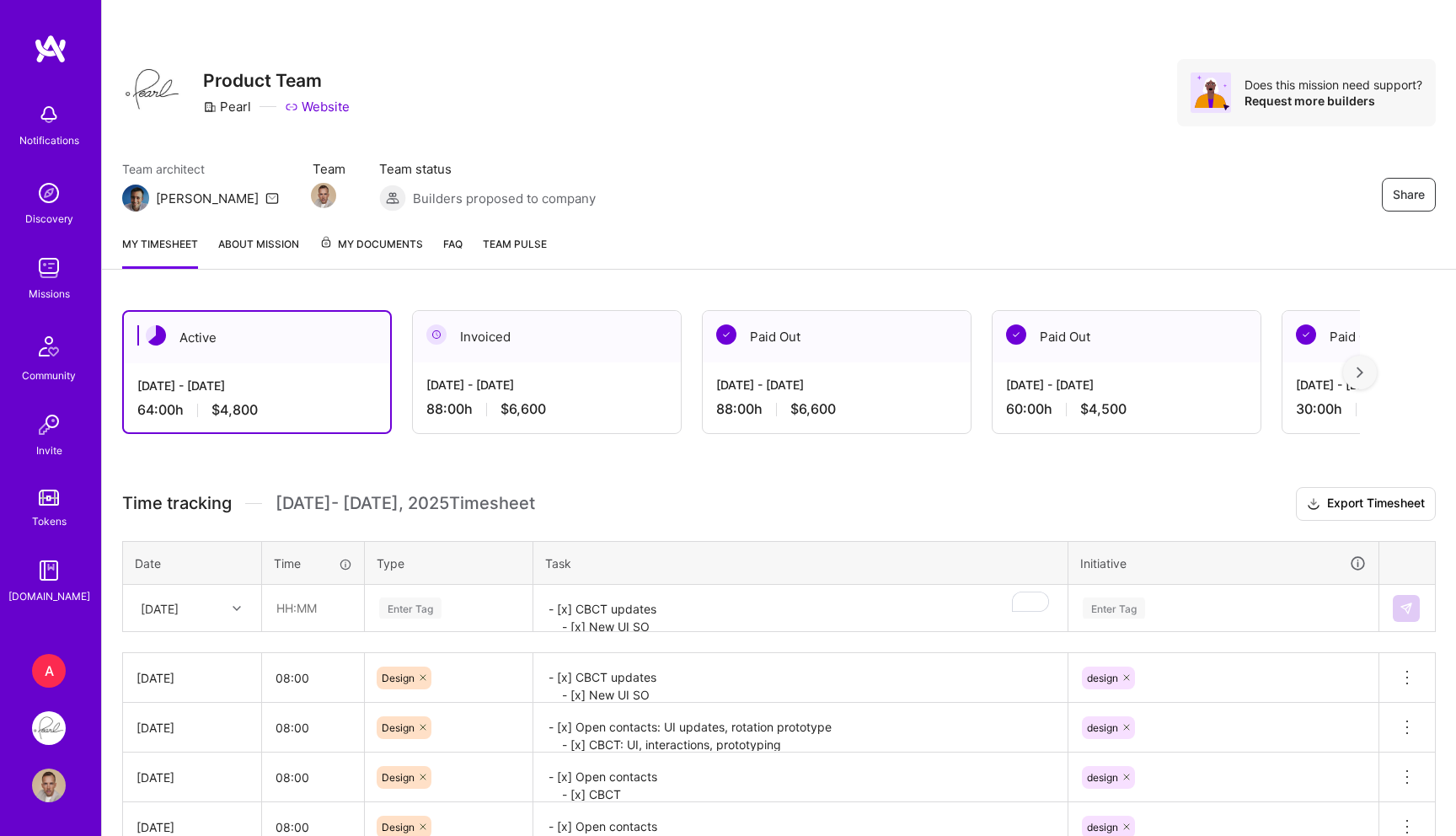
click at [846, 127] on div "Share Product Team Pearl Website Does this mission need support? Request more b…" at bounding box center [779, 110] width 1354 height 222
click at [240, 241] on link "About Mission" at bounding box center [258, 252] width 81 height 34
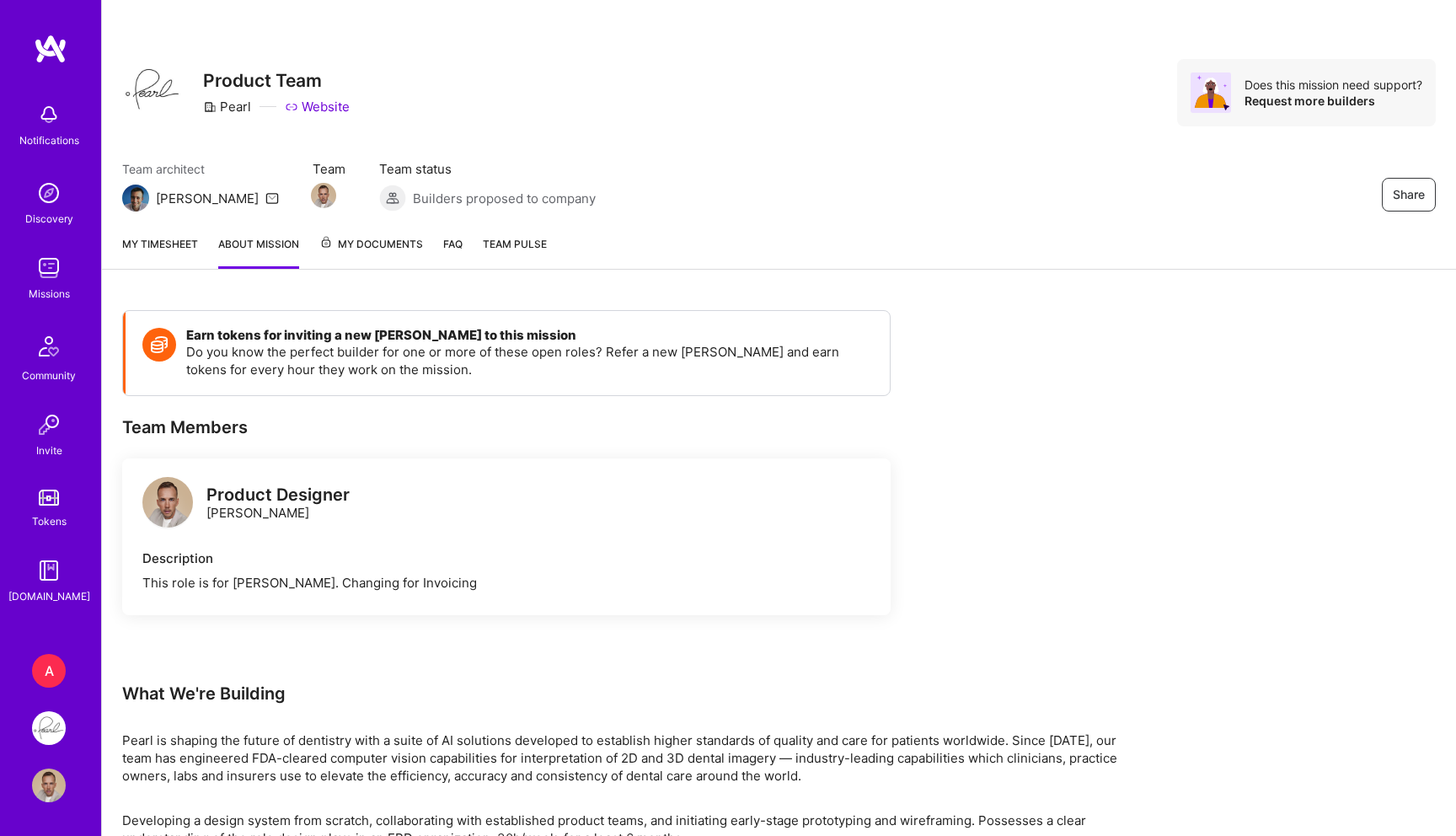
click at [385, 244] on span "My Documents" at bounding box center [371, 244] width 104 height 19
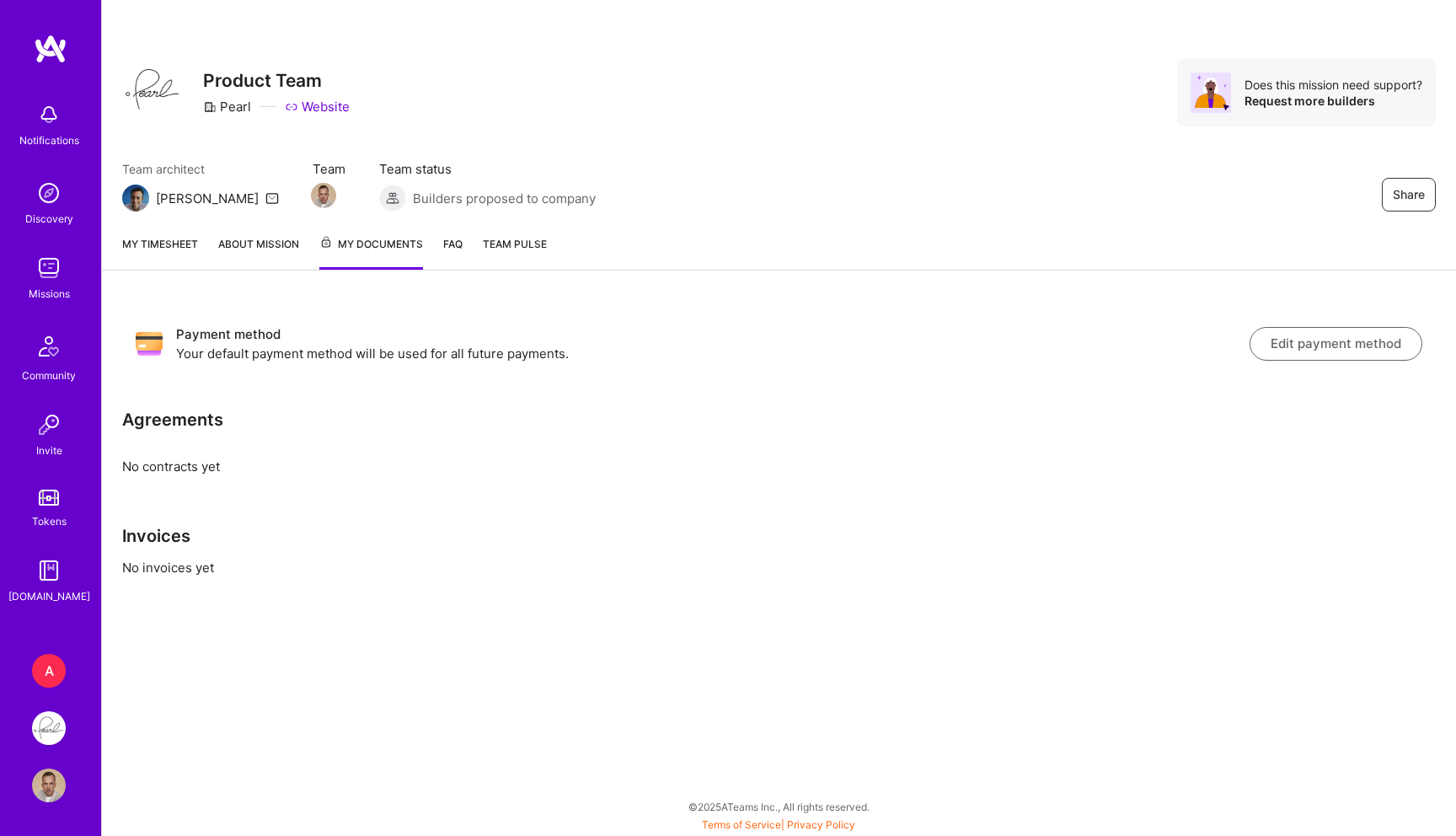
click at [458, 242] on link "FAQ" at bounding box center [453, 252] width 20 height 35
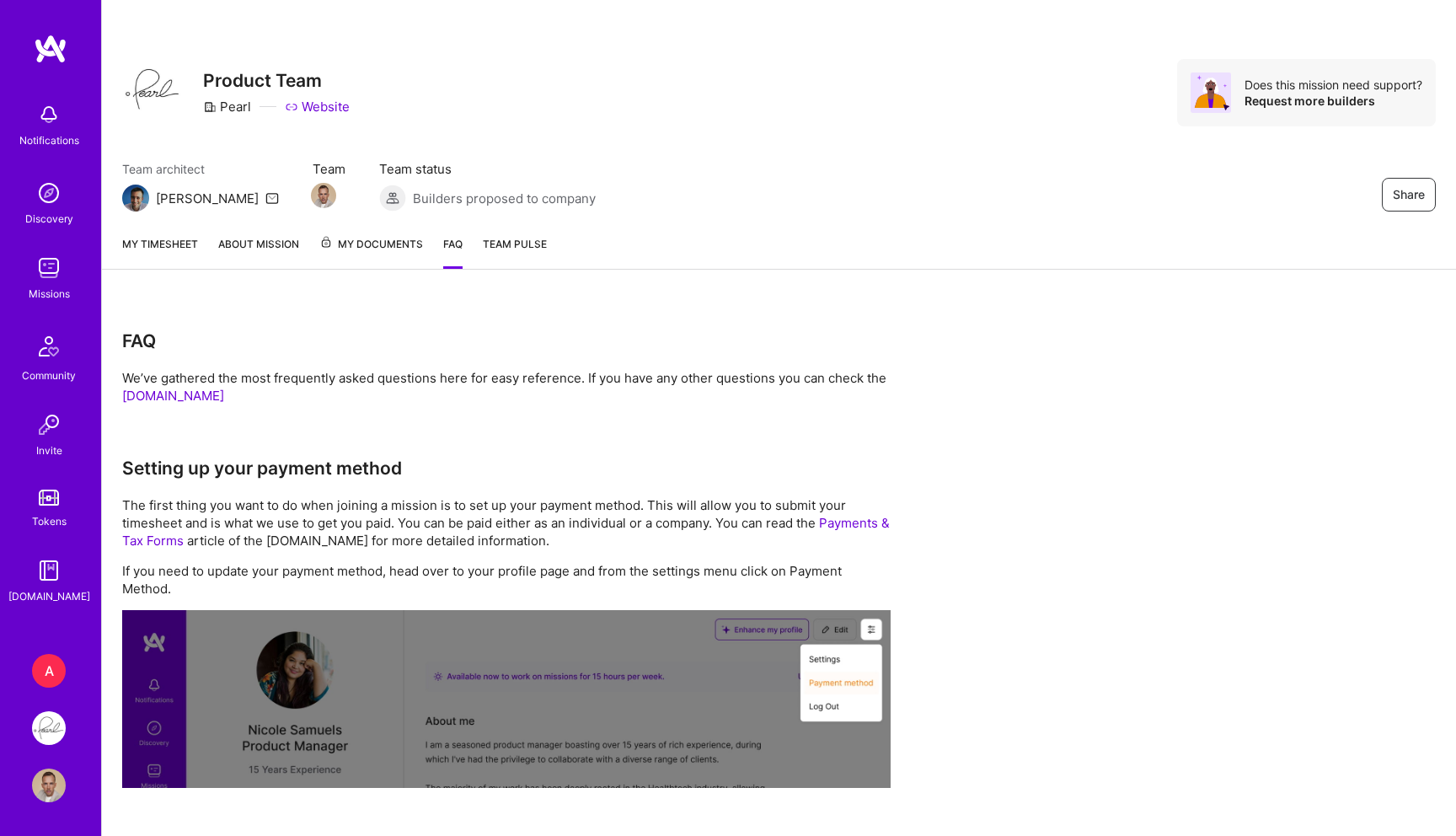
click at [500, 241] on span "Team Pulse" at bounding box center [514, 244] width 64 height 13
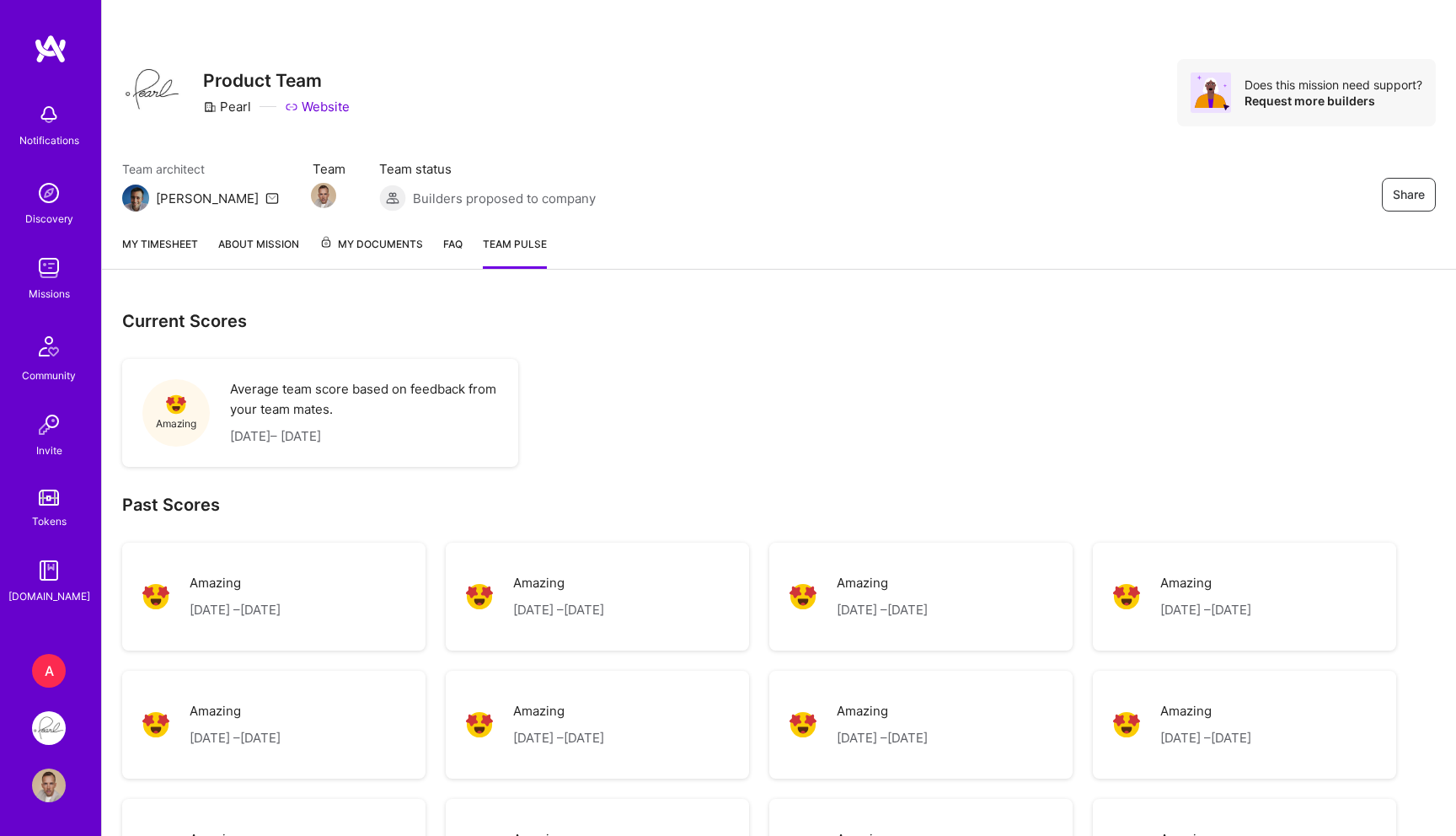
click at [168, 250] on link "My timesheet" at bounding box center [160, 252] width 76 height 34
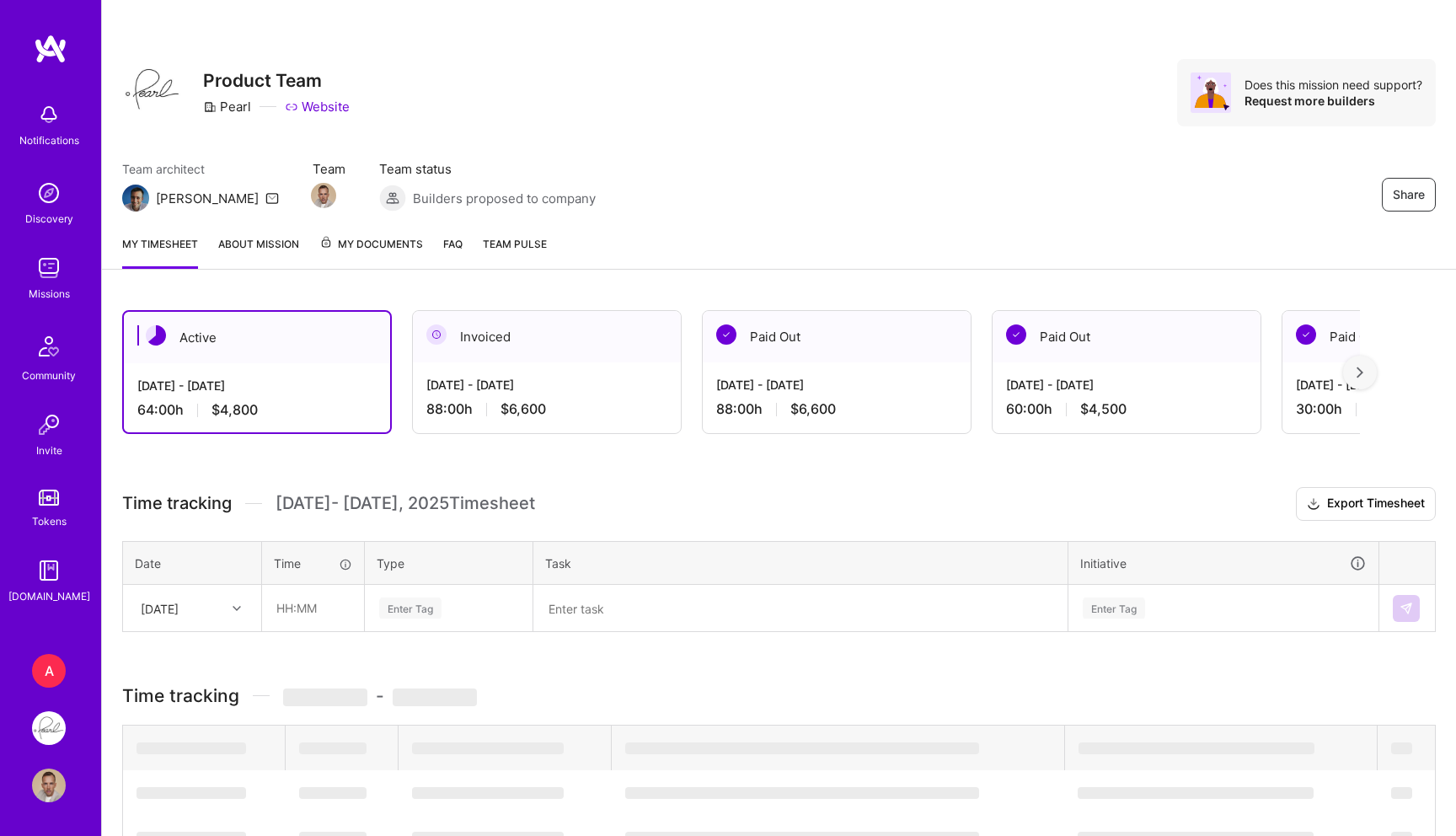
click at [256, 237] on link "About Mission" at bounding box center [258, 252] width 81 height 34
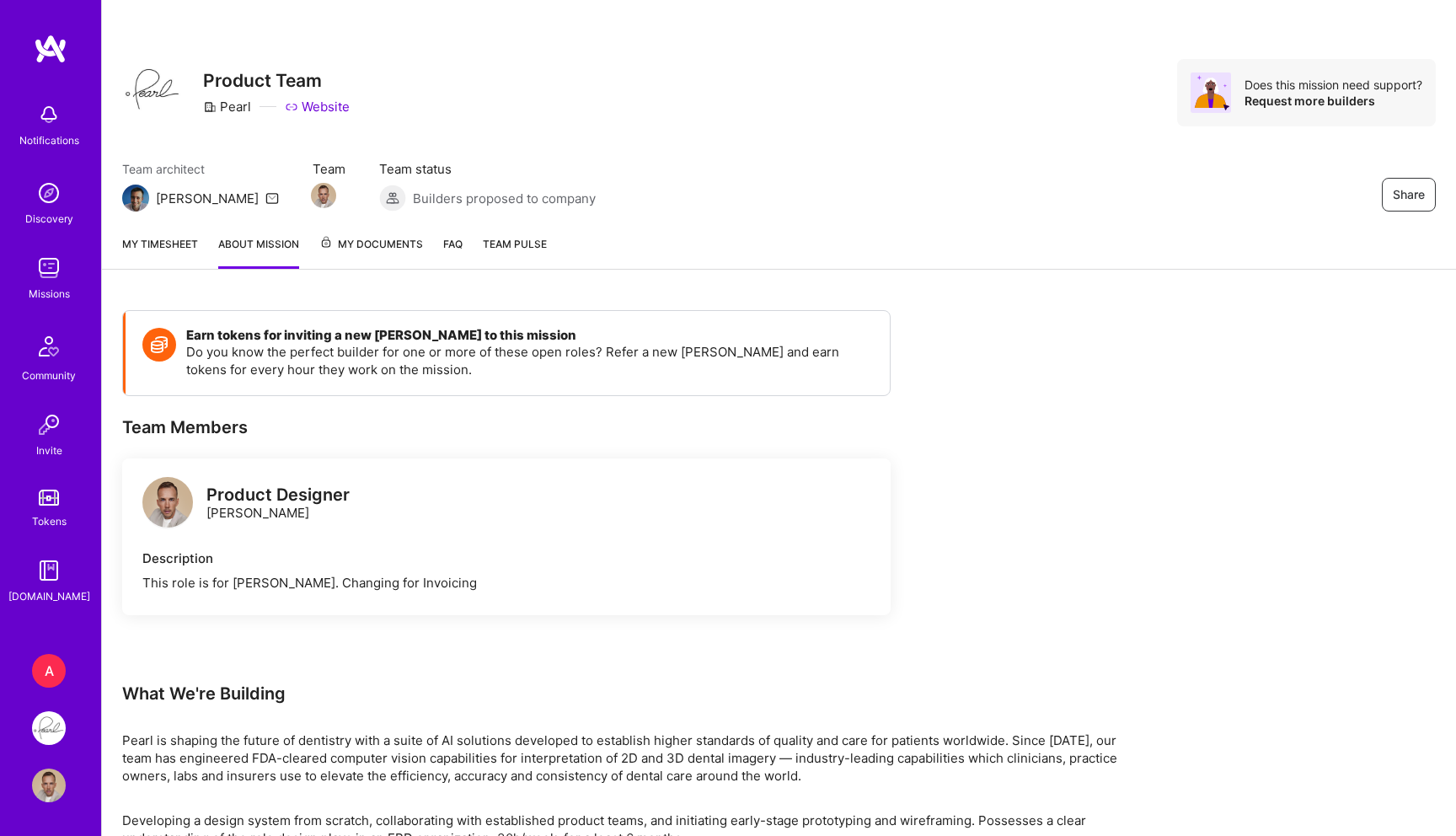
click at [160, 238] on link "My timesheet" at bounding box center [160, 252] width 76 height 34
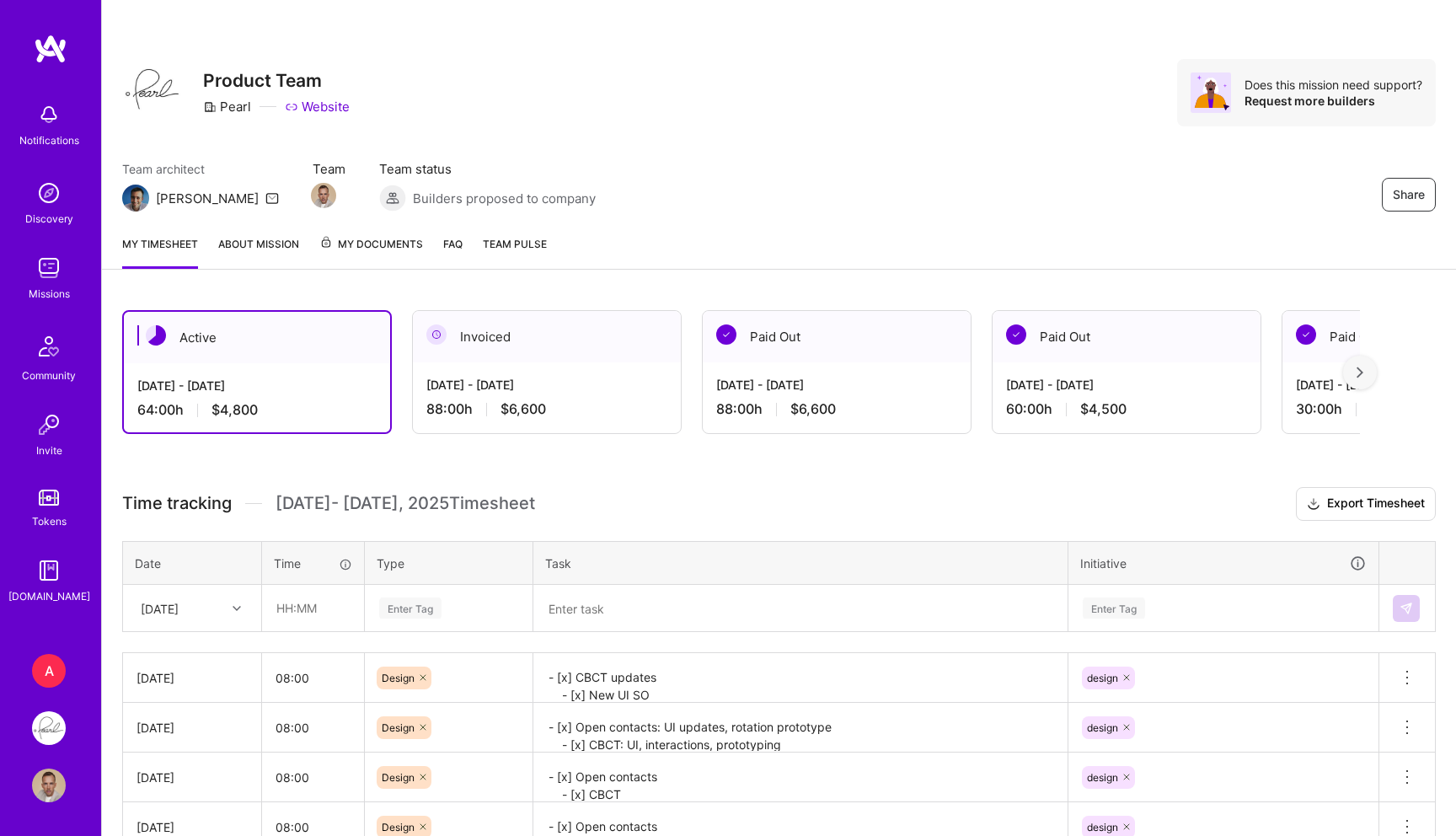
click at [269, 239] on link "About Mission" at bounding box center [258, 252] width 81 height 34
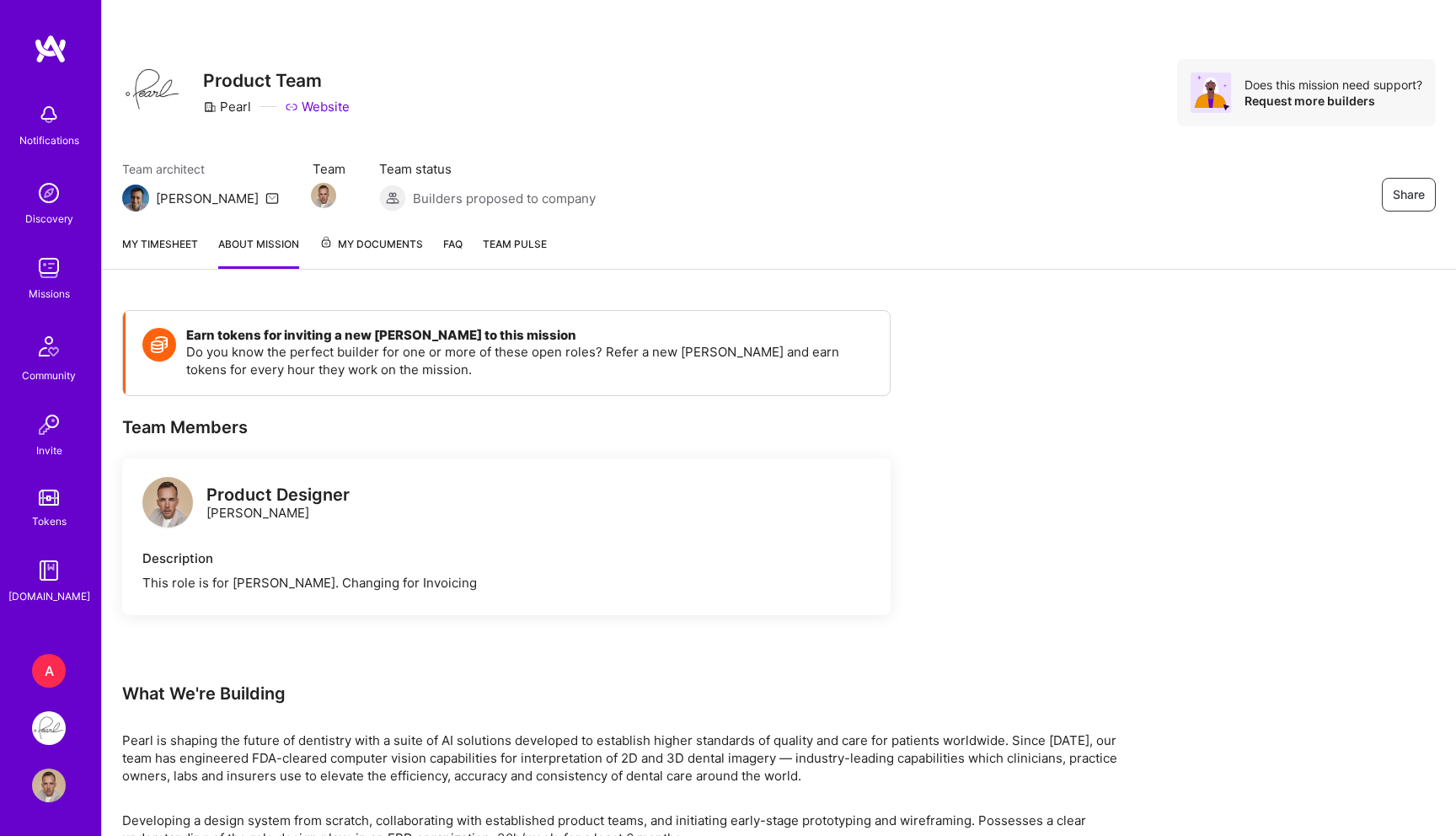
click at [190, 238] on link "My timesheet" at bounding box center [160, 252] width 76 height 34
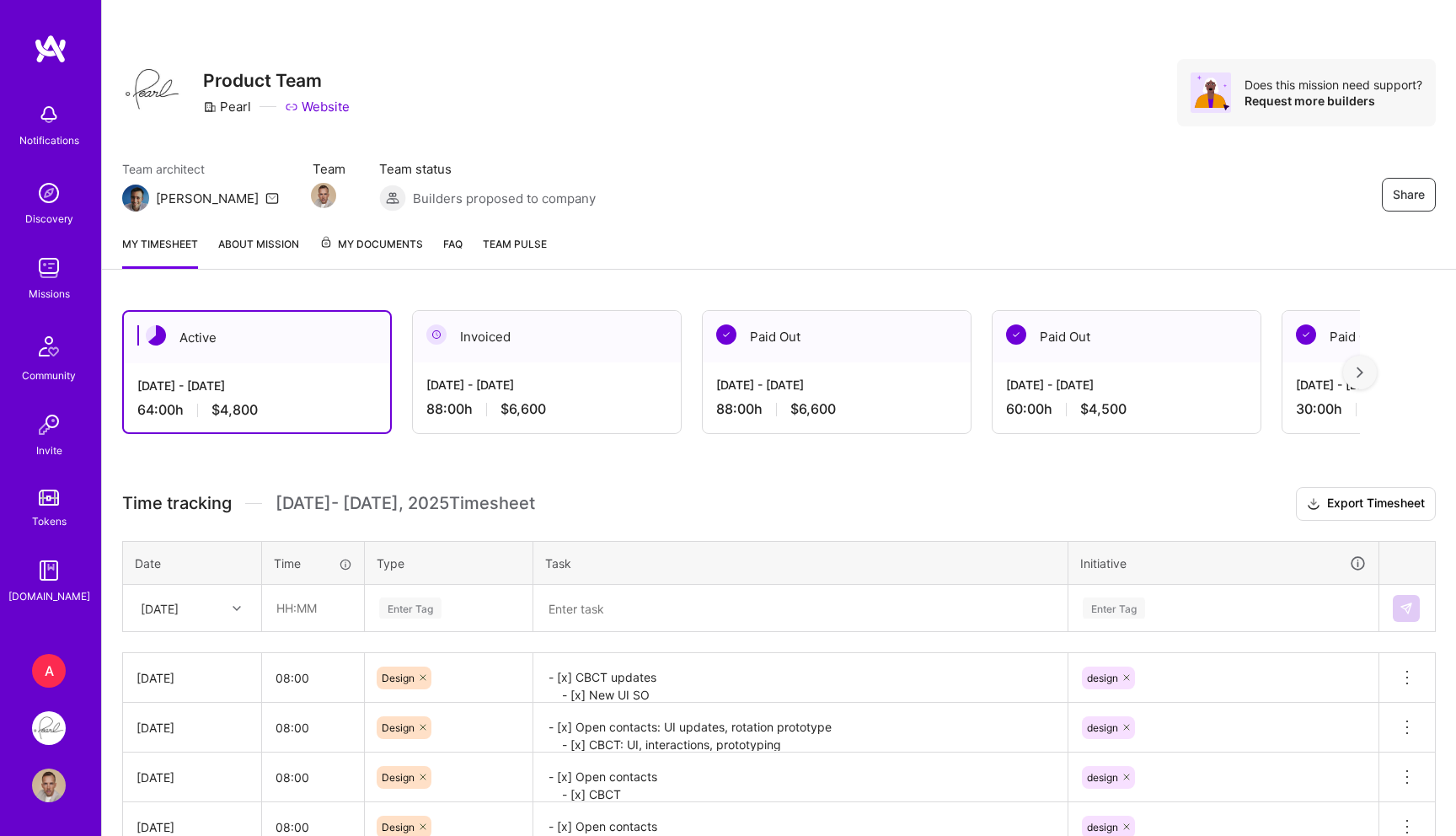
click at [329, 110] on link "Website" at bounding box center [318, 106] width 65 height 18
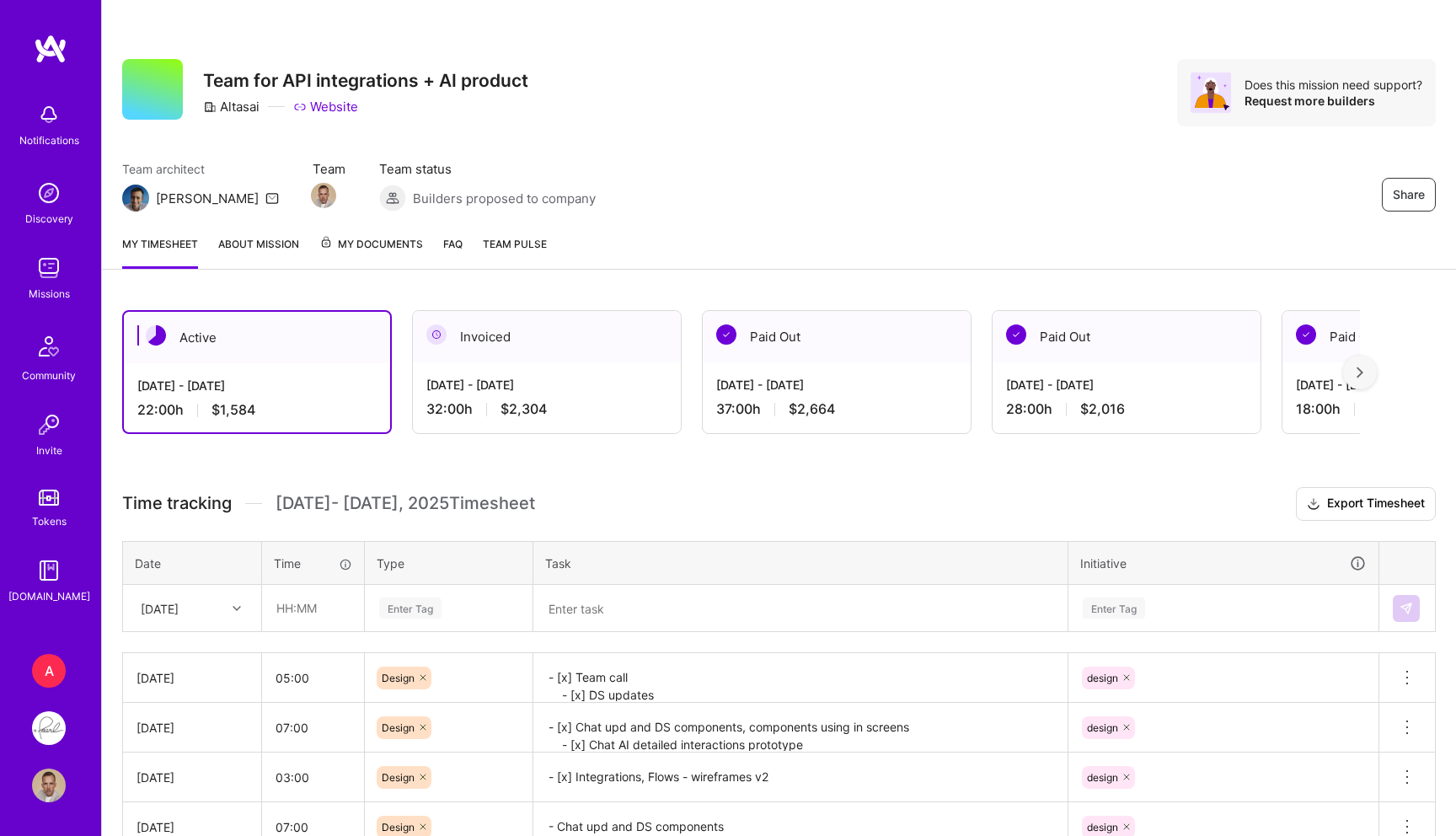
click at [790, 392] on div "[DATE] - [DATE]" at bounding box center [837, 384] width 241 height 18
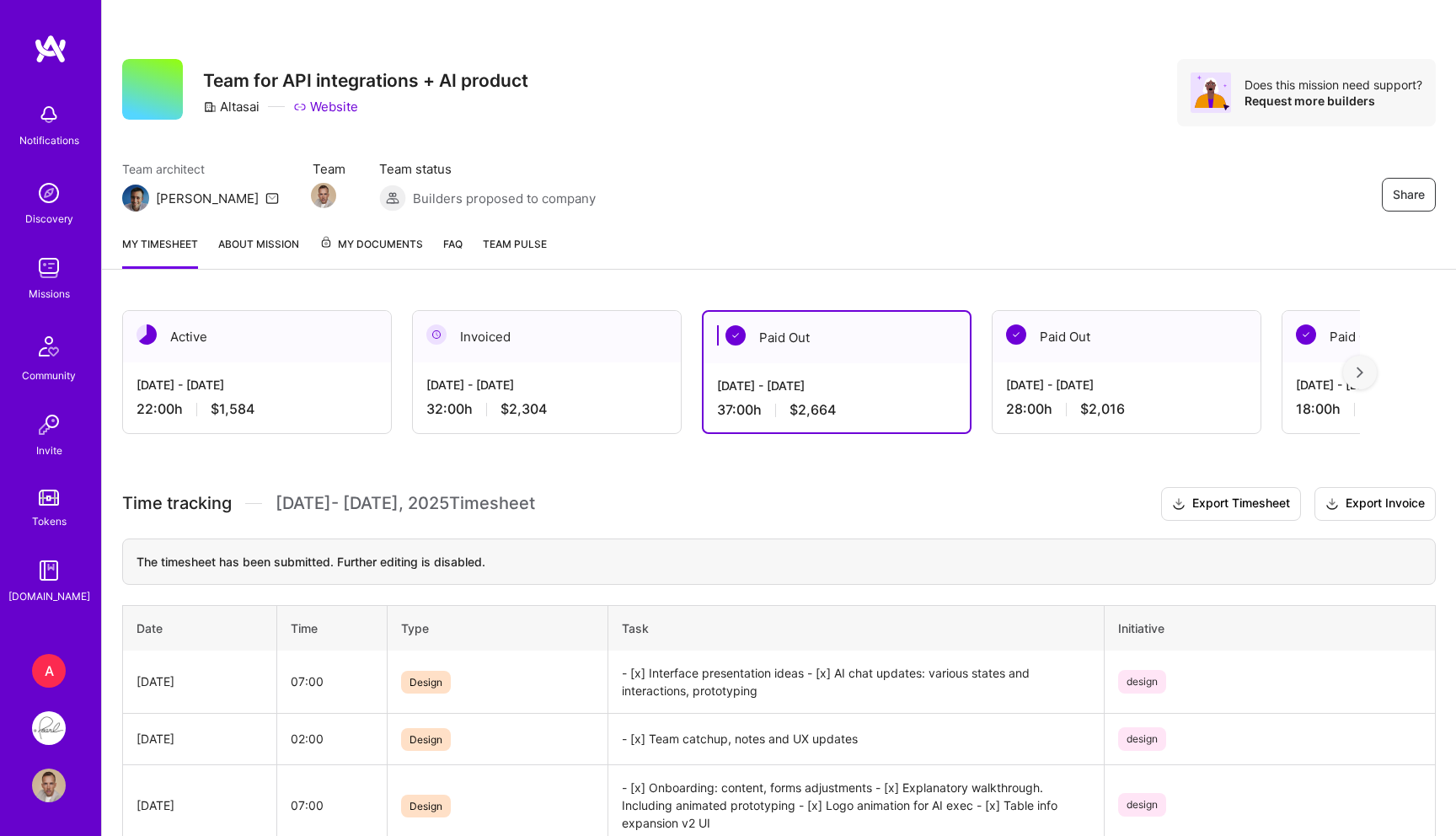
click at [301, 389] on div "[DATE] - [DATE]" at bounding box center [257, 384] width 241 height 18
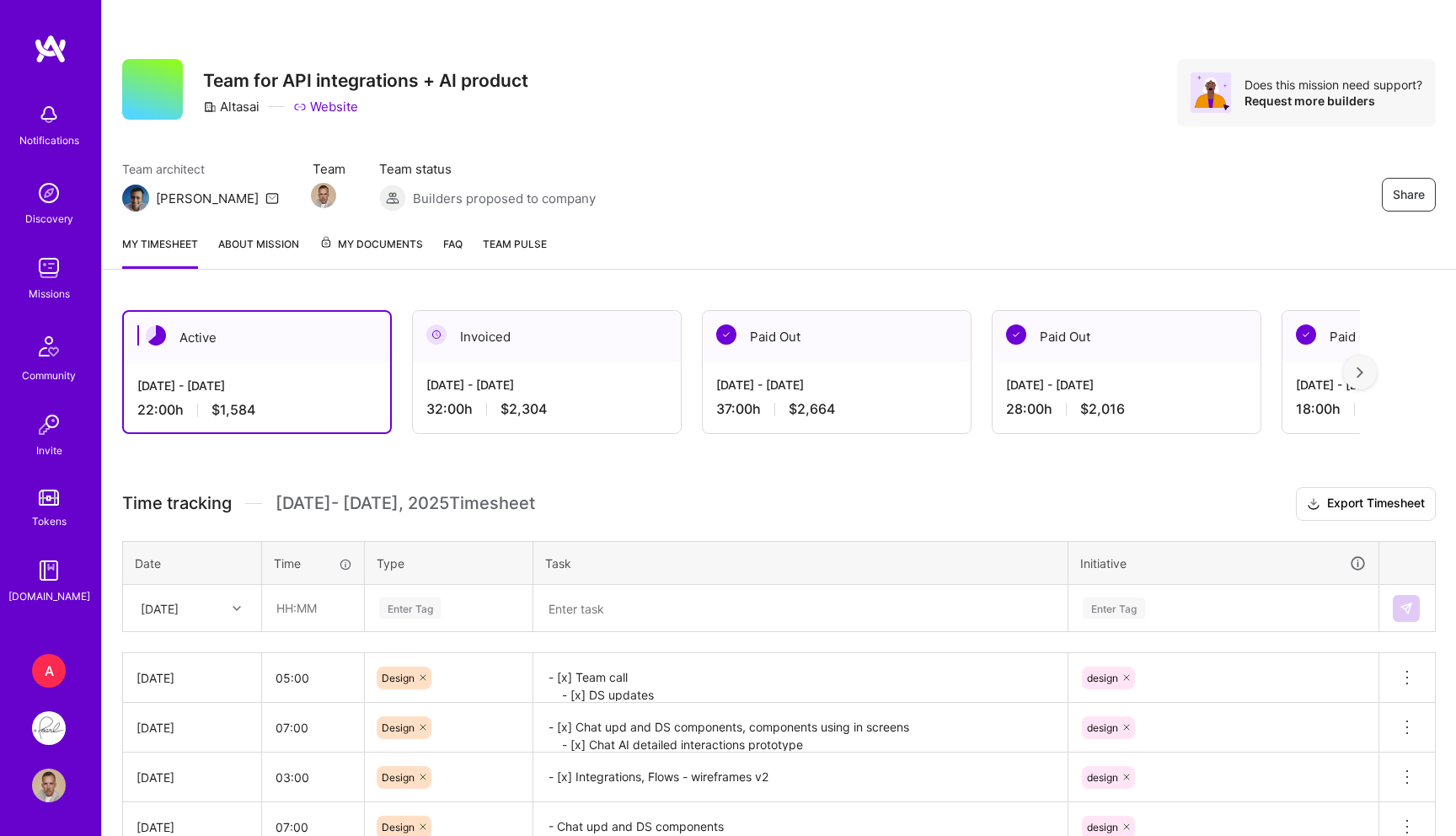
click at [501, 244] on span "Team Pulse" at bounding box center [514, 244] width 64 height 13
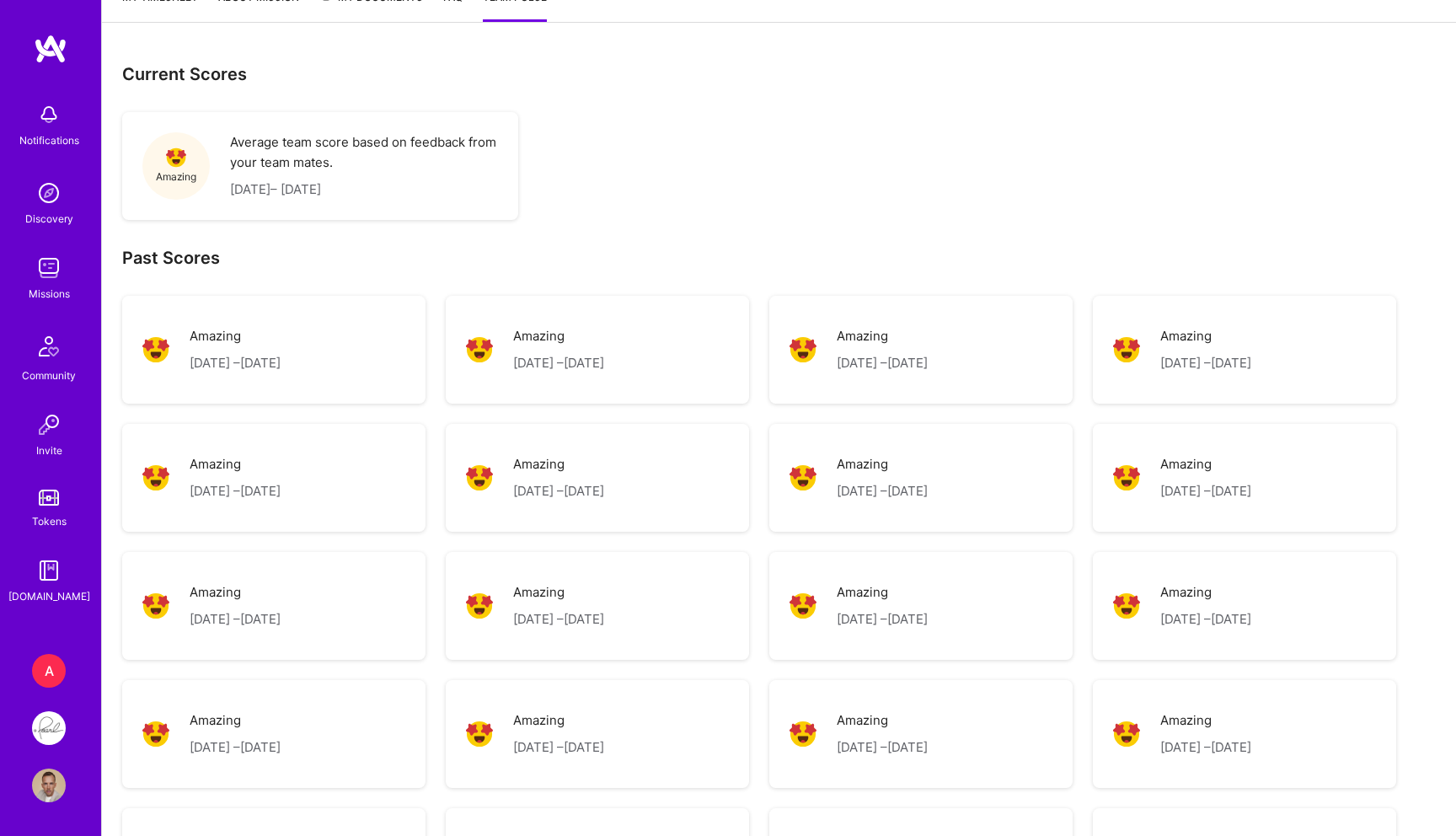
scroll to position [496, 0]
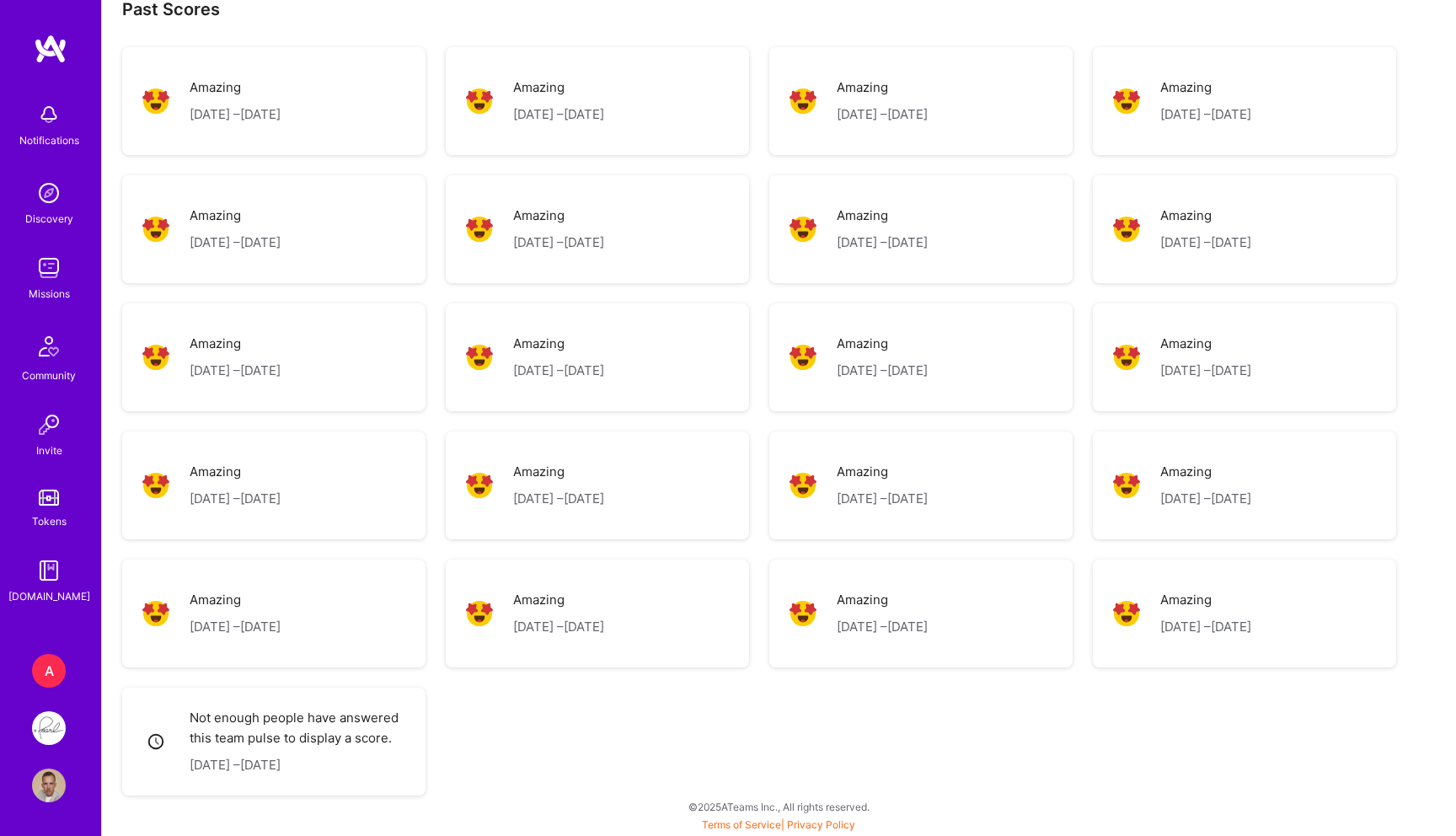
click at [368, 144] on div "Amazing [DATE] – [DATE]" at bounding box center [273, 101] width 303 height 108
click at [281, 85] on p "Amazing" at bounding box center [234, 87] width 91 height 20
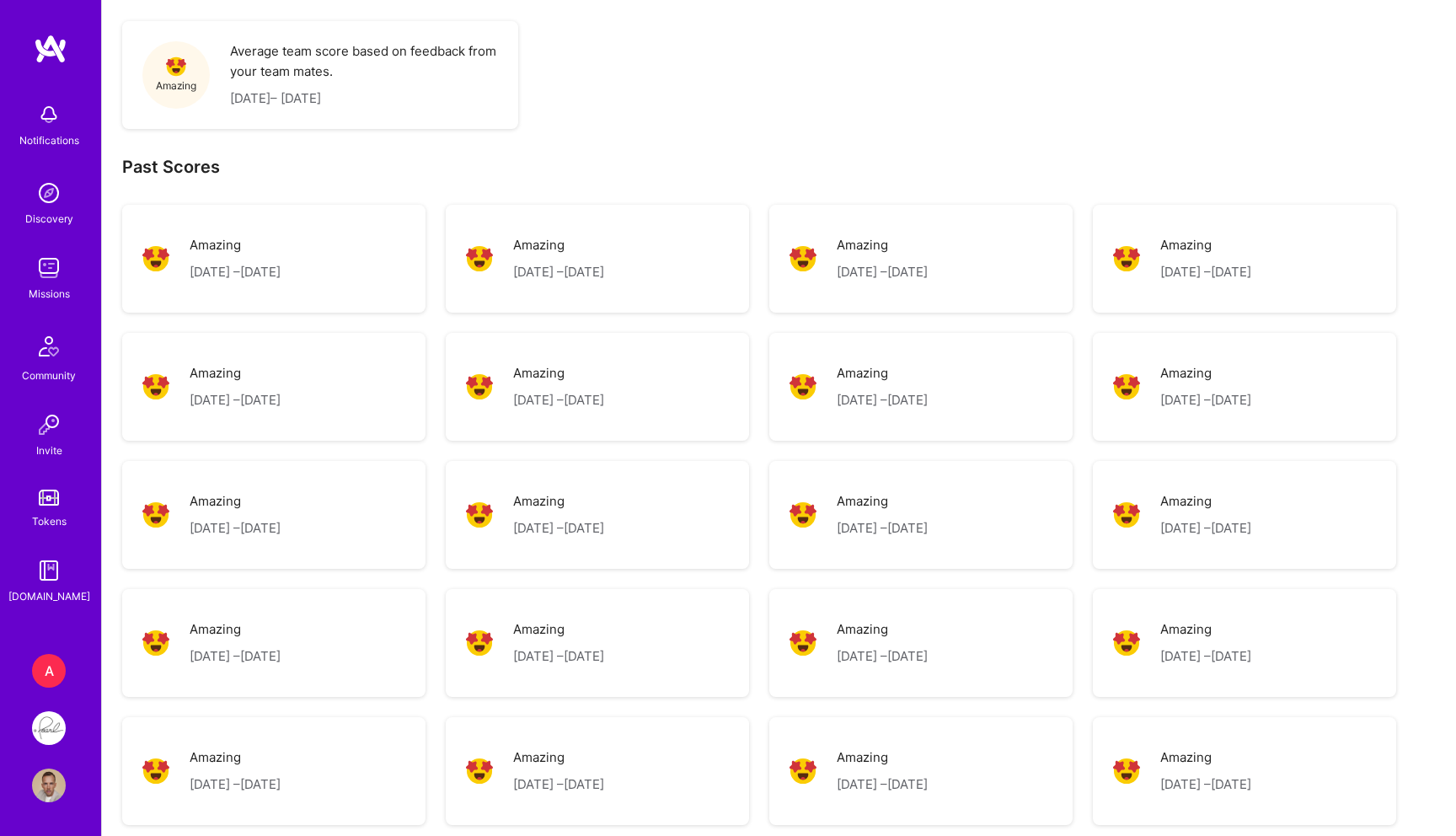
scroll to position [0, 0]
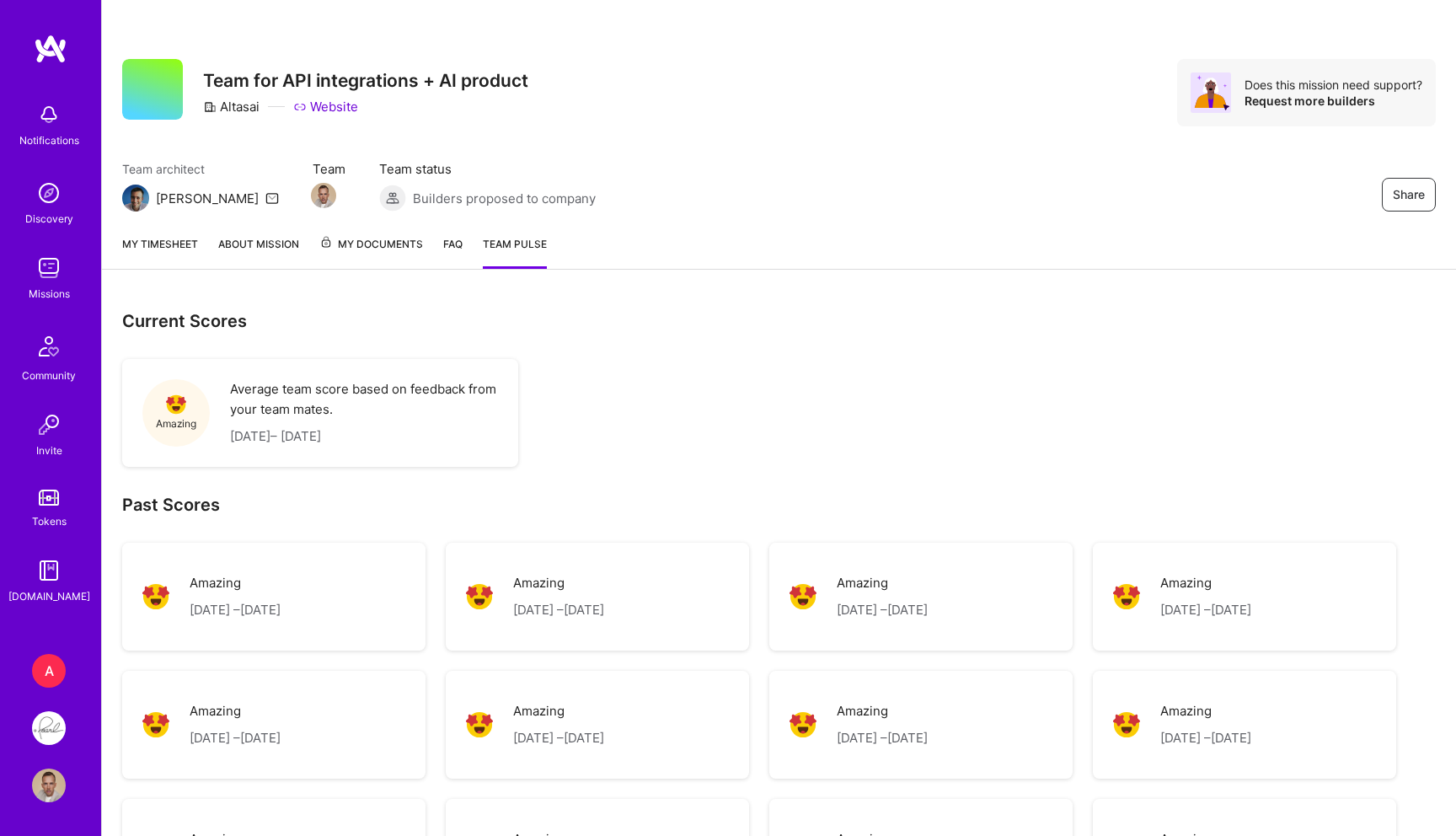
click at [174, 247] on link "My timesheet" at bounding box center [160, 252] width 76 height 34
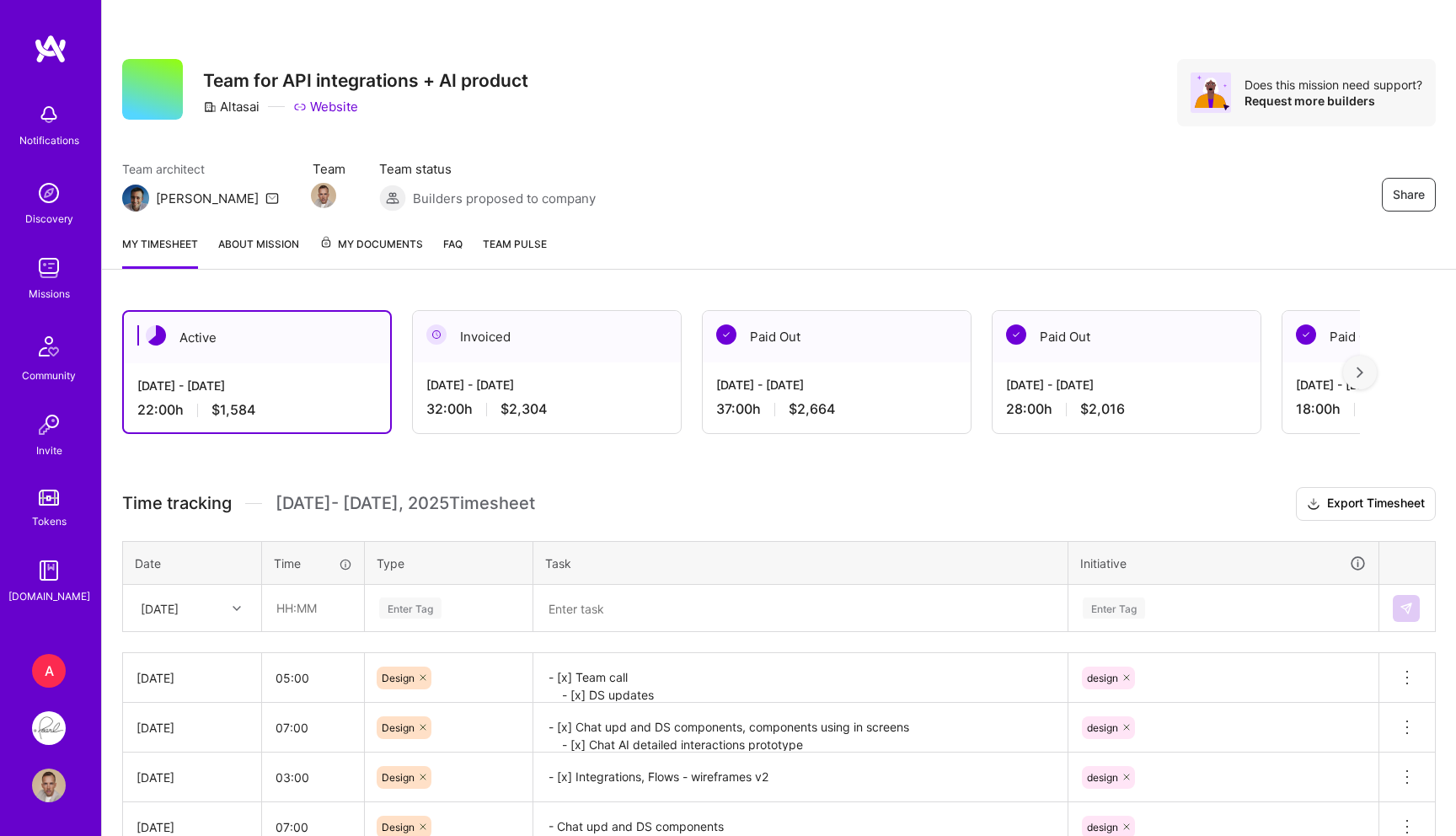
click at [236, 245] on link "About Mission" at bounding box center [258, 252] width 81 height 34
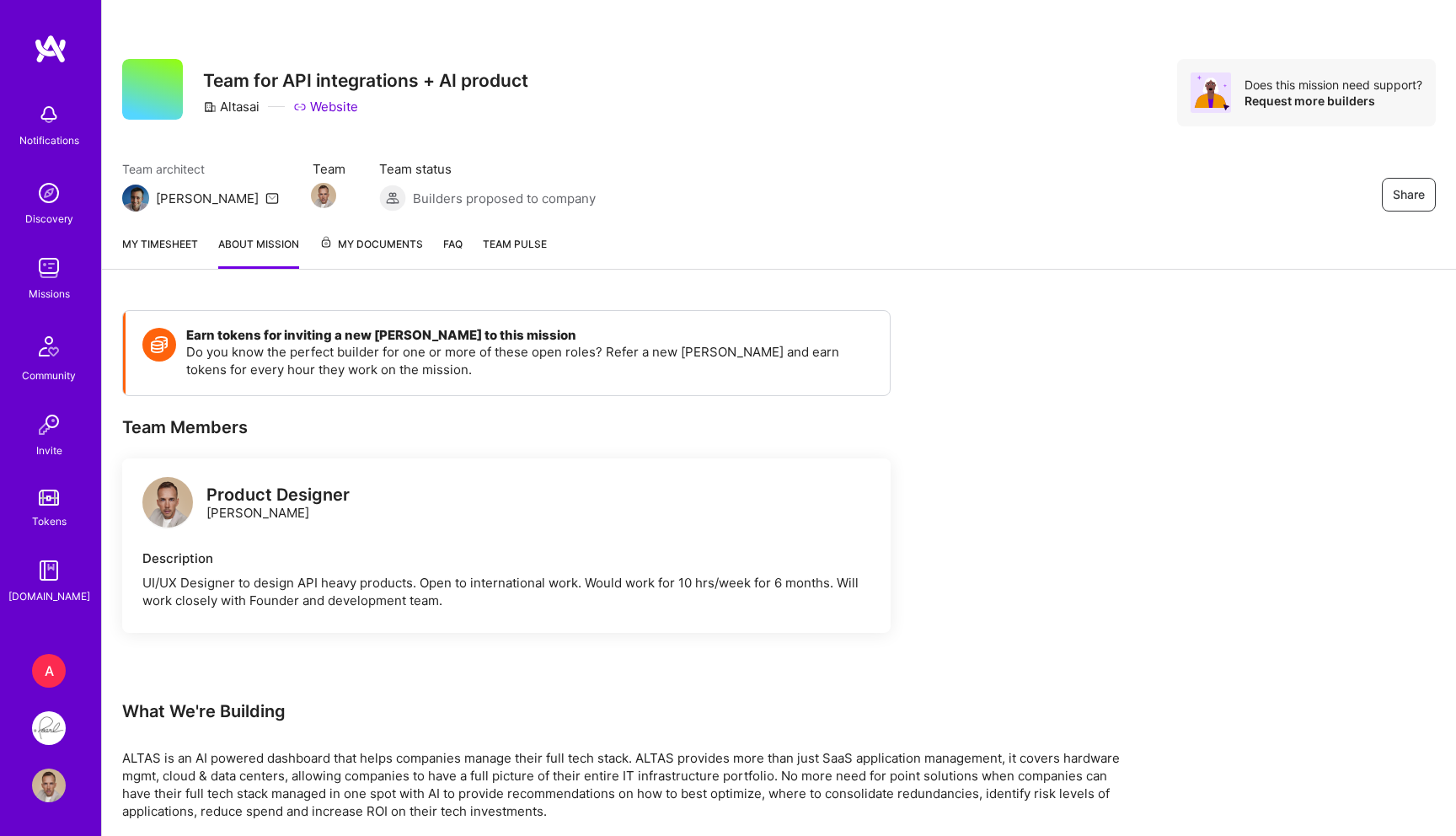
click at [176, 244] on link "My timesheet" at bounding box center [160, 252] width 76 height 34
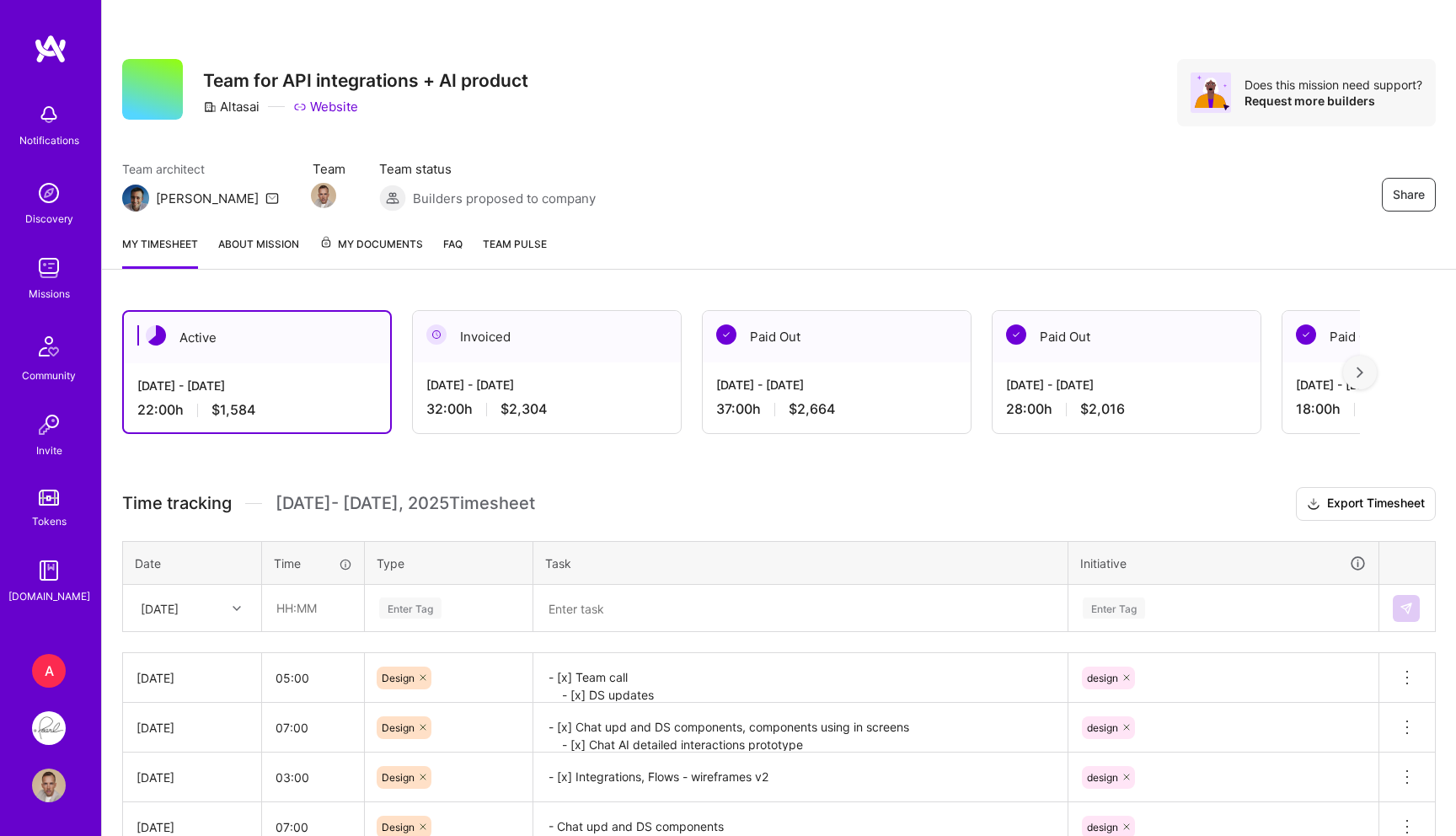
scroll to position [143, 0]
